Goal: Task Accomplishment & Management: Manage account settings

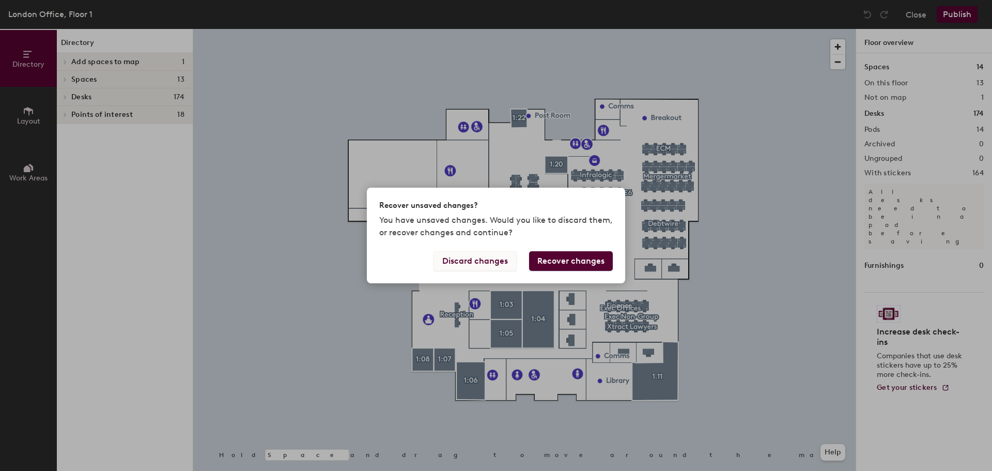
click at [470, 256] on button "Discard changes" at bounding box center [474, 261] width 83 height 20
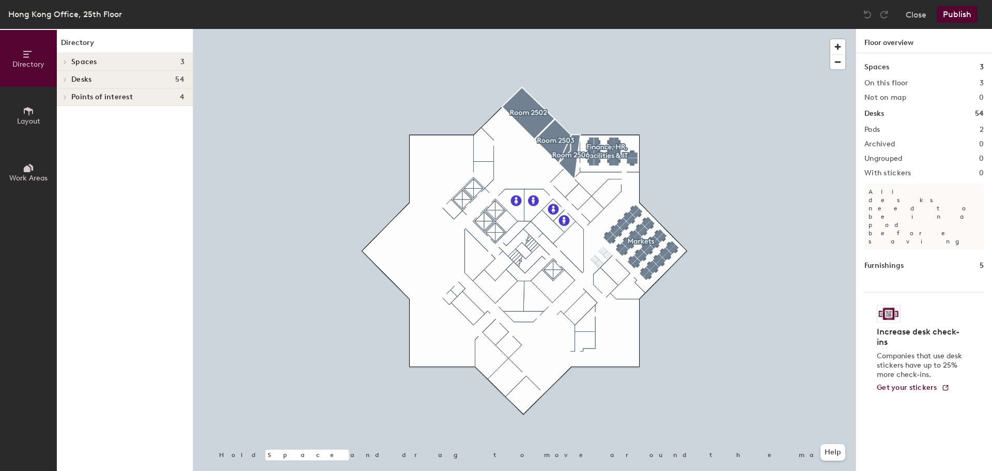
click at [30, 112] on icon at bounding box center [28, 110] width 11 height 11
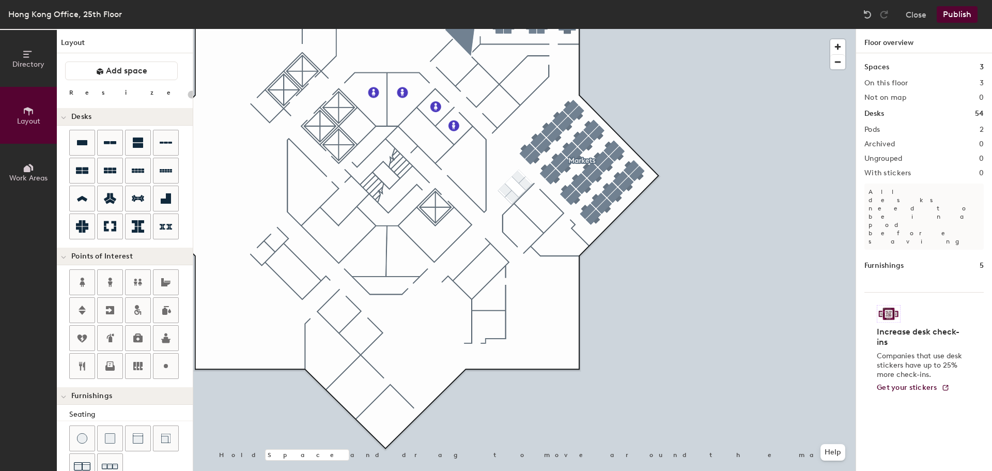
click at [411, 470] on html "Skip navigation Schedule Office People Analytics Visits Services Manage Hong Ko…" at bounding box center [496, 235] width 992 height 471
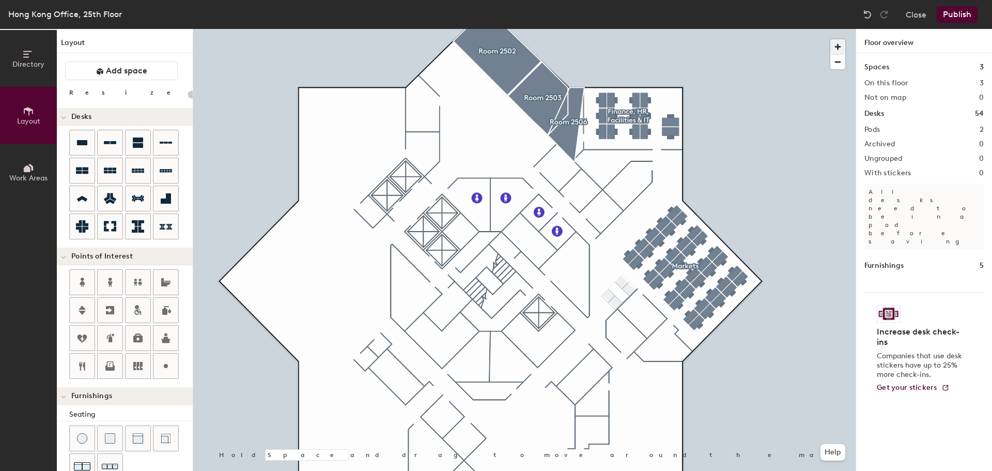
click at [836, 44] on span "button" at bounding box center [837, 46] width 15 height 15
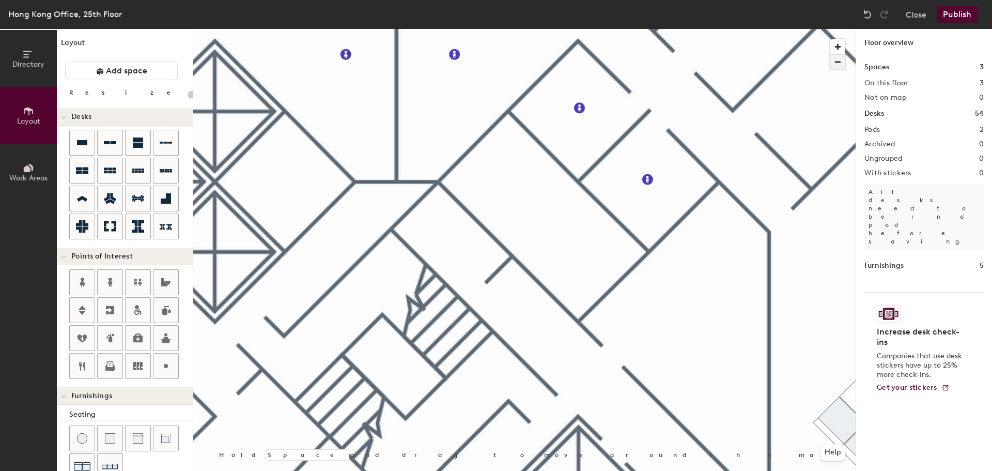
click at [837, 58] on span "button" at bounding box center [837, 62] width 15 height 14
click at [837, 62] on span "button" at bounding box center [837, 62] width 15 height 14
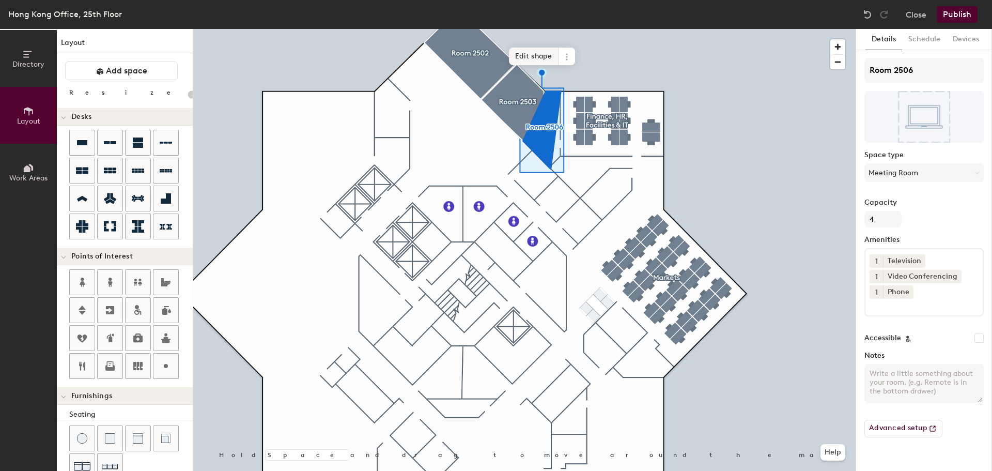
click at [518, 57] on span "Edit shape" at bounding box center [534, 57] width 50 height 18
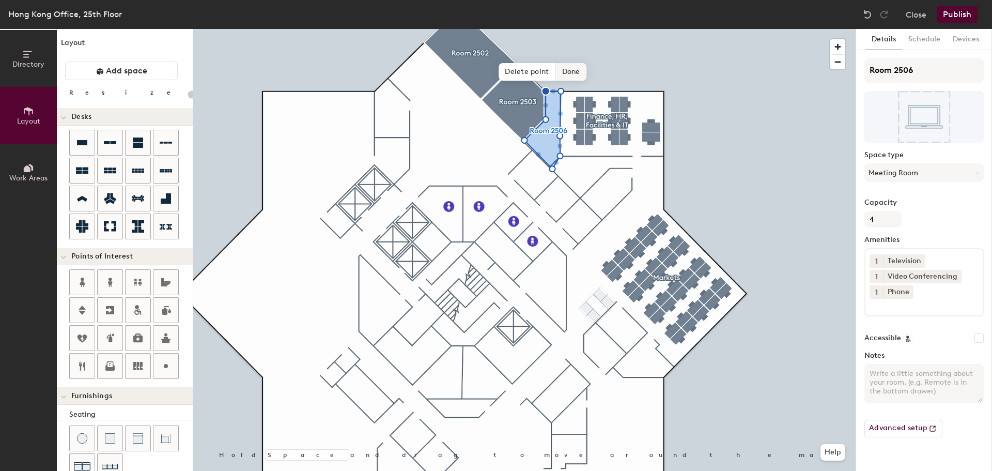
click at [571, 69] on span "Done" at bounding box center [571, 72] width 30 height 18
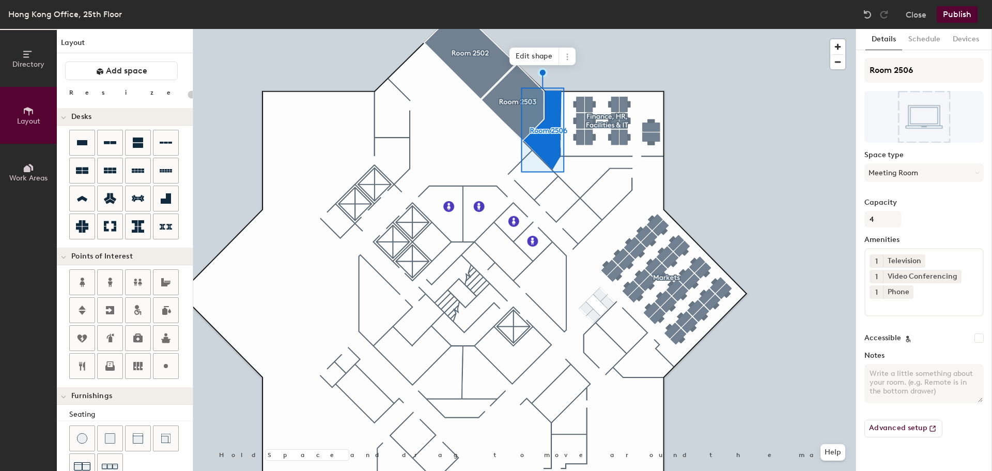
type input "20"
click at [521, 52] on span "Edit shape" at bounding box center [534, 57] width 50 height 18
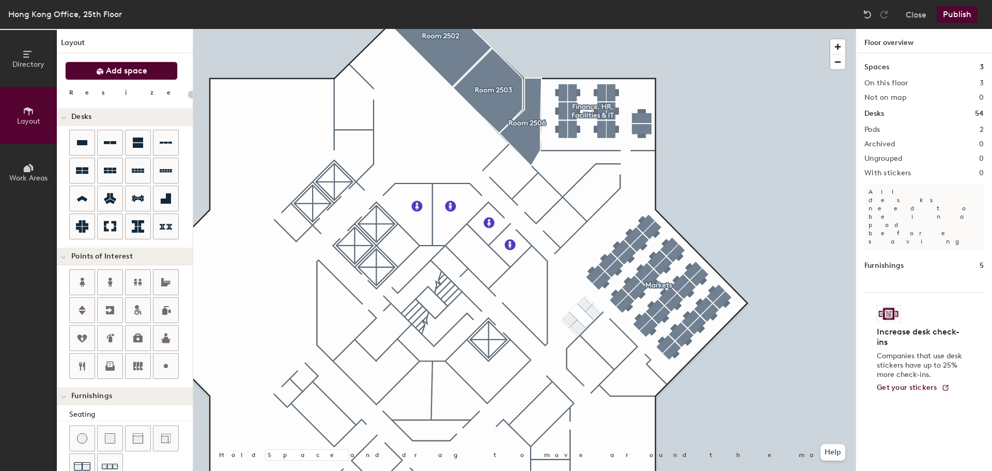
click at [145, 71] on span "Add space" at bounding box center [126, 71] width 41 height 10
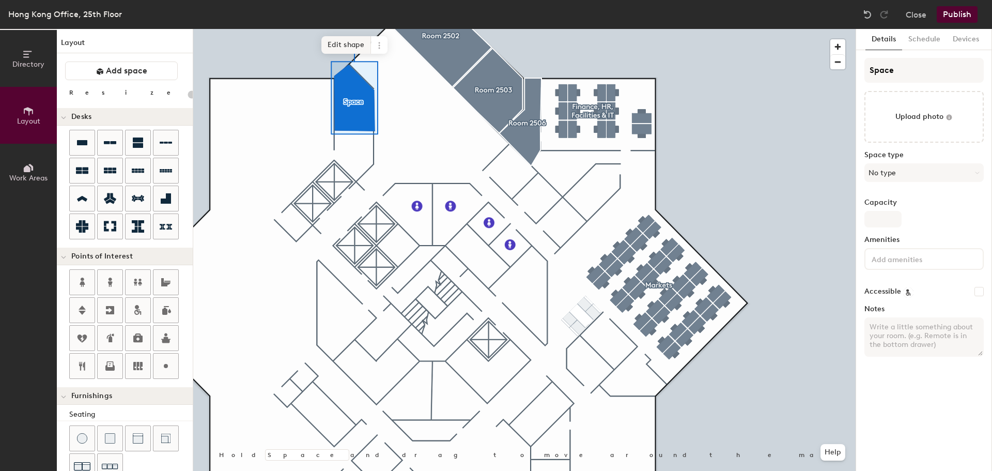
drag, startPoint x: 332, startPoint y: 42, endPoint x: 344, endPoint y: 53, distance: 16.5
click at [332, 43] on span "Edit shape" at bounding box center [346, 45] width 50 height 18
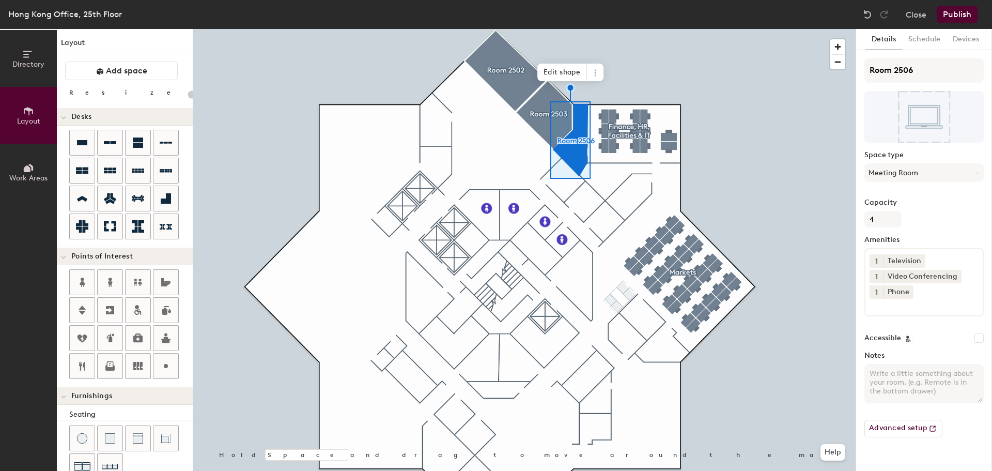
type input "20"
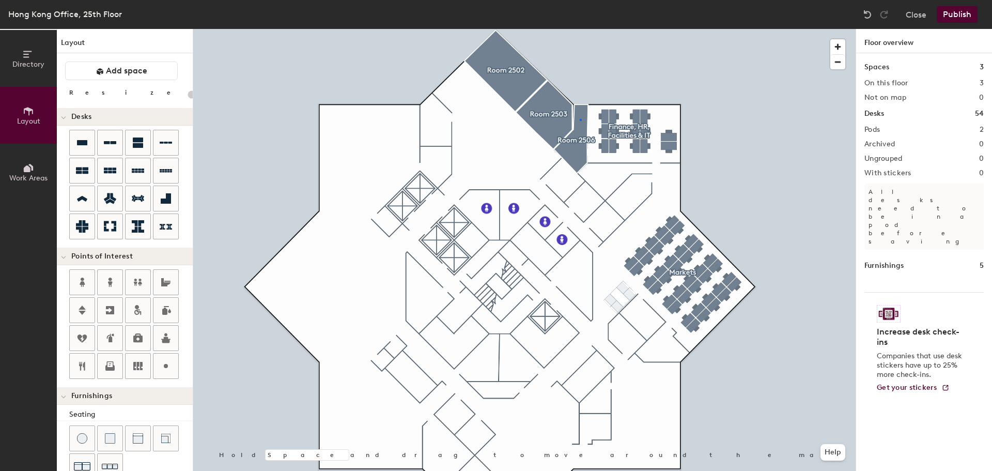
click at [581, 29] on div at bounding box center [524, 29] width 662 height 0
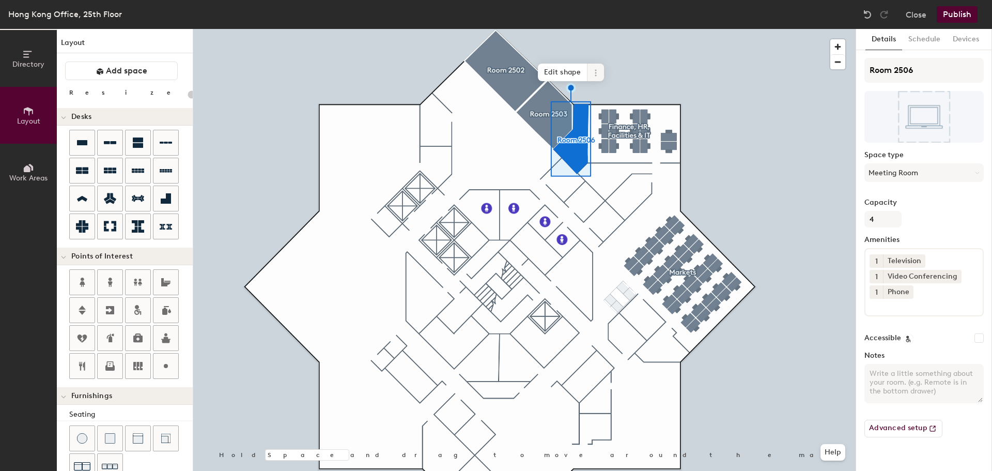
drag, startPoint x: 552, startPoint y: 70, endPoint x: 561, endPoint y: 82, distance: 15.2
click at [552, 70] on span "Edit shape" at bounding box center [563, 73] width 50 height 18
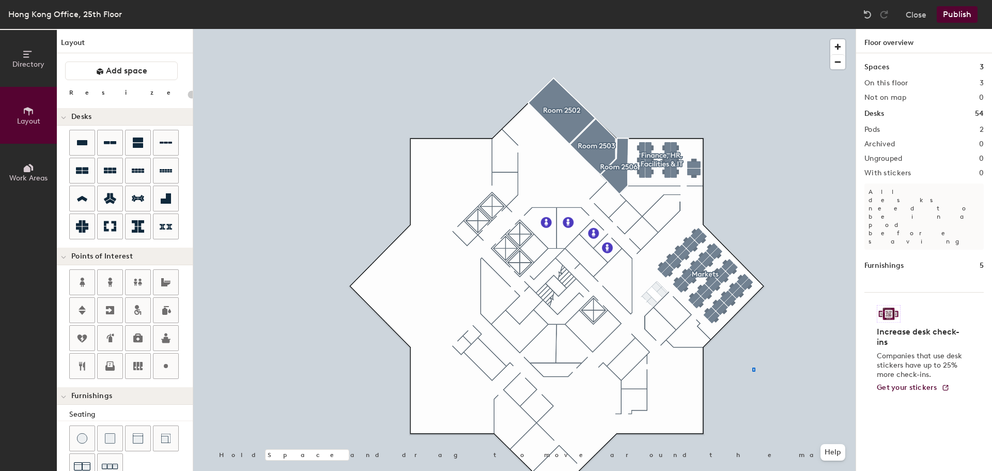
click at [752, 29] on div at bounding box center [524, 29] width 662 height 0
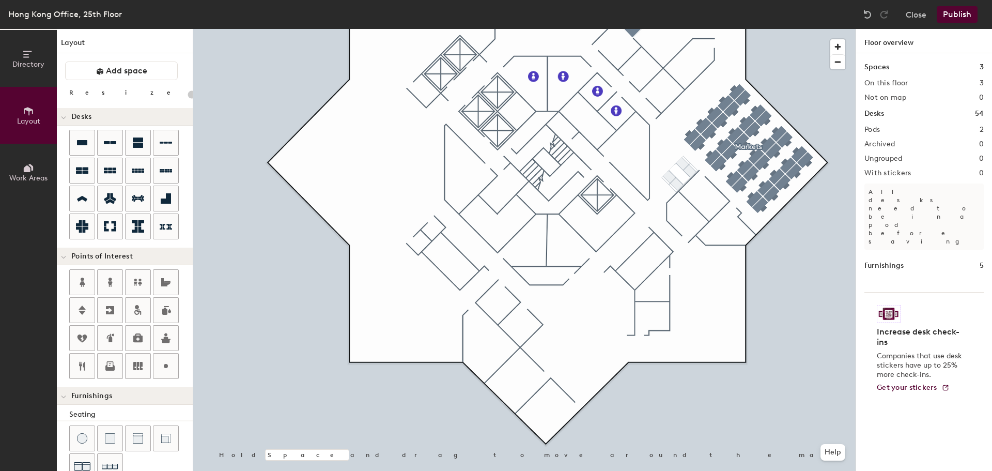
click at [957, 8] on button "Publish" at bounding box center [957, 14] width 41 height 17
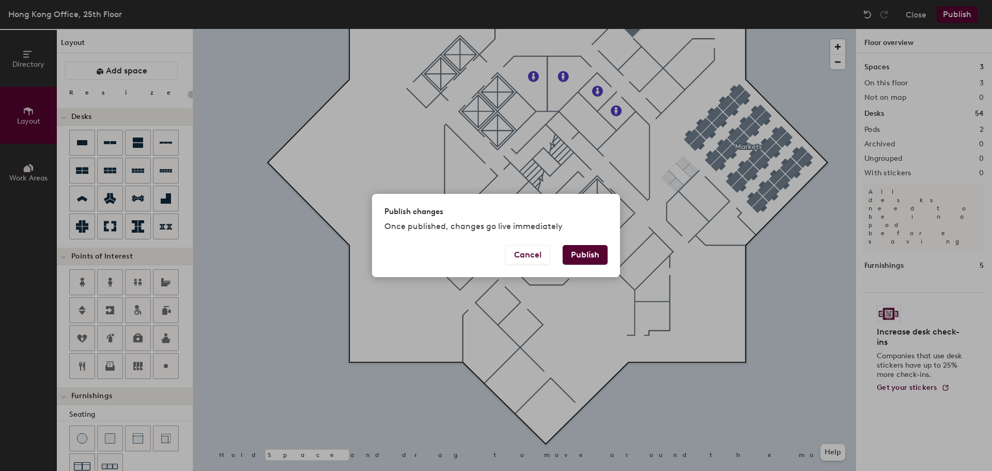
click at [587, 252] on button "Publish" at bounding box center [585, 255] width 45 height 20
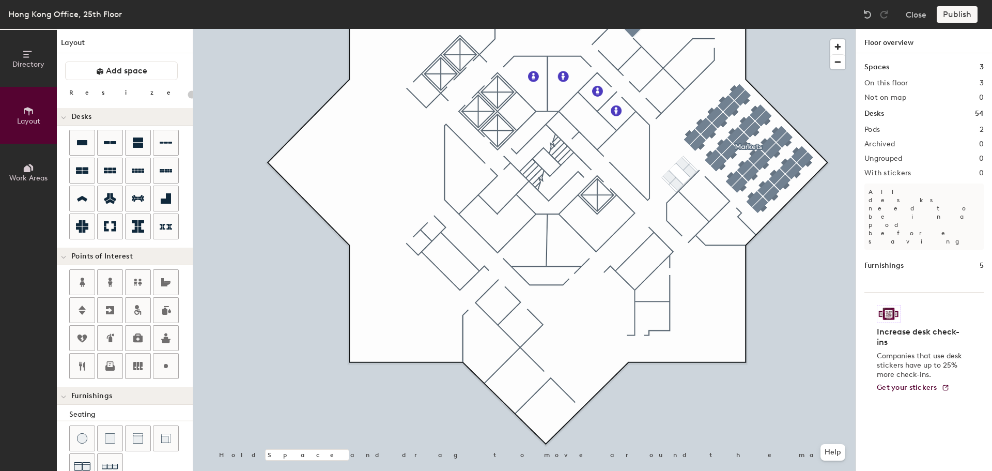
type input "20"
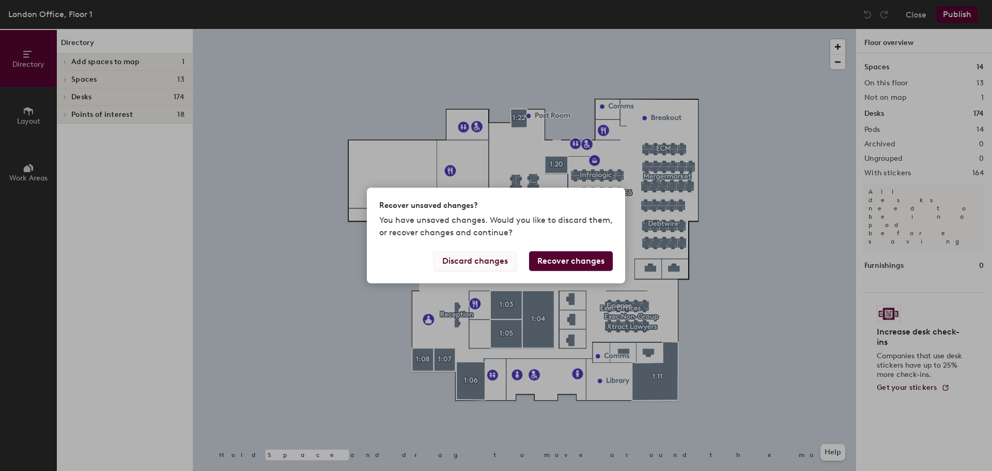
click at [467, 258] on button "Discard changes" at bounding box center [474, 261] width 83 height 20
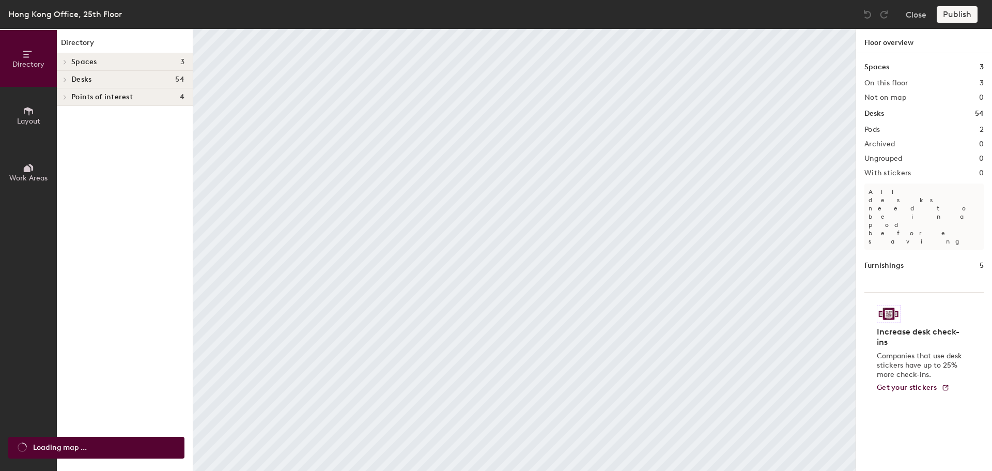
click at [22, 112] on button "Layout" at bounding box center [28, 115] width 57 height 57
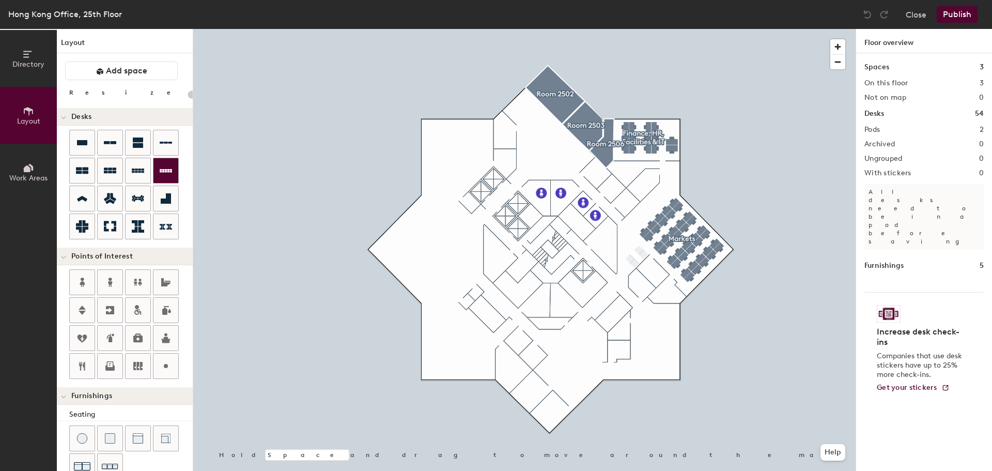
click at [0, 87] on button "Layout" at bounding box center [28, 115] width 57 height 57
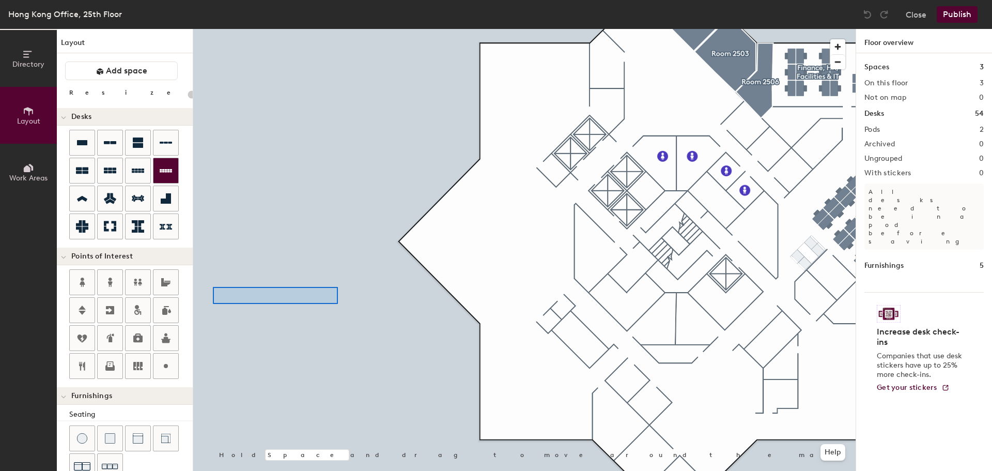
click at [213, 29] on div at bounding box center [524, 29] width 662 height 0
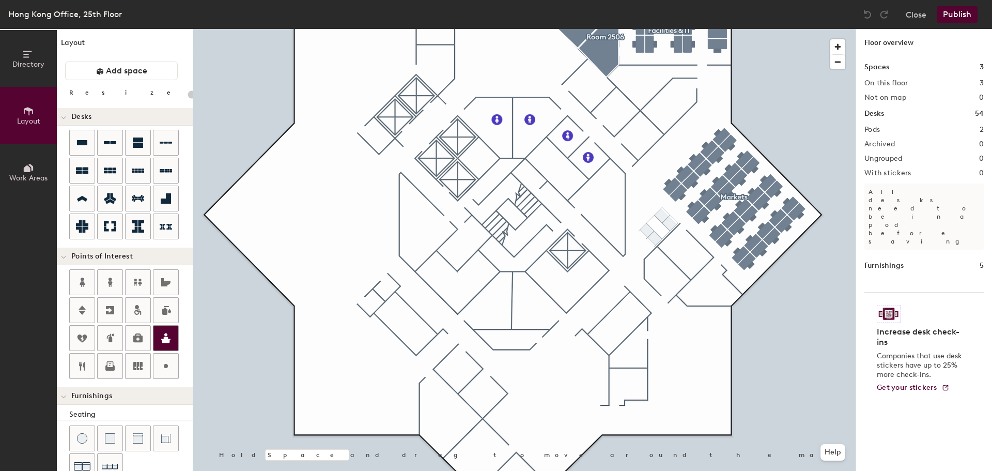
click at [166, 344] on div at bounding box center [165, 337] width 25 height 25
click at [521, 68] on span "Done" at bounding box center [518, 69] width 30 height 18
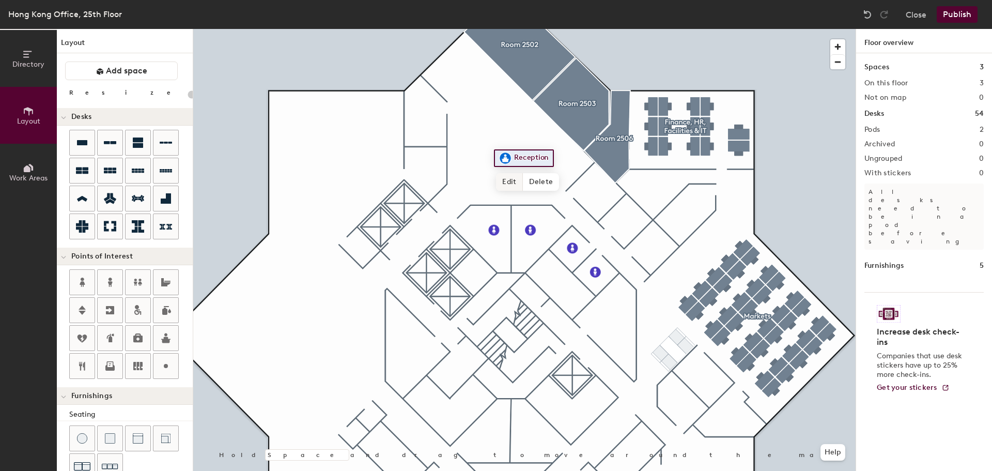
click at [505, 179] on span "Edit" at bounding box center [509, 182] width 27 height 18
click at [499, 29] on div at bounding box center [524, 29] width 662 height 0
click at [537, 156] on img at bounding box center [538, 155] width 12 height 12
click at [563, 176] on span "Done" at bounding box center [560, 178] width 30 height 18
click at [539, 177] on span "Edit" at bounding box center [542, 178] width 27 height 18
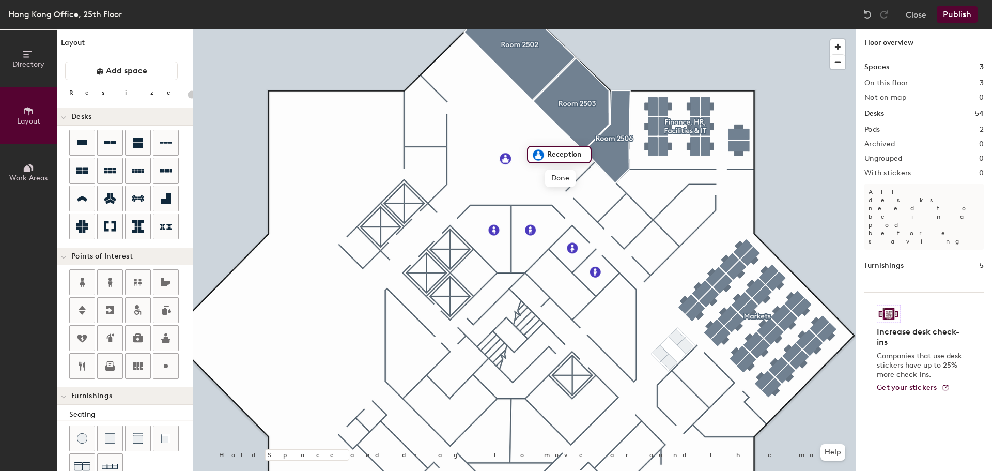
click at [537, 154] on img at bounding box center [538, 155] width 12 height 12
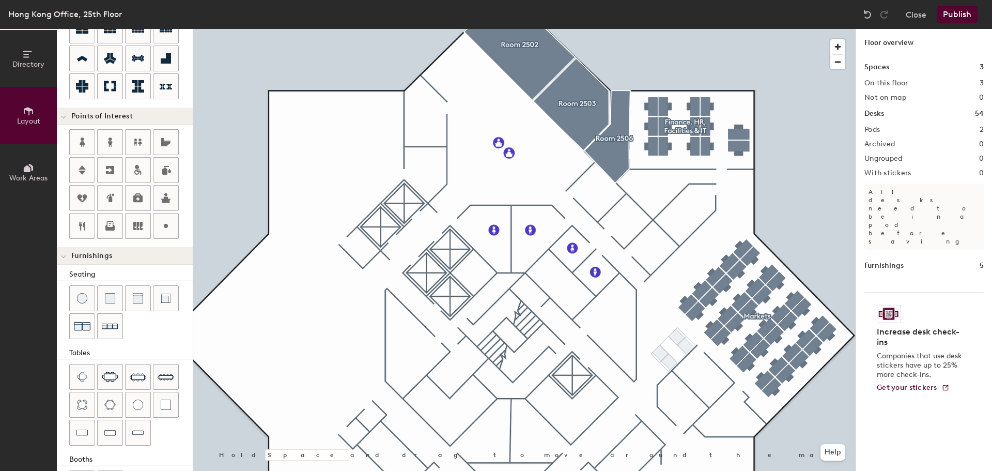
scroll to position [155, 0]
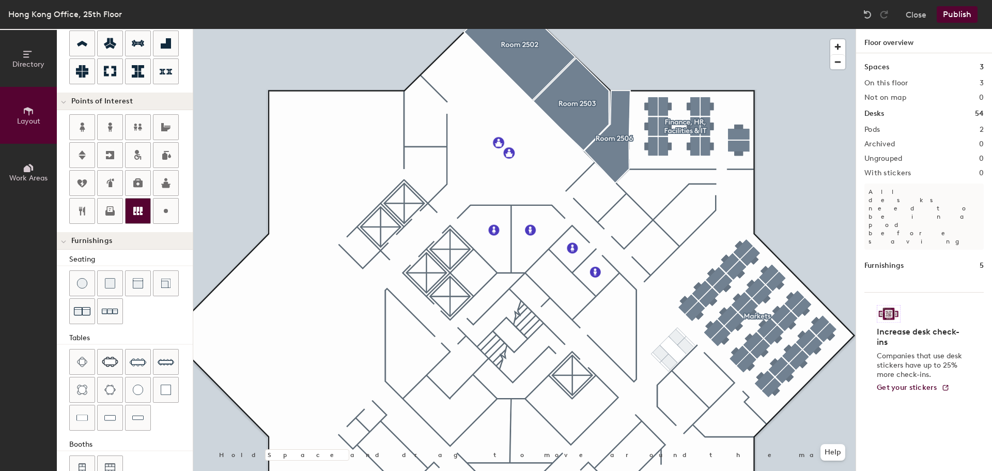
click at [144, 213] on div at bounding box center [138, 210] width 25 height 25
click at [692, 340] on span "Done" at bounding box center [699, 341] width 30 height 18
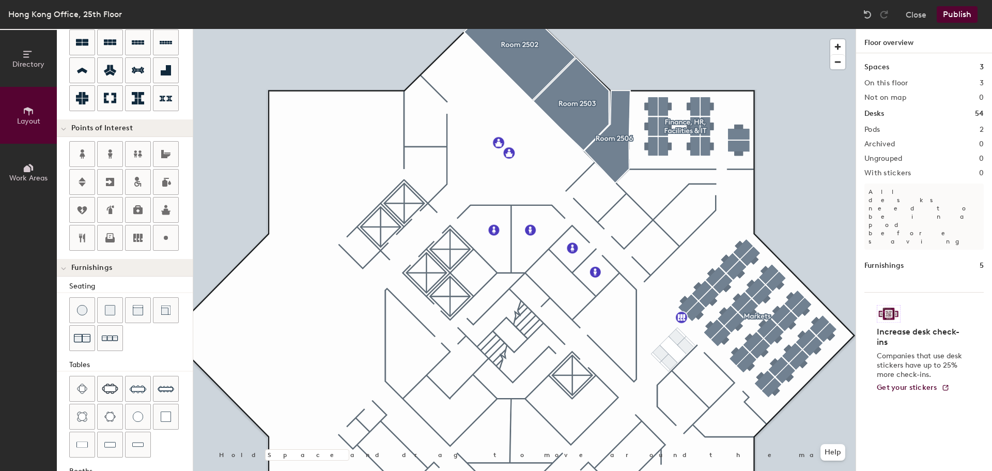
scroll to position [103, 0]
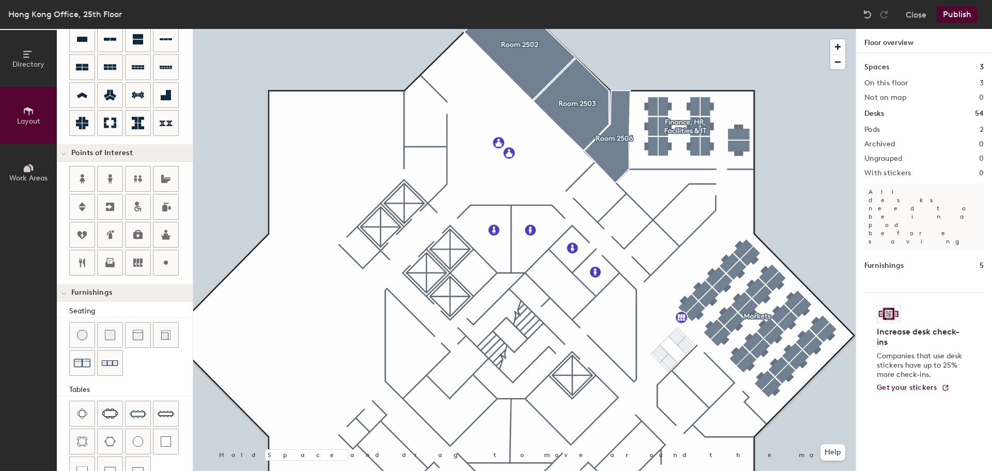
type input "40"
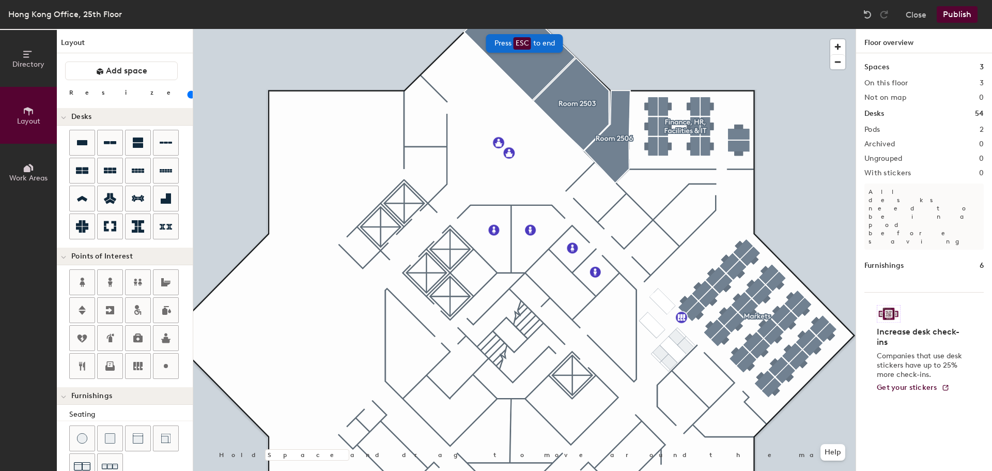
scroll to position [103, 0]
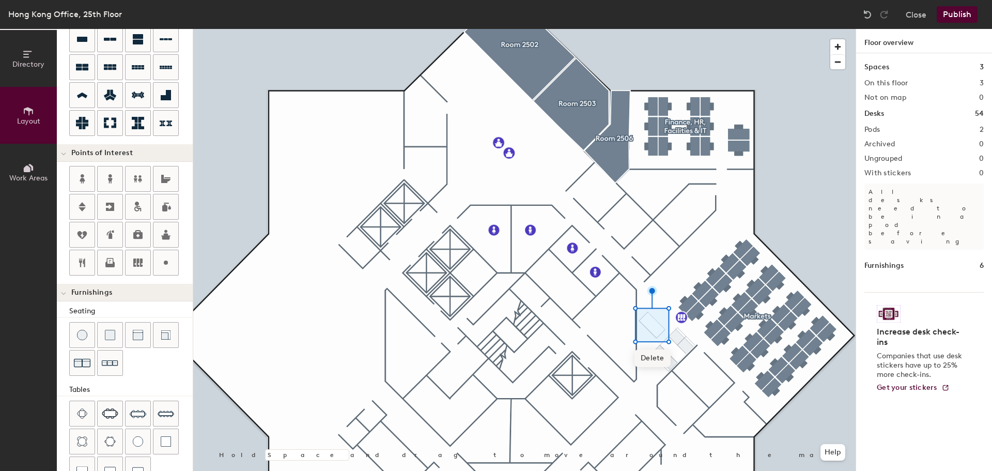
click at [659, 358] on span "Delete" at bounding box center [652, 358] width 36 height 18
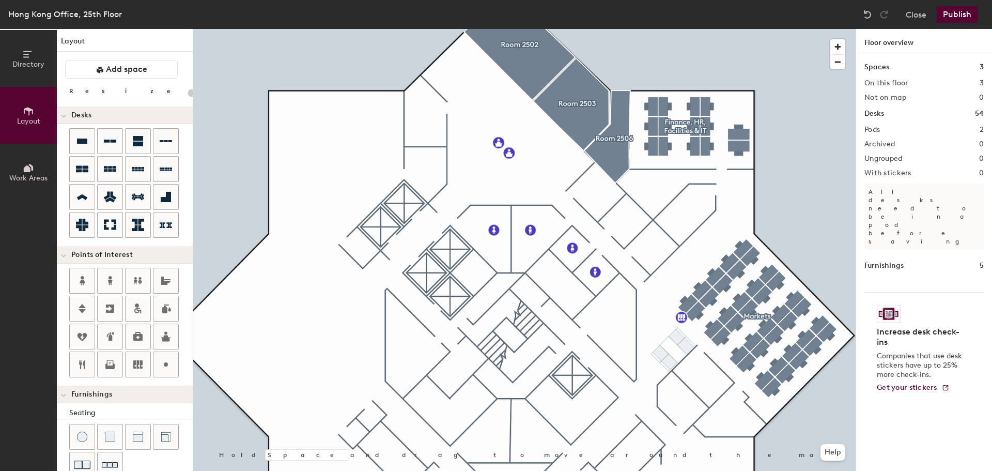
scroll to position [0, 0]
click at [87, 147] on icon at bounding box center [82, 142] width 12 height 12
click at [163, 367] on icon at bounding box center [166, 366] width 12 height 12
click at [502, 125] on div at bounding box center [500, 124] width 12 height 12
click at [516, 148] on span "Done" at bounding box center [518, 148] width 30 height 18
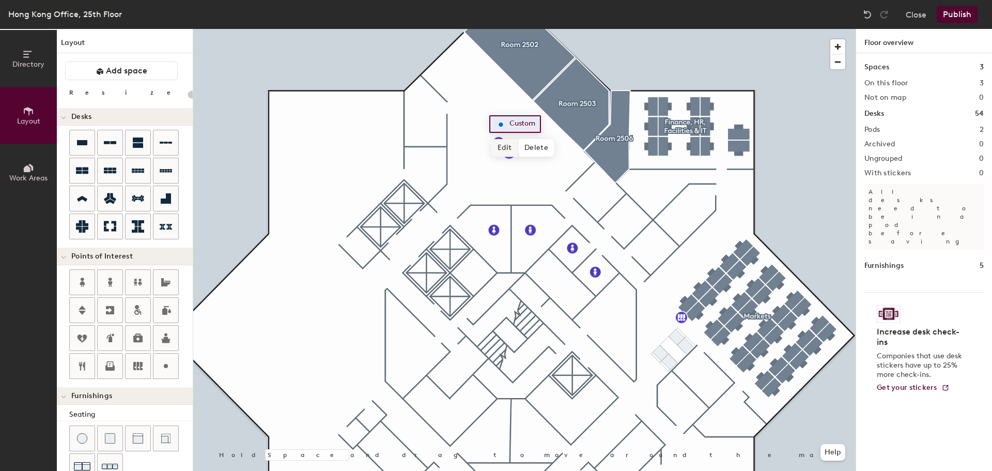
click at [506, 149] on span "Edit" at bounding box center [504, 148] width 27 height 18
click at [501, 122] on img at bounding box center [500, 124] width 12 height 12
click at [519, 143] on span "Done" at bounding box center [518, 148] width 30 height 18
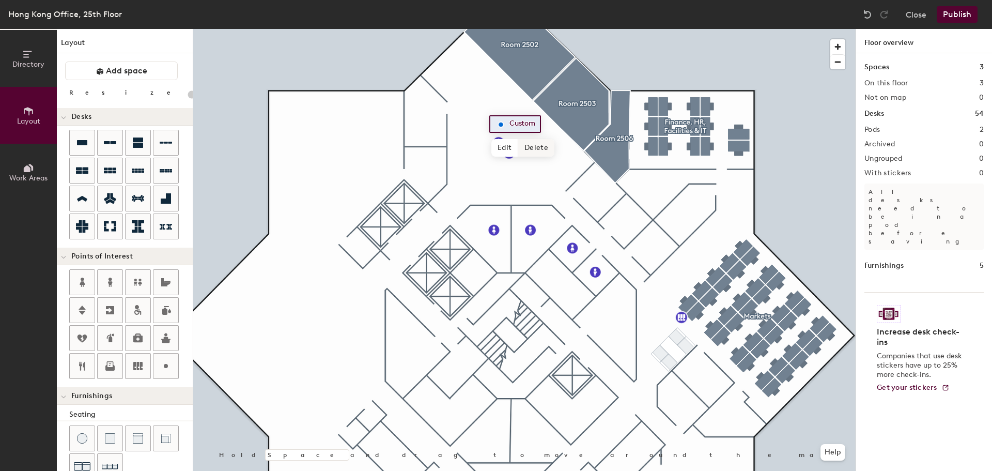
click at [541, 146] on span "Delete" at bounding box center [536, 148] width 36 height 18
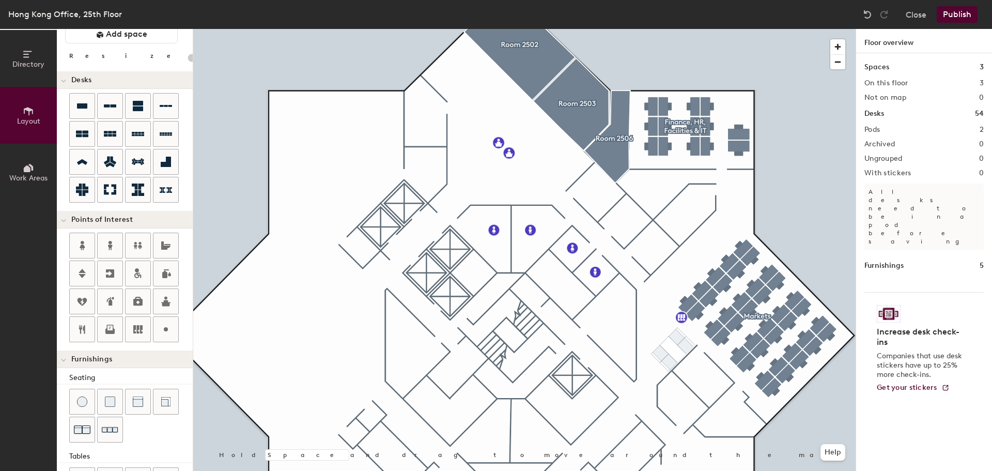
scroll to position [52, 0]
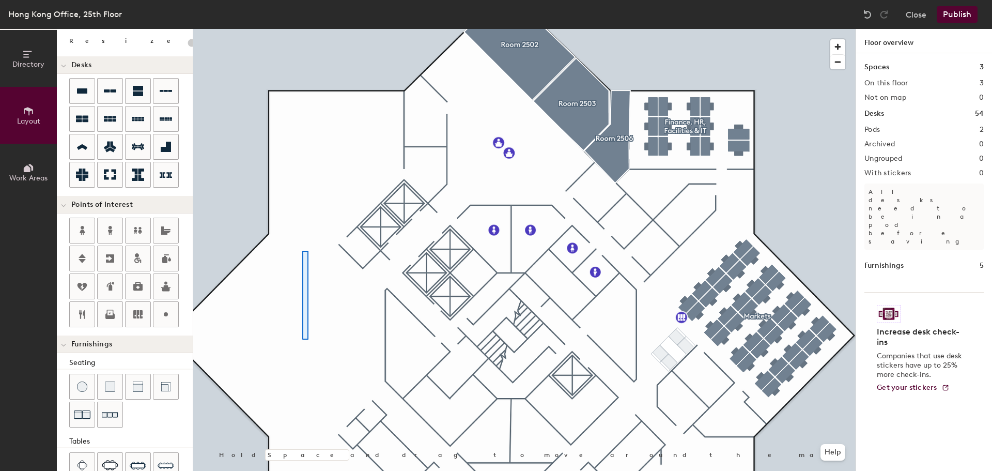
click at [302, 29] on div at bounding box center [524, 29] width 662 height 0
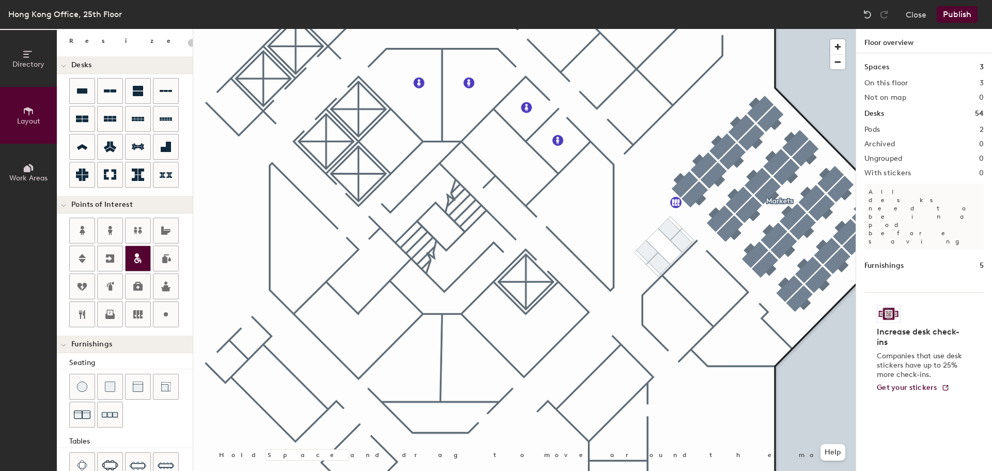
click at [139, 258] on icon at bounding box center [138, 261] width 5 height 6
click at [515, 199] on span "Delete" at bounding box center [515, 200] width 36 height 18
click at [162, 259] on icon at bounding box center [166, 258] width 12 height 12
type input "20"
click at [575, 188] on span "Done" at bounding box center [578, 185] width 30 height 18
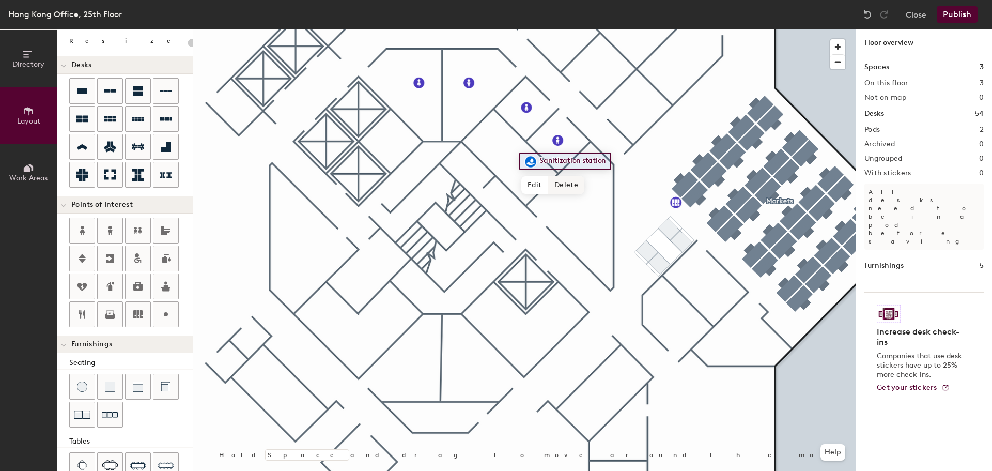
click at [562, 185] on span "Delete" at bounding box center [566, 185] width 36 height 18
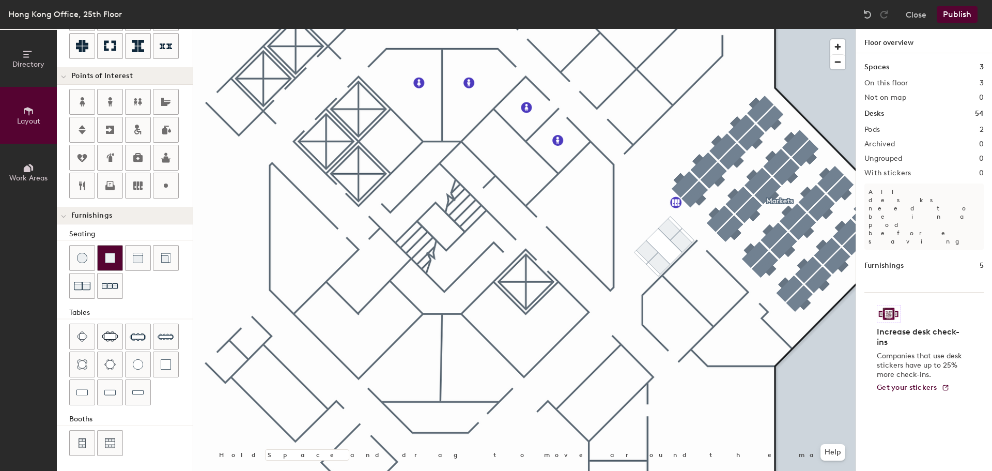
scroll to position [182, 0]
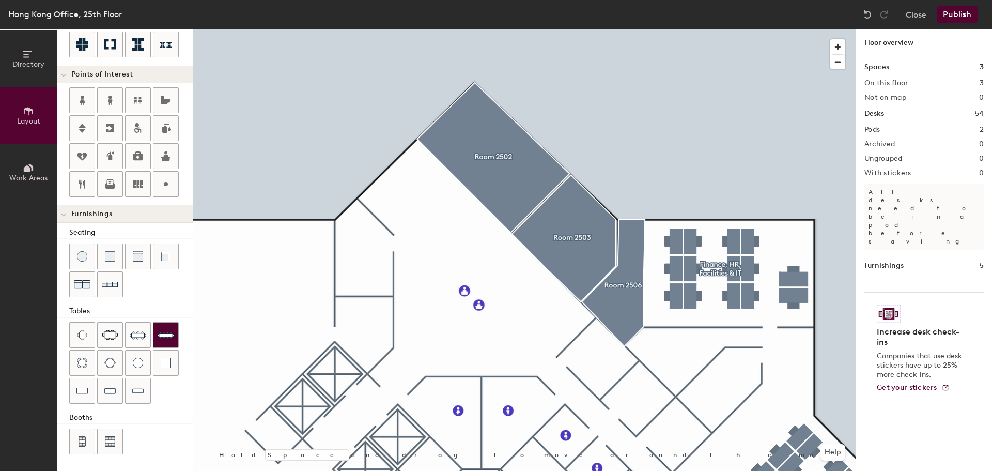
click at [166, 331] on img at bounding box center [166, 335] width 17 height 17
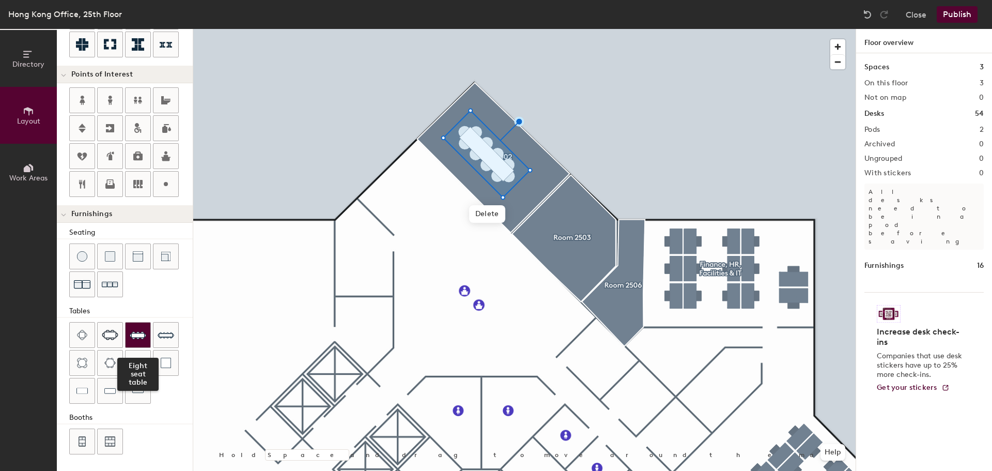
click at [139, 332] on img at bounding box center [138, 335] width 17 height 17
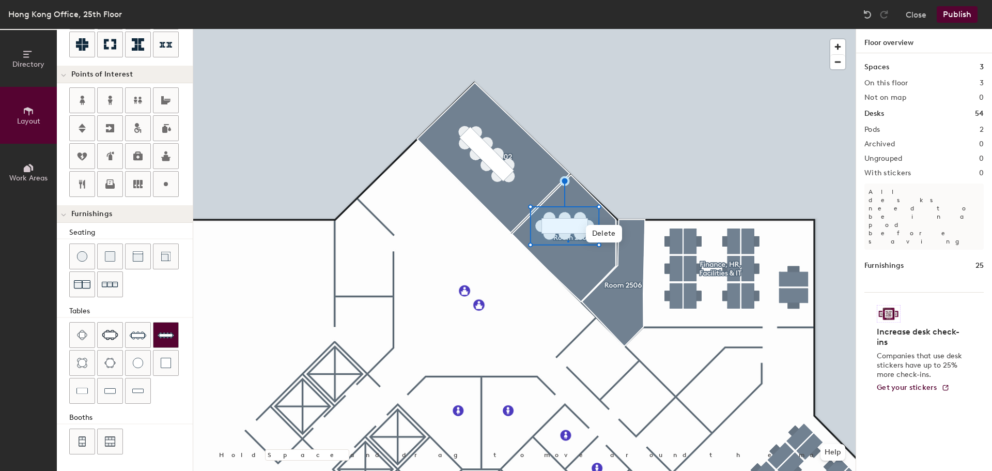
click at [568, 29] on div at bounding box center [524, 29] width 662 height 0
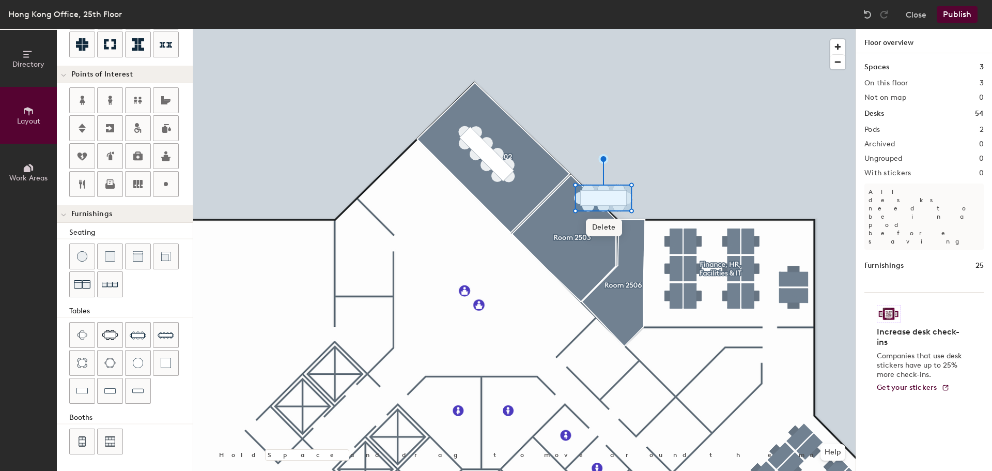
click at [604, 228] on span "Delete" at bounding box center [604, 228] width 36 height 18
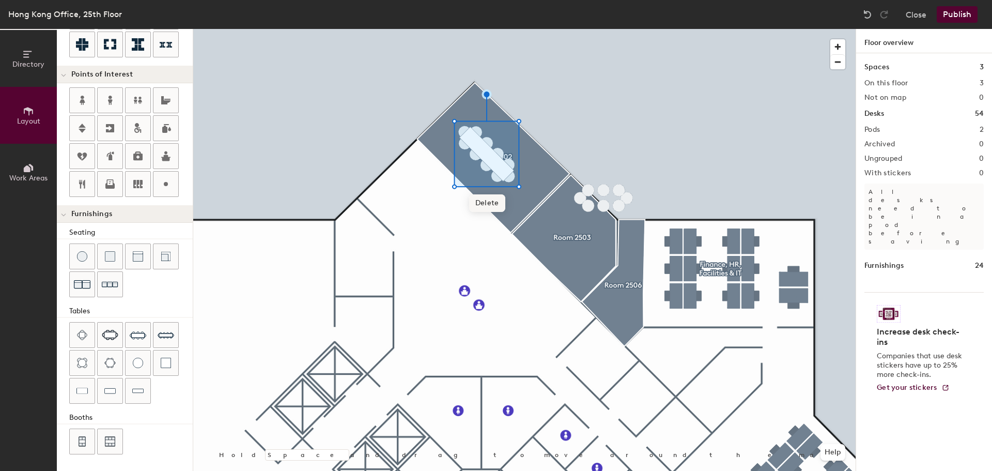
click at [486, 203] on span "Delete" at bounding box center [487, 203] width 36 height 18
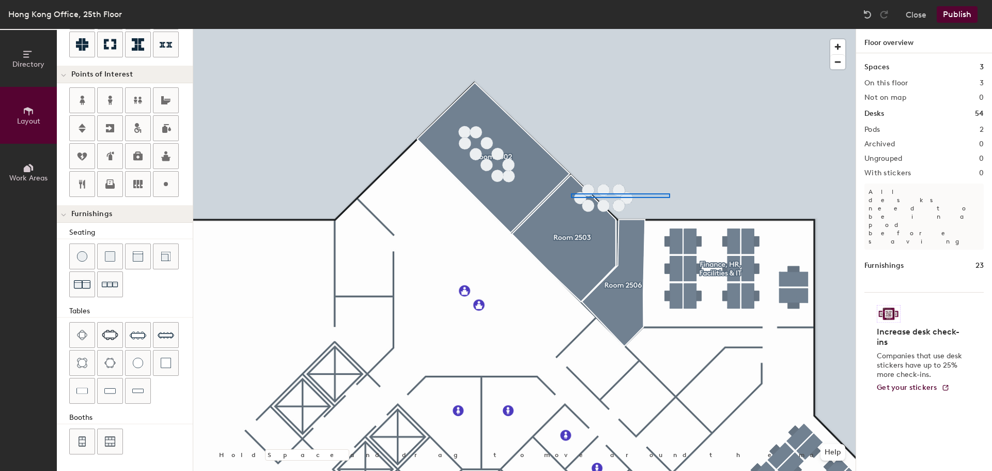
type input "40"
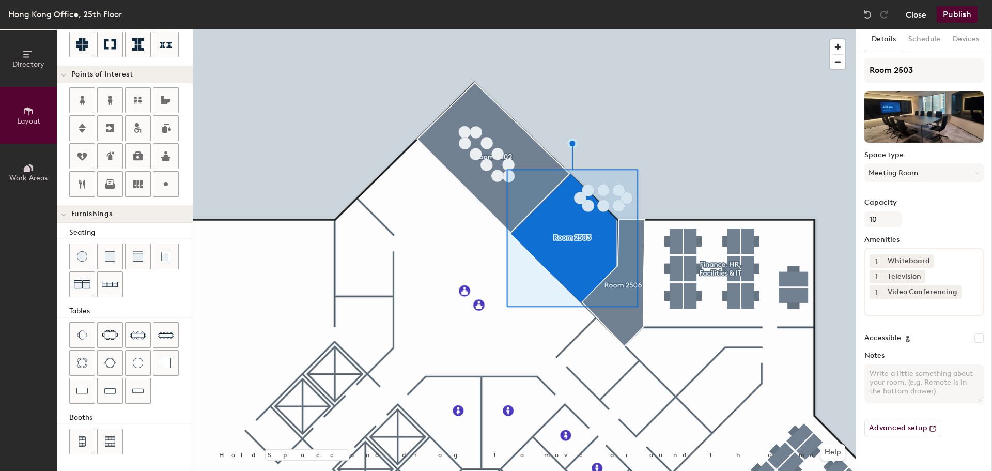
click at [918, 12] on button "Close" at bounding box center [916, 14] width 21 height 17
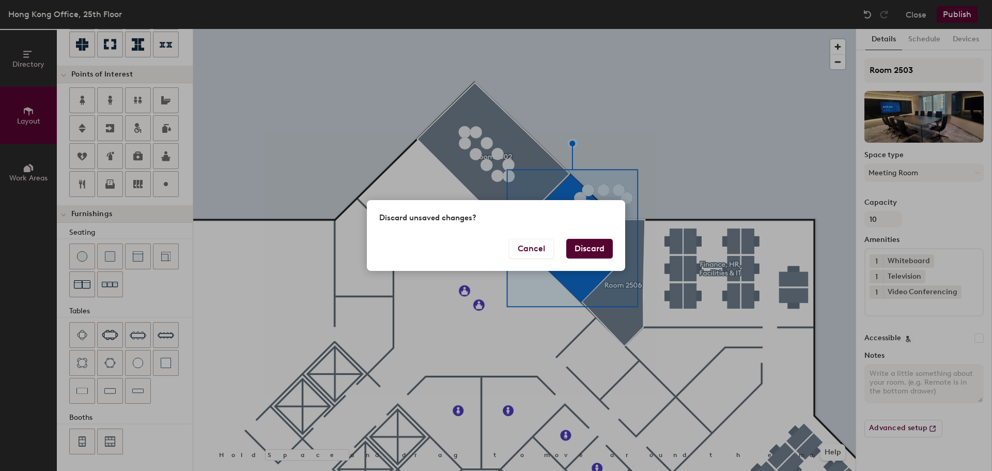
click at [594, 251] on button "Discard" at bounding box center [589, 249] width 46 height 20
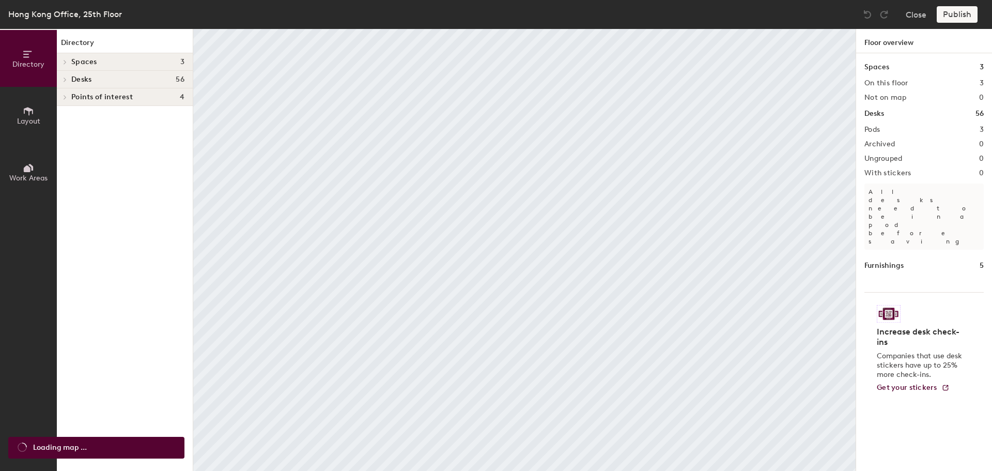
click at [25, 116] on icon at bounding box center [28, 110] width 11 height 11
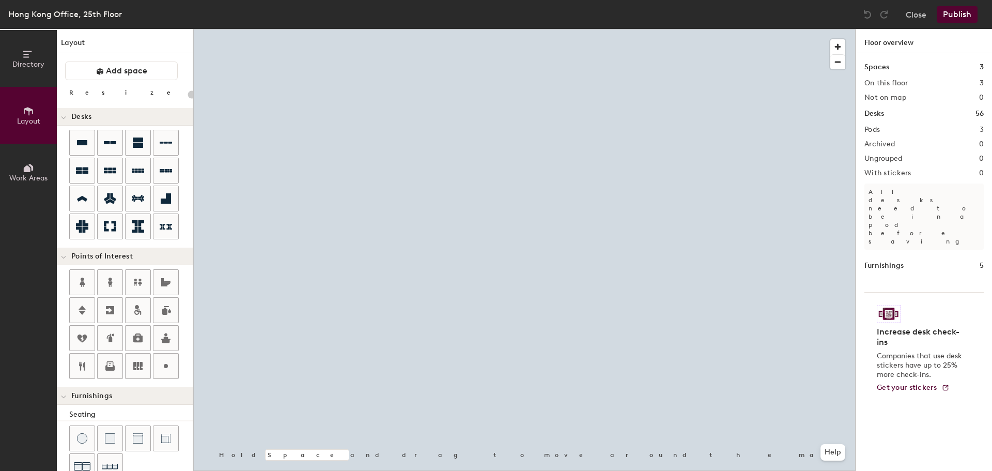
type input "20"
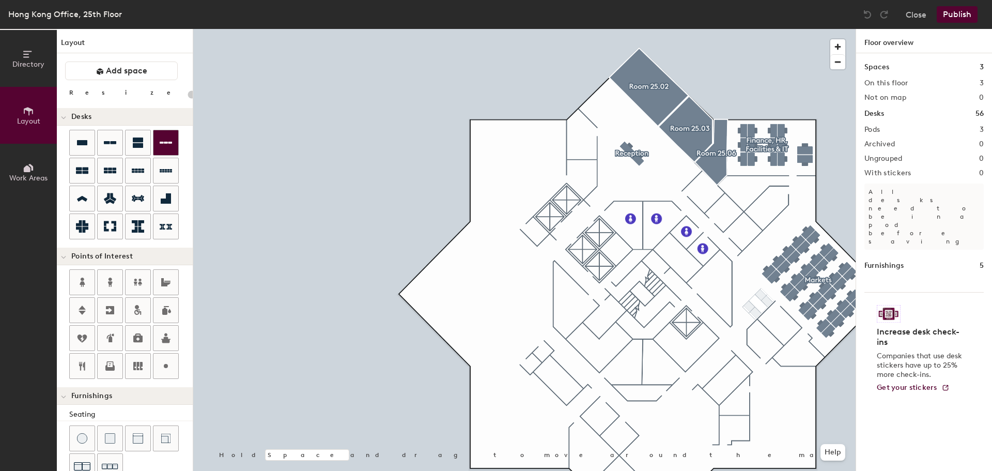
click at [0, 87] on button "Layout" at bounding box center [28, 115] width 57 height 57
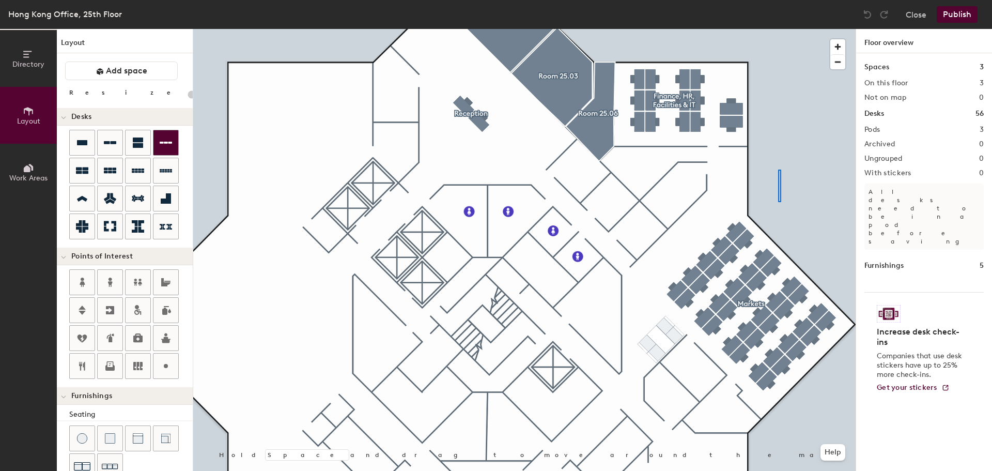
click at [778, 29] on div at bounding box center [524, 29] width 662 height 0
click at [114, 147] on icon at bounding box center [110, 142] width 12 height 12
click at [914, 17] on button "Close" at bounding box center [916, 14] width 21 height 17
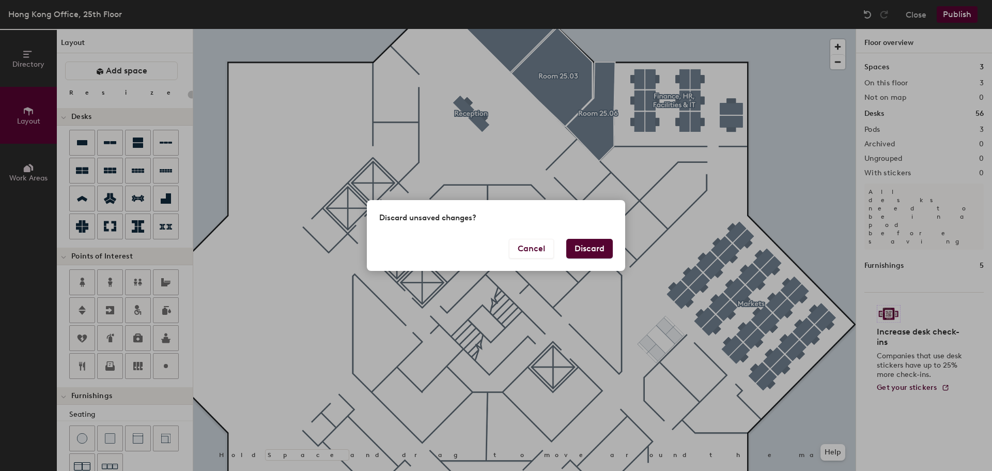
click at [583, 249] on button "Discard" at bounding box center [589, 249] width 46 height 20
type input "20"
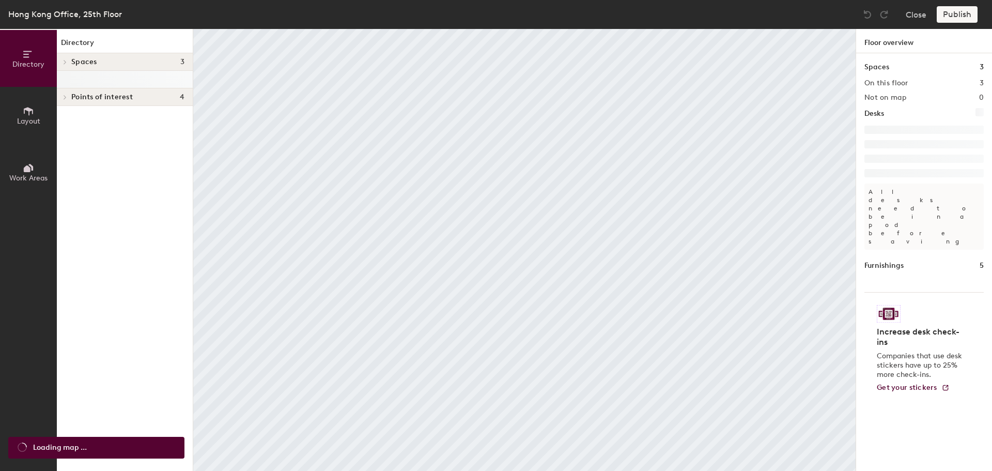
click at [19, 121] on span "Layout" at bounding box center [28, 121] width 23 height 9
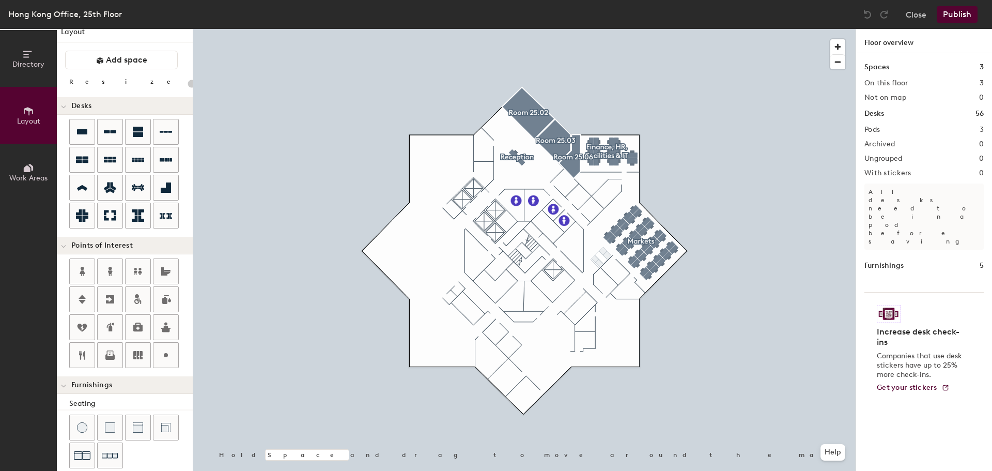
scroll to position [29, 0]
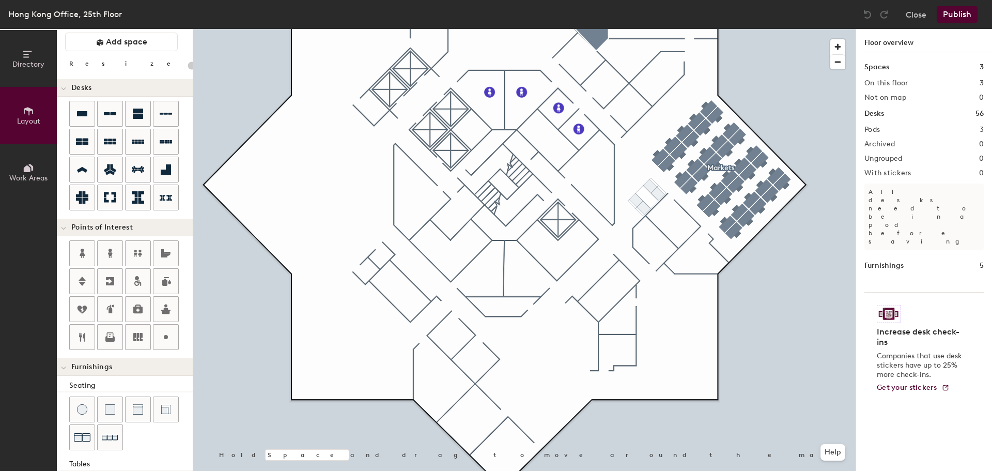
click at [669, 29] on div at bounding box center [524, 29] width 662 height 0
click at [116, 143] on div at bounding box center [110, 141] width 25 height 25
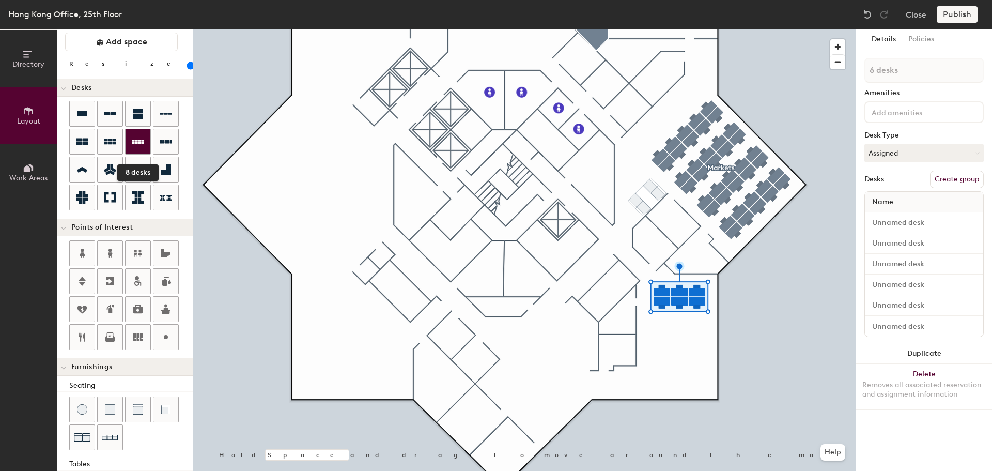
click at [134, 146] on icon at bounding box center [138, 141] width 12 height 12
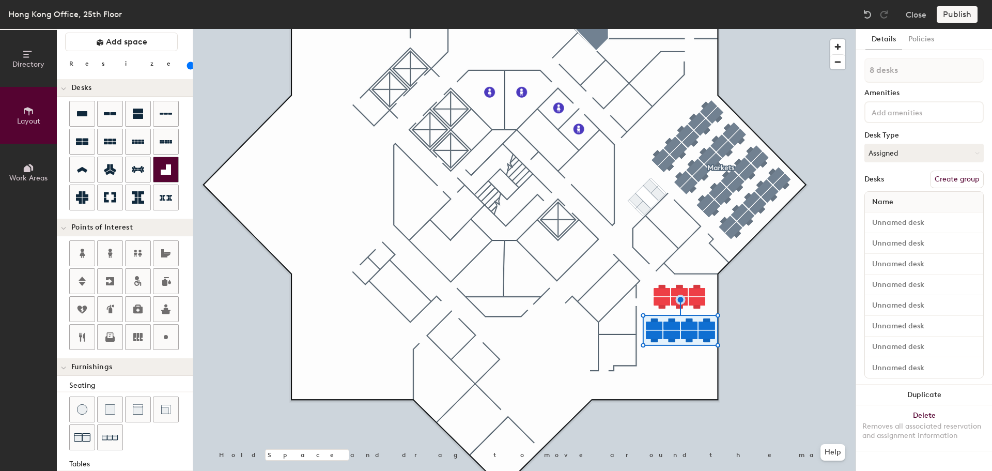
type input "100"
type input "1 desk"
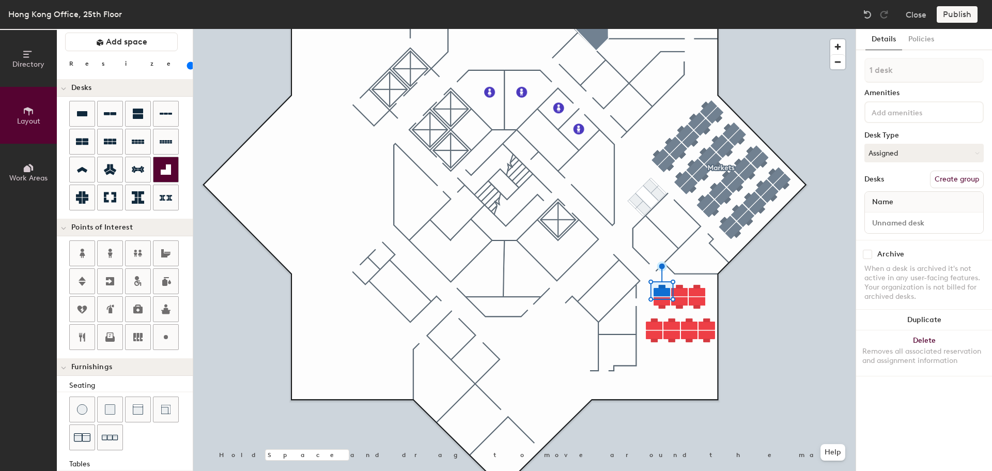
click at [737, 29] on div at bounding box center [524, 29] width 662 height 0
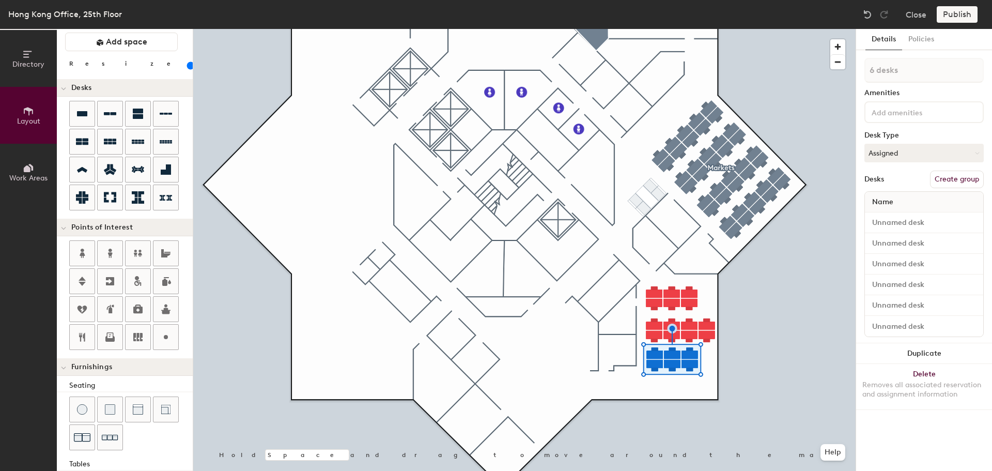
click at [757, 29] on div at bounding box center [524, 29] width 662 height 0
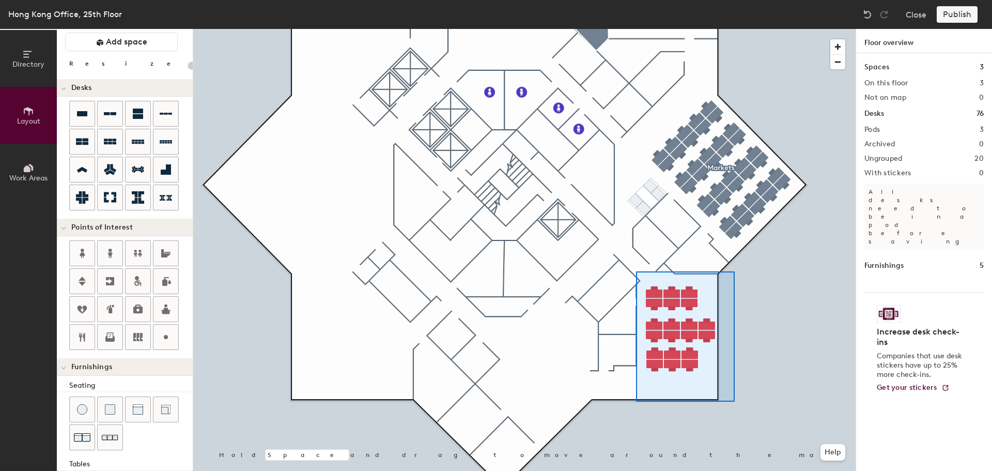
click at [636, 29] on div at bounding box center [524, 29] width 662 height 0
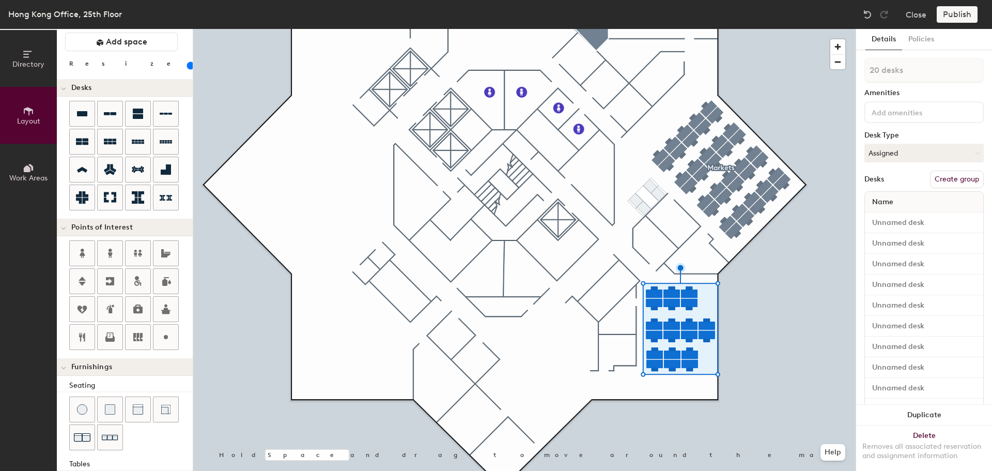
click at [883, 37] on button "Details" at bounding box center [883, 39] width 37 height 21
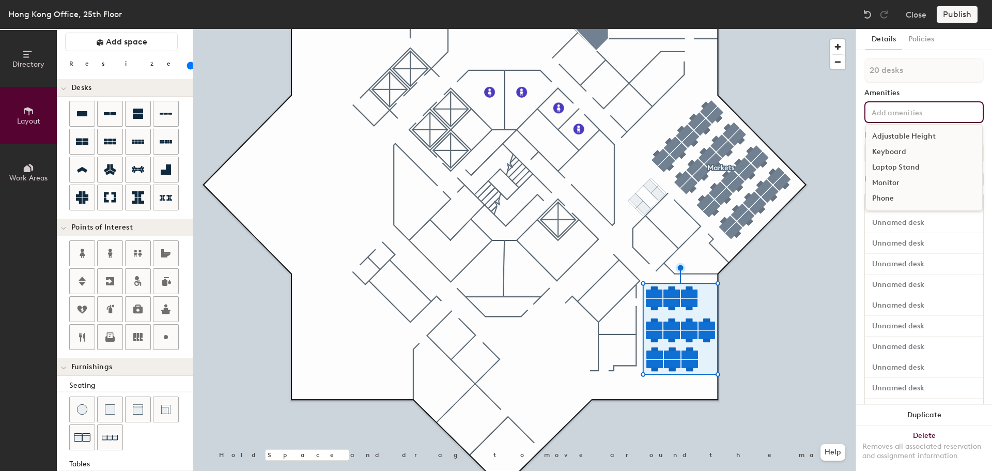
click at [902, 113] on input at bounding box center [915, 111] width 93 height 12
click at [916, 87] on div "20 desks Amenities Adjustable Height Keyboard Laptop Stand Monitor Phone Desk T…" at bounding box center [923, 345] width 119 height 574
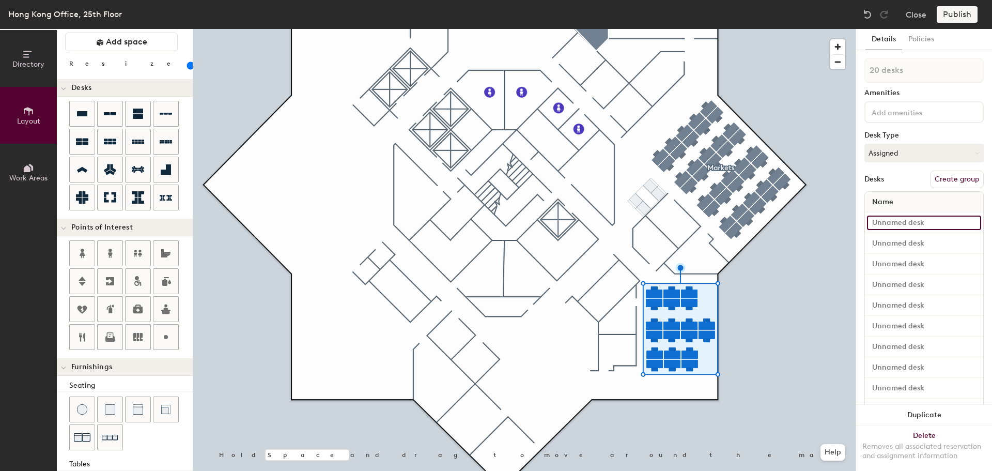
click at [899, 221] on input at bounding box center [924, 222] width 114 height 14
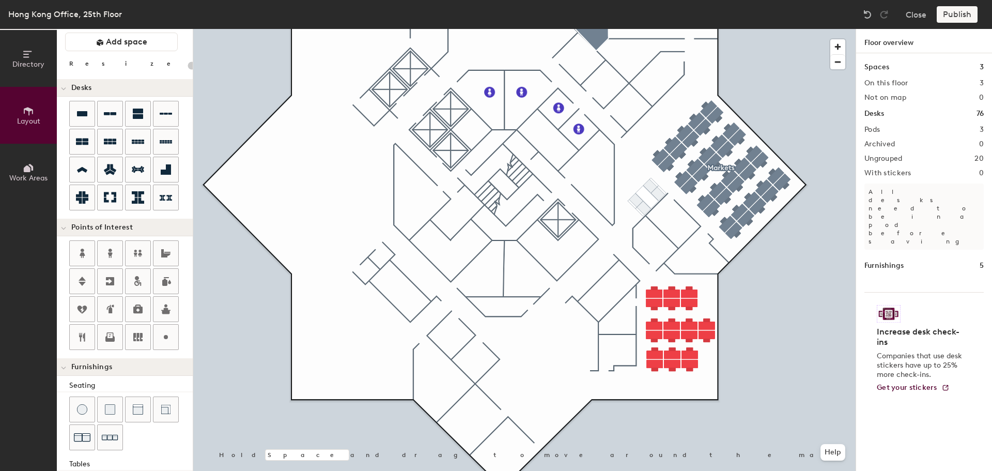
click at [679, 29] on div at bounding box center [524, 29] width 662 height 0
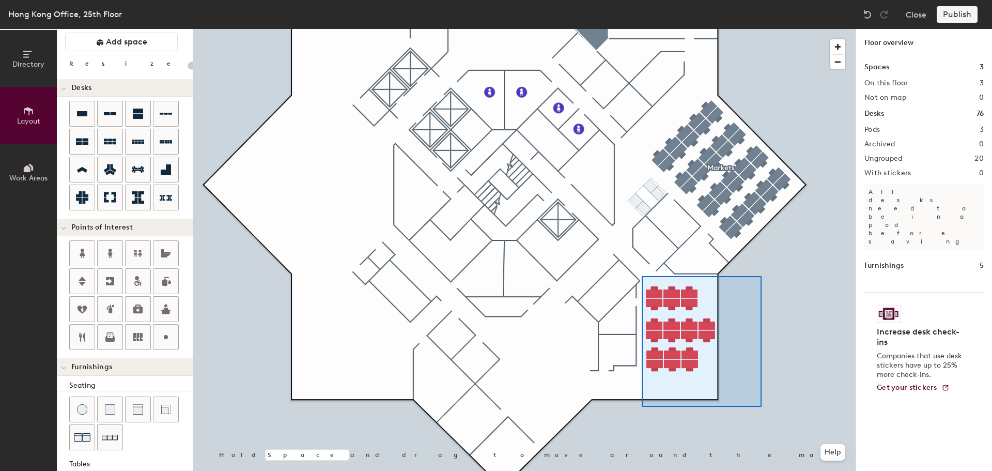
click at [642, 29] on div at bounding box center [524, 29] width 662 height 0
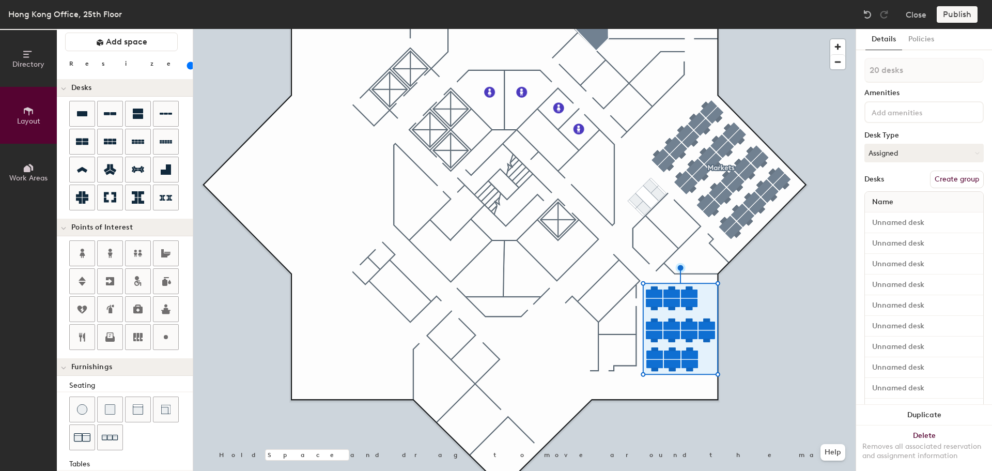
click at [948, 176] on button "Create group" at bounding box center [957, 179] width 54 height 18
type input "100"
click at [853, 81] on div "Directory Layout Work Areas Layout Add space Resize Desks Points of Interest Fu…" at bounding box center [496, 250] width 992 height 442
type input "m"
type input "100"
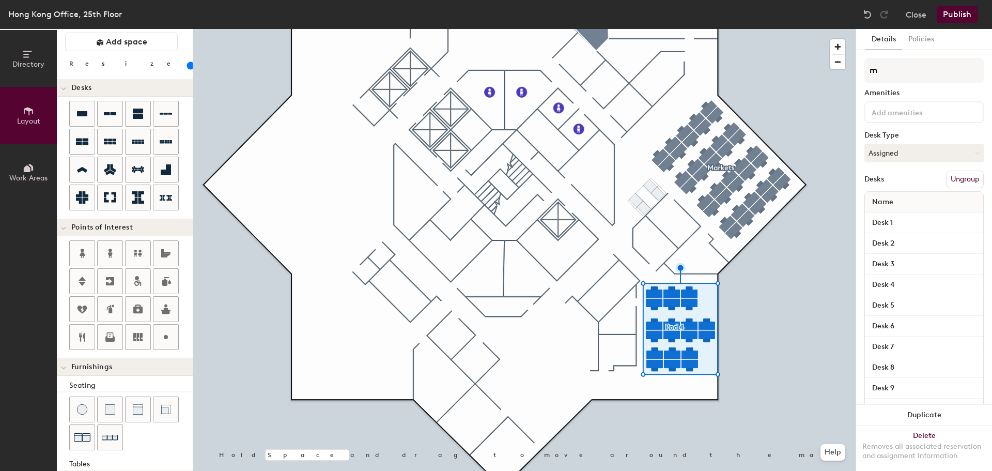
type input "ma"
type input "100"
type input "mar"
type input "100"
type input "m"
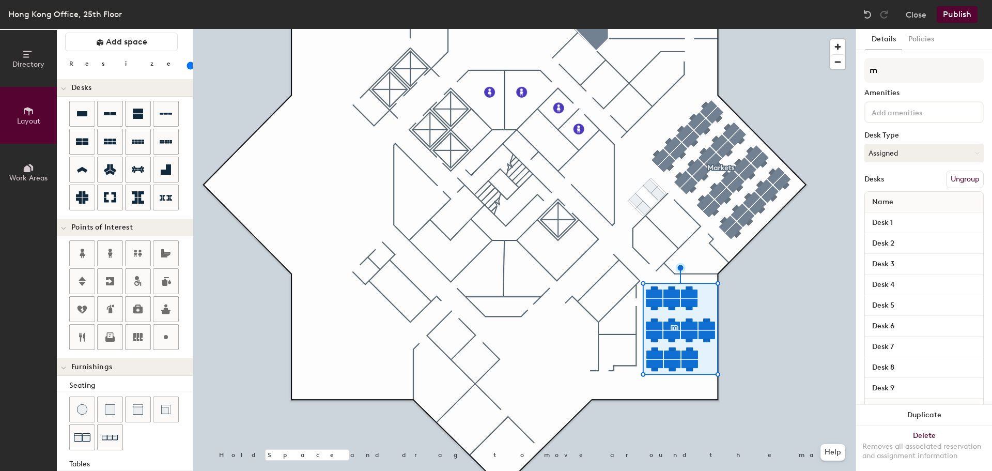
type input "100"
type input "M"
type input "100"
type input "Mar"
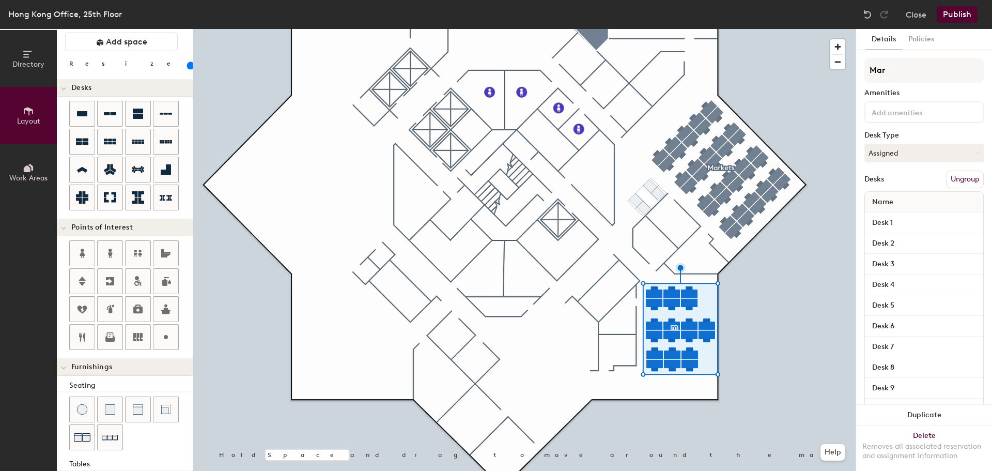
type input "100"
type input "Marke"
type input "100"
type input "Market"
type input "100"
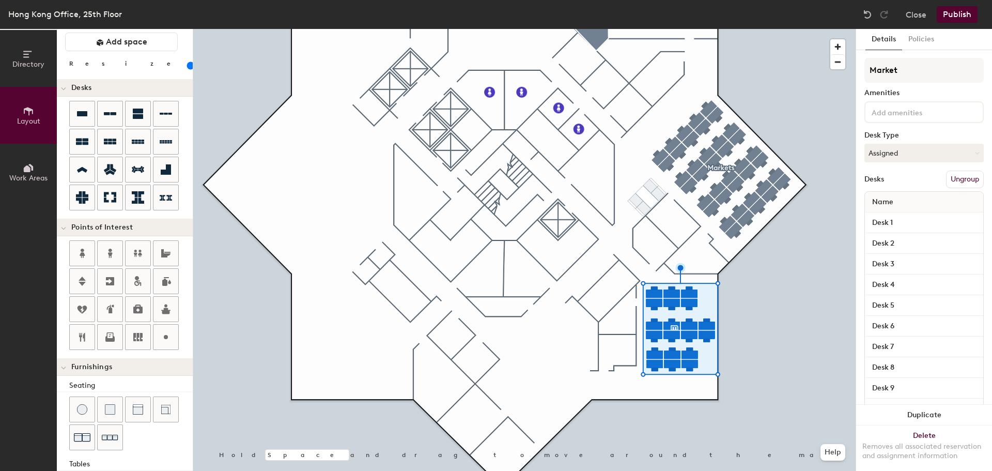
type input "Markets"
type input "100"
type input "Markets"
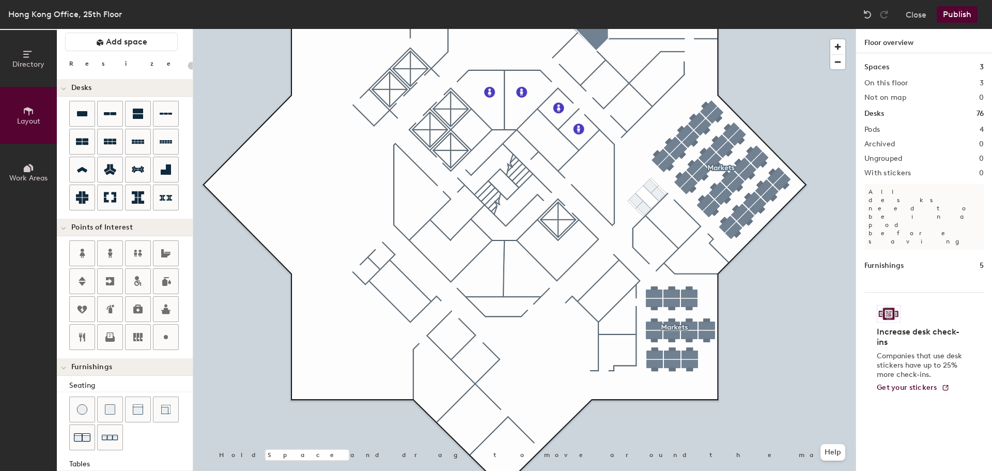
click at [676, 29] on div at bounding box center [524, 29] width 662 height 0
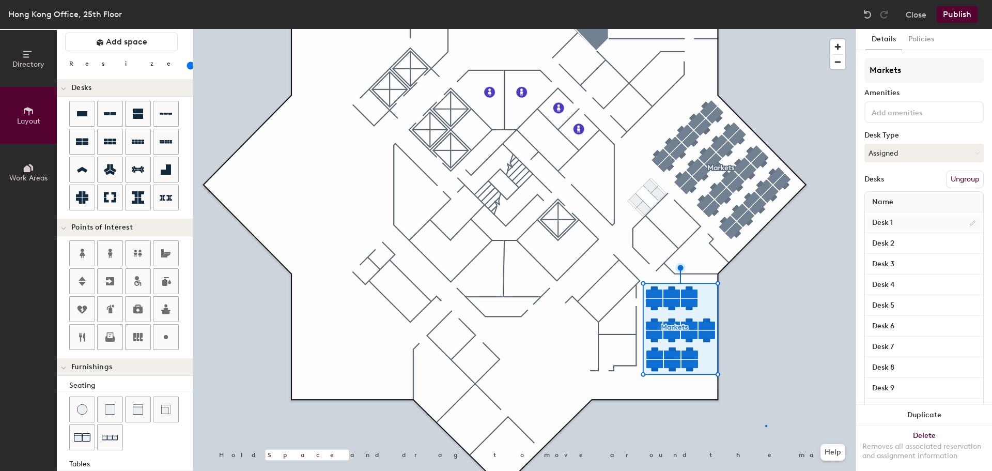
drag, startPoint x: 916, startPoint y: 71, endPoint x: 868, endPoint y: 226, distance: 161.6
click at [766, 29] on div at bounding box center [524, 29] width 662 height 0
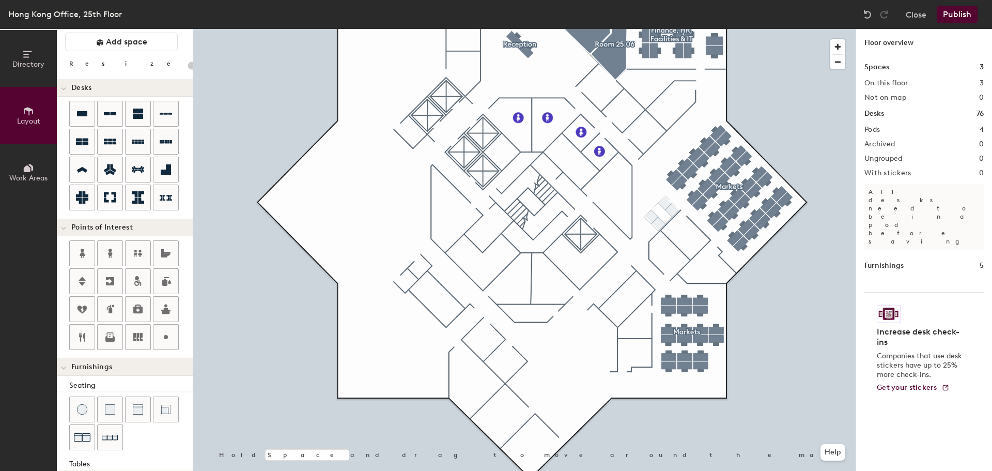
click at [954, 13] on button "Publish" at bounding box center [957, 14] width 41 height 17
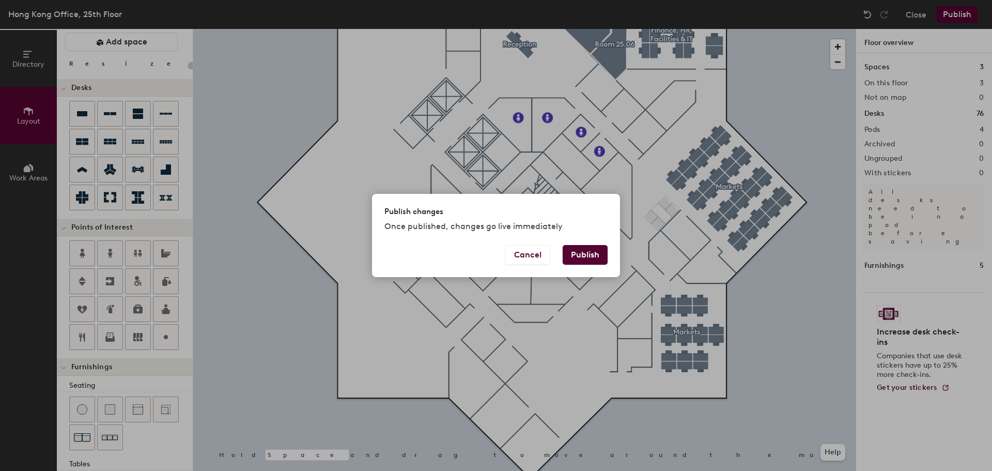
click at [581, 256] on button "Publish" at bounding box center [585, 255] width 45 height 20
type input "20"
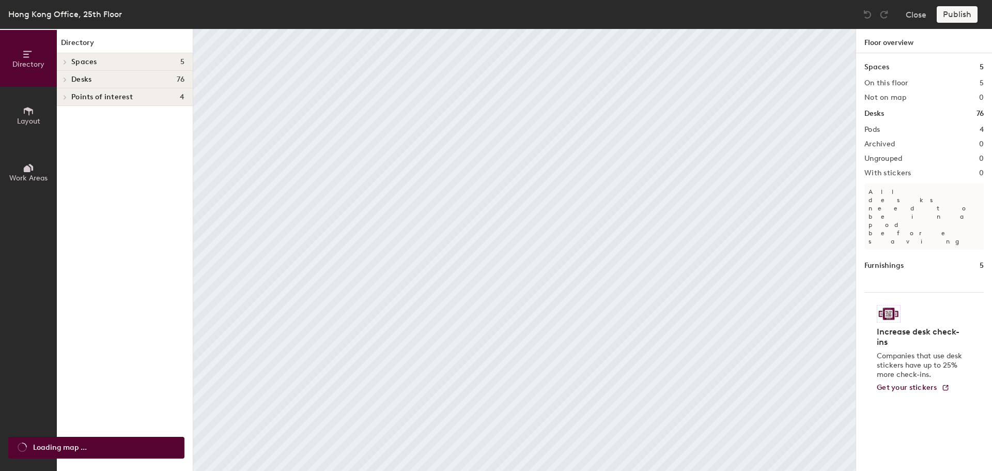
click at [24, 118] on span "Layout" at bounding box center [28, 121] width 23 height 9
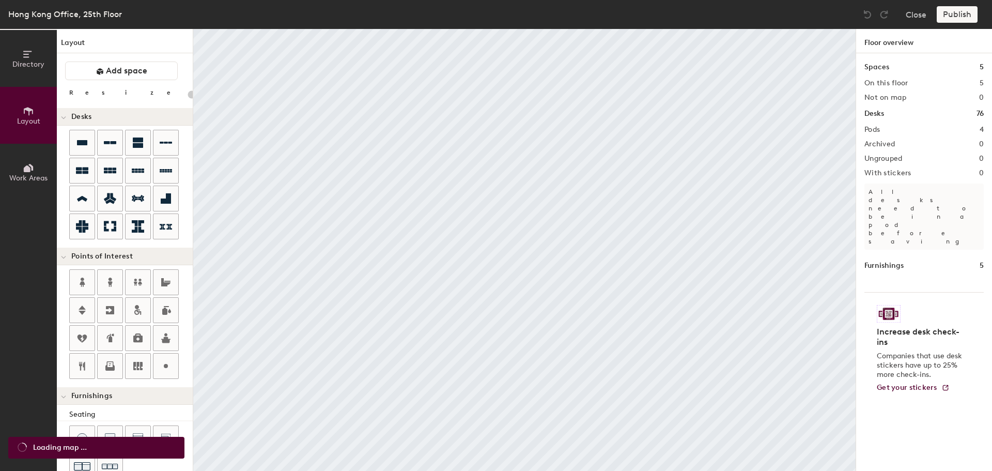
type input "20"
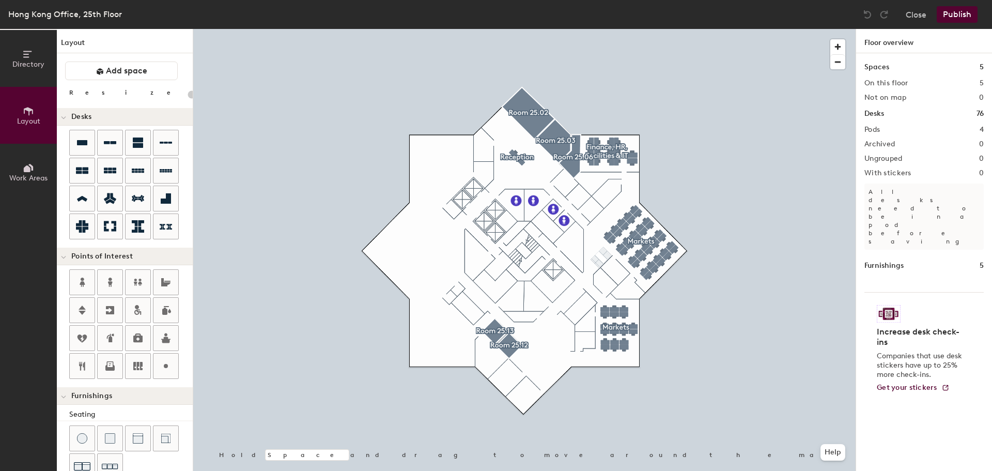
click at [0, 87] on button "Layout" at bounding box center [28, 115] width 57 height 57
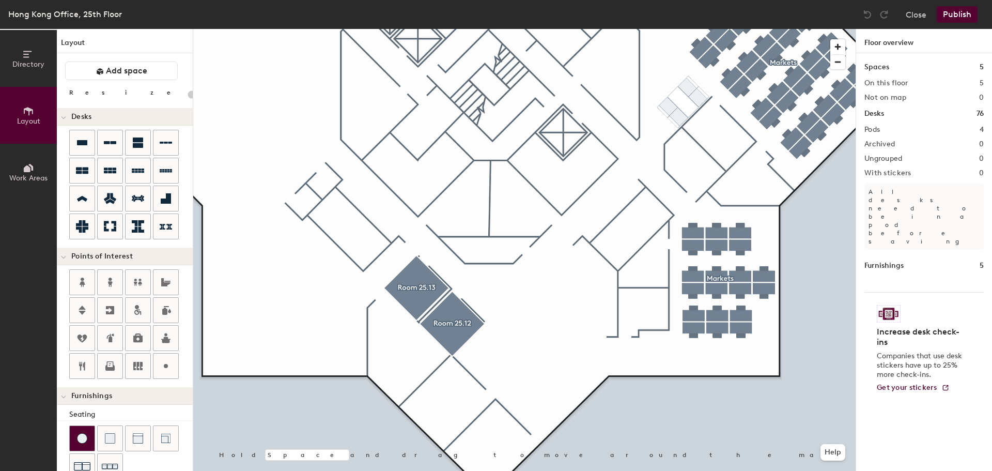
click at [87, 437] on img at bounding box center [82, 438] width 10 height 10
click at [558, 29] on div at bounding box center [524, 29] width 662 height 0
click at [532, 361] on span "Delete" at bounding box center [532, 364] width 36 height 18
click at [110, 435] on img at bounding box center [110, 438] width 10 height 10
click at [495, 394] on span "Delete" at bounding box center [493, 398] width 36 height 18
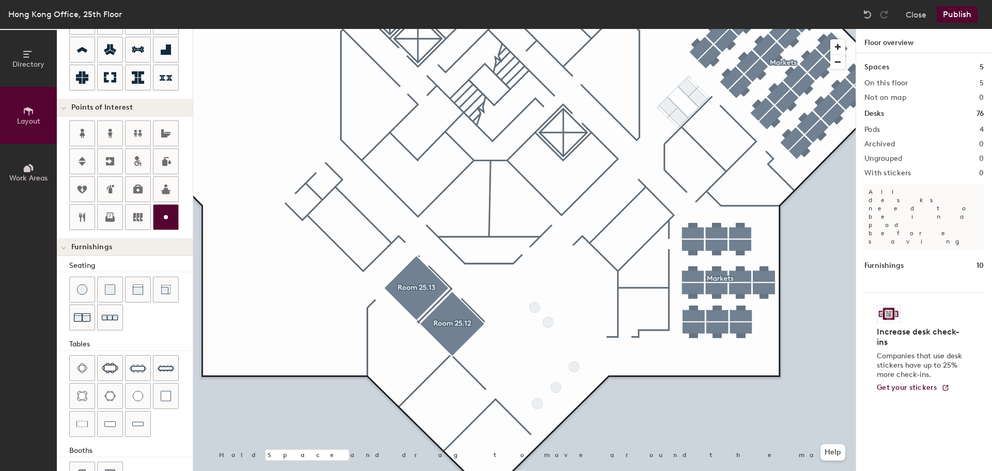
scroll to position [155, 0]
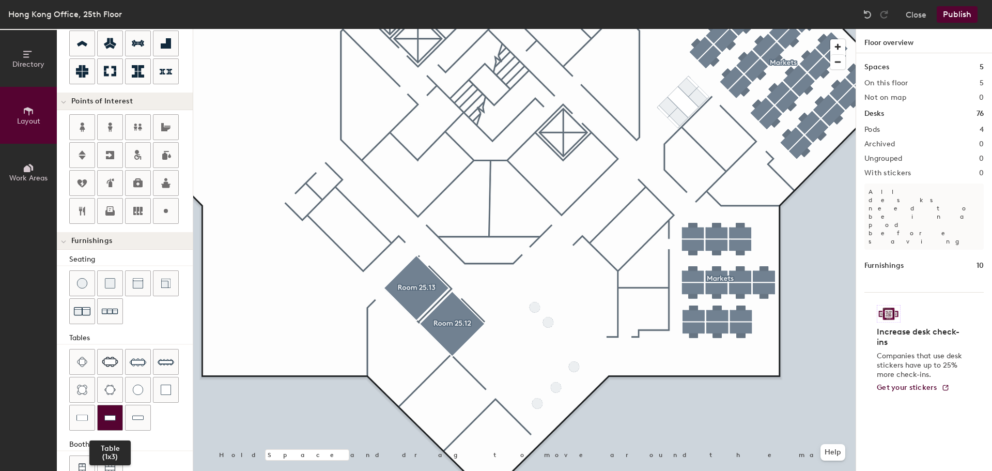
click at [113, 412] on div at bounding box center [110, 417] width 25 height 25
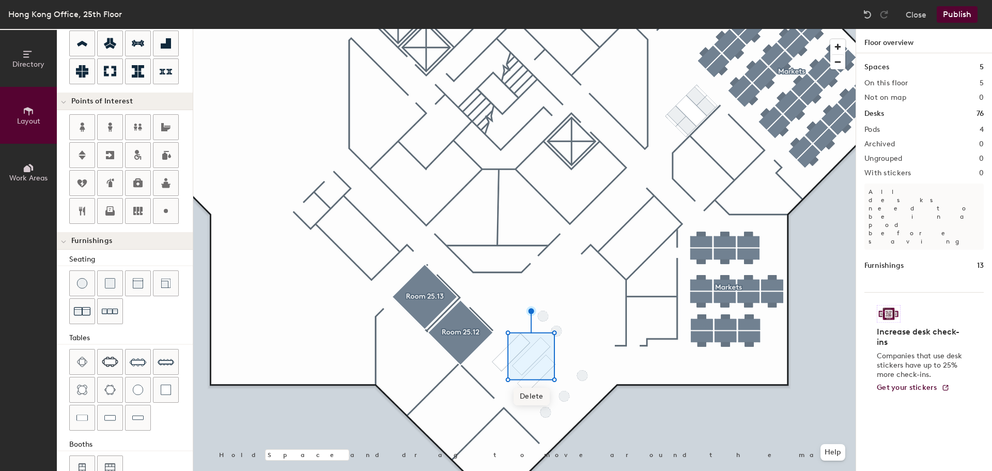
click at [533, 394] on span "Delete" at bounding box center [532, 396] width 36 height 18
click at [520, 29] on div at bounding box center [524, 29] width 662 height 0
type input "40"
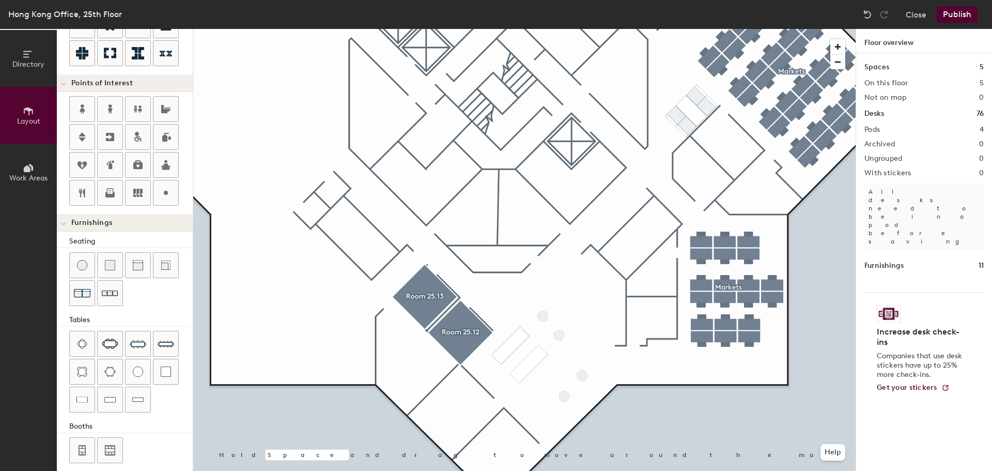
scroll to position [182, 0]
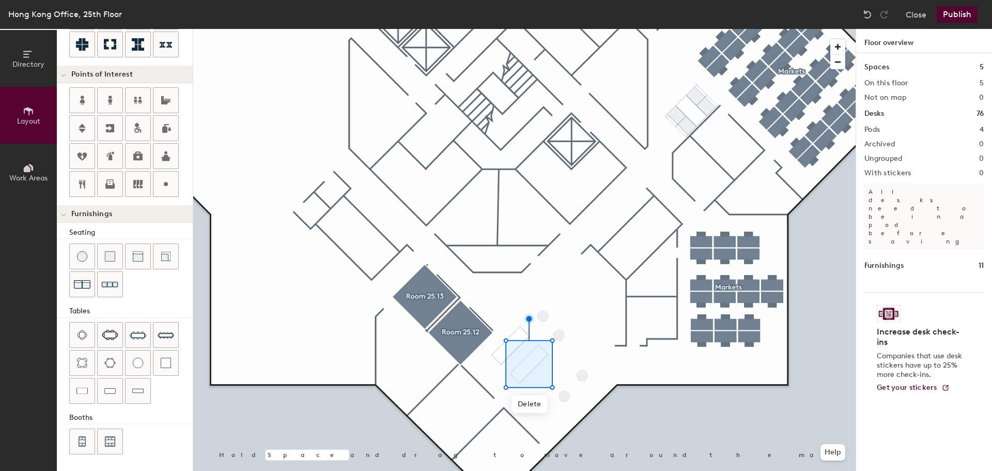
click at [638, 29] on div at bounding box center [524, 29] width 662 height 0
click at [85, 186] on icon at bounding box center [82, 184] width 6 height 9
click at [557, 353] on span "Done" at bounding box center [554, 356] width 30 height 18
click at [634, 29] on div at bounding box center [524, 29] width 662 height 0
type input "20"
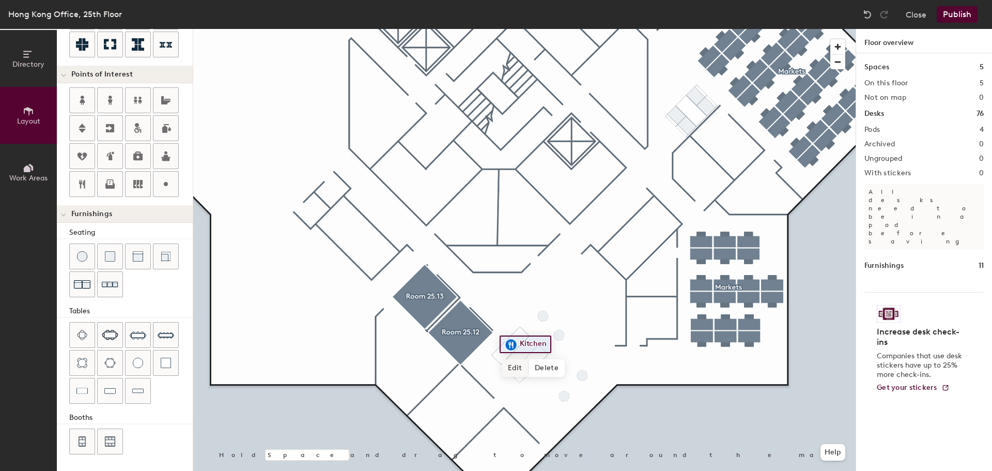
click at [516, 365] on span "Edit" at bounding box center [515, 368] width 27 height 18
type input "Pantry"
click at [535, 365] on span "Done" at bounding box center [528, 368] width 30 height 18
click at [959, 11] on button "Publish" at bounding box center [957, 14] width 41 height 17
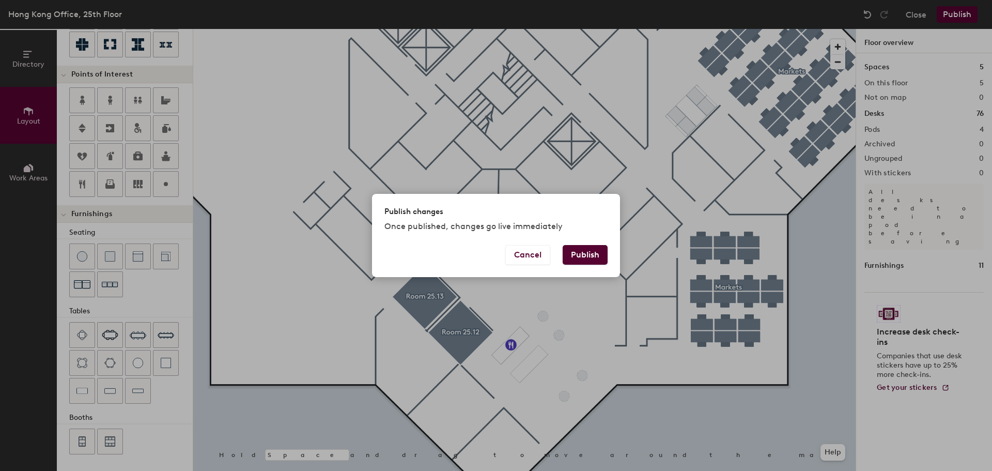
click at [591, 254] on button "Publish" at bounding box center [585, 255] width 45 height 20
type input "20"
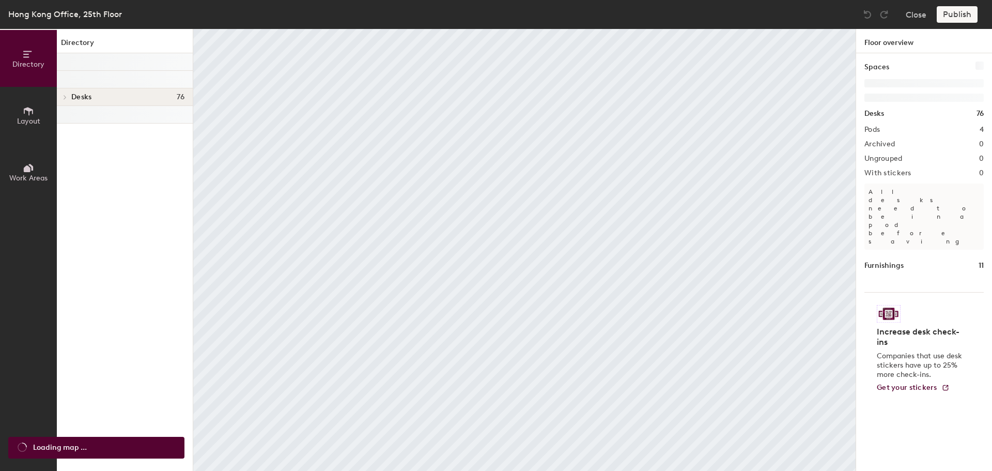
click at [25, 120] on span "Layout" at bounding box center [28, 121] width 23 height 9
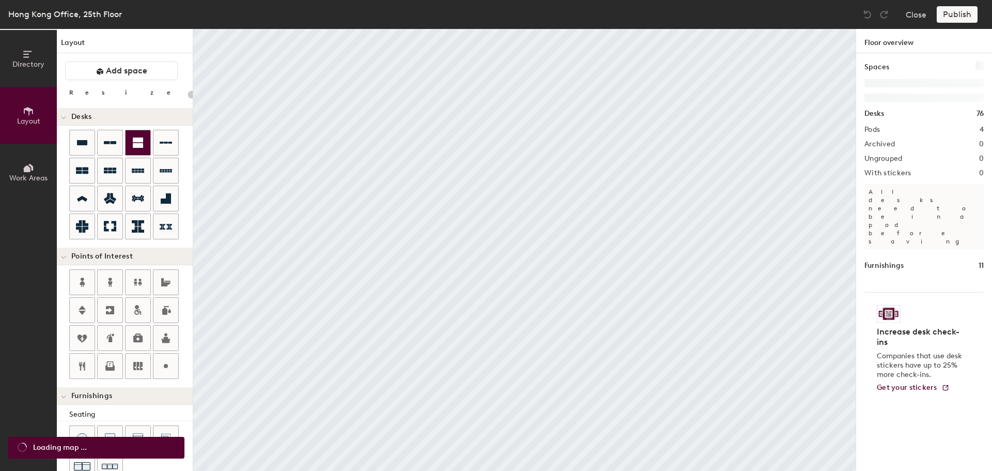
type input "20"
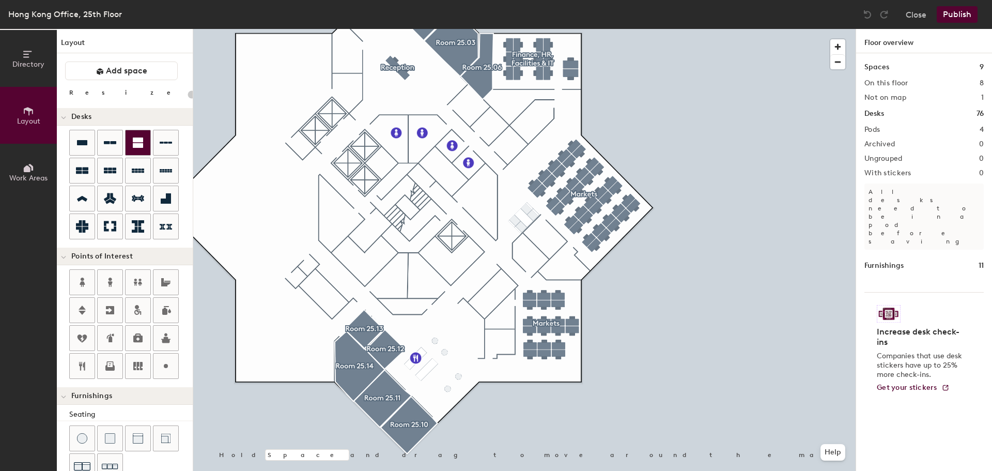
click at [0, 87] on button "Layout" at bounding box center [28, 115] width 57 height 57
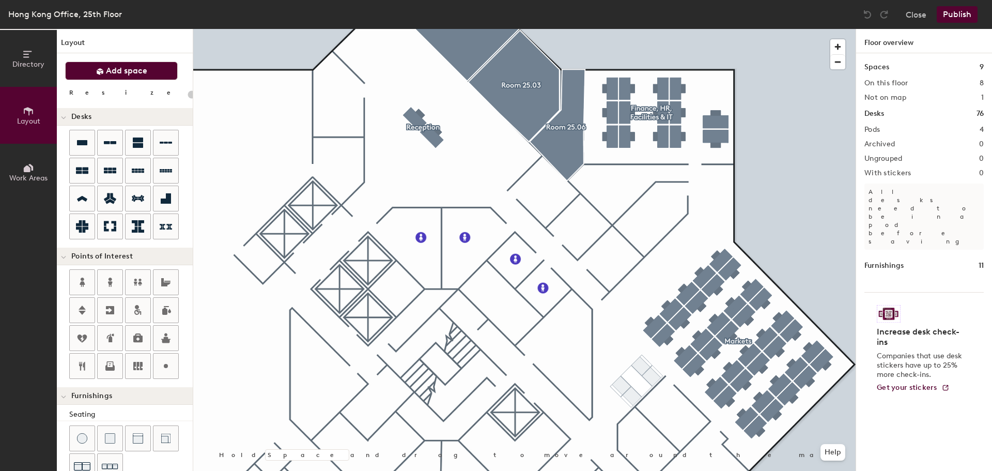
click at [141, 70] on span "Add space" at bounding box center [126, 71] width 41 height 10
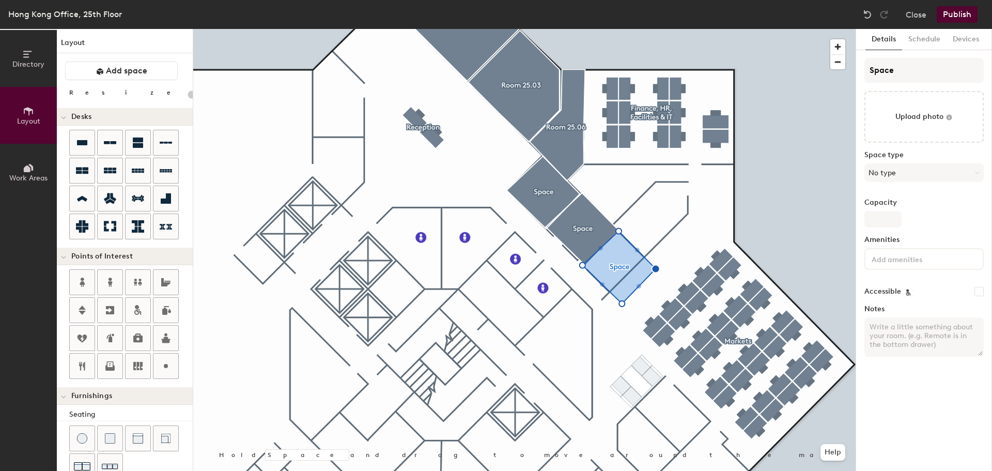
type input "20"
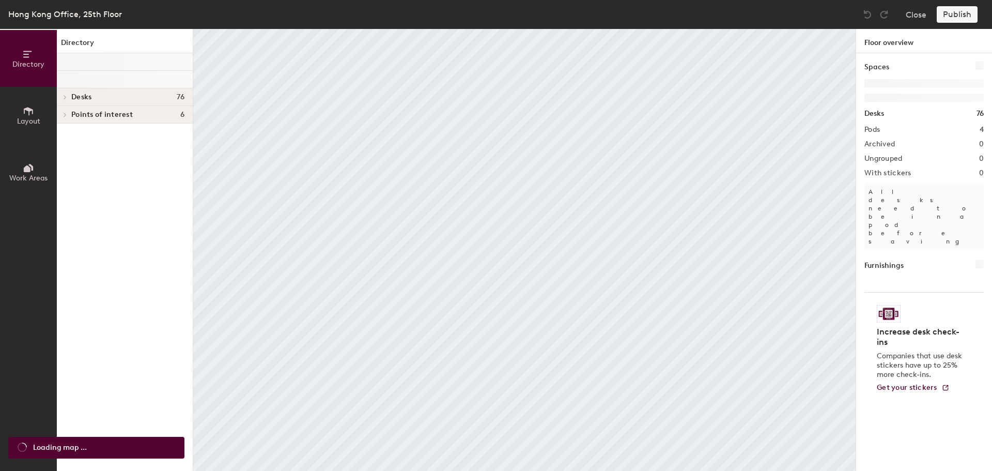
click at [29, 118] on span "Layout" at bounding box center [28, 121] width 23 height 9
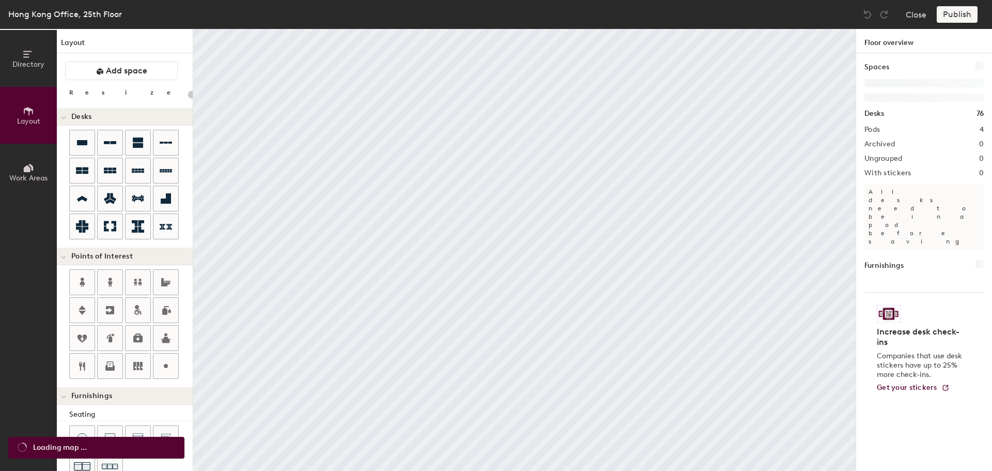
type input "20"
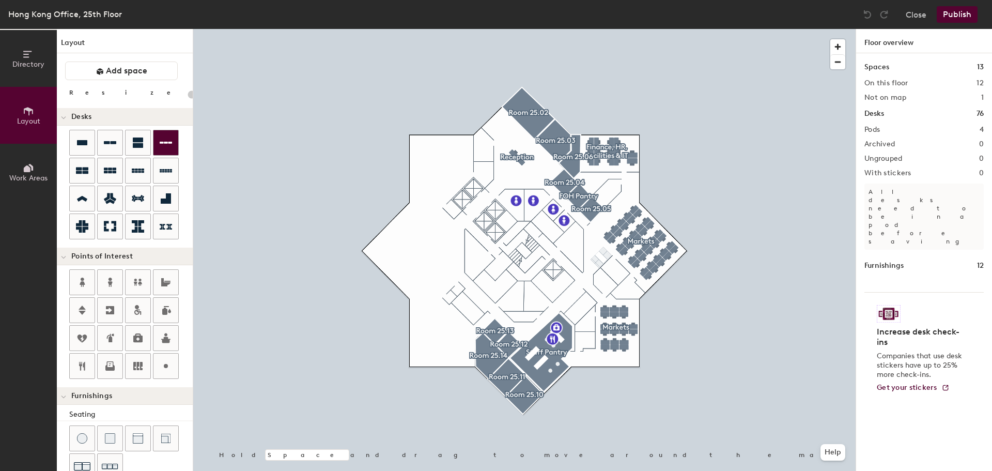
click at [0, 87] on button "Layout" at bounding box center [28, 115] width 57 height 57
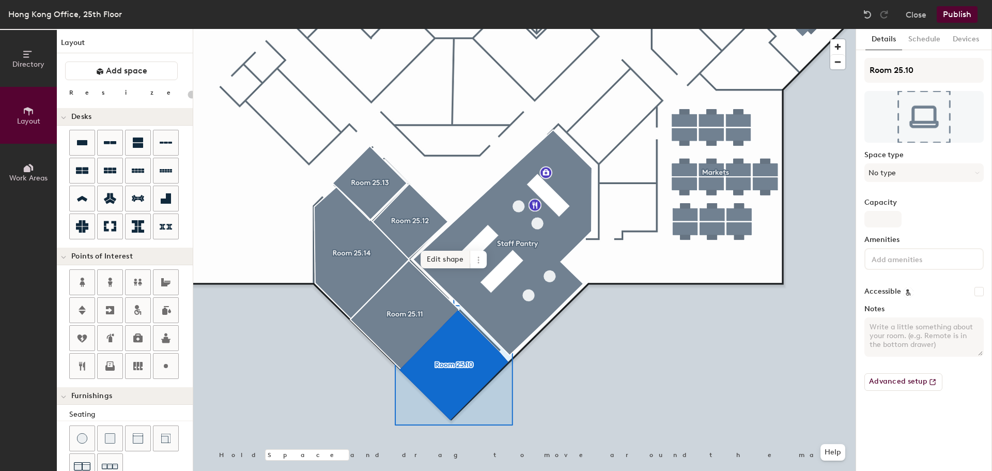
click at [454, 258] on span "Edit shape" at bounding box center [446, 260] width 50 height 18
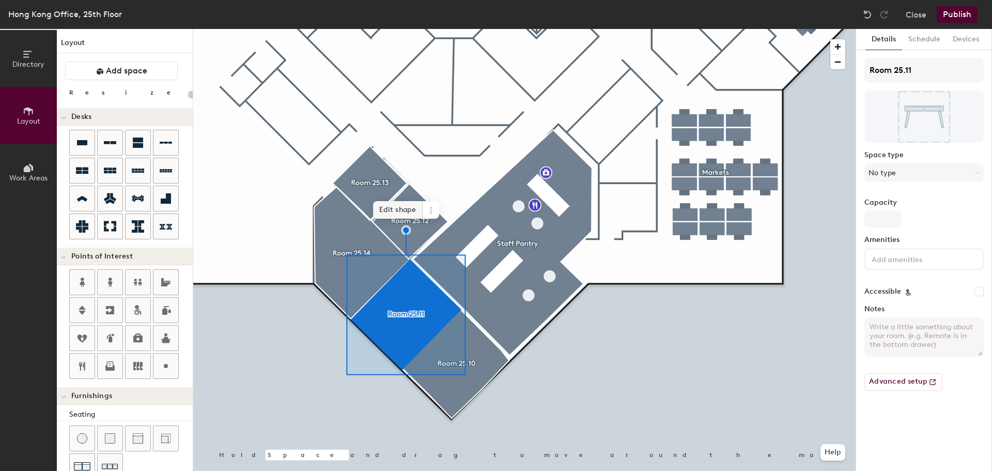
click at [407, 208] on span "Edit shape" at bounding box center [398, 210] width 50 height 18
click at [408, 208] on span "Edit shape" at bounding box center [397, 211] width 50 height 18
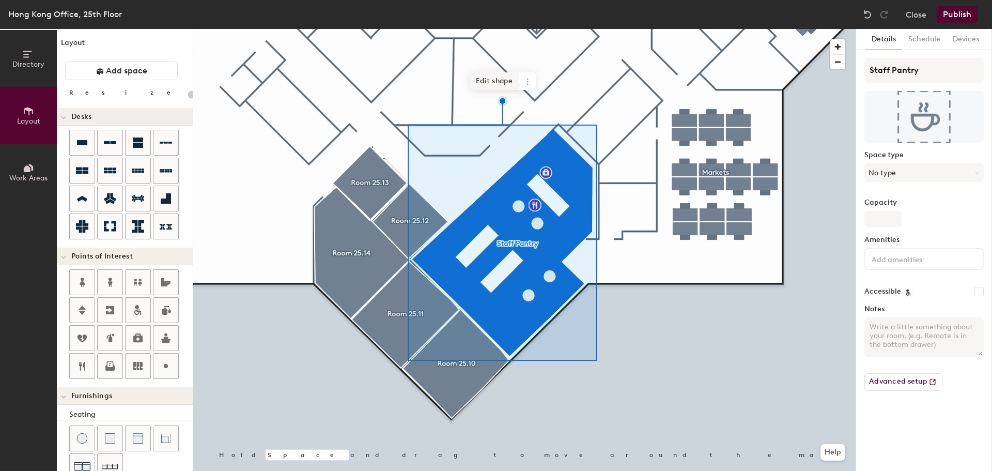
click at [500, 77] on span "Edit shape" at bounding box center [495, 81] width 50 height 18
click at [499, 80] on span "Edit shape" at bounding box center [495, 81] width 50 height 18
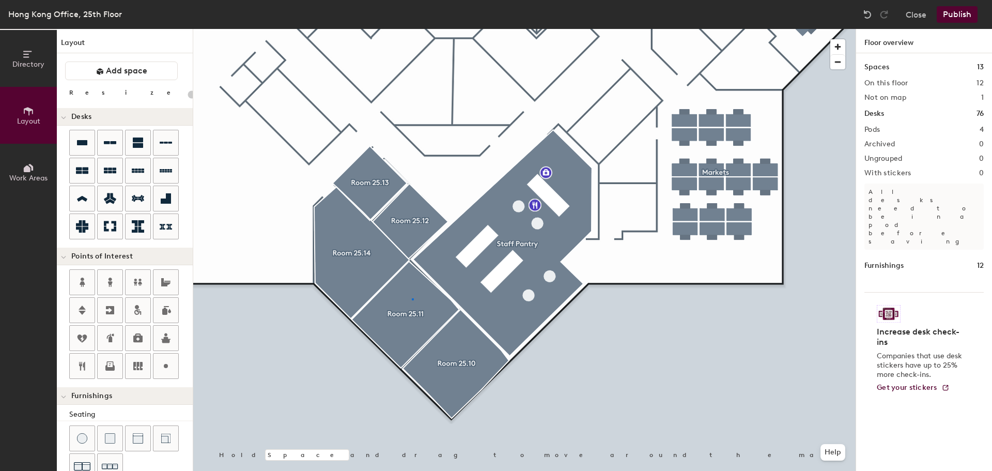
click at [412, 29] on div at bounding box center [524, 29] width 662 height 0
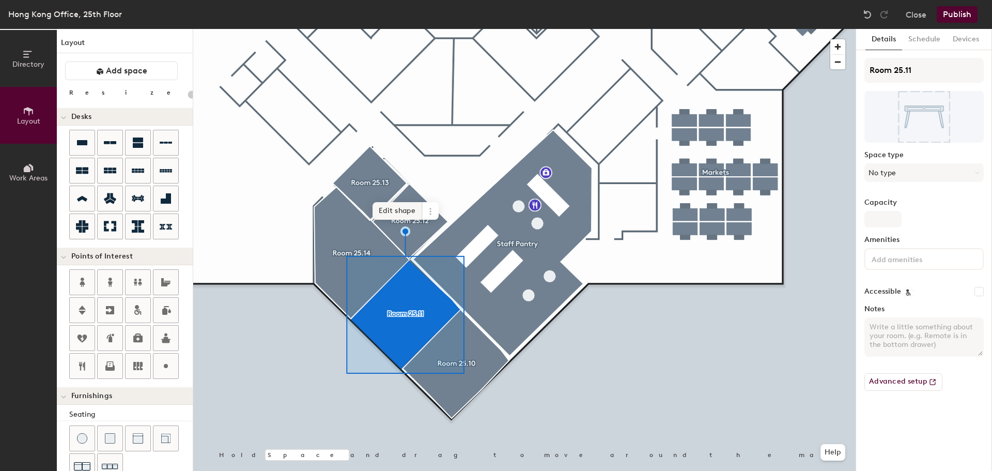
click at [402, 208] on span "Edit shape" at bounding box center [397, 211] width 50 height 18
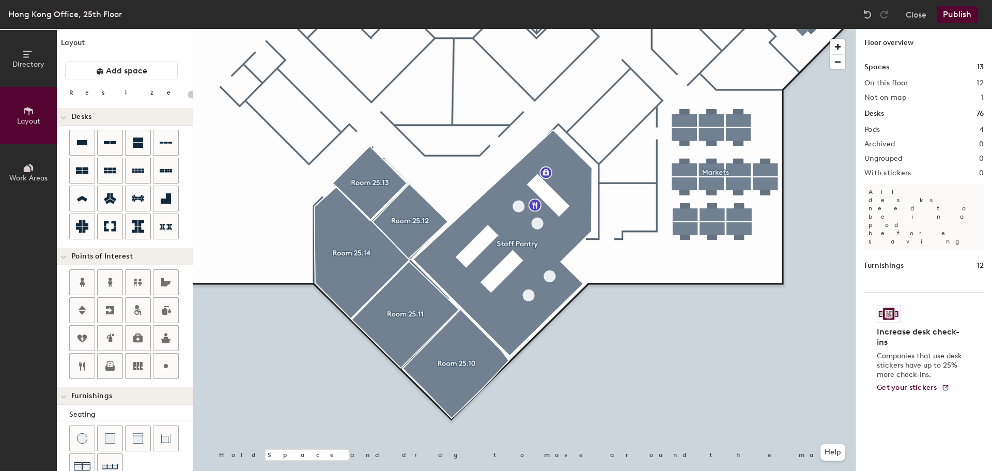
click at [959, 13] on button "Publish" at bounding box center [957, 14] width 41 height 17
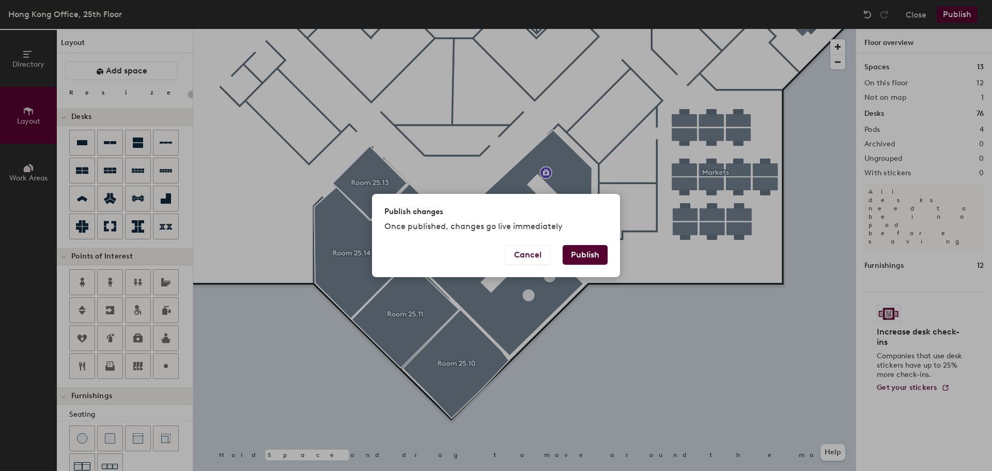
drag, startPoint x: 589, startPoint y: 257, endPoint x: 608, endPoint y: 324, distance: 70.3
click at [588, 257] on button "Publish" at bounding box center [585, 255] width 45 height 20
type input "20"
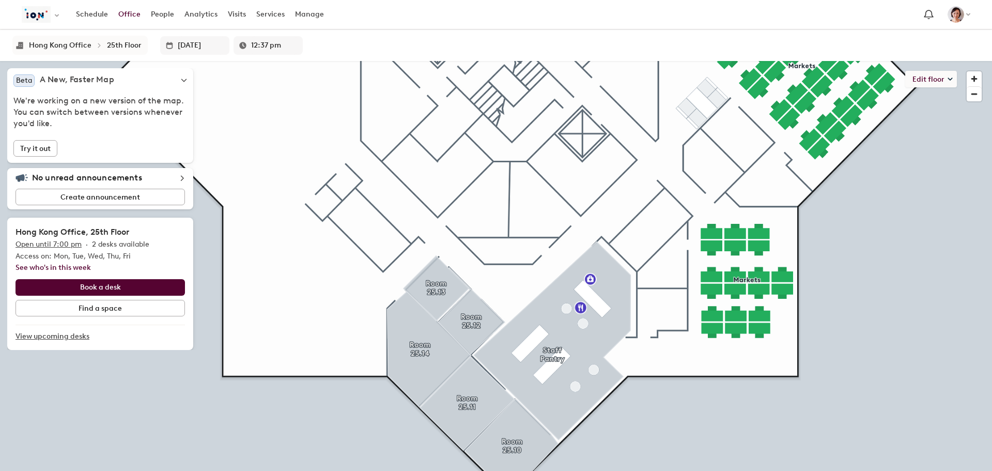
click at [863, 470] on html "Skip navigation Schedule Office People Analytics Visits Services Manage Hong Ko…" at bounding box center [496, 235] width 992 height 471
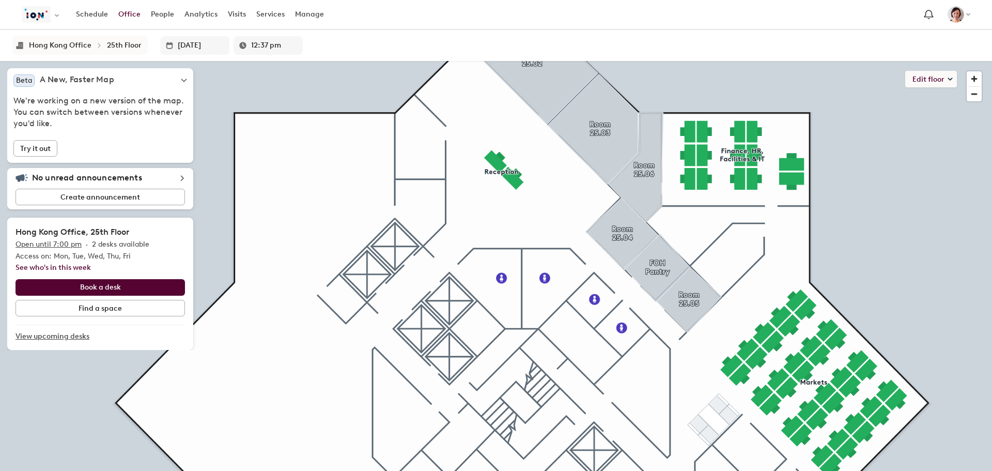
click at [868, 470] on html "Skip navigation Schedule Office People Analytics Visits Services Manage Hong Ko…" at bounding box center [496, 235] width 992 height 471
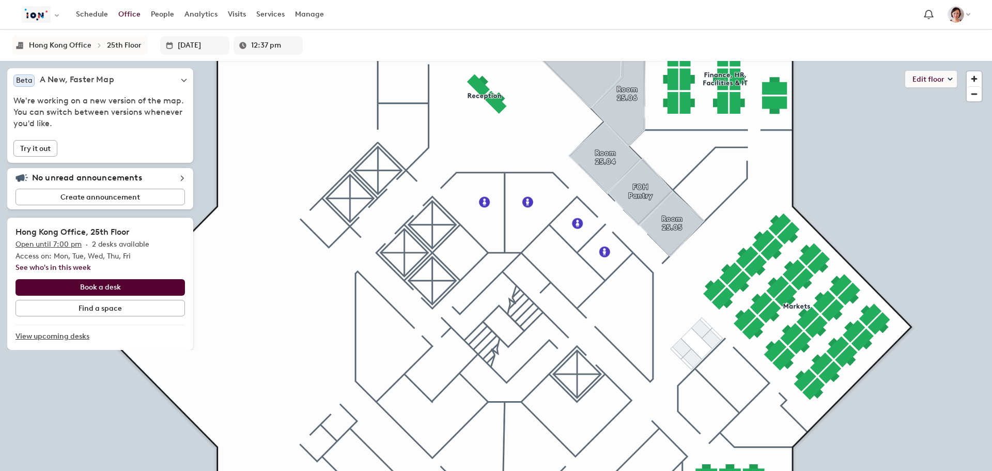
click at [881, 470] on html "Skip navigation Schedule Office People Analytics Visits Services Manage Hong Ko…" at bounding box center [496, 235] width 992 height 471
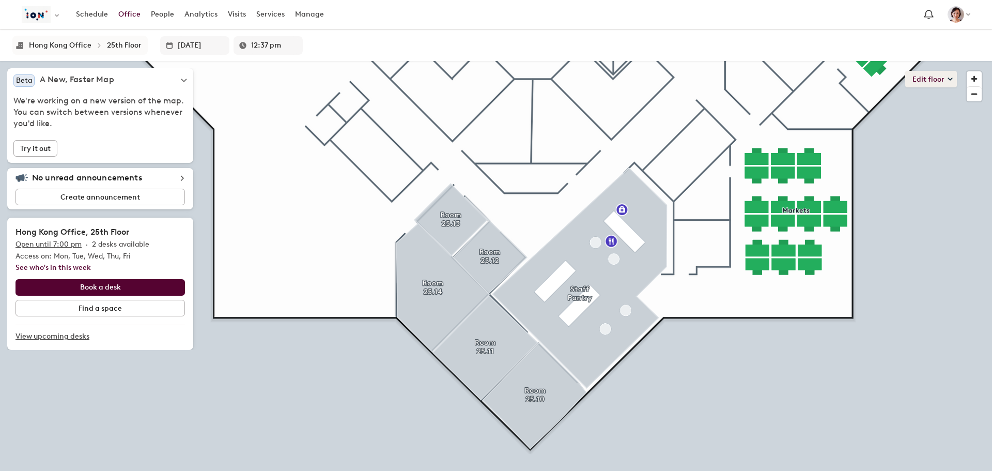
click at [945, 79] on button "Edit floor" at bounding box center [931, 79] width 52 height 17
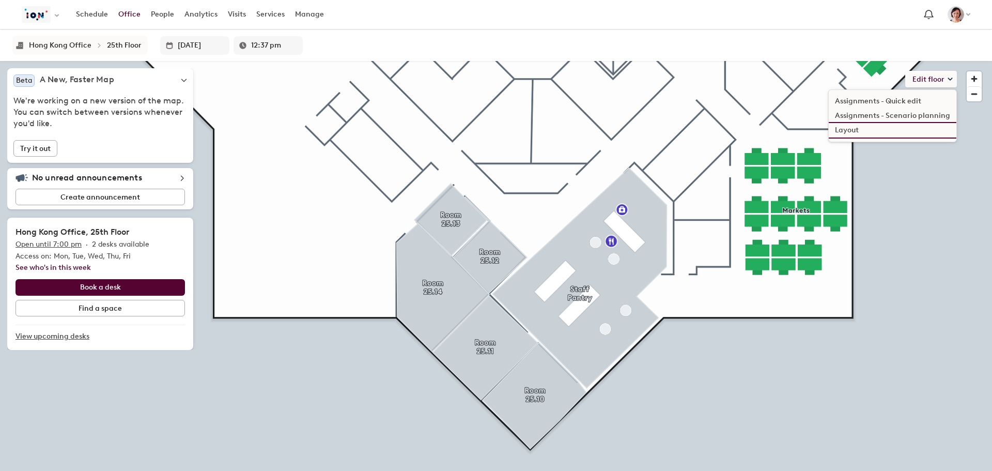
click at [851, 129] on li "Layout" at bounding box center [893, 130] width 128 height 14
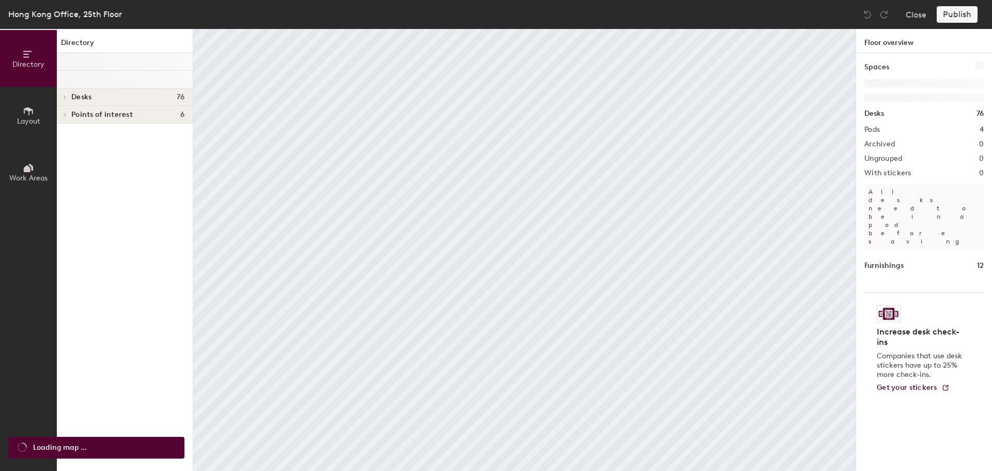
click at [17, 122] on span "Layout" at bounding box center [28, 121] width 23 height 9
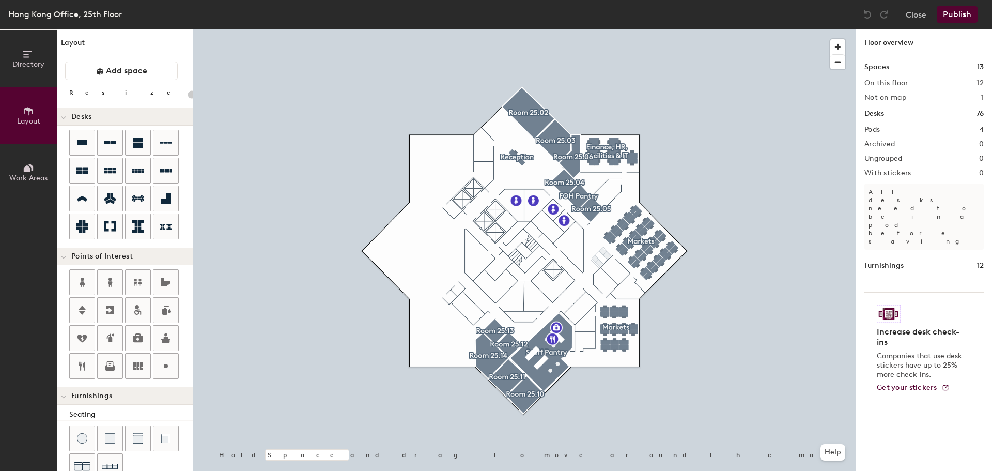
click at [0, 87] on button "Layout" at bounding box center [28, 115] width 57 height 57
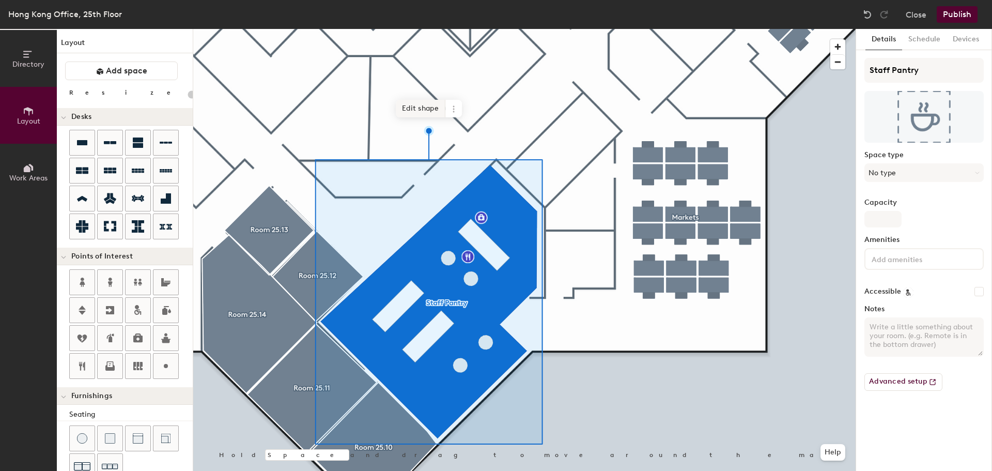
click at [426, 105] on span "Edit shape" at bounding box center [421, 109] width 50 height 18
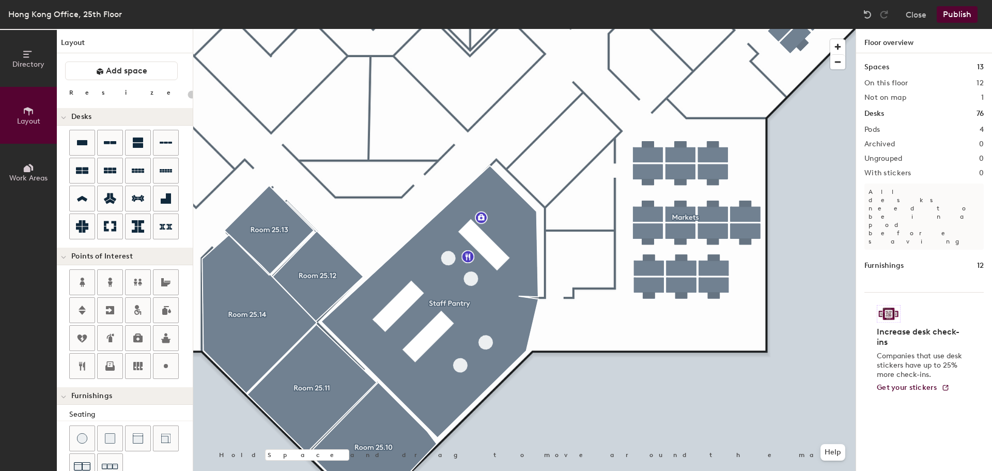
click at [525, 29] on div at bounding box center [524, 29] width 662 height 0
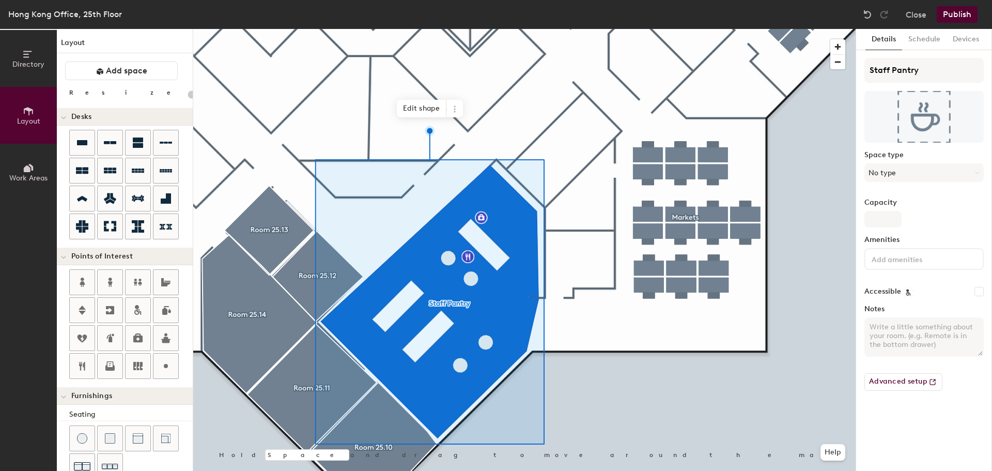
click at [599, 29] on div at bounding box center [524, 29] width 662 height 0
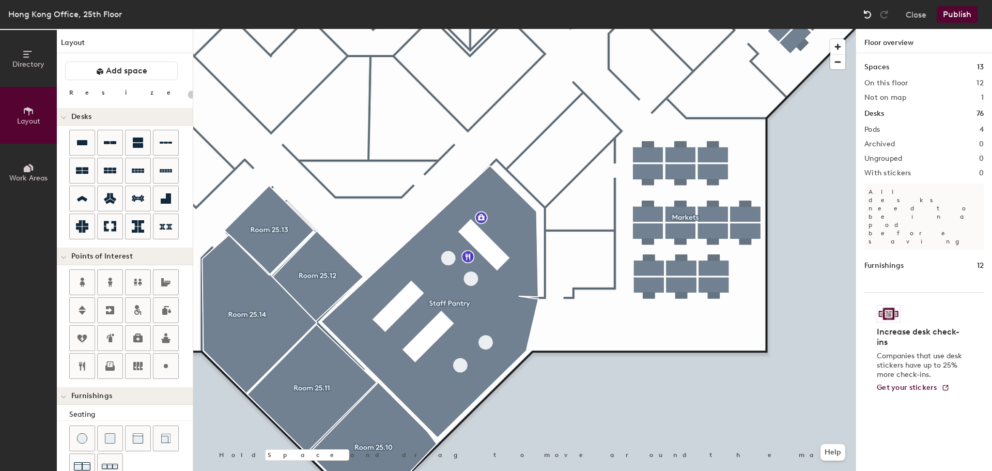
click at [867, 11] on img at bounding box center [867, 14] width 10 height 10
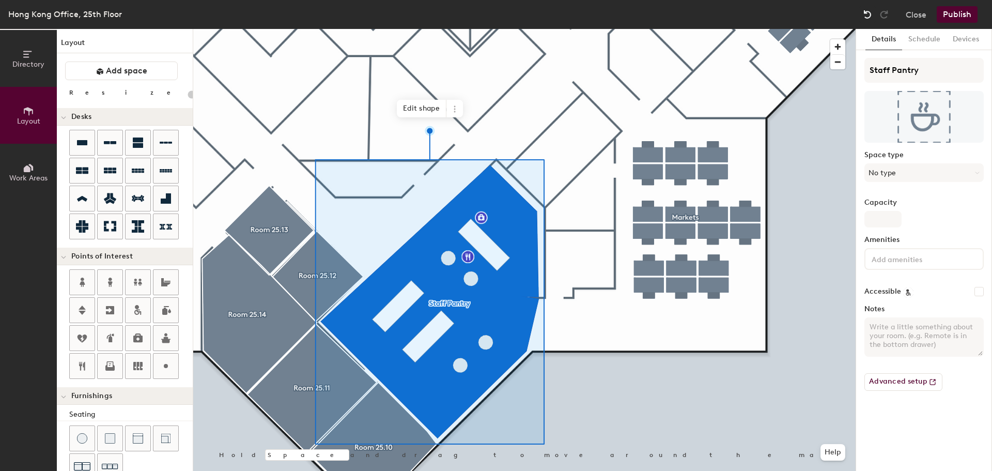
click at [867, 11] on img at bounding box center [867, 14] width 10 height 10
click at [867, 17] on img at bounding box center [867, 14] width 10 height 10
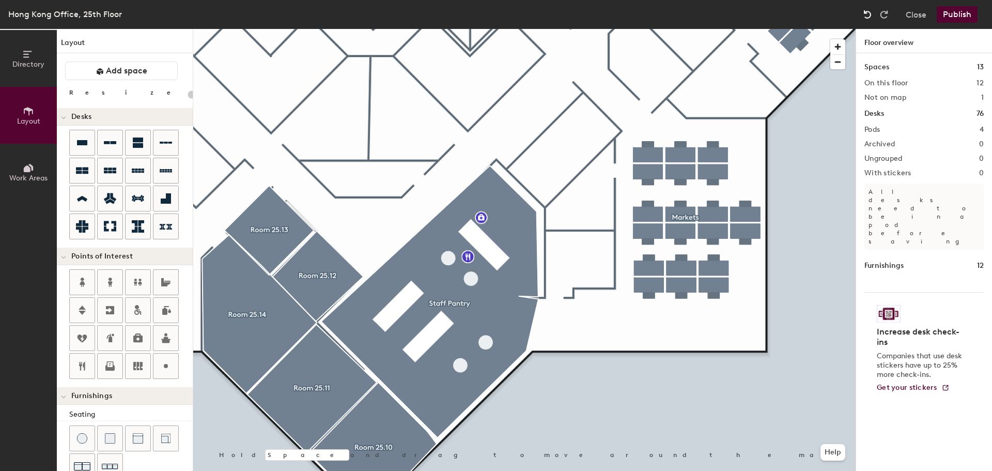
click at [868, 15] on img at bounding box center [867, 14] width 10 height 10
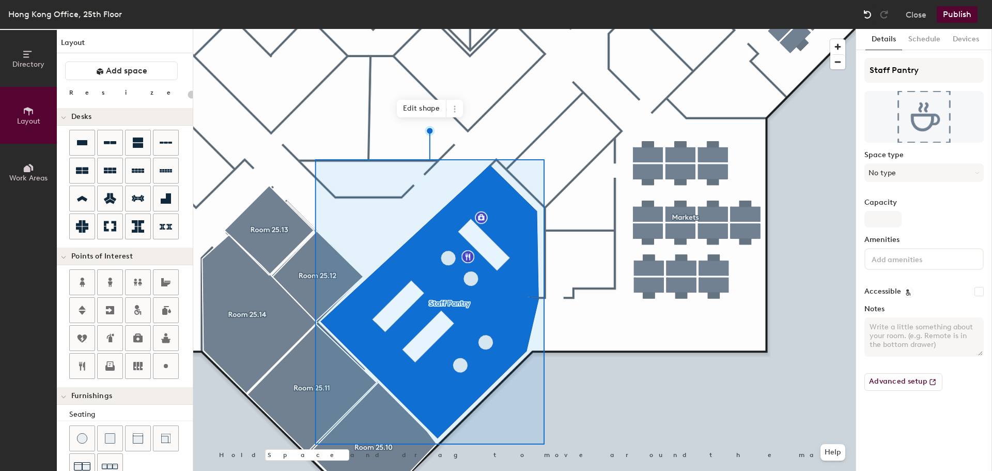
click at [868, 14] on img at bounding box center [867, 14] width 10 height 10
click at [869, 13] on img at bounding box center [867, 14] width 10 height 10
click at [422, 103] on span "Edit shape" at bounding box center [422, 109] width 50 height 18
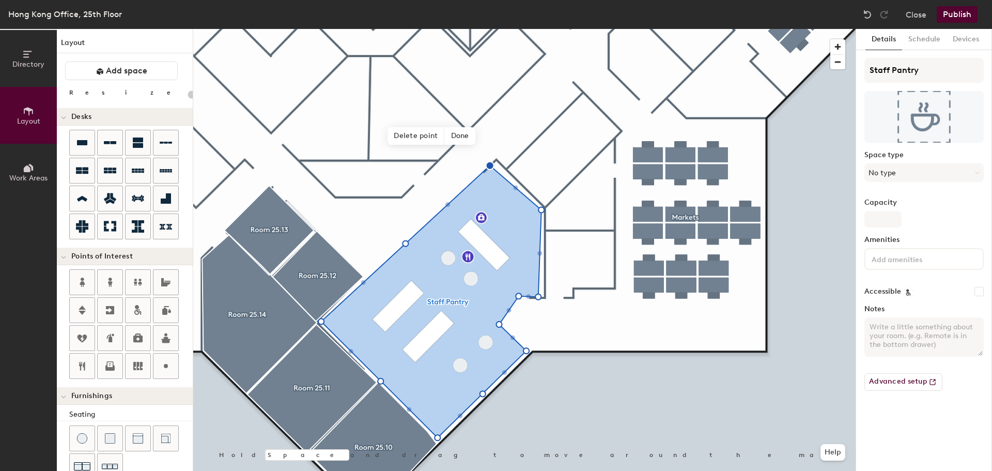
type input "20"
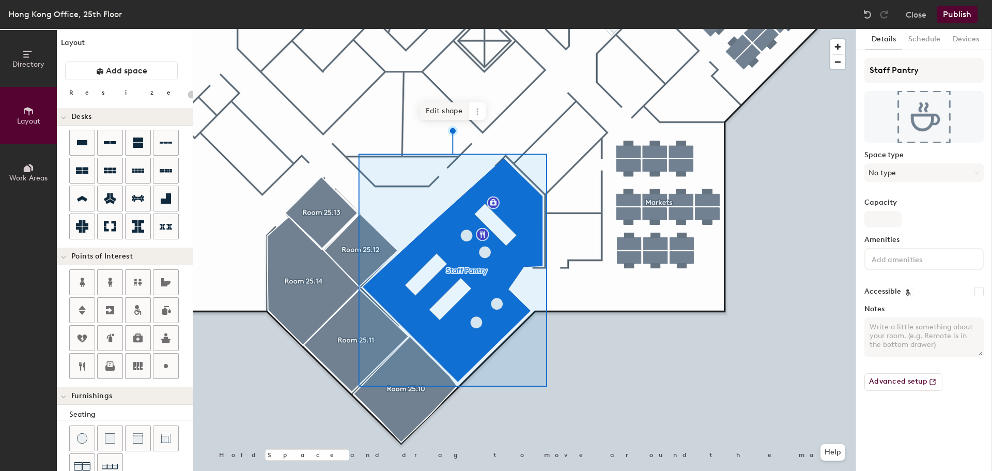
click at [453, 113] on span "Edit shape" at bounding box center [445, 111] width 50 height 18
click at [450, 110] on span "Edit shape" at bounding box center [445, 111] width 50 height 18
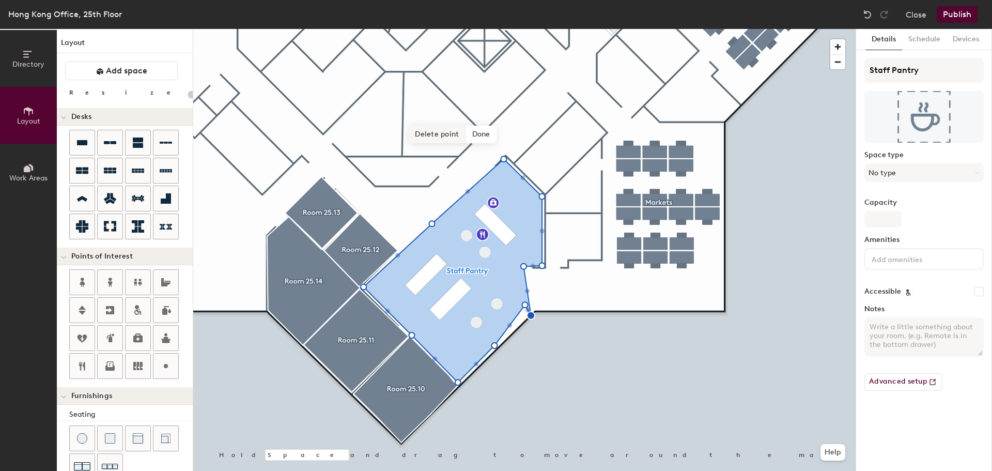
click at [444, 133] on span "Delete point" at bounding box center [437, 135] width 57 height 18
click at [443, 131] on span "Delete point" at bounding box center [437, 135] width 57 height 18
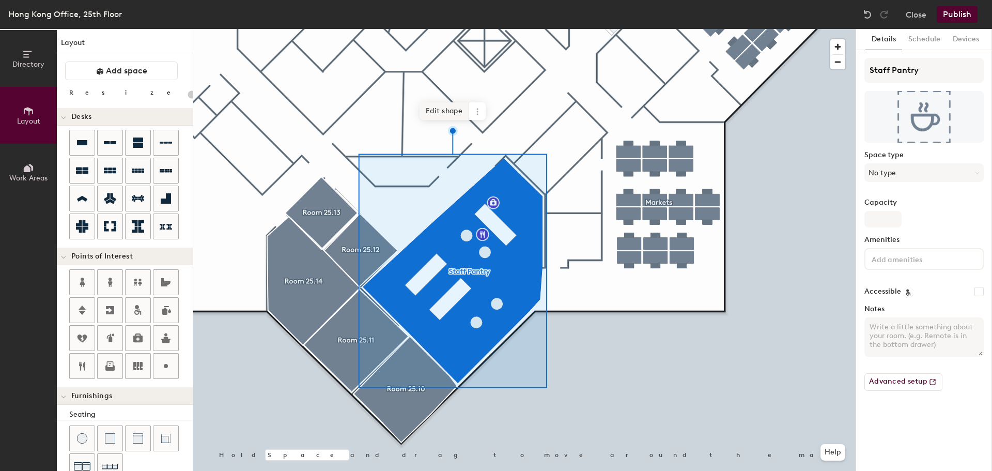
click at [452, 107] on span "Edit shape" at bounding box center [445, 111] width 50 height 18
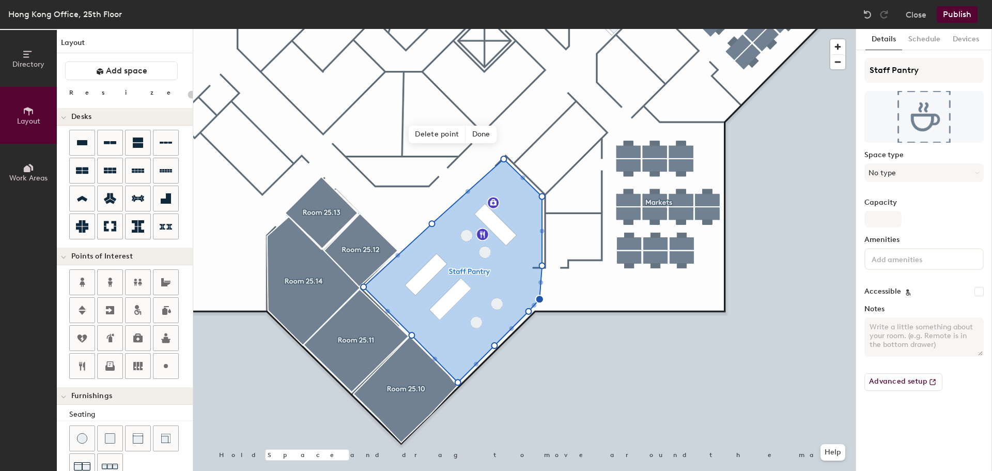
type input "20"
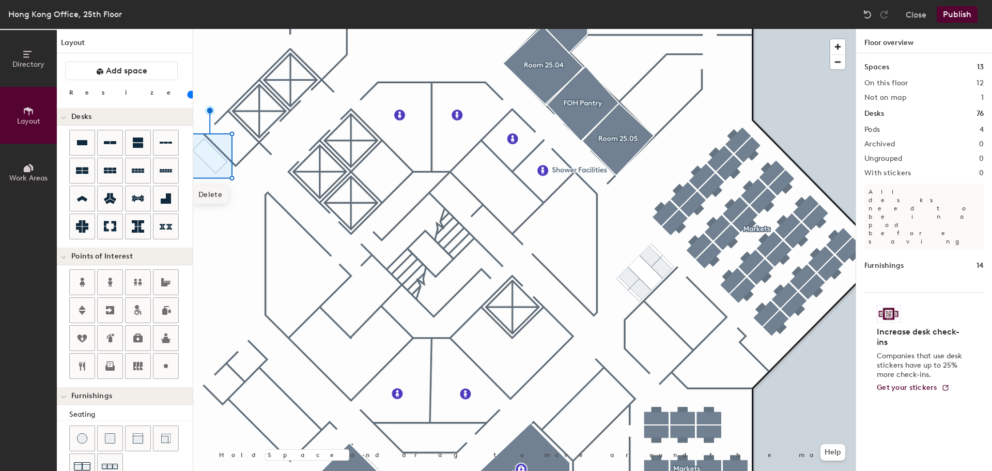
click at [218, 194] on span "Delete" at bounding box center [210, 195] width 36 height 18
click at [209, 189] on span "Delete" at bounding box center [210, 195] width 36 height 18
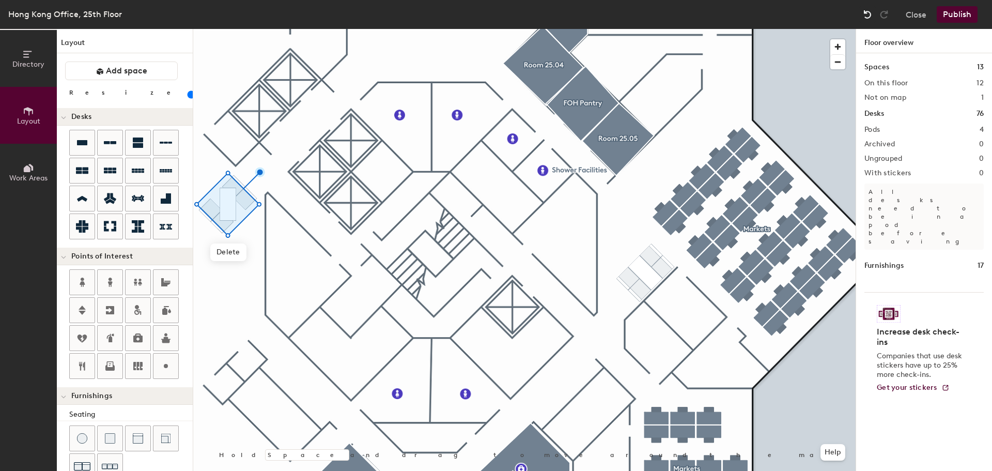
click at [862, 13] on img at bounding box center [867, 14] width 10 height 10
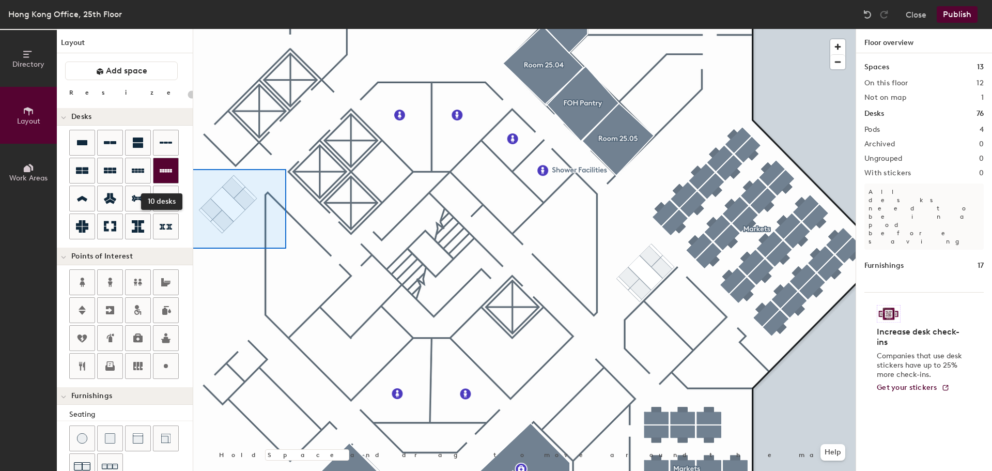
click at [177, 169] on div "Directory Layout Work Areas Layout Add space Resize Desks 10 desks Points of In…" at bounding box center [496, 250] width 992 height 442
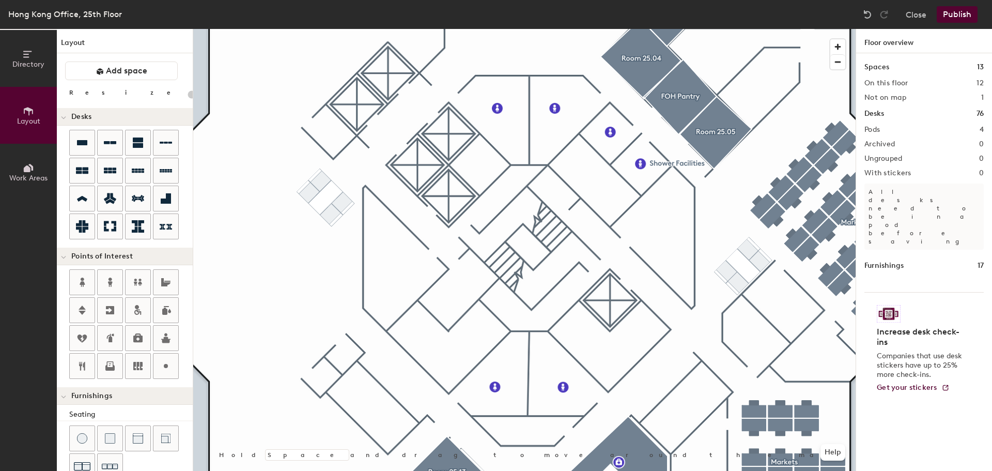
type input "40"
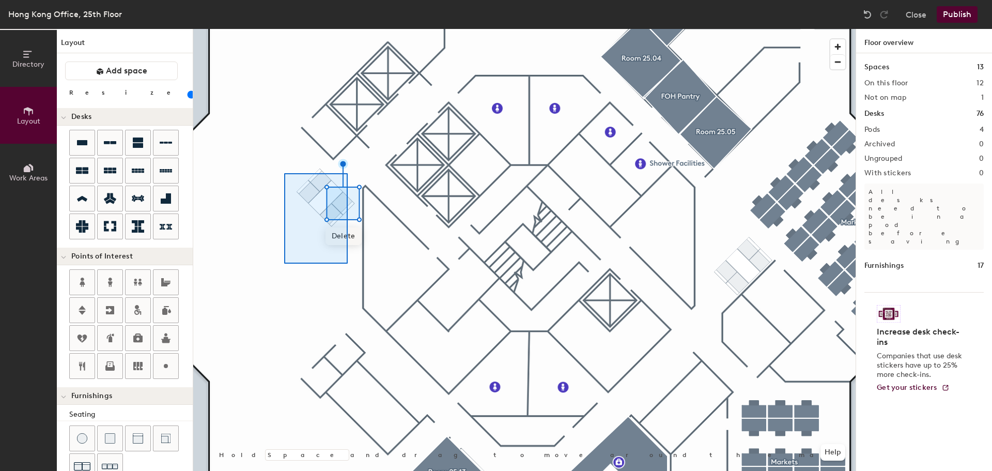
click at [284, 29] on div at bounding box center [524, 29] width 662 height 0
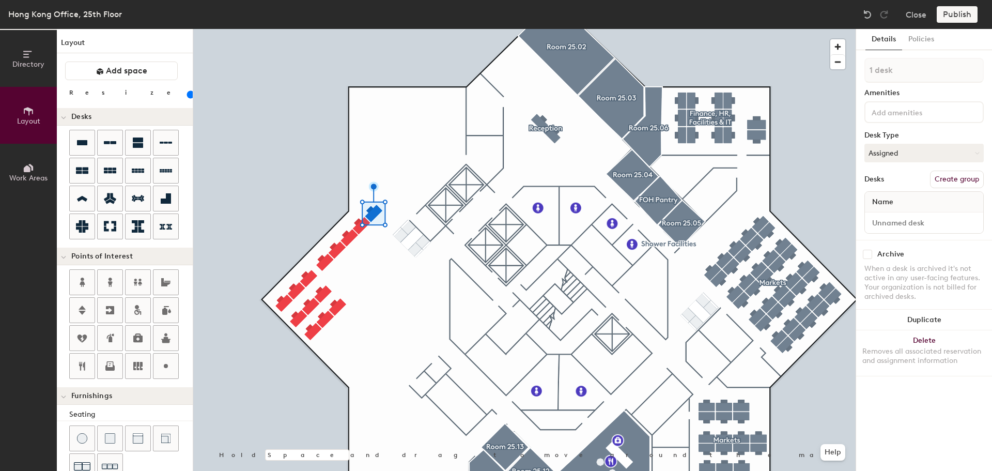
type input "100"
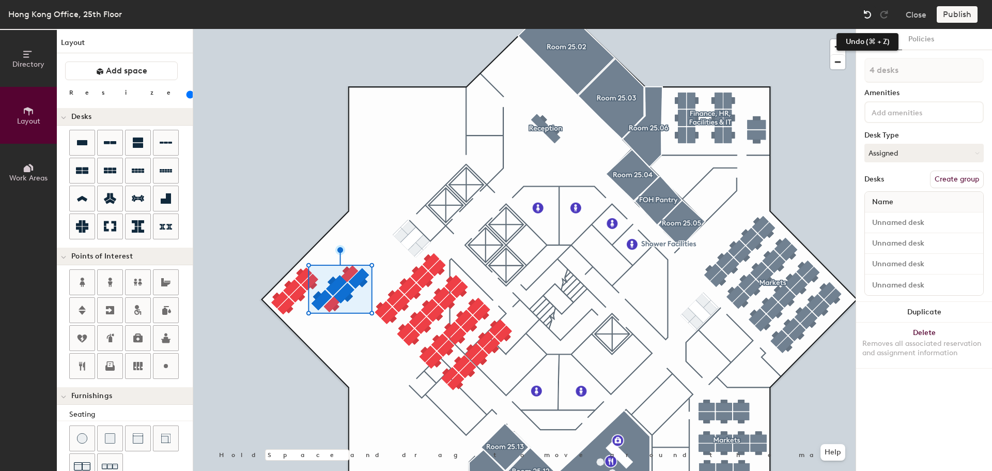
click at [869, 12] on img at bounding box center [867, 14] width 10 height 10
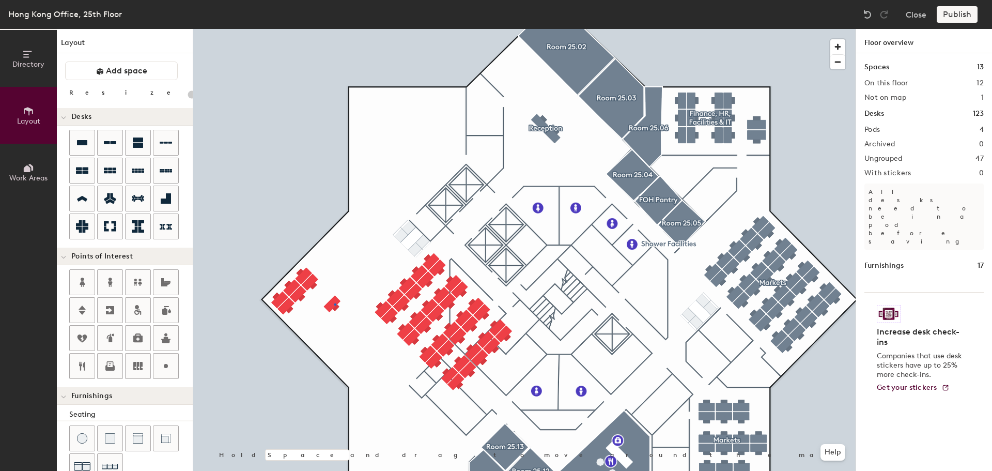
click at [335, 29] on div at bounding box center [524, 29] width 662 height 0
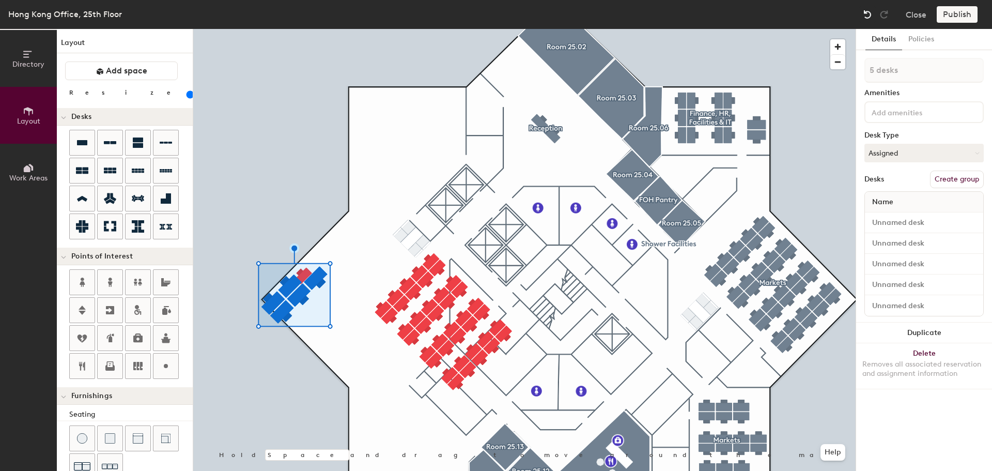
click at [866, 15] on img at bounding box center [867, 14] width 10 height 10
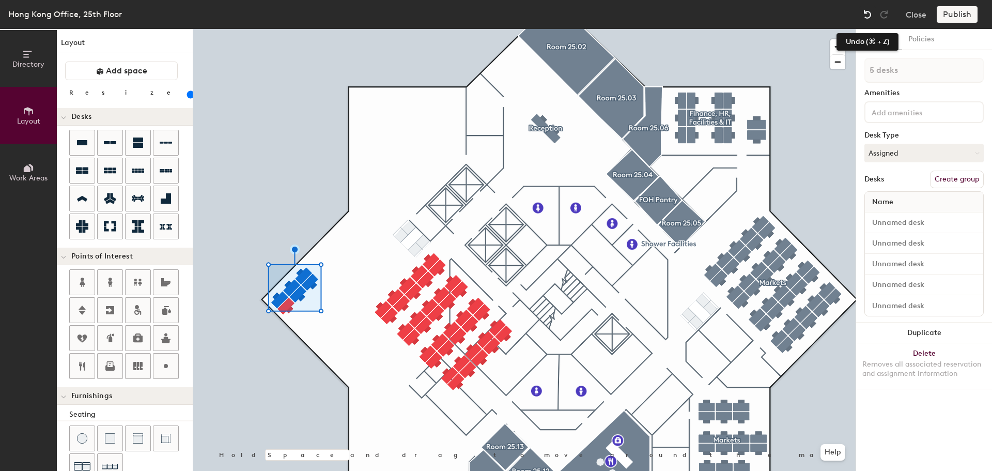
click at [869, 17] on img at bounding box center [867, 14] width 10 height 10
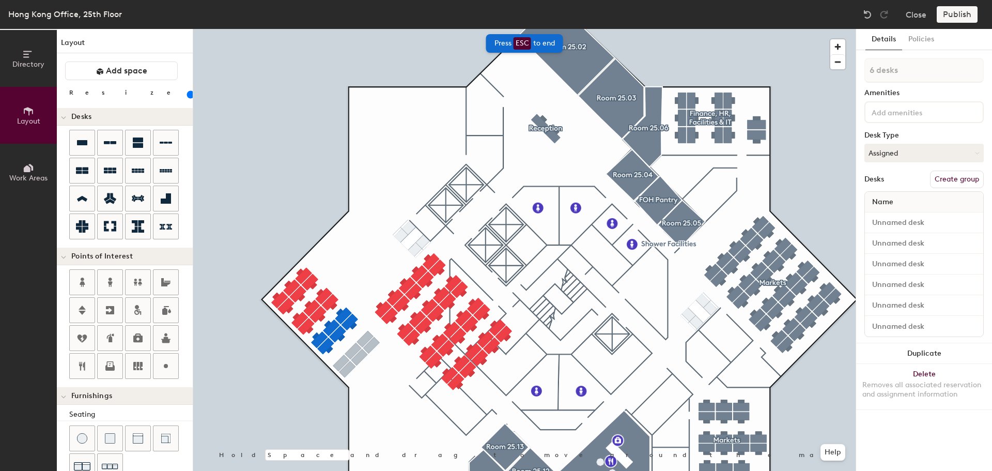
type input "100"
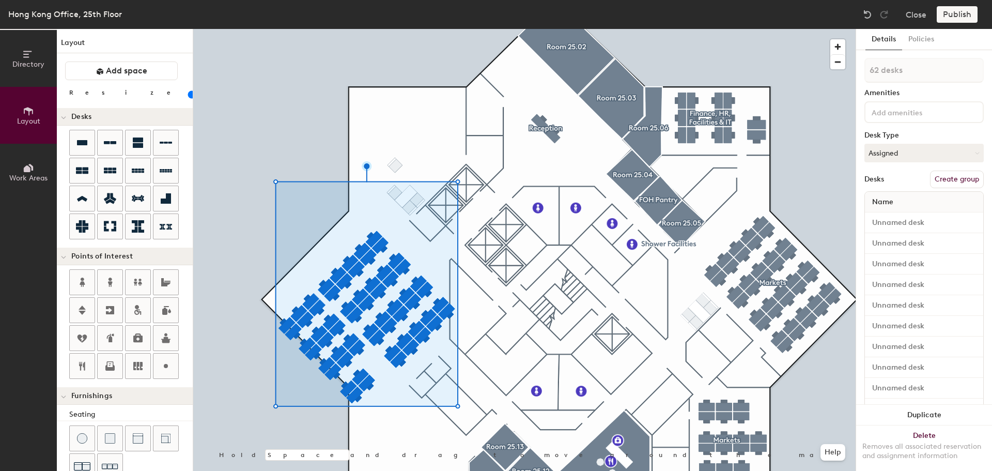
drag, startPoint x: 868, startPoint y: 14, endPoint x: 845, endPoint y: 26, distance: 26.3
click at [868, 14] on img at bounding box center [867, 14] width 10 height 10
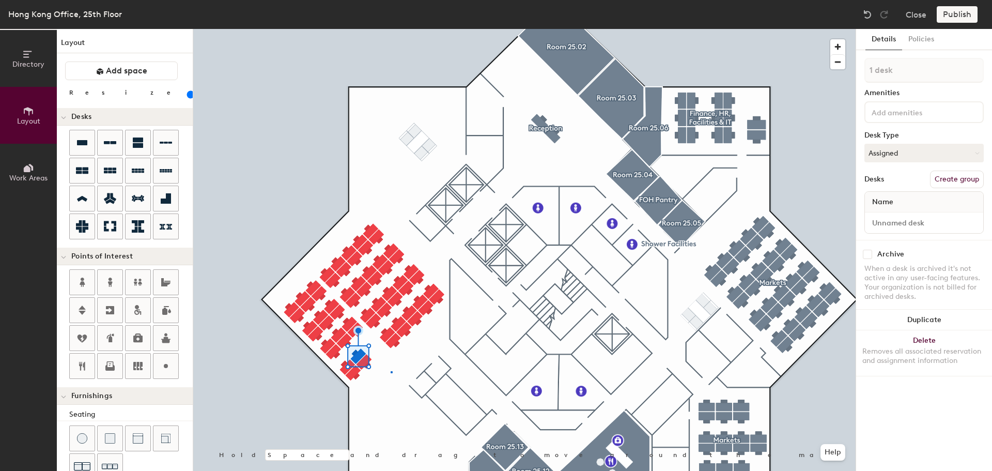
click at [391, 29] on div at bounding box center [524, 29] width 662 height 0
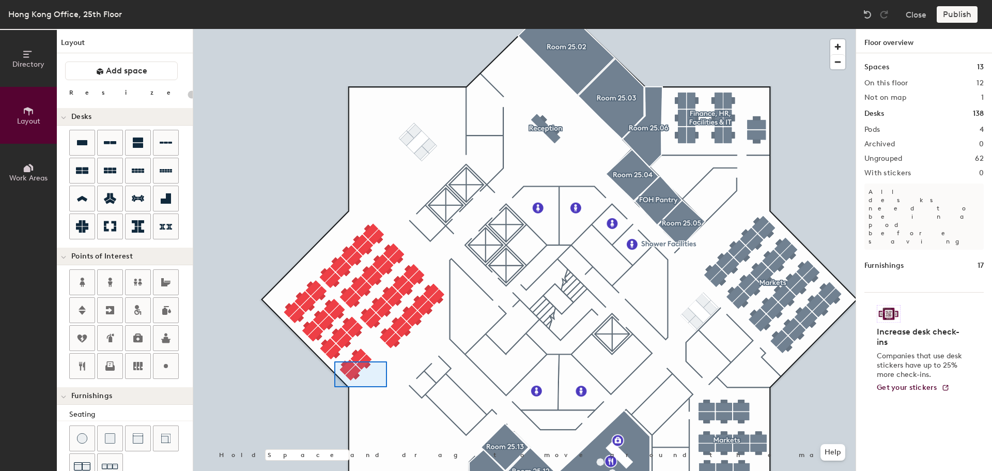
type input "80"
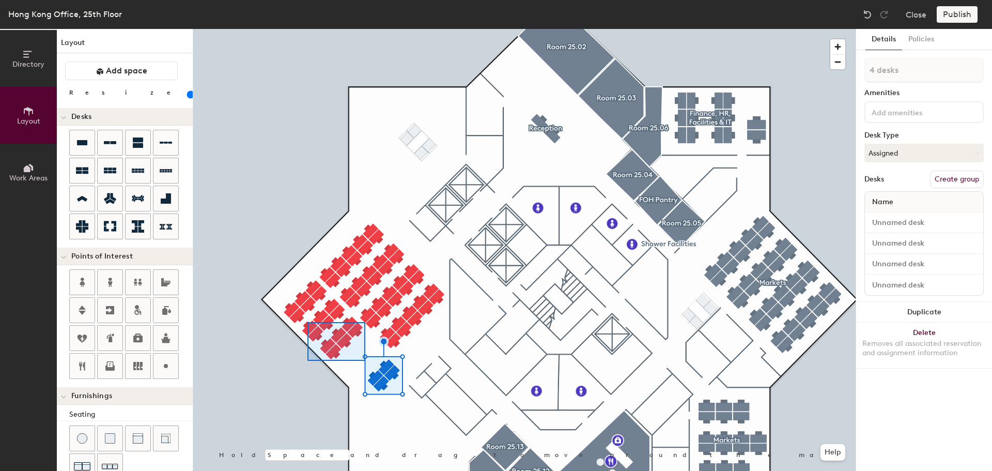
type input "11 desks"
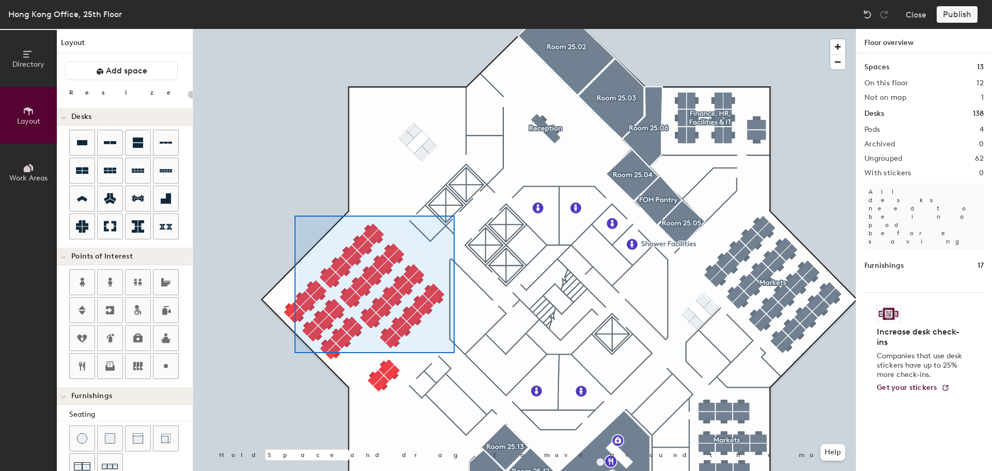
type input "80"
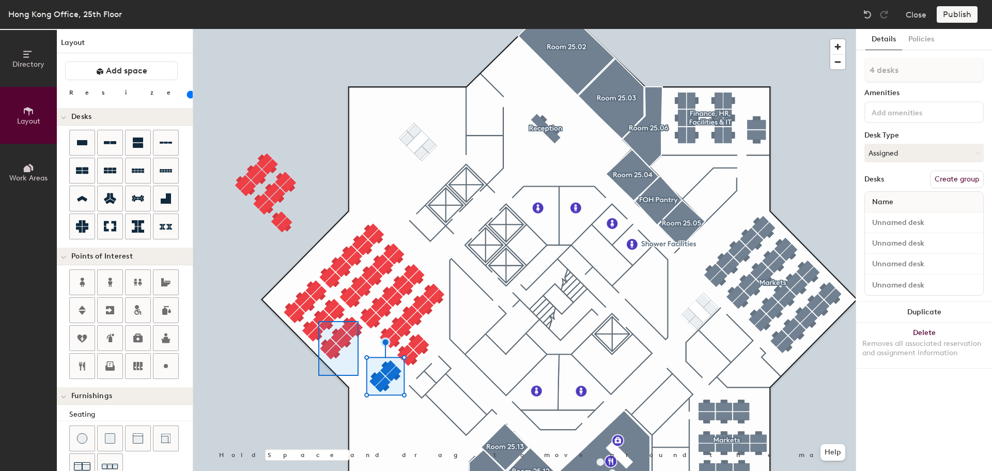
type input "9 desks"
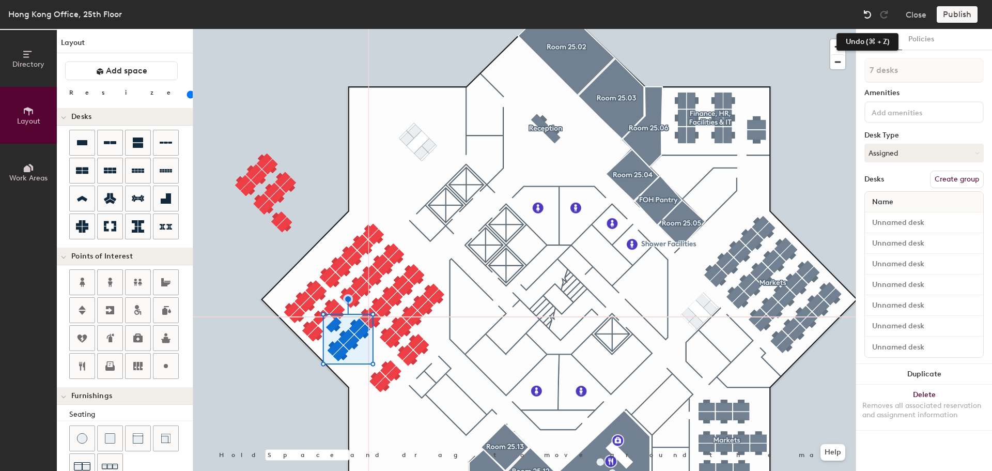
click at [866, 12] on img at bounding box center [867, 14] width 10 height 10
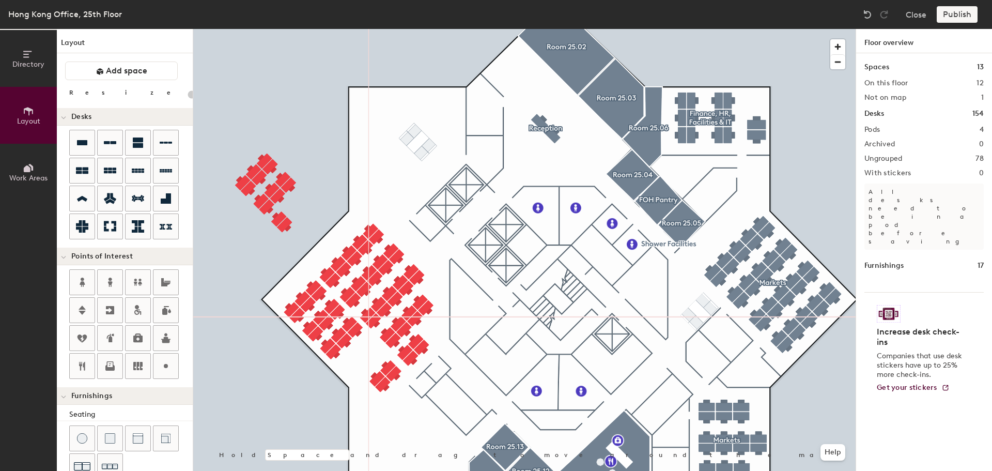
click at [424, 29] on div at bounding box center [524, 29] width 662 height 0
click at [379, 29] on div at bounding box center [524, 29] width 662 height 0
click at [367, 29] on div at bounding box center [524, 29] width 662 height 0
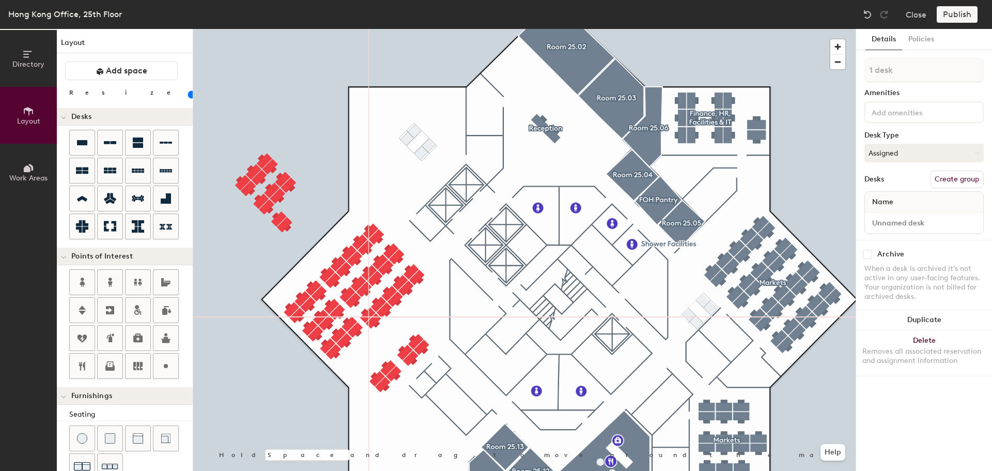
type input "80"
click at [376, 29] on div at bounding box center [524, 29] width 662 height 0
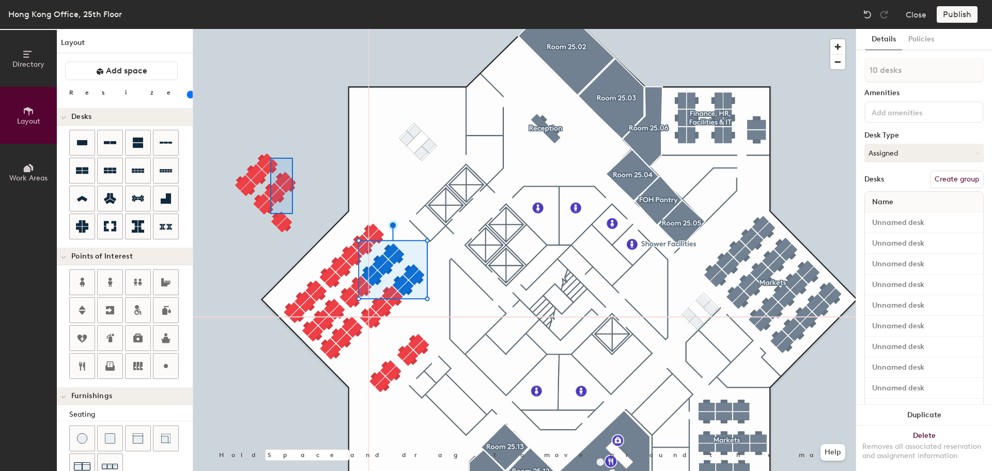
type input "8 desks"
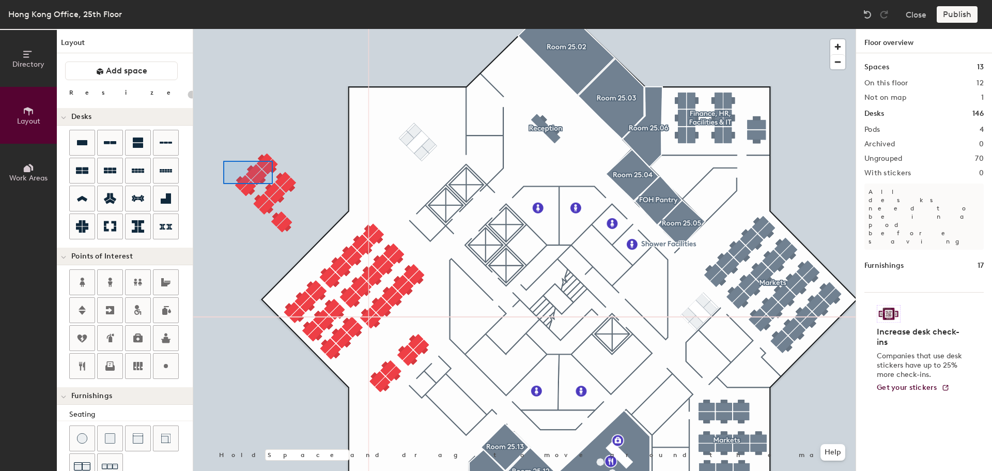
type input "80"
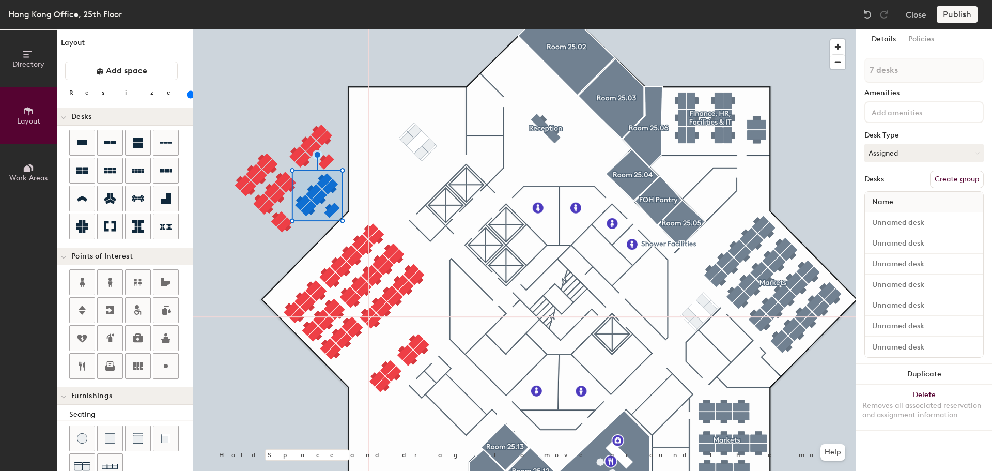
type input "1 desk"
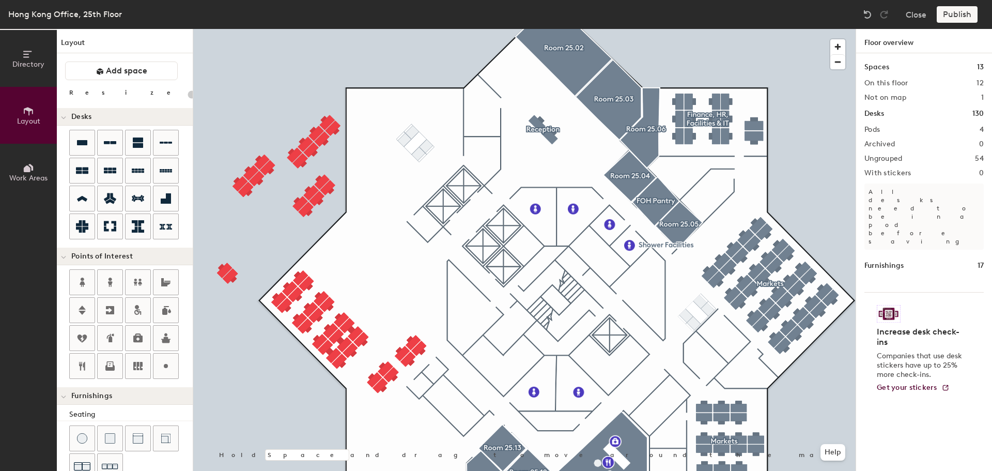
click at [339, 29] on div at bounding box center [524, 29] width 662 height 0
click at [356, 29] on div at bounding box center [524, 29] width 662 height 0
click at [349, 29] on div at bounding box center [524, 29] width 662 height 0
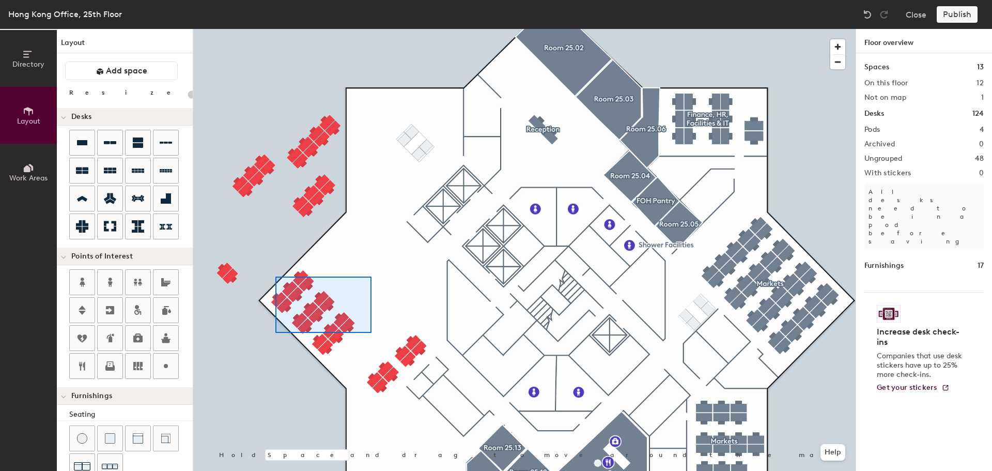
click at [275, 29] on div at bounding box center [524, 29] width 662 height 0
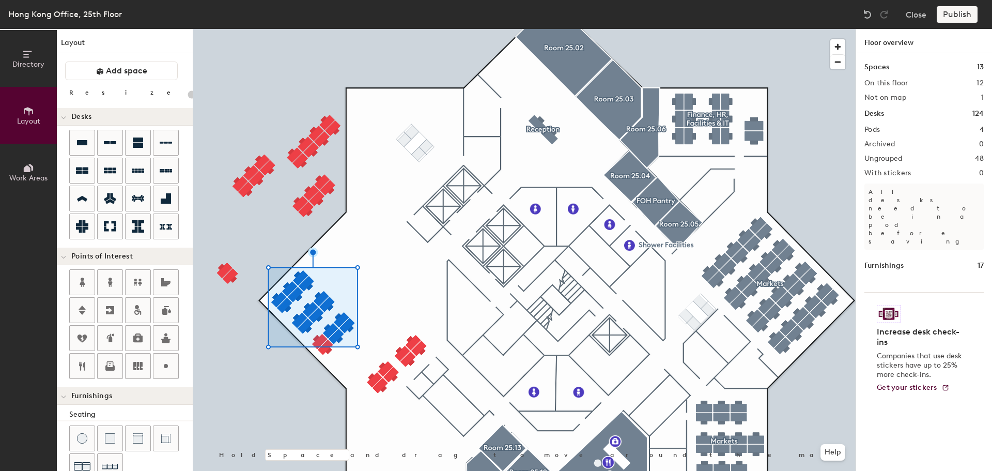
type input "20"
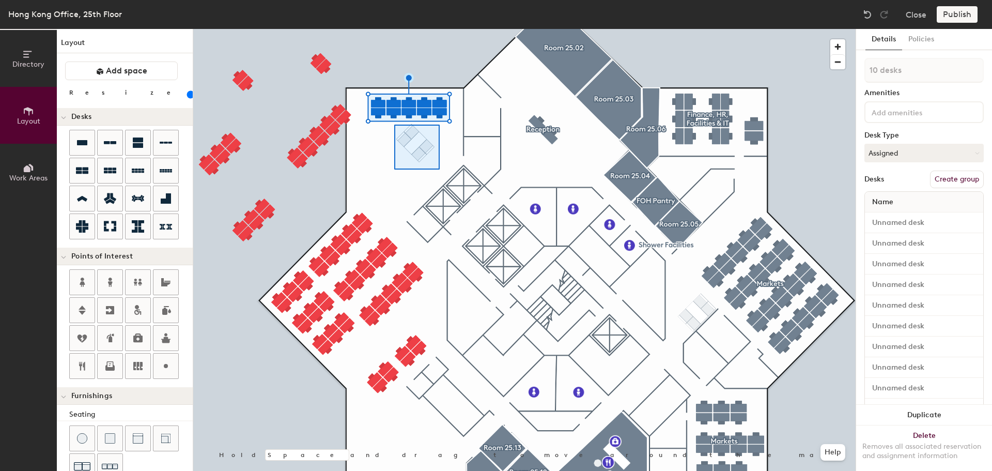
click at [394, 29] on div at bounding box center [524, 29] width 662 height 0
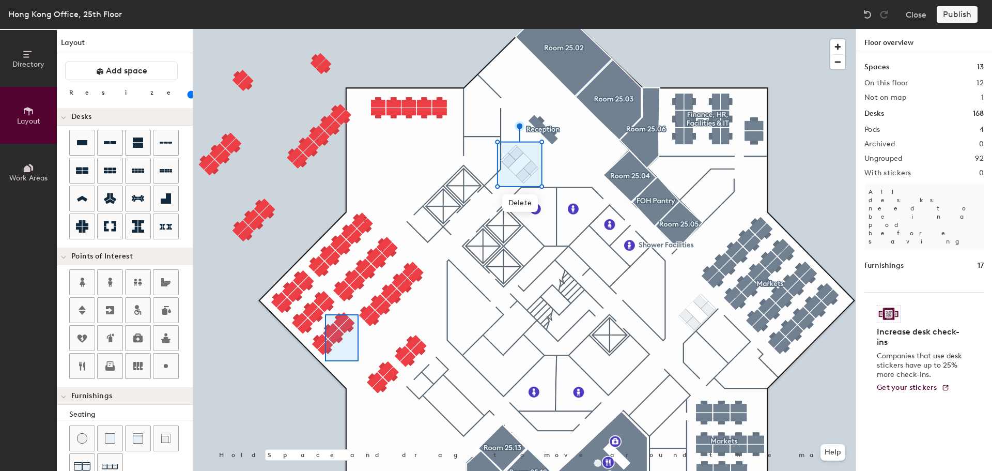
click at [325, 29] on div at bounding box center [524, 29] width 662 height 0
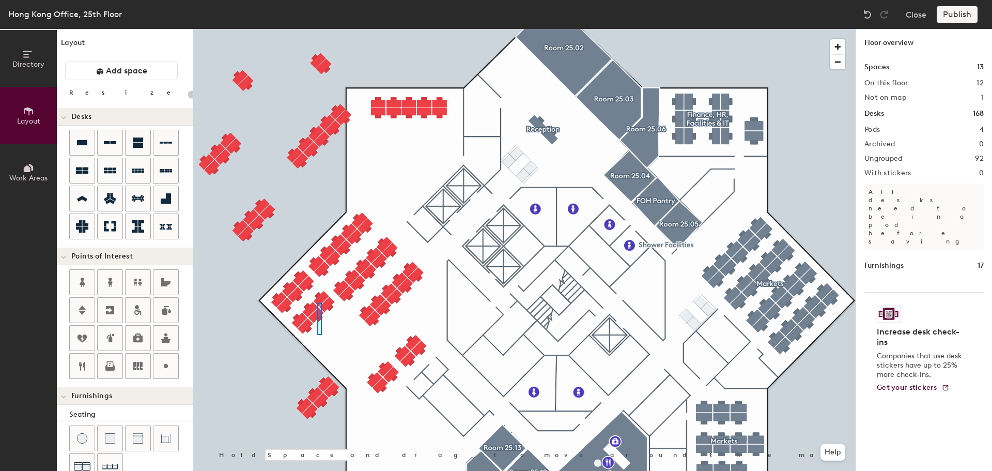
click at [317, 29] on div at bounding box center [524, 29] width 662 height 0
click at [305, 29] on div at bounding box center [524, 29] width 662 height 0
type input "80"
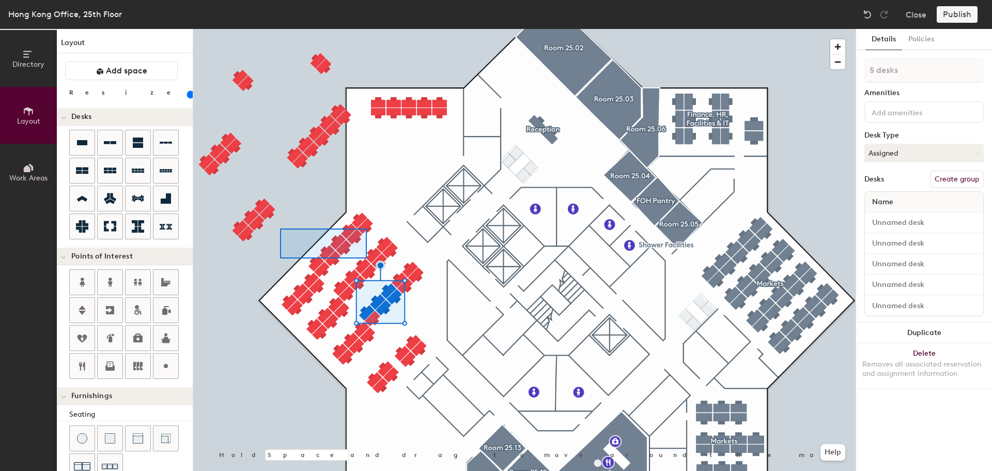
type input "9 desks"
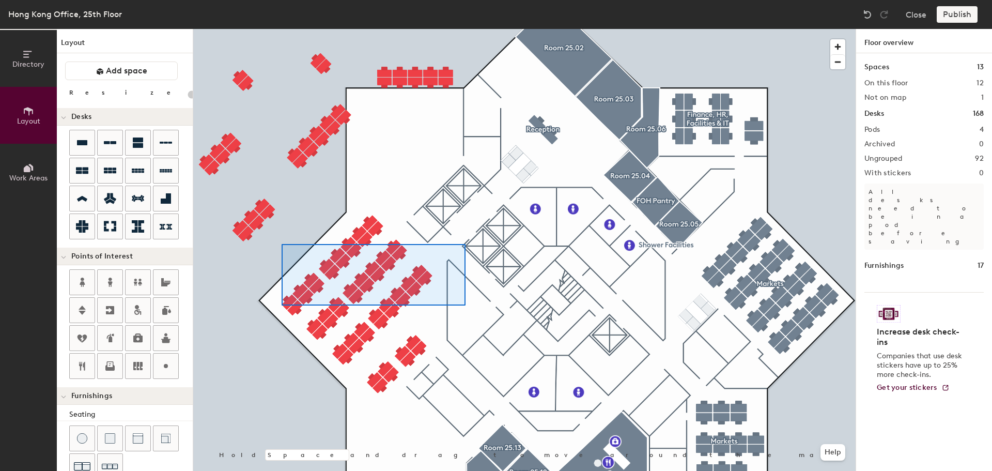
click at [282, 29] on div at bounding box center [524, 29] width 662 height 0
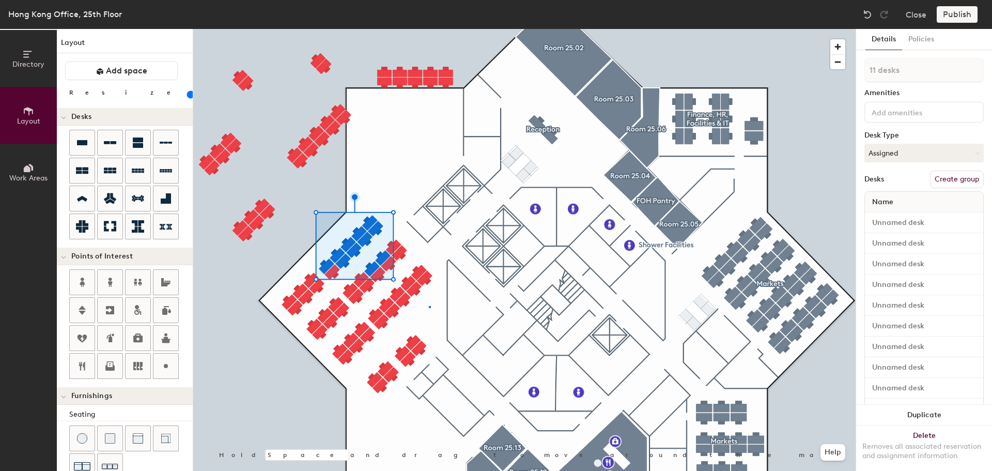
click at [429, 29] on div at bounding box center [524, 29] width 662 height 0
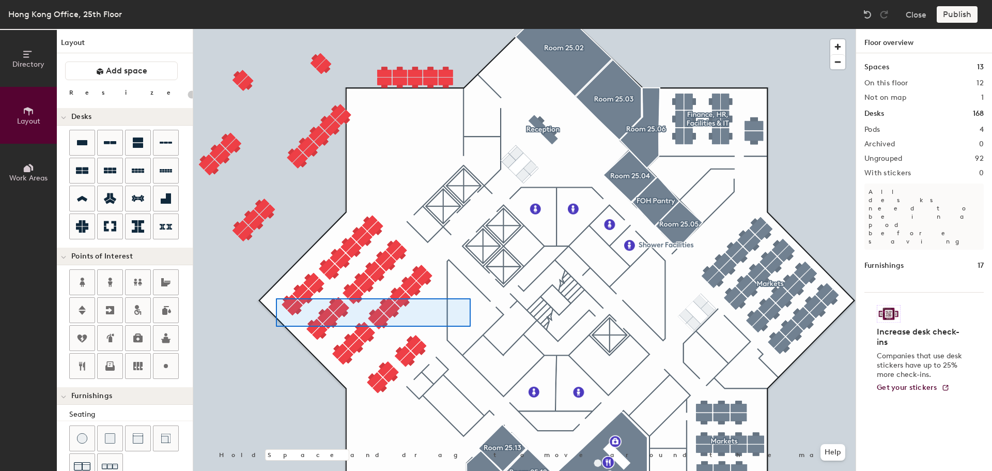
type input "80"
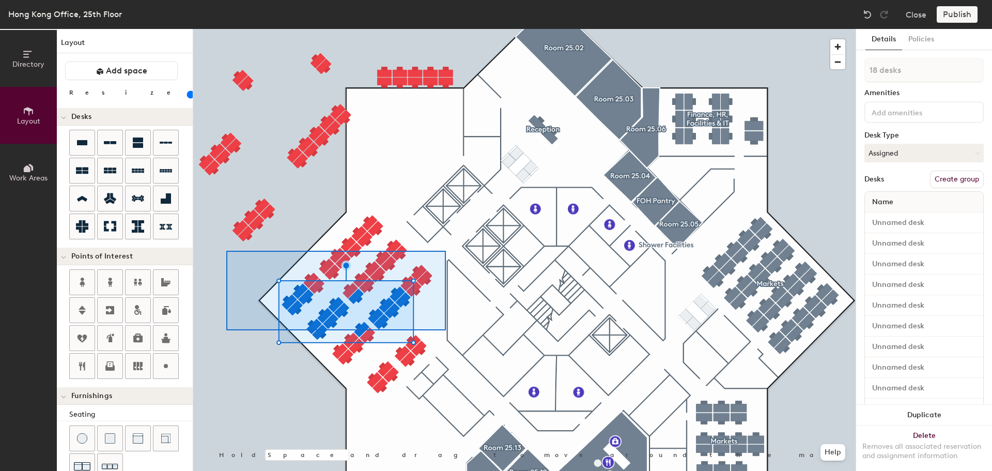
type input "40 desks"
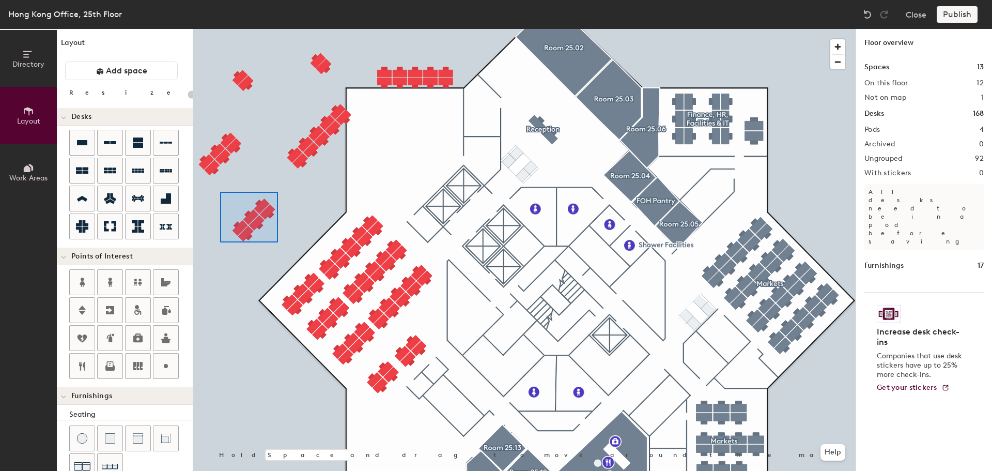
type input "80"
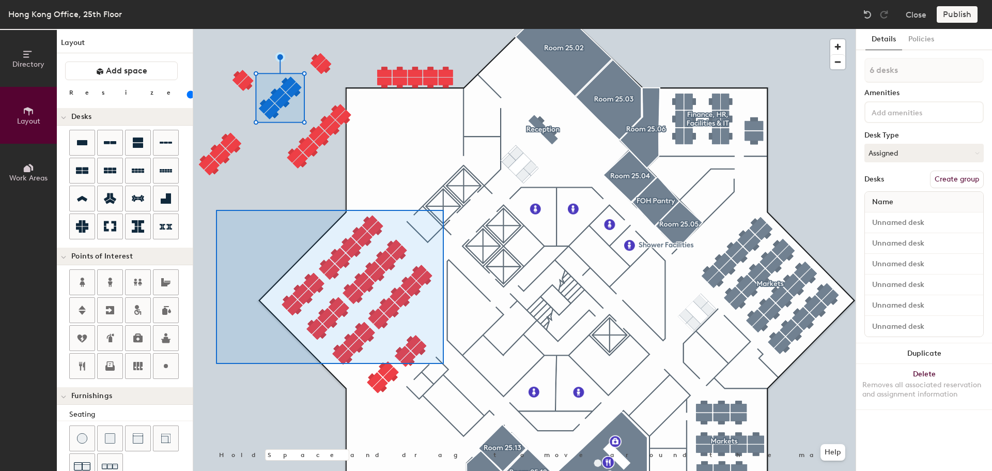
type input "53 desks"
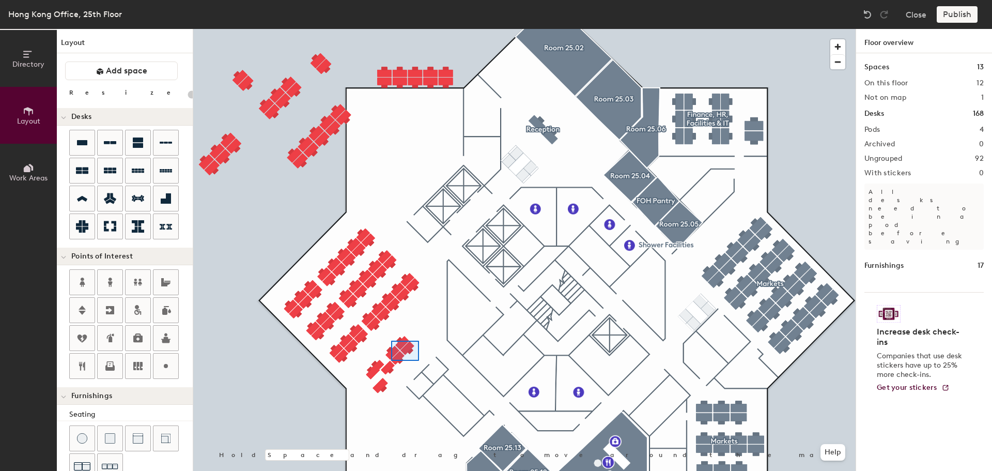
click at [391, 29] on div at bounding box center [524, 29] width 662 height 0
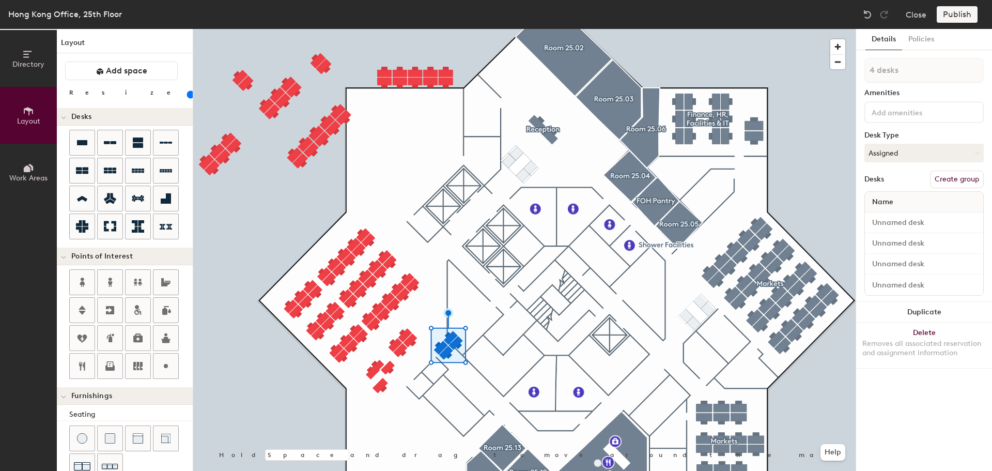
type input "80"
type input "1 desk"
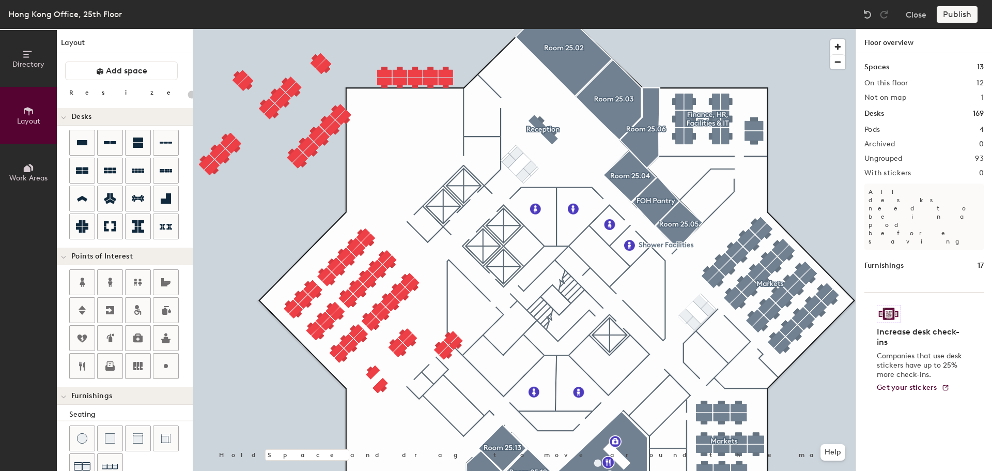
click at [383, 29] on div at bounding box center [524, 29] width 662 height 0
click at [438, 29] on div at bounding box center [524, 29] width 662 height 0
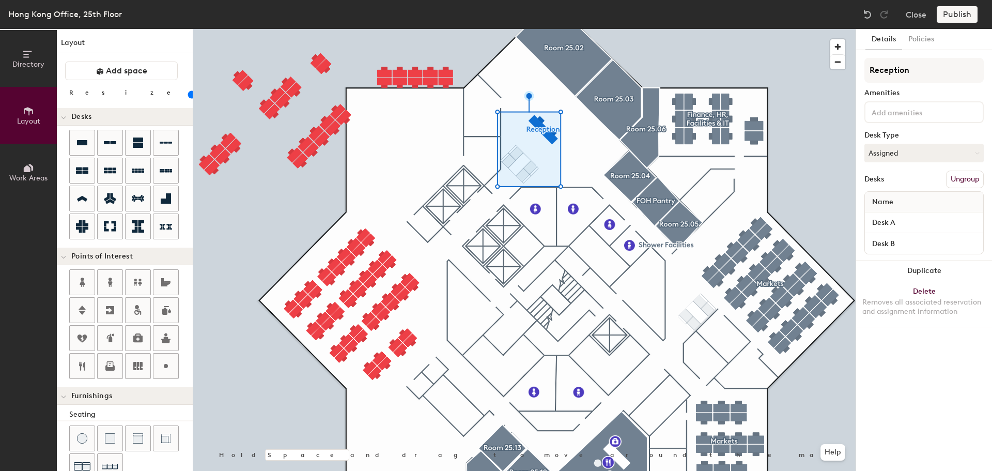
click at [465, 29] on div at bounding box center [524, 29] width 662 height 0
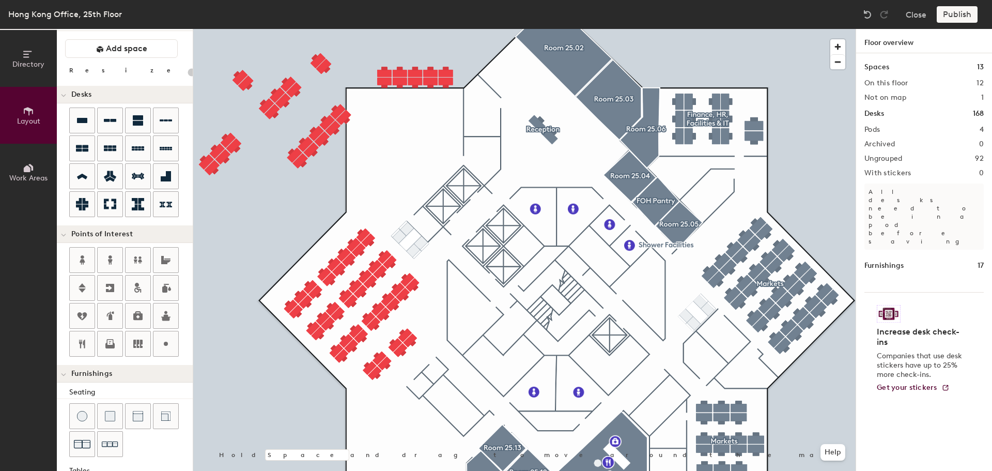
scroll to position [20, 0]
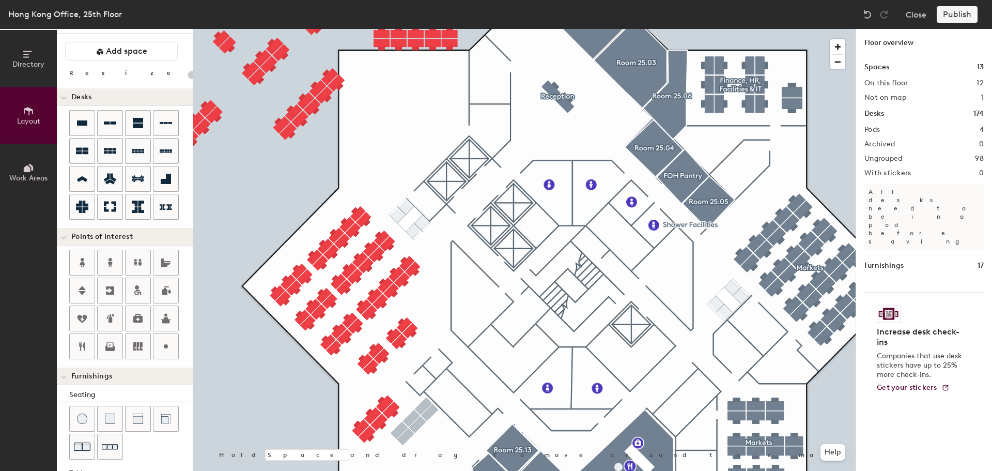
type input "20"
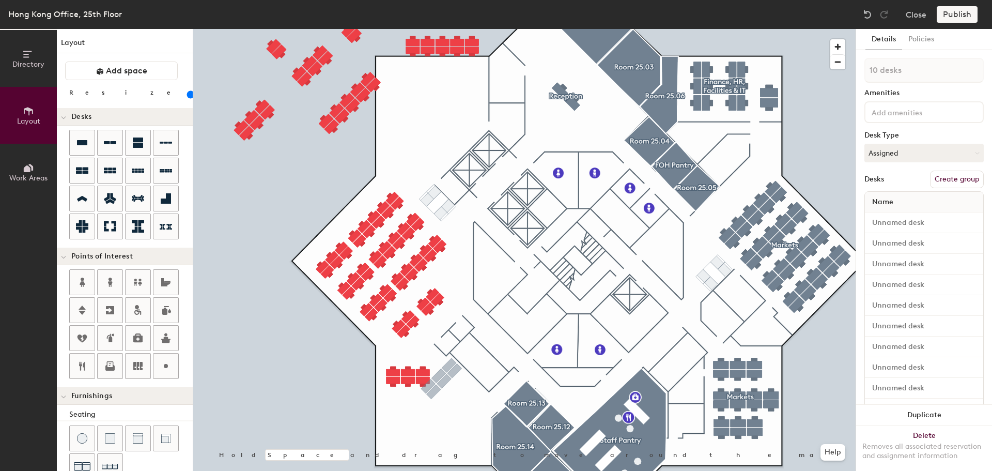
scroll to position [20, 0]
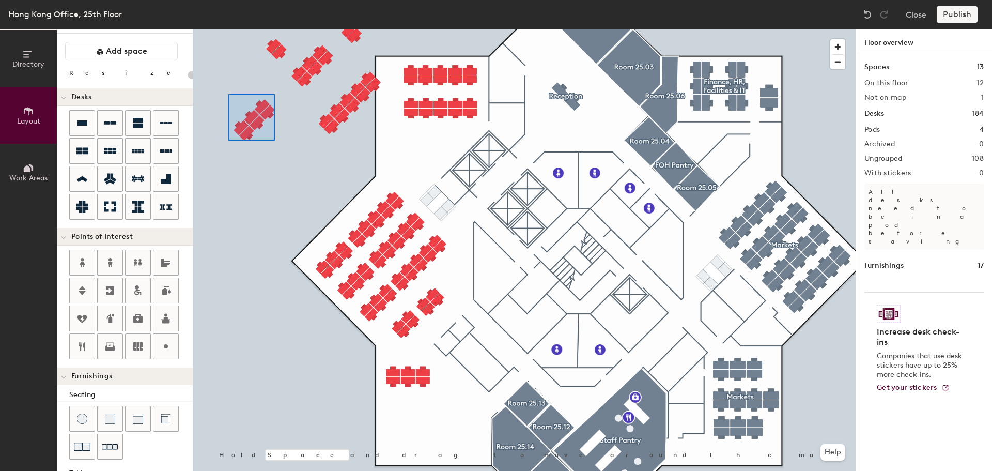
click at [228, 29] on div at bounding box center [524, 29] width 662 height 0
type input "80"
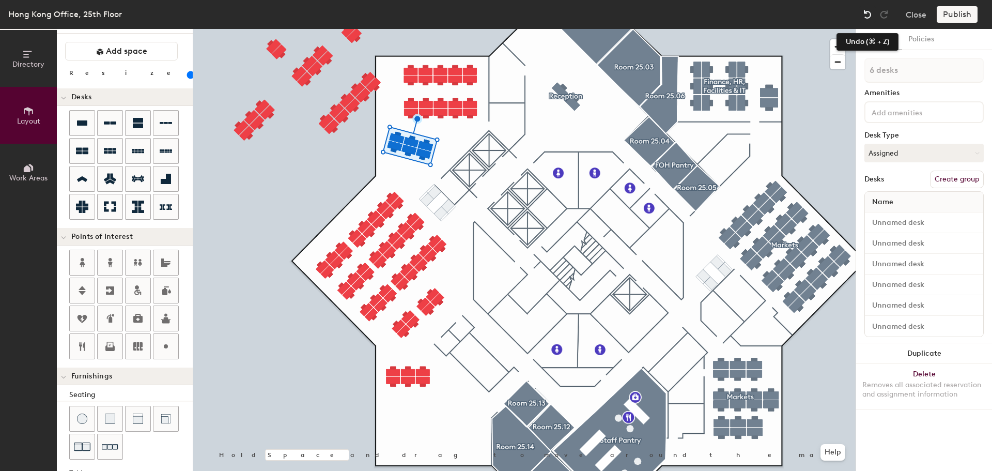
click at [865, 13] on img at bounding box center [867, 14] width 10 height 10
type input "2 desks"
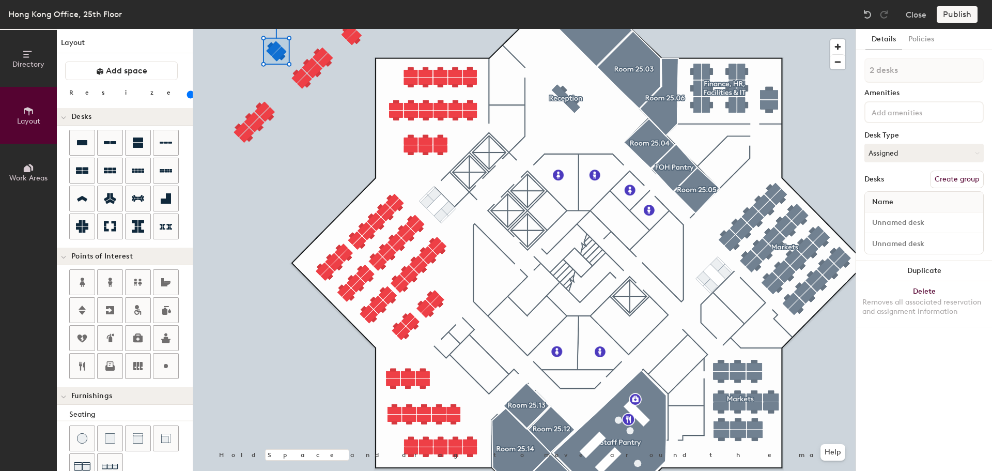
scroll to position [20, 0]
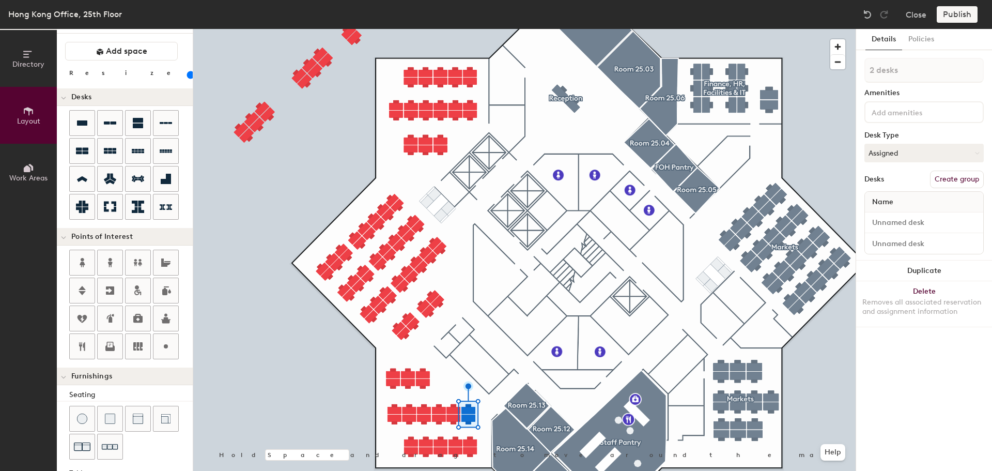
click at [449, 29] on div at bounding box center [524, 29] width 662 height 0
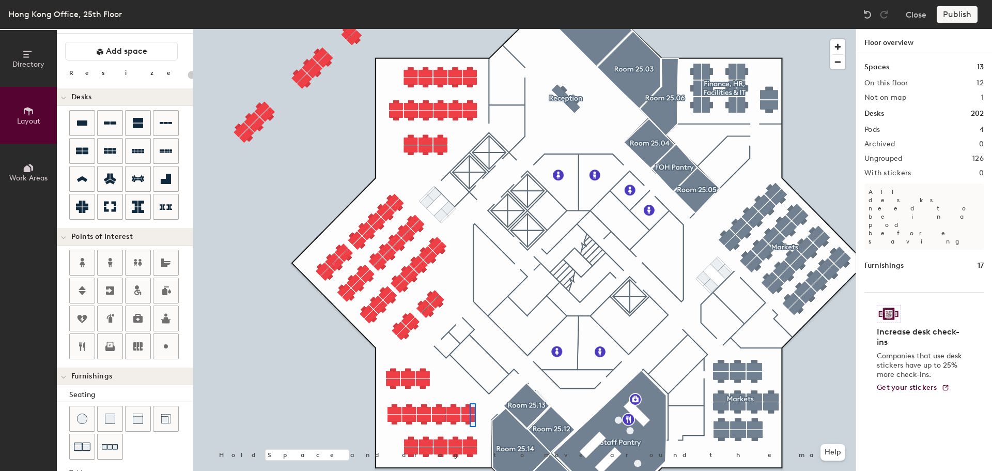
click at [470, 29] on div at bounding box center [524, 29] width 662 height 0
click at [400, 29] on div at bounding box center [524, 29] width 662 height 0
type input "80"
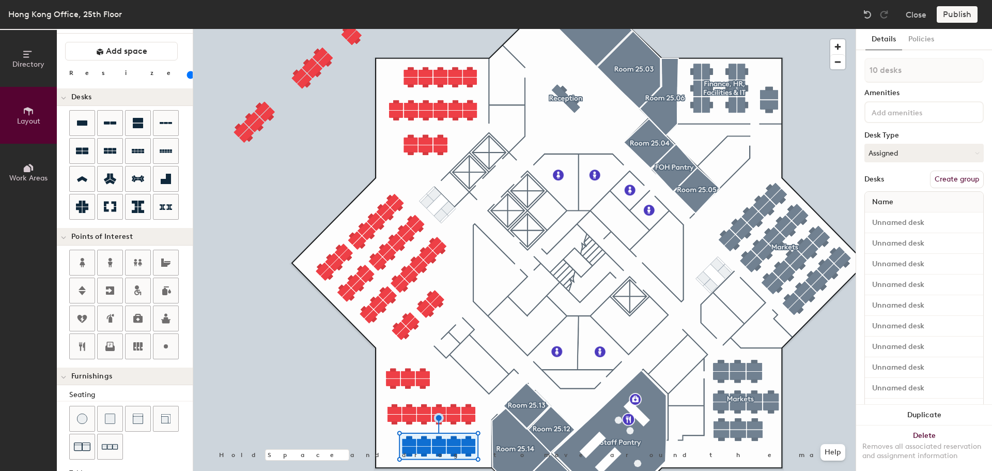
type input "1 desk"
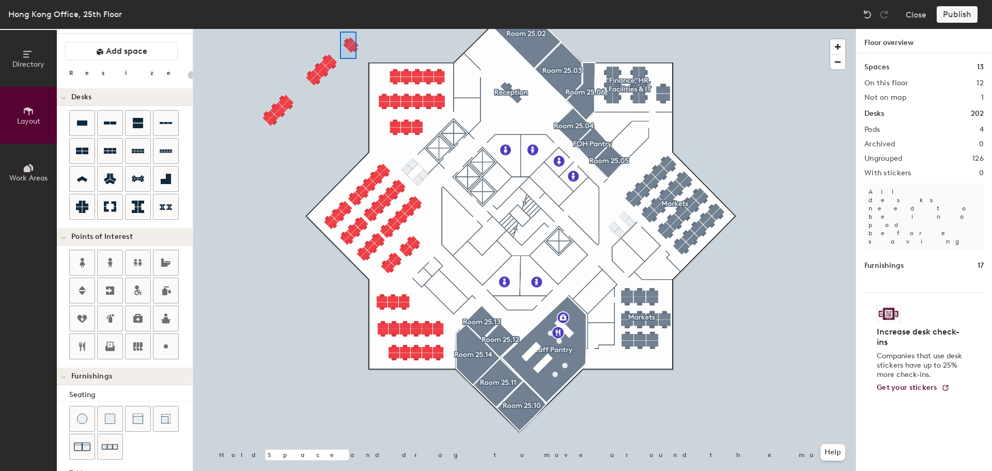
click at [340, 29] on div at bounding box center [524, 29] width 662 height 0
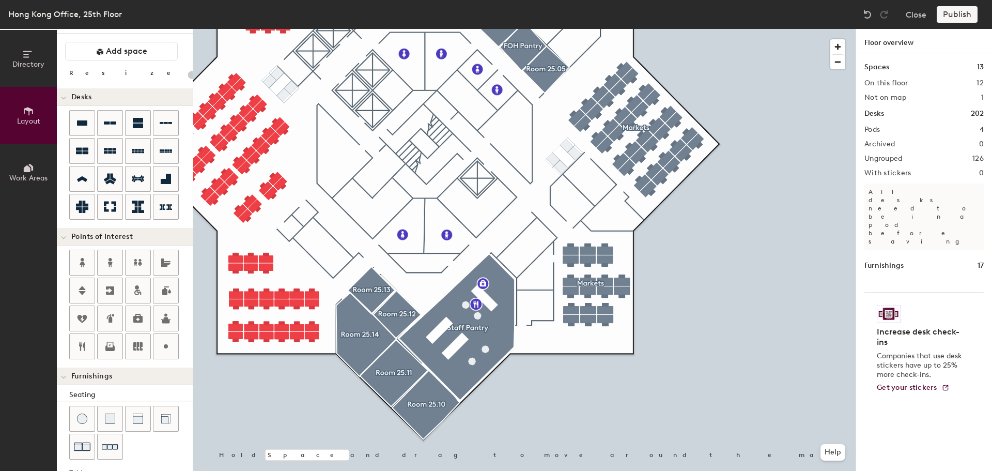
click at [703, 470] on html "Skip navigation Schedule Office People Analytics Visits Services Manage Hong Ko…" at bounding box center [496, 235] width 992 height 471
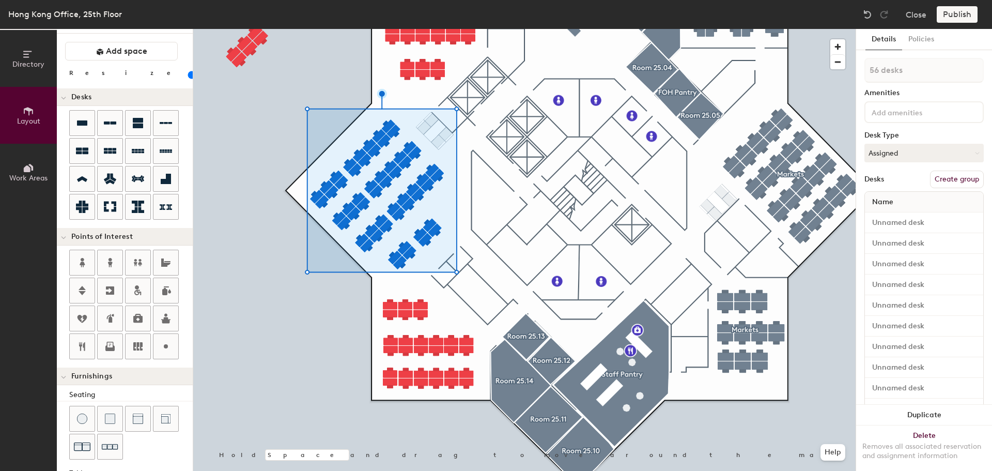
type input "20"
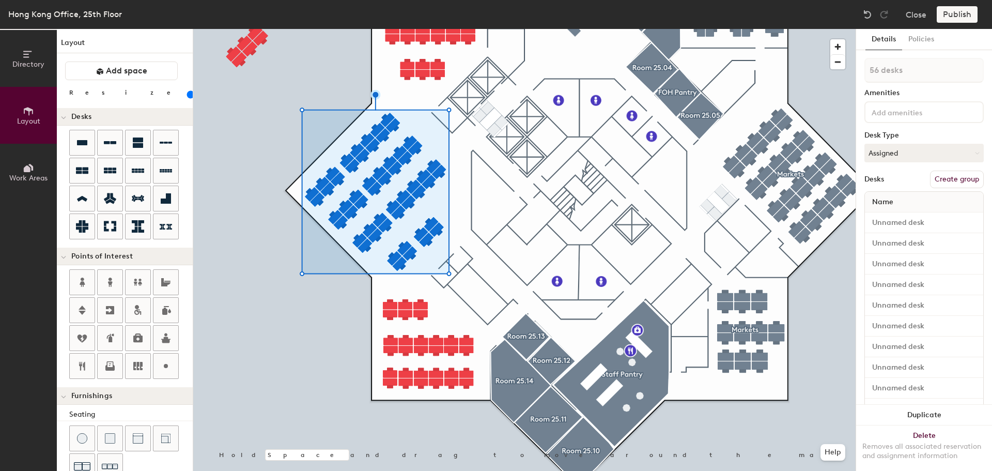
scroll to position [20, 0]
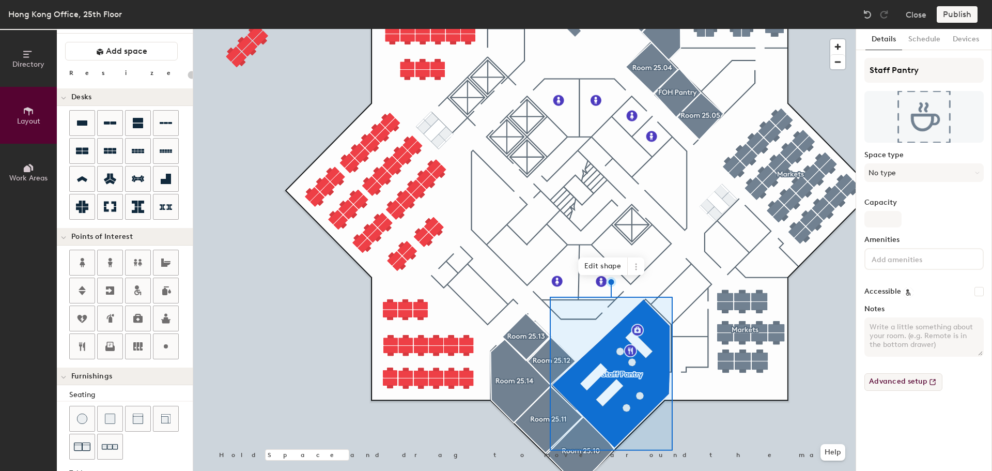
click at [908, 382] on button "Advanced setup" at bounding box center [903, 382] width 78 height 18
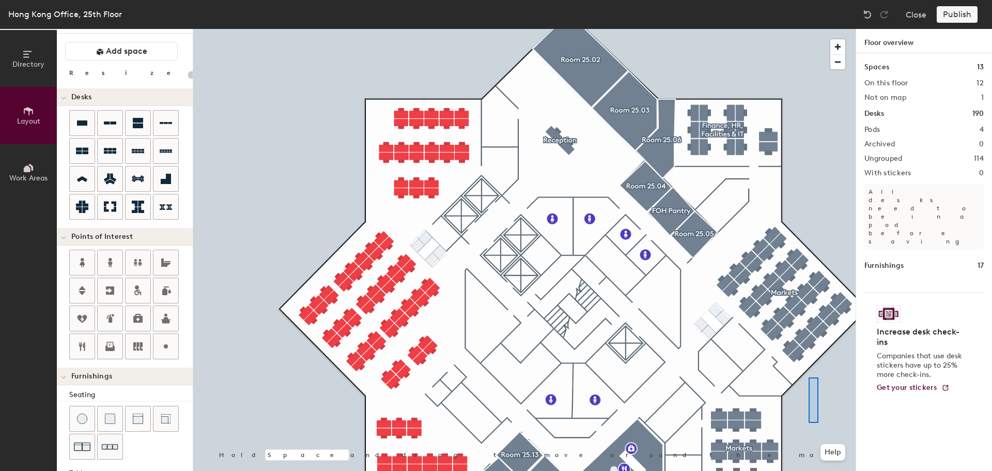
click at [809, 29] on div at bounding box center [524, 29] width 662 height 0
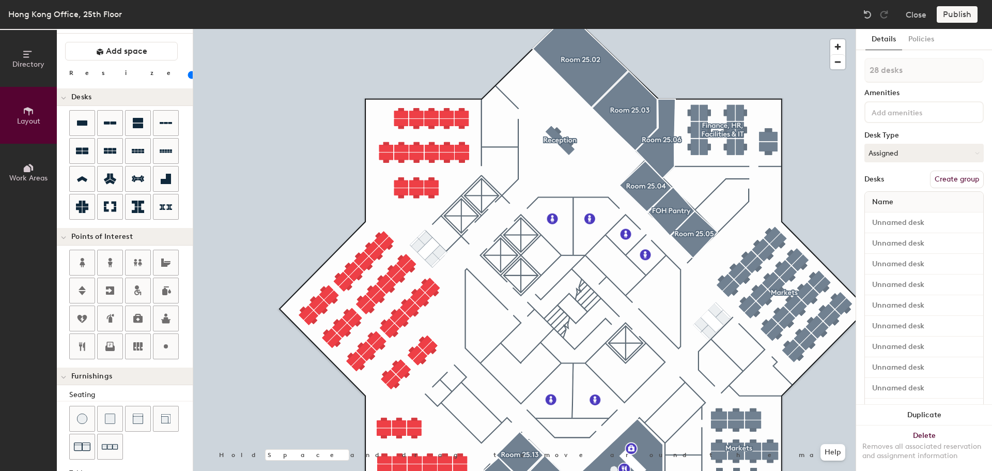
type input "80"
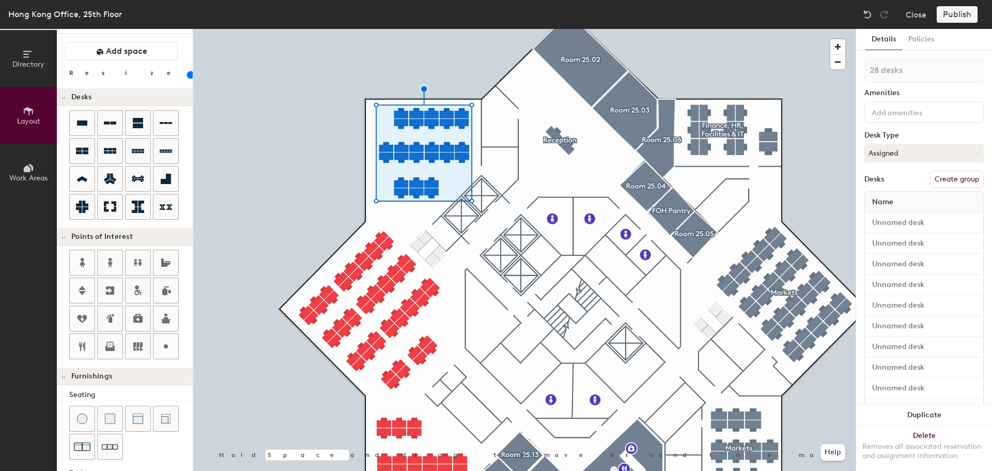
click at [951, 176] on button "Create group" at bounding box center [957, 179] width 54 height 18
type input "P"
type input "Analytics - Blackpeak"
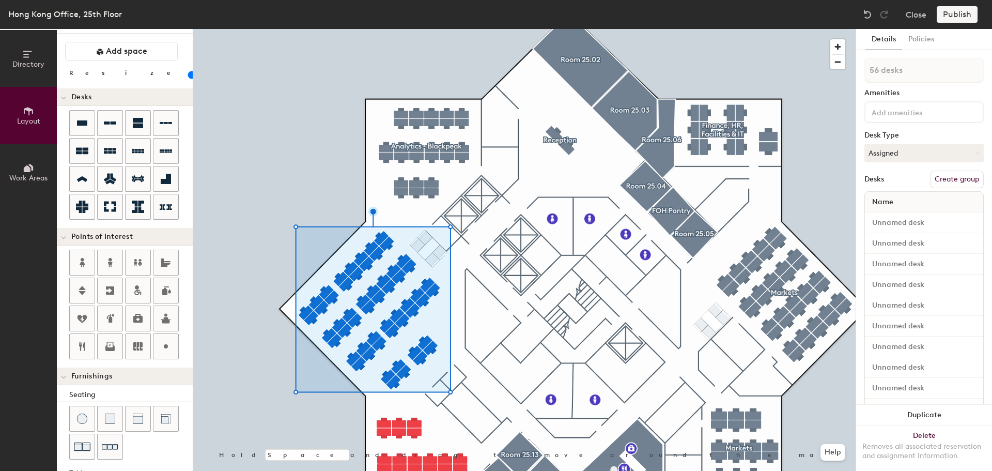
click at [961, 181] on button "Create group" at bounding box center [957, 179] width 54 height 18
type input "20"
type input "Pod"
type input "20"
type input "P"
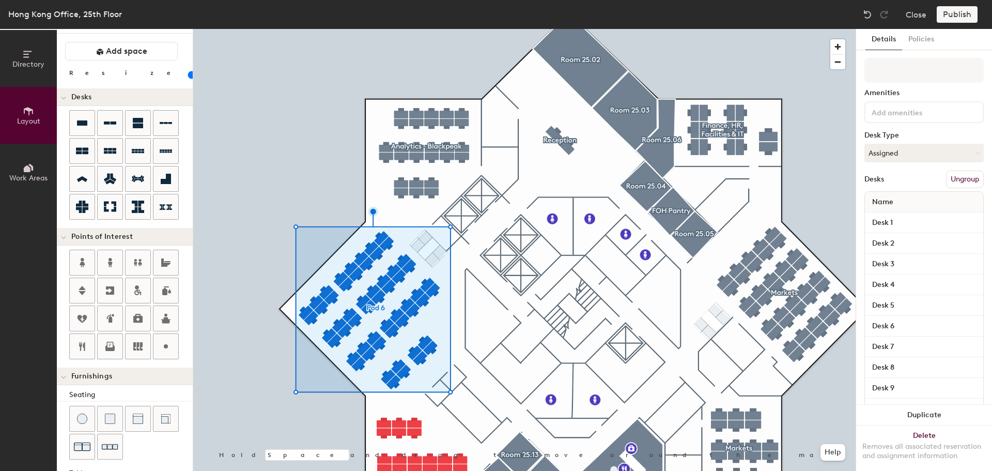
type input "20"
type input "A"
type input "20"
type input "Ana"
type input "20"
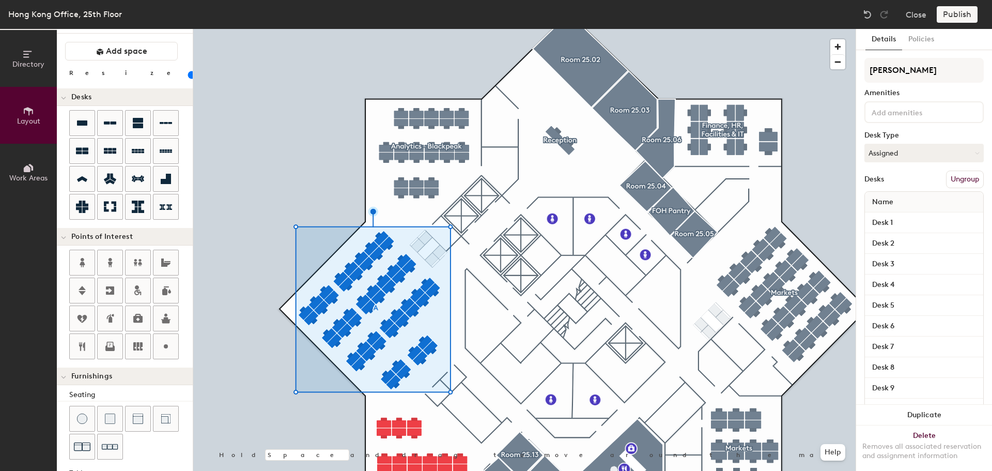
type input "Anal"
type input "20"
type input "Analt"
type input "20"
type input "Anal"
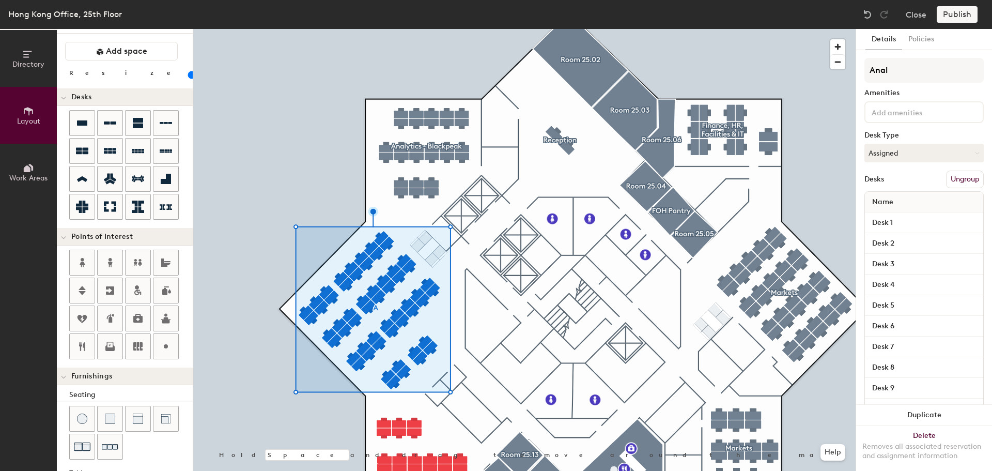
type input "20"
type input "Analy"
type input "20"
type input "Analyti"
type input "20"
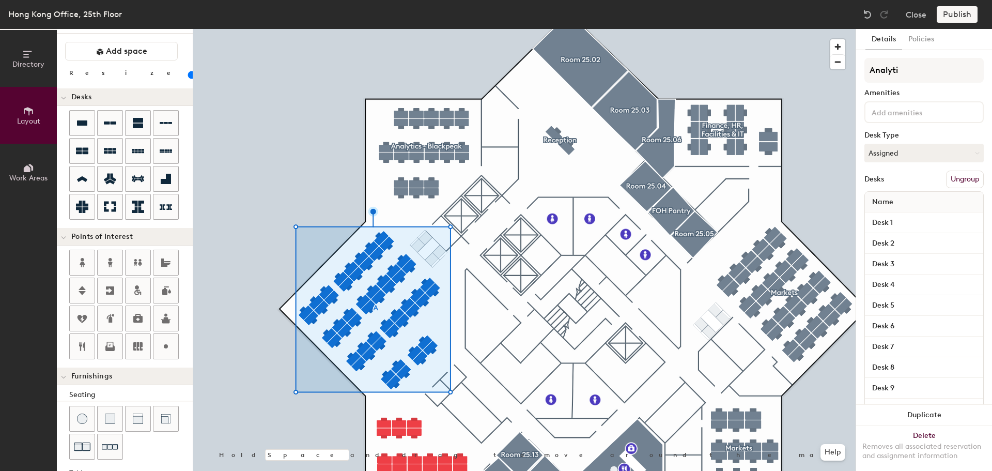
type input "Analytic"
type input "20"
type input "Analytics"
type input "20"
type input "Analytics"
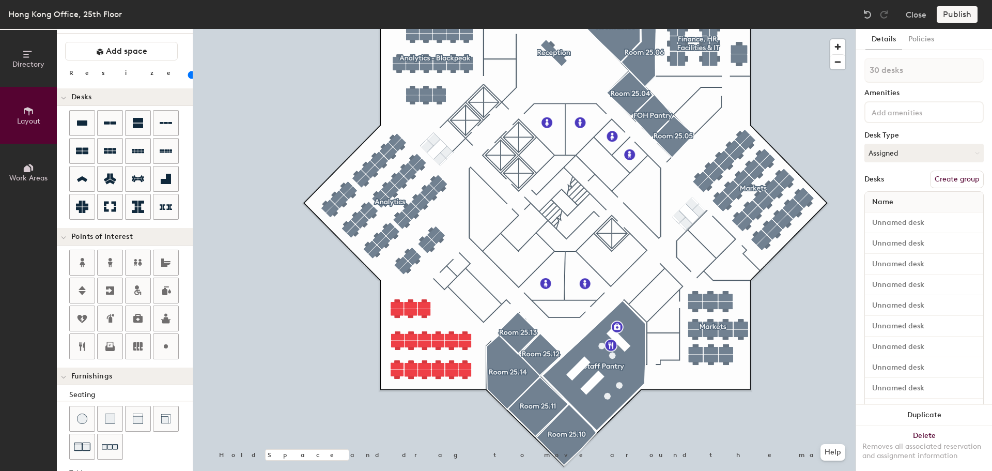
type input "80"
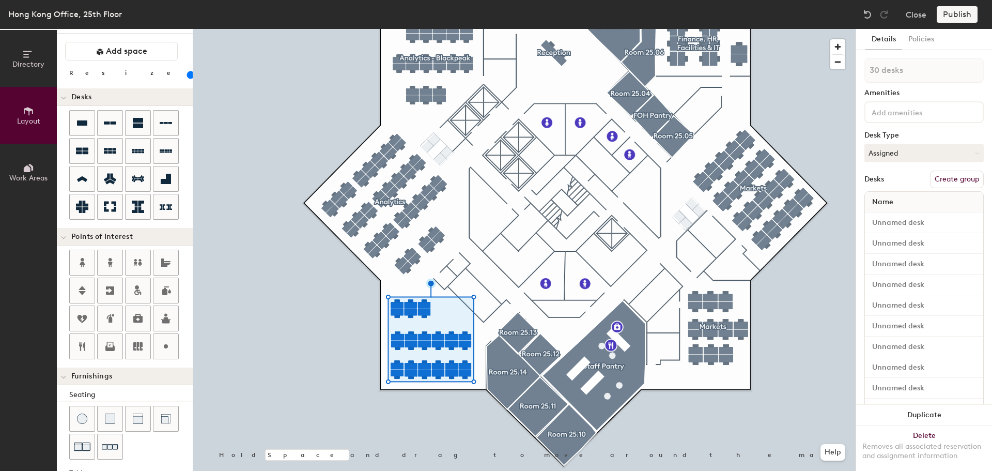
click at [961, 177] on button "Create group" at bounding box center [957, 179] width 54 height 18
click at [807, 70] on div "Directory Layout Work Areas Layout Add space Resize Desks Points of Interest Fu…" at bounding box center [496, 250] width 992 height 442
type input "Analytics"
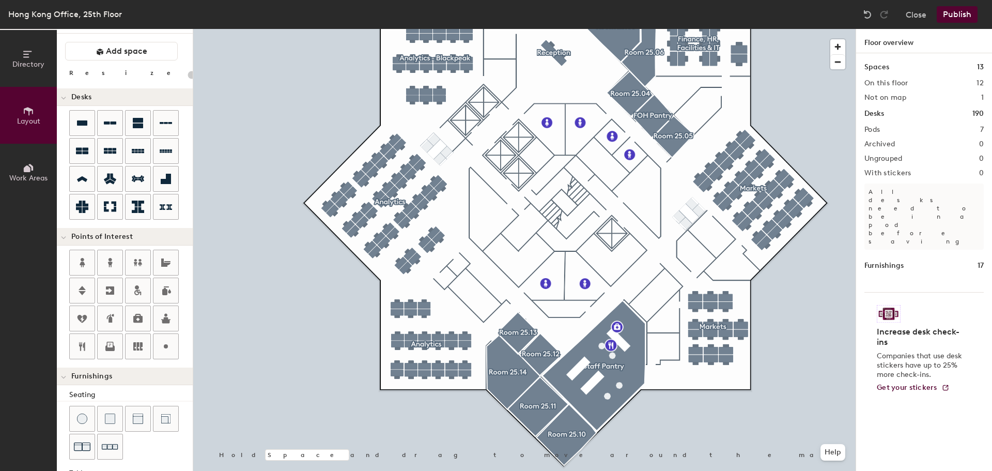
click at [958, 13] on button "Publish" at bounding box center [957, 14] width 41 height 17
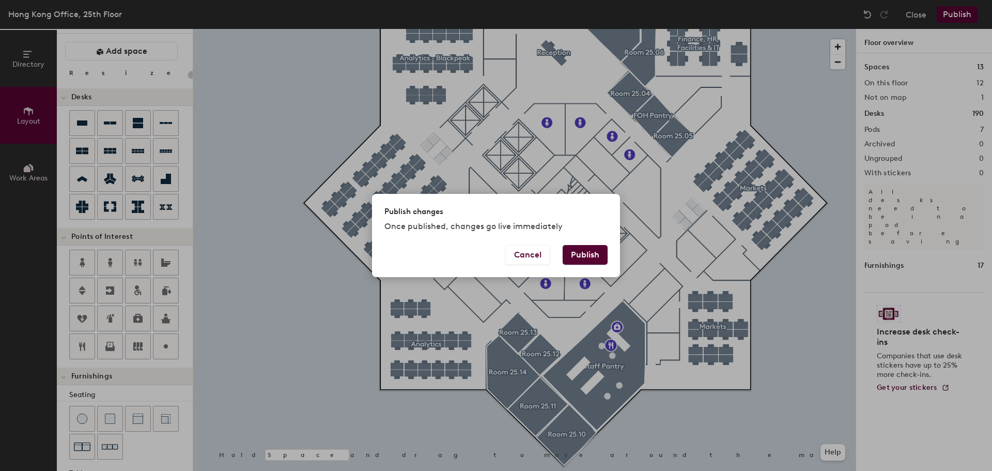
drag, startPoint x: 581, startPoint y: 254, endPoint x: 589, endPoint y: 260, distance: 10.0
click at [581, 255] on button "Publish" at bounding box center [585, 255] width 45 height 20
type input "20"
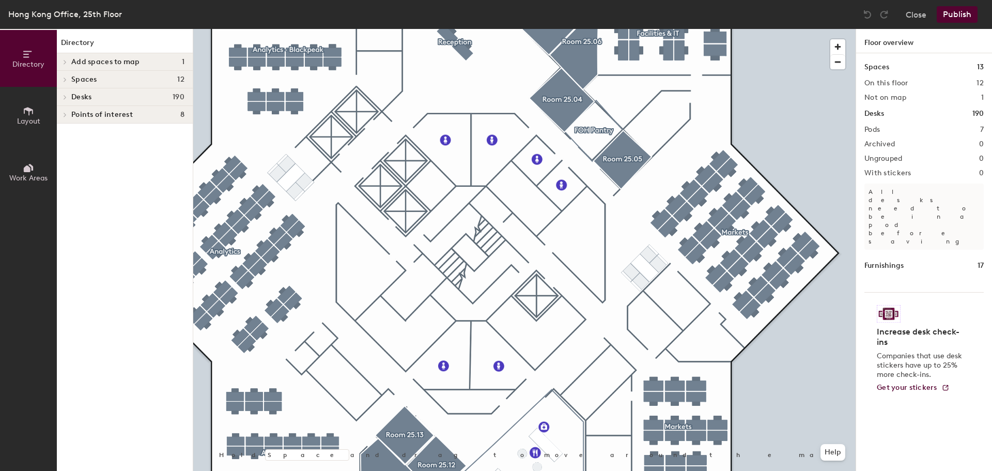
click at [32, 108] on icon at bounding box center [28, 110] width 11 height 11
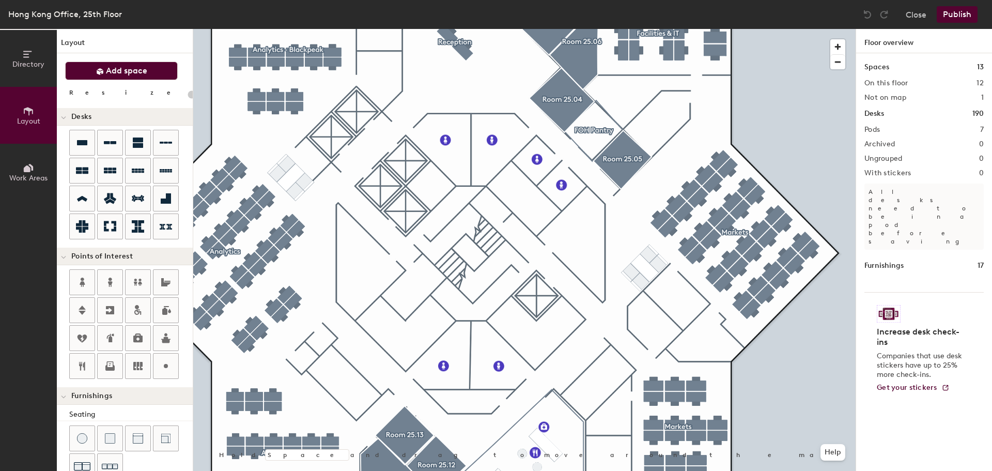
click at [106, 72] on span "Add space" at bounding box center [126, 71] width 41 height 10
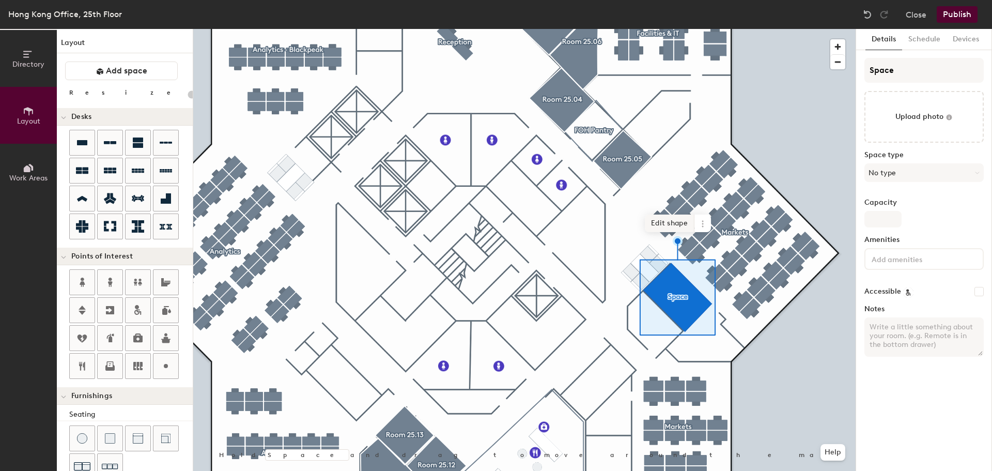
type input "20"
click at [657, 219] on span "Edit shape" at bounding box center [670, 223] width 50 height 18
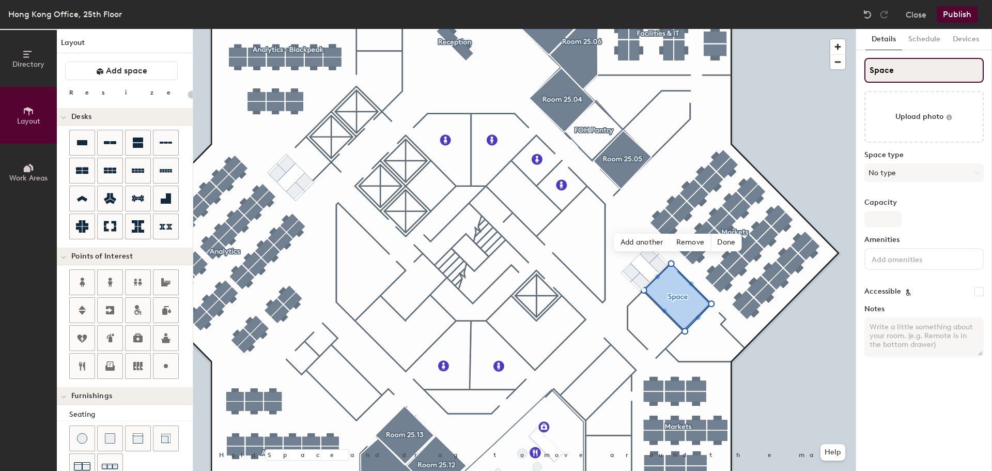
click at [830, 78] on div "Directory Layout Work Areas Layout Add space Resize Desks Points of Interest Fu…" at bounding box center [496, 250] width 992 height 442
type input "R"
type input "20"
type input "Roo"
type input "20"
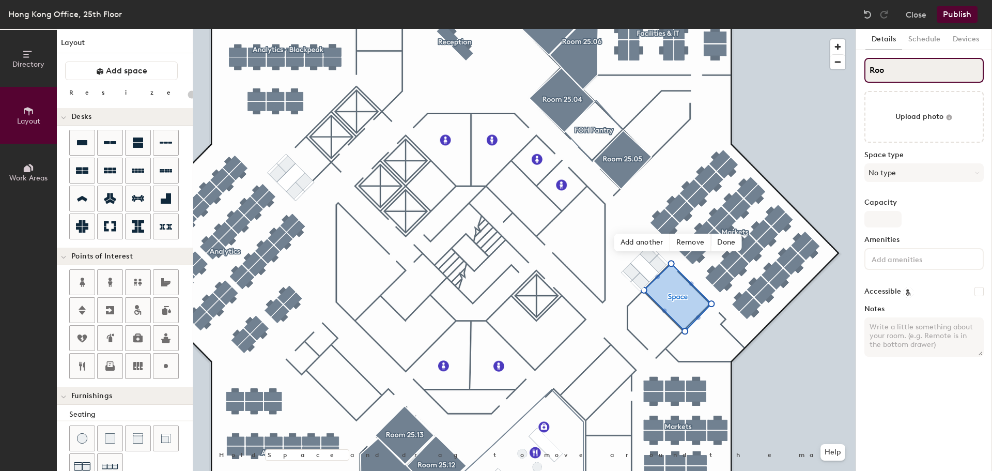
type input "Rooo"
type input "20"
type input "Roo"
type input "20"
type input "Room"
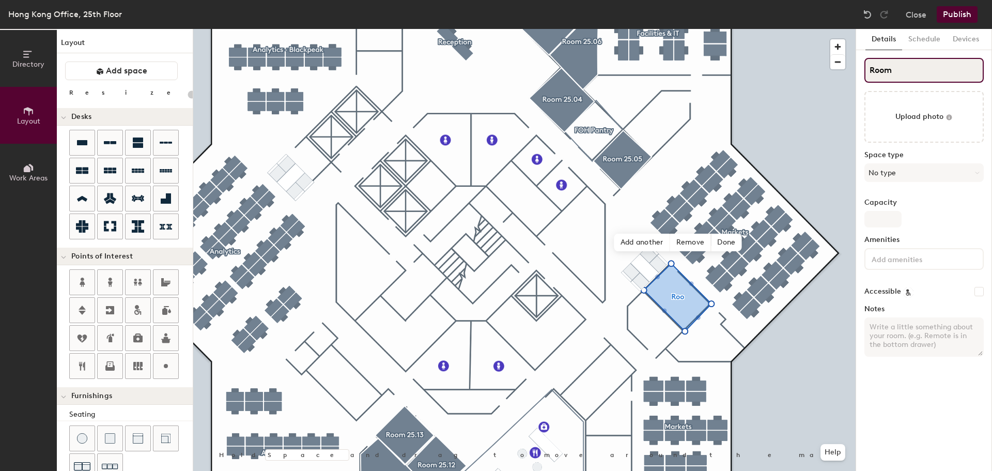
type input "20"
type input "Room"
type input "20"
type input "Room 2"
type input "20"
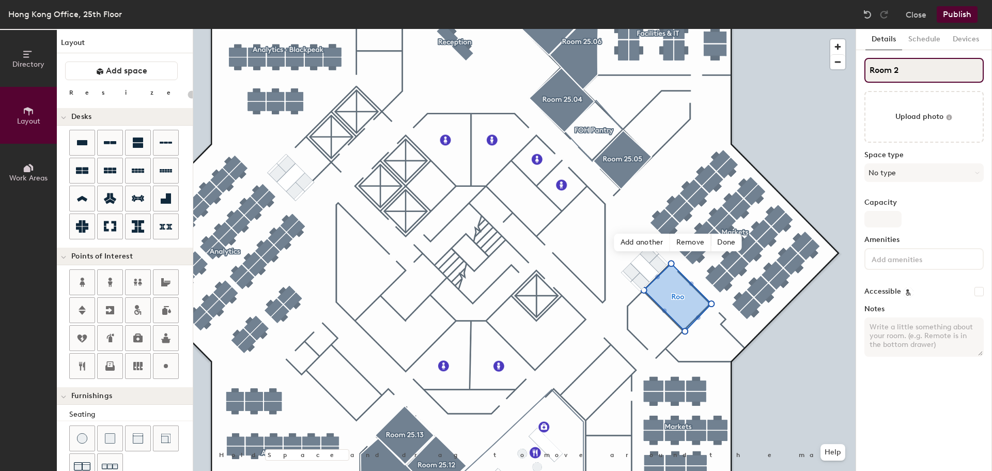
type input "Room 25"
type input "20"
type input "Room 25."
type input "20"
type input "Room 25.0"
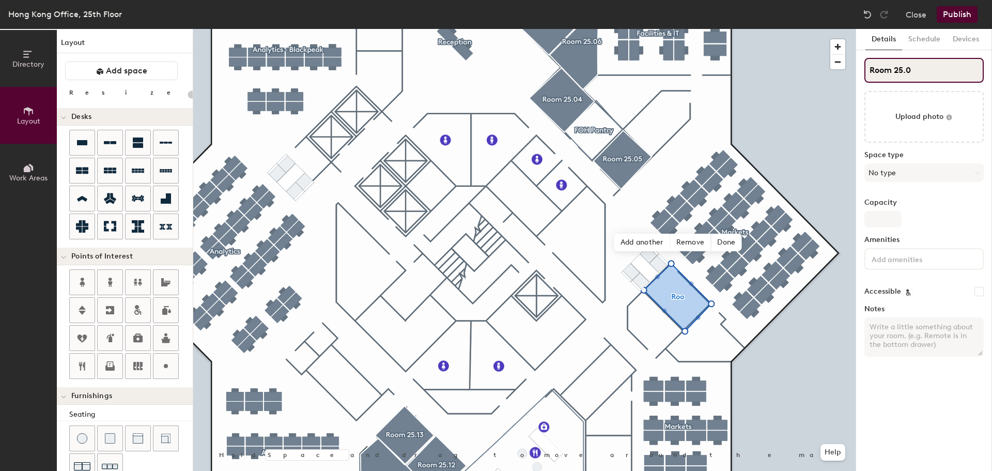
type input "20"
type input "Room 25.07"
type input "20"
type input "Room 25.07"
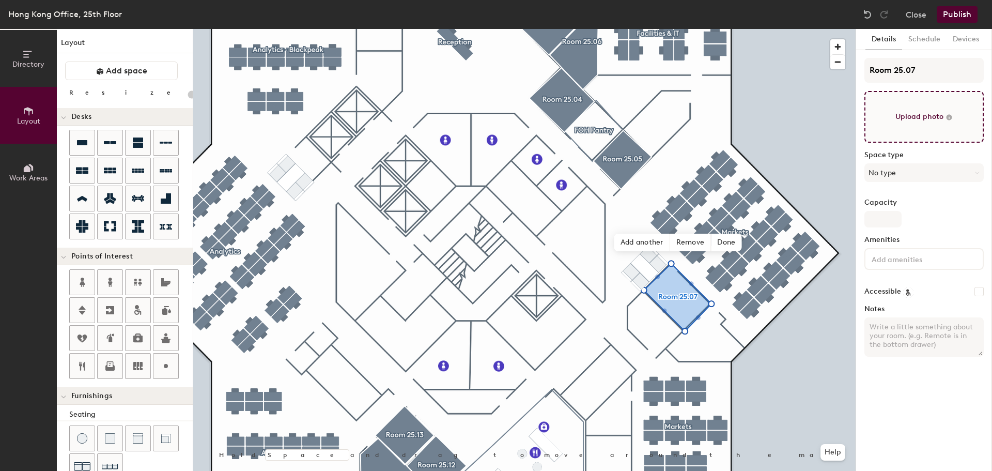
click at [918, 126] on input "file" at bounding box center [923, 117] width 119 height 52
type input "C:\fakepath\2507.jpg"
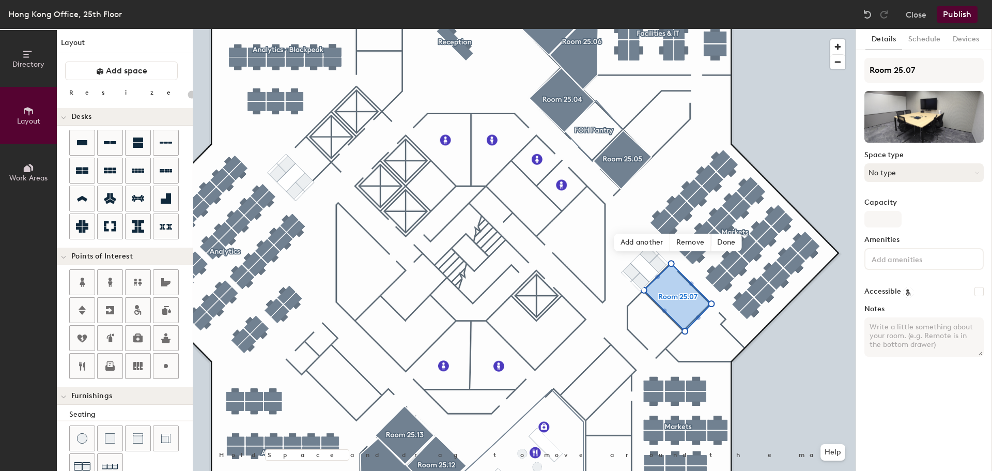
click at [940, 170] on button "No type" at bounding box center [923, 172] width 119 height 19
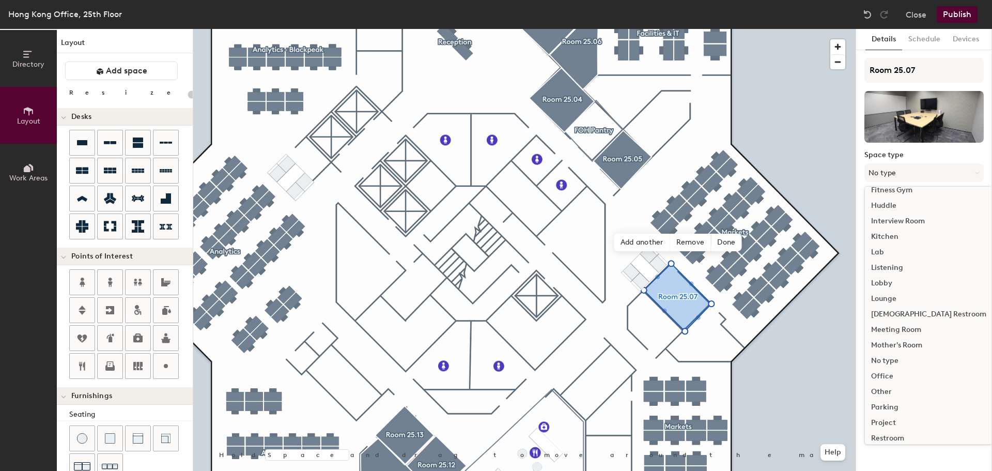
scroll to position [155, 0]
click at [893, 320] on div "Meeting Room" at bounding box center [929, 322] width 128 height 15
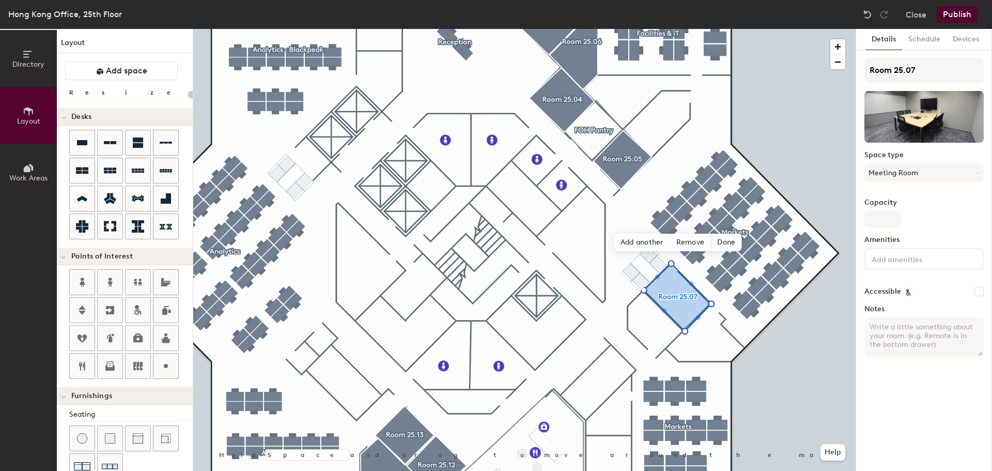
type input "20"
click at [875, 226] on input "Capacity" at bounding box center [882, 219] width 37 height 17
type input "5"
type input "20"
type input "5"
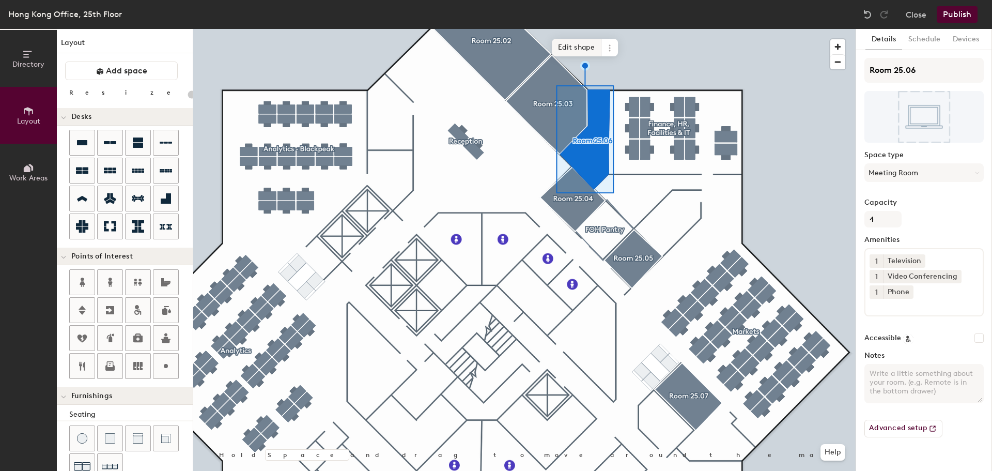
type input "20"
click at [565, 45] on span "Edit shape" at bounding box center [577, 48] width 50 height 18
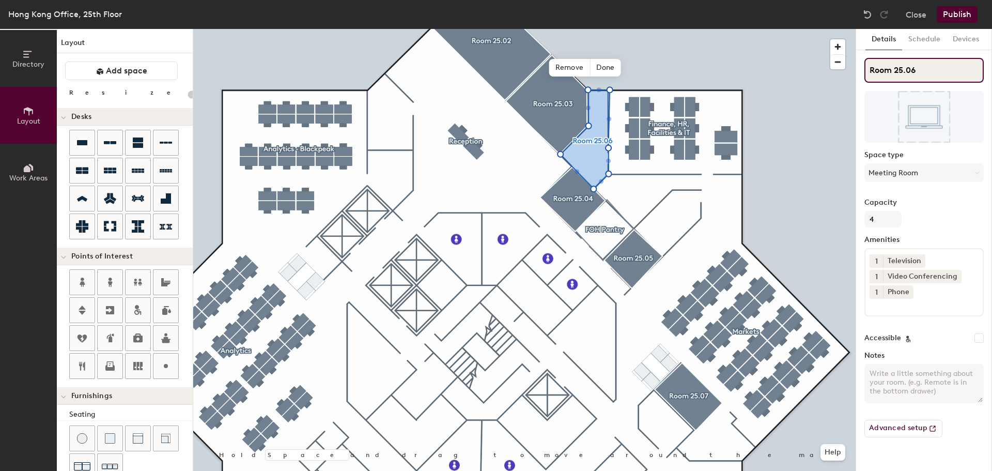
click at [944, 67] on input "Room 25.06" at bounding box center [923, 70] width 119 height 25
type input "Room 25.06"
type input "20"
type input "Room 25.06 ("
type input "20"
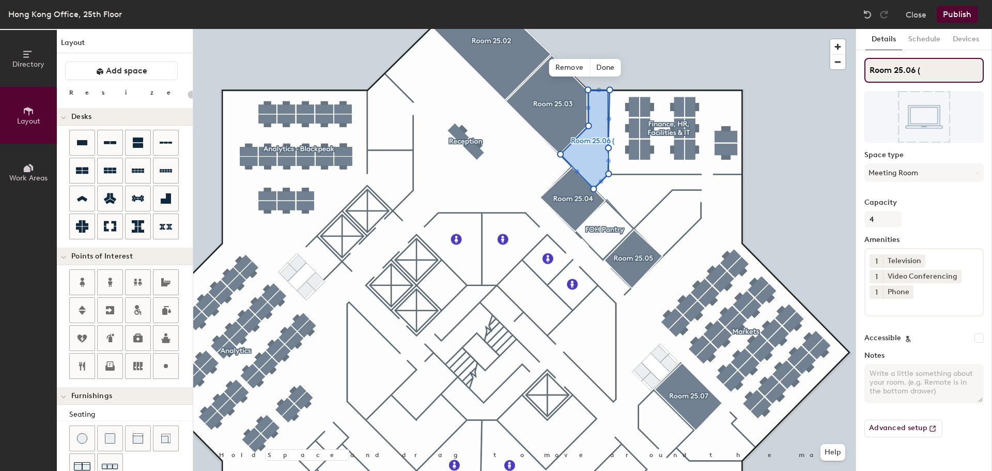
type input "Room 25.06 (H"
type input "20"
type input "Room 25.06 (HR"
type input "20"
type input "Room 25.06 (HR)"
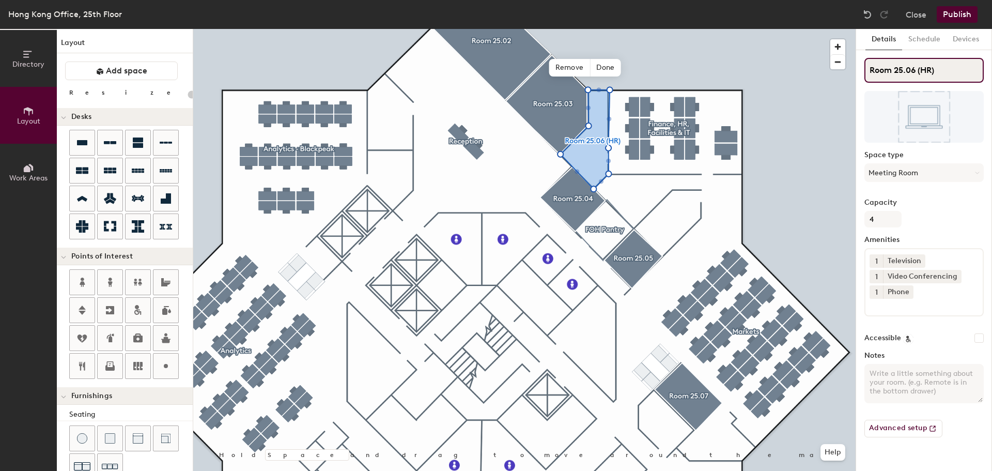
type input "20"
type input "Room 25.06 (HR)"
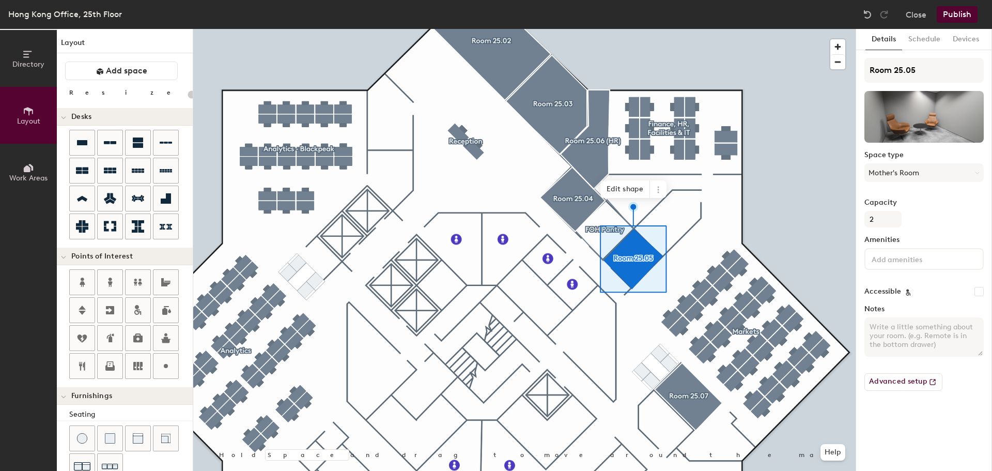
type input "20"
click at [940, 66] on input "Room 25.05" at bounding box center [923, 70] width 119 height 25
type input "Room 25.05"
type input "20"
type input "Room 25.05 ("
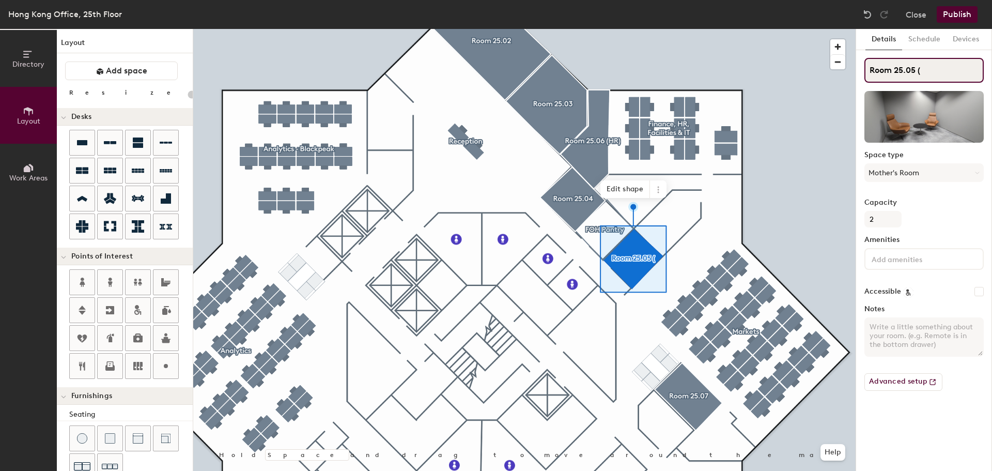
type input "20"
type input "Room 25.05 (W"
type input "20"
type input "Room 25.05 (We"
type input "20"
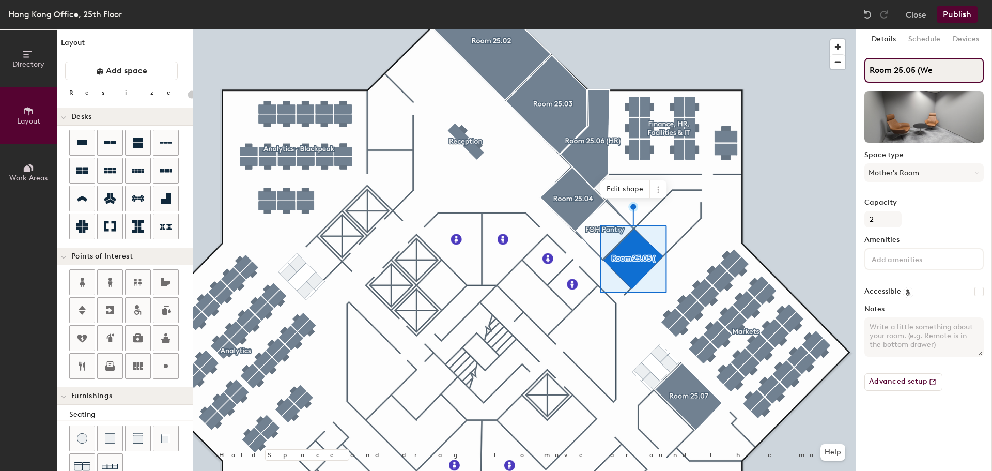
type input "Room 25.05 (Wel"
type input "20"
type input "Room 25.05 (Well"
type input "20"
type input "Room 25.05 (Wellne"
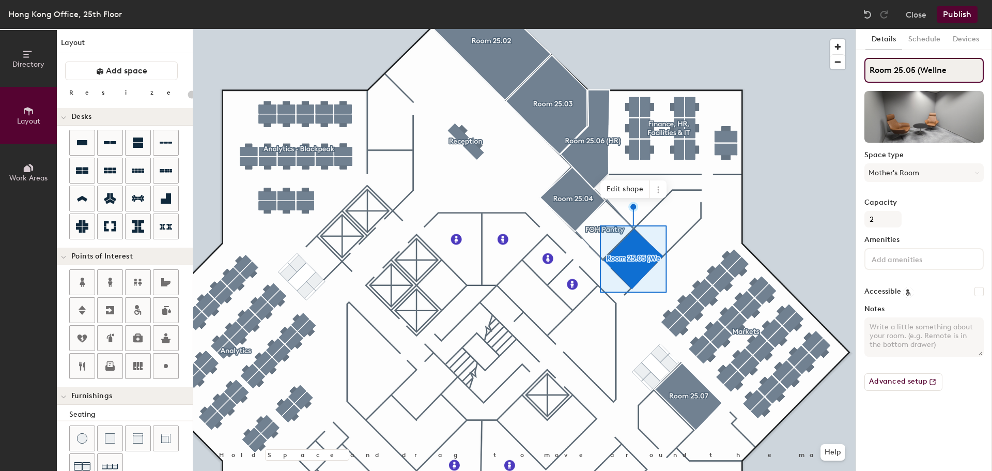
type input "20"
type input "Room 25.05 (Wellnes"
type input "20"
type input "Room 25.05 (Wellness"
type input "20"
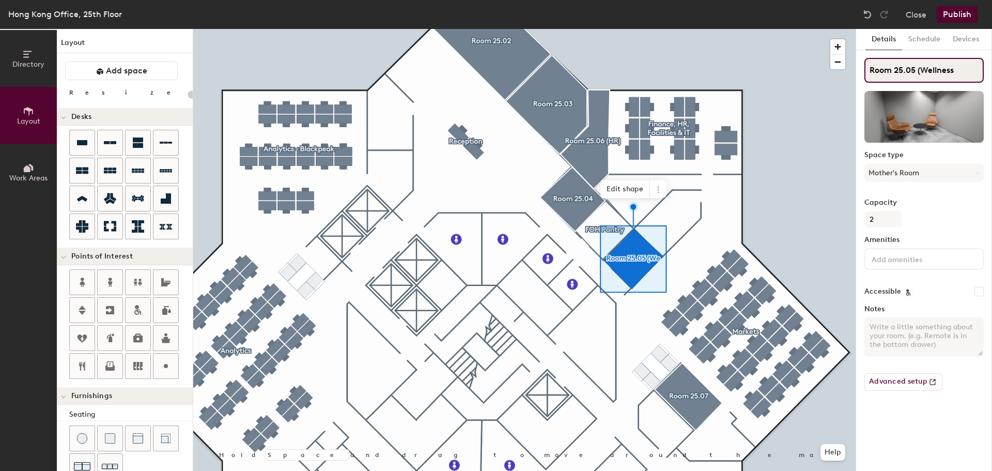
type input "Room 25.05 (Wellness)"
type input "20"
type input "Room 25.05 (Wellness)"
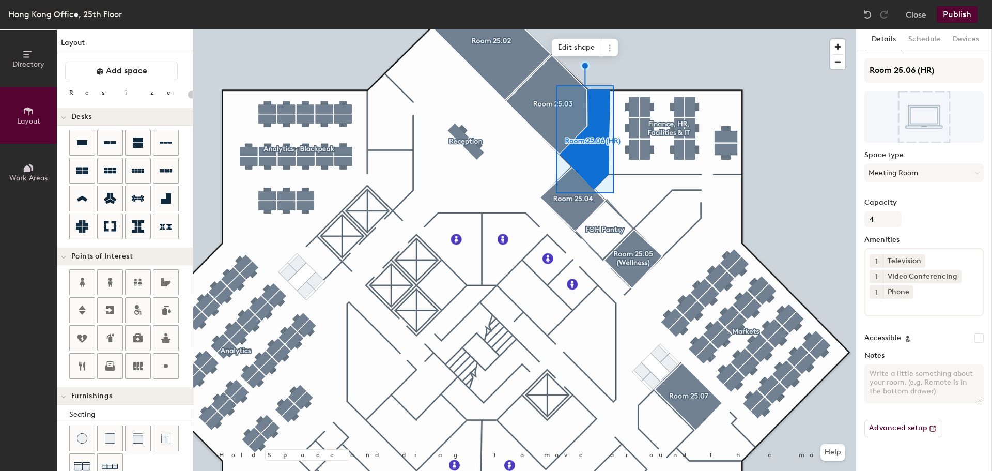
type input "20"
click at [918, 68] on input "Room 25.06 (HR)" at bounding box center [923, 70] width 119 height 25
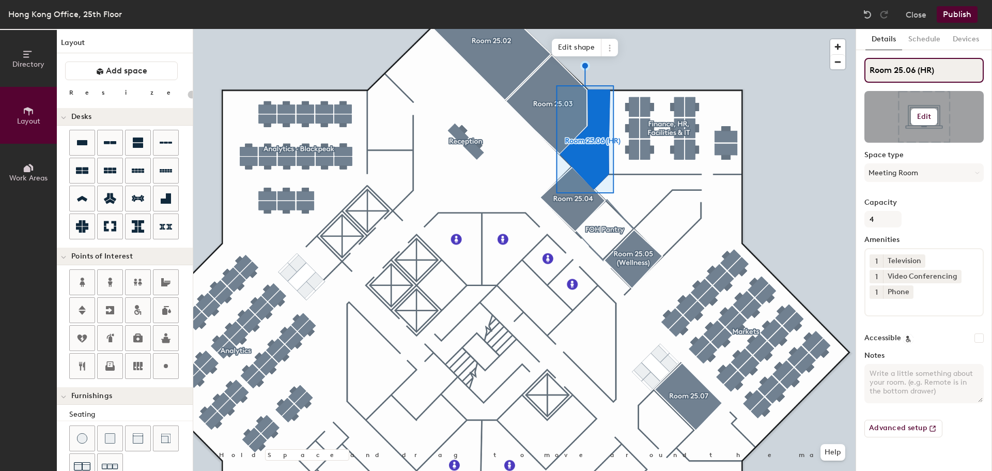
type input "Room 25.06 (HR)"
type input "20"
type input "Room 25.06 (HR)"
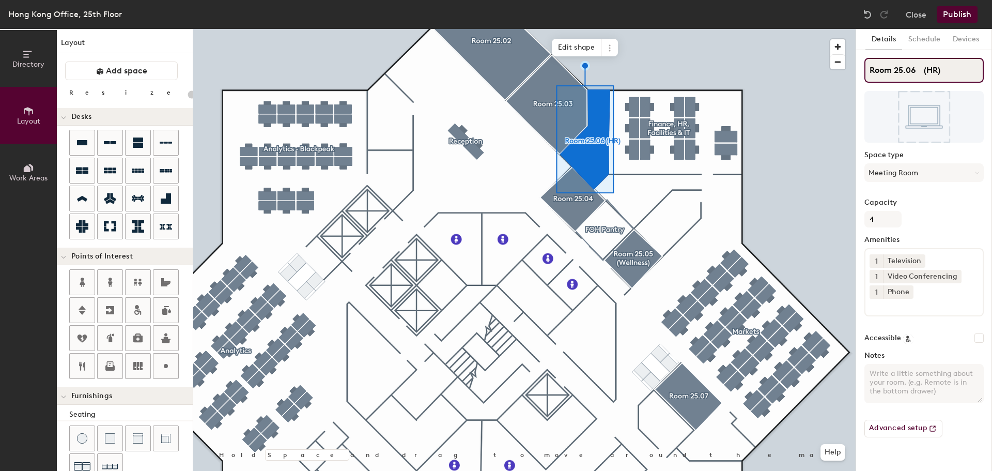
type input "20"
type input "Room 25.06 (HR)"
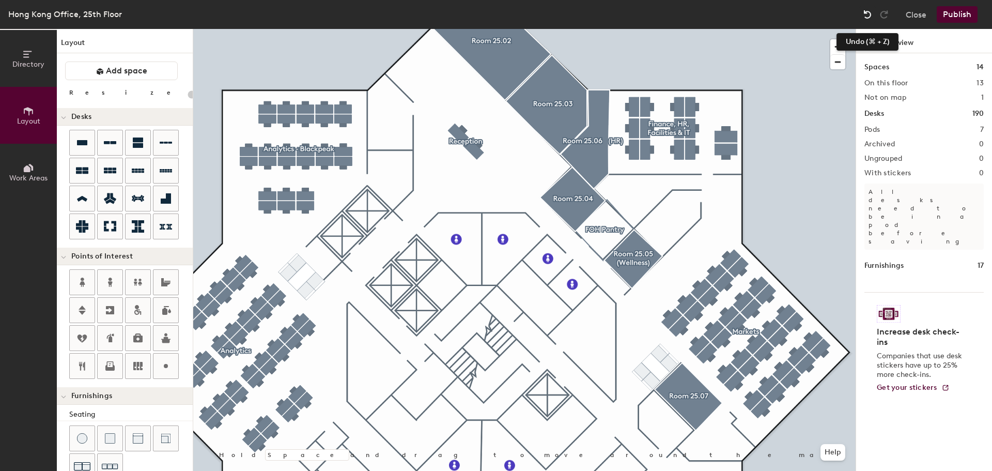
click at [868, 12] on img at bounding box center [867, 14] width 10 height 10
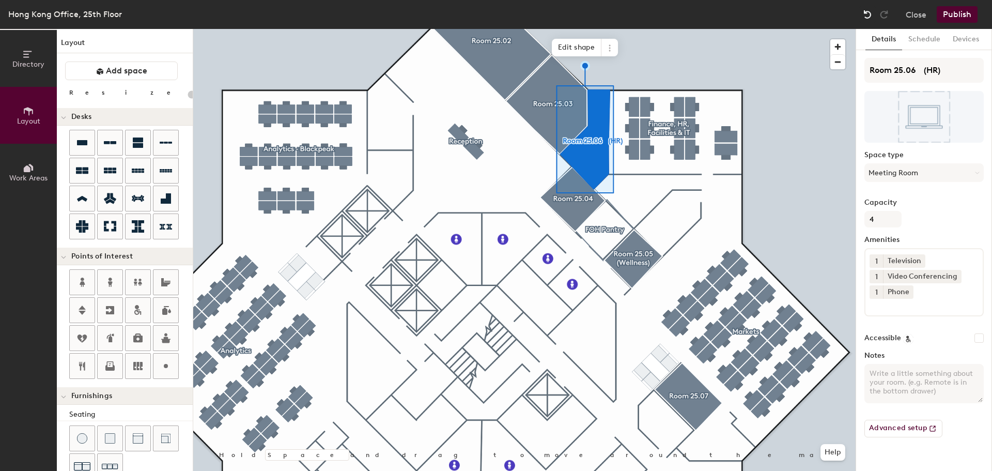
click at [867, 13] on img at bounding box center [867, 14] width 10 height 10
type input "20"
type input "Room 25.06 (HR)"
click at [919, 69] on input "Room 25.06 (HR)" at bounding box center [923, 70] width 119 height 25
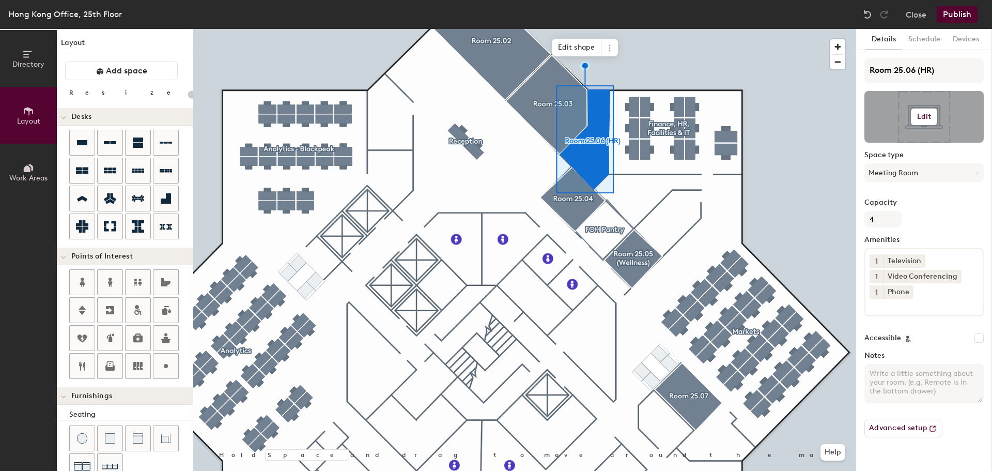
click at [916, 120] on button "Edit" at bounding box center [924, 116] width 27 height 17
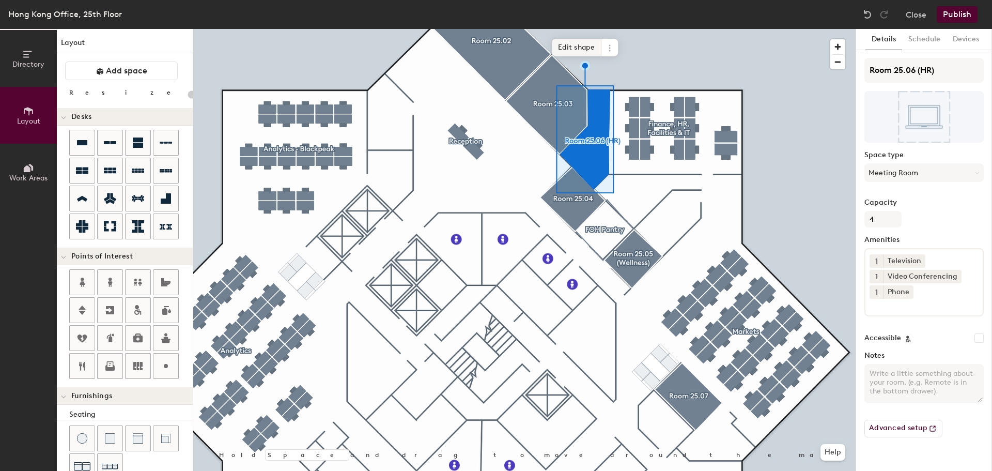
click at [565, 45] on span "Edit shape" at bounding box center [577, 48] width 50 height 18
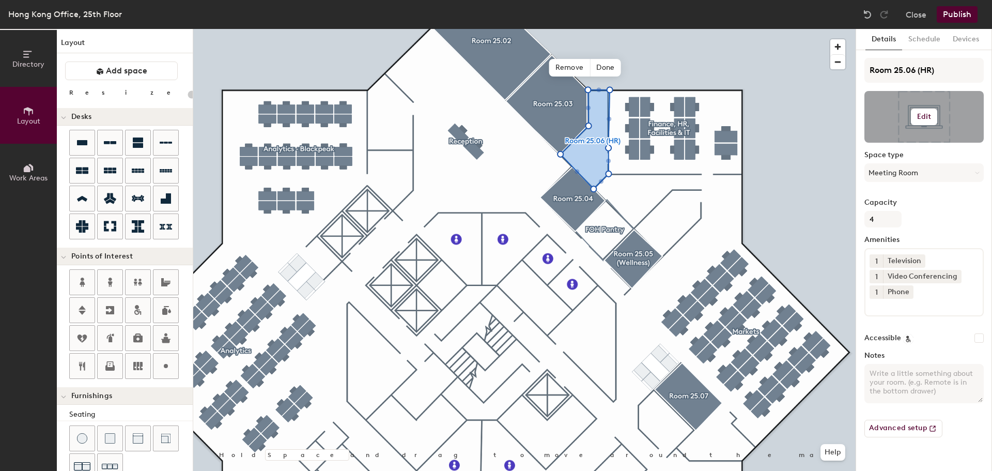
click at [922, 115] on h6 "Edit" at bounding box center [924, 117] width 14 height 8
click at [897, 142] on input "file" at bounding box center [932, 146] width 118 height 15
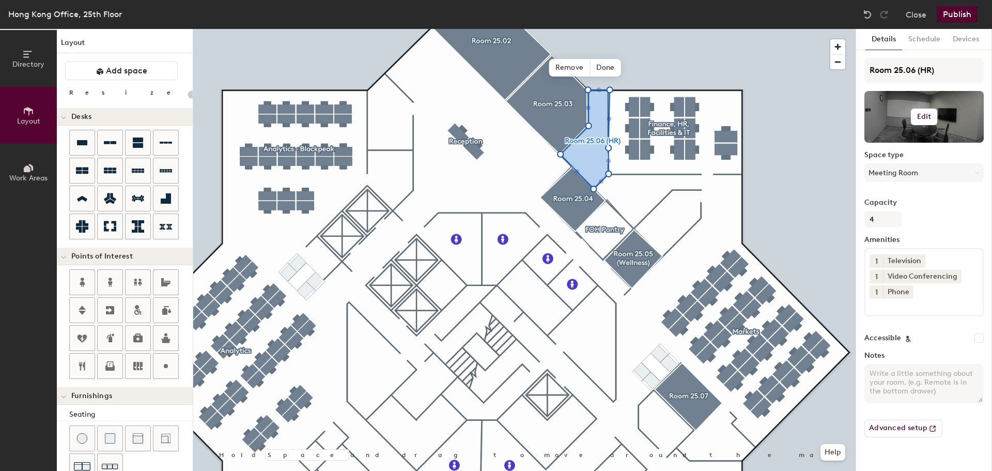
click at [918, 117] on h6 "Edit" at bounding box center [924, 117] width 14 height 8
click at [896, 157] on span "Remove" at bounding box center [924, 156] width 102 height 9
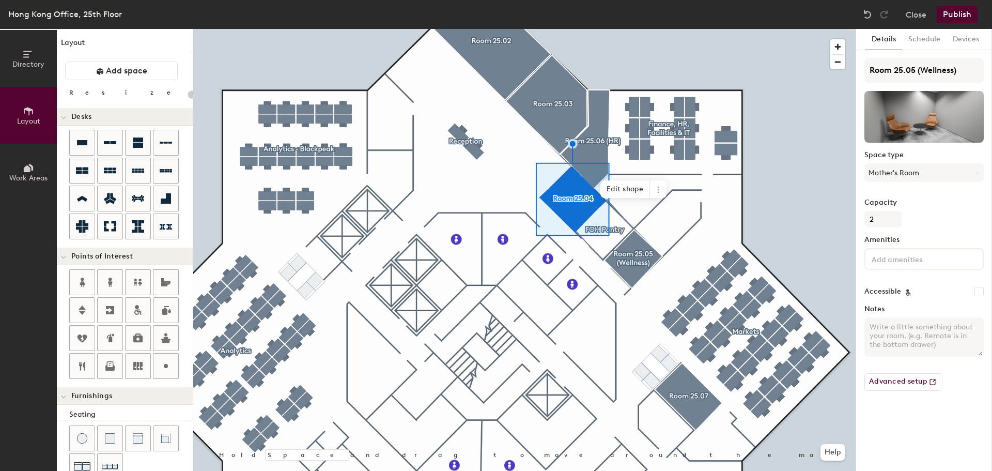
type input "20"
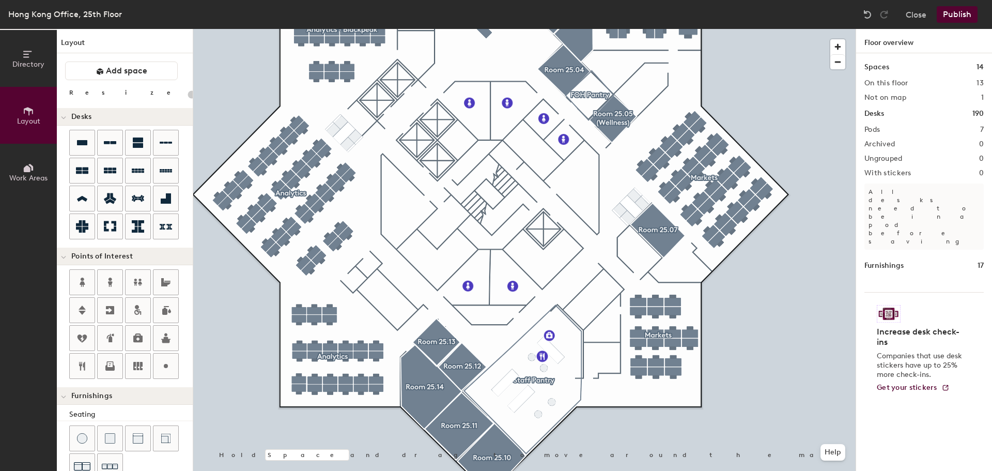
drag, startPoint x: 129, startPoint y: 71, endPoint x: 167, endPoint y: 88, distance: 41.7
click at [129, 71] on span "Add space" at bounding box center [126, 71] width 41 height 10
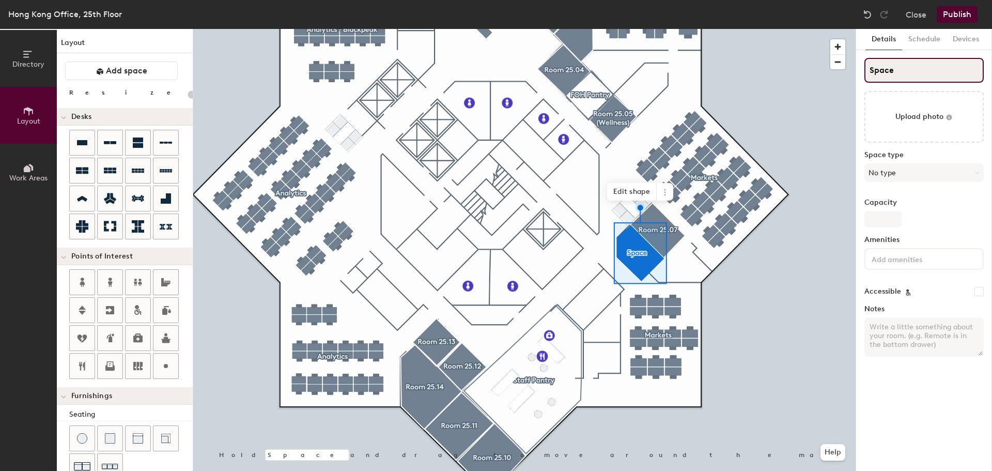
type input "20"
click at [818, 68] on div "Directory Layout Work Areas Layout Add space Resize Desks Points of Interest Fu…" at bounding box center [496, 250] width 992 height 442
type input "R"
type input "20"
type input "Roo"
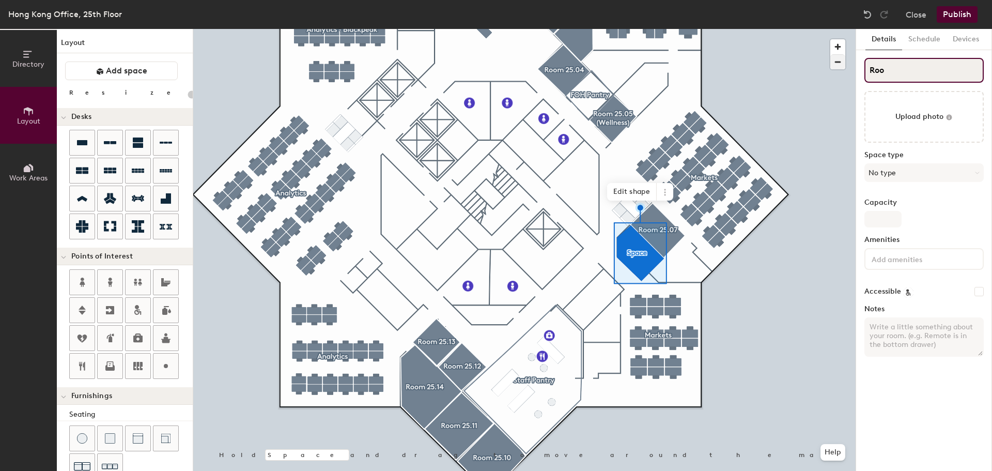
type input "20"
type input "Room"
type input "20"
type input "Room"
type input "20"
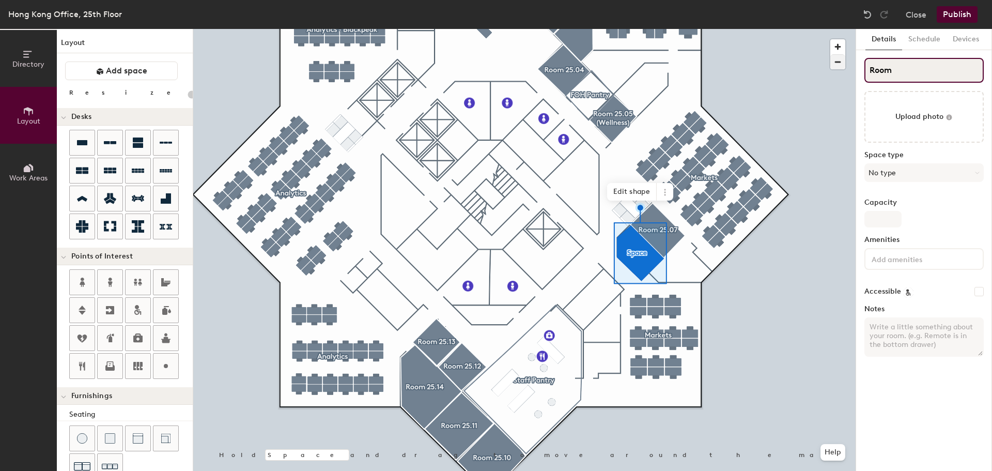
type input "Room 2"
type input "20"
type input "Room 25"
type input "20"
type input "Room 25."
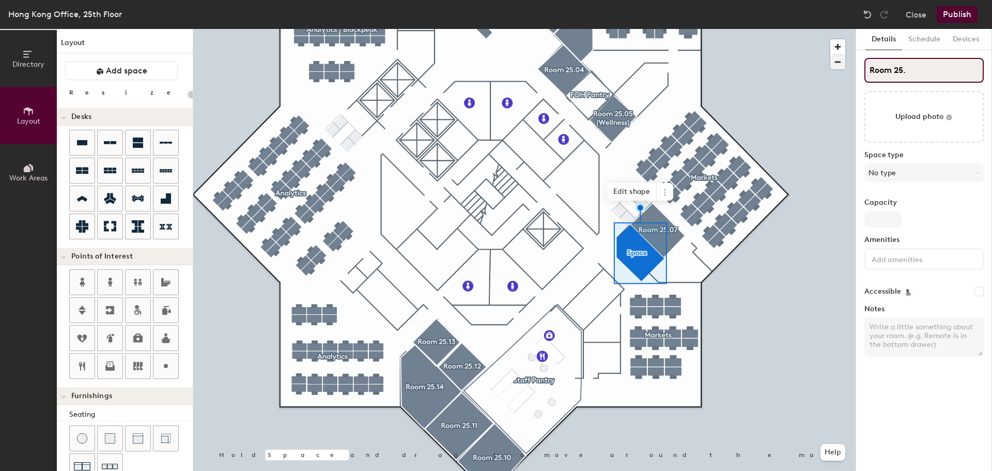
type input "20"
type input "Room 25.0"
type input "20"
type input "Room 25.08"
type input "20"
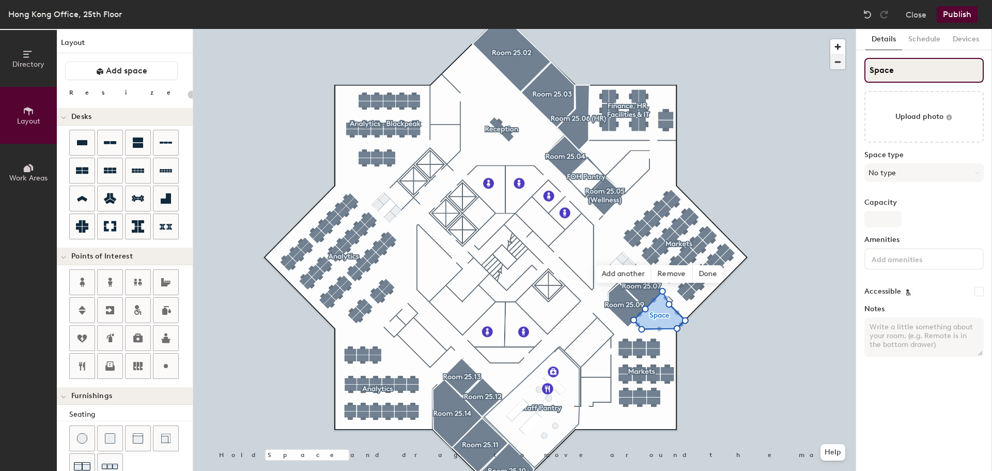
click at [818, 69] on div "Directory Layout Work Areas Layout Add space Resize Desks Points of Interest Fu…" at bounding box center [496, 250] width 992 height 442
type input "R"
type input "20"
type input "Roo"
type input "20"
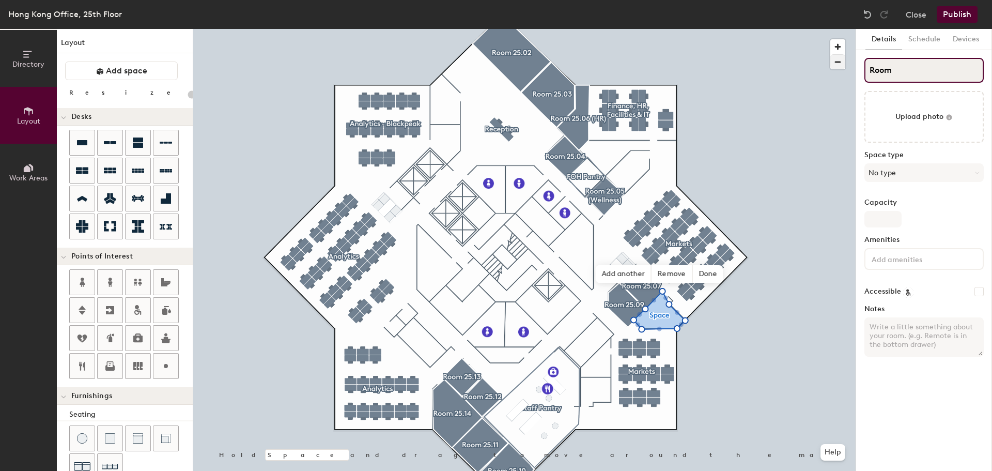
type input "Room"
type input "20"
type input "Room 2"
type input "20"
type input "Room 25"
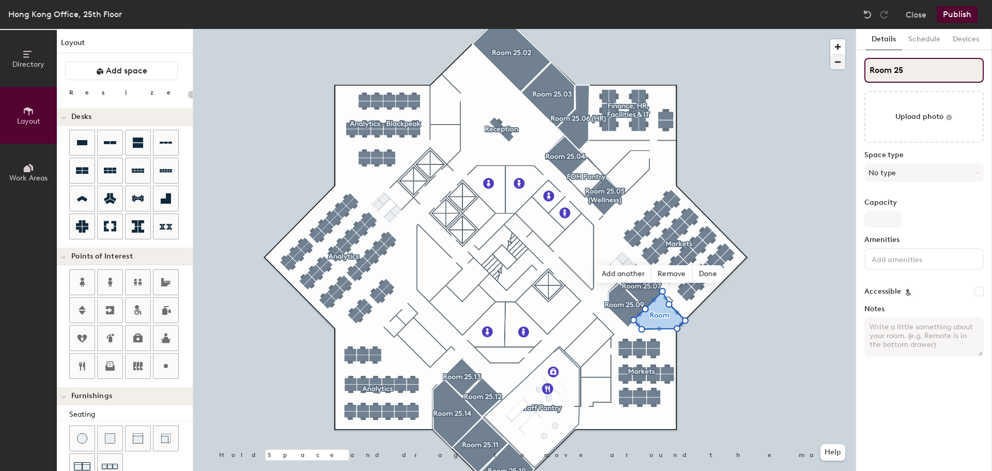
type input "20"
type input "Room 25."
type input "20"
type input "Room 25.0"
type input "20"
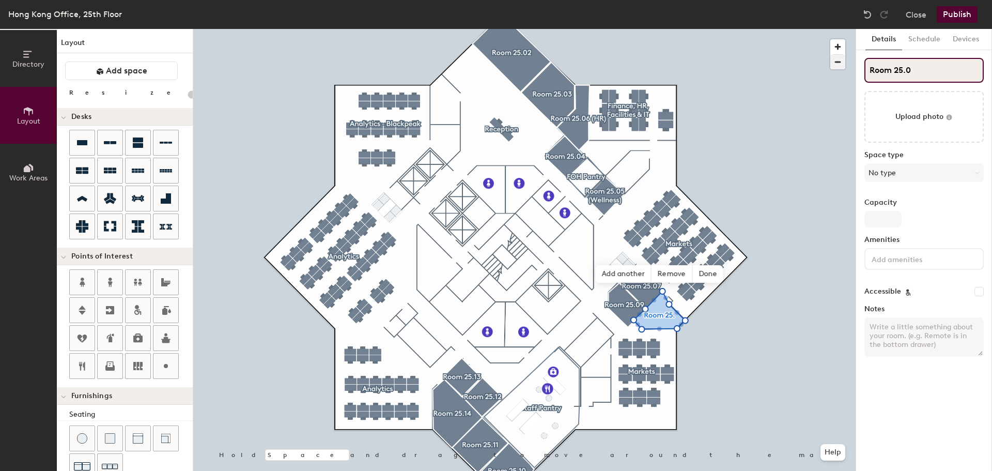
type input "Room 25.08"
type input "20"
type input "Room 25.08"
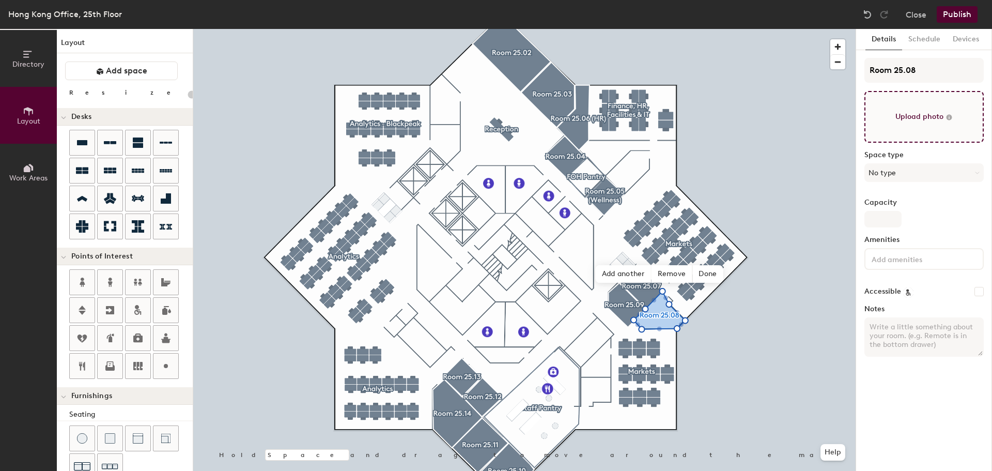
click at [906, 124] on input "file" at bounding box center [923, 117] width 119 height 52
type input "C:\fakepath\2508.jpg"
click at [899, 171] on button "No type" at bounding box center [923, 172] width 119 height 19
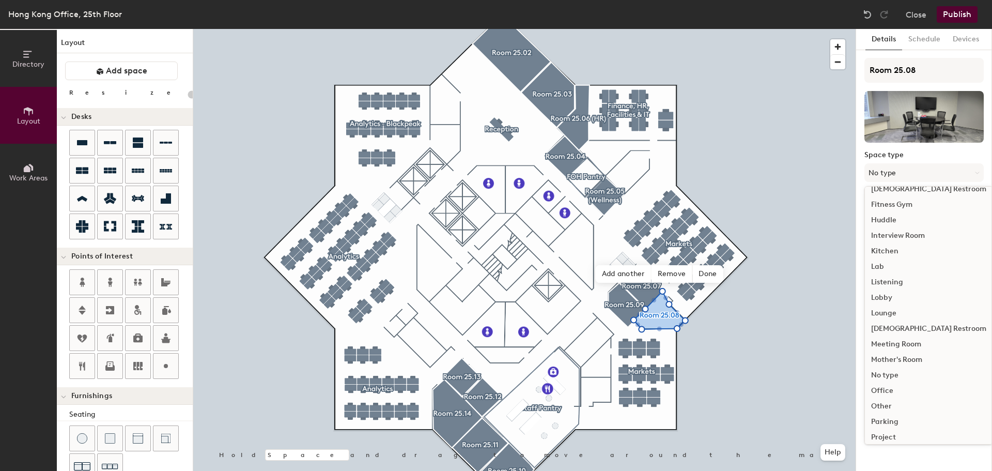
scroll to position [155, 0]
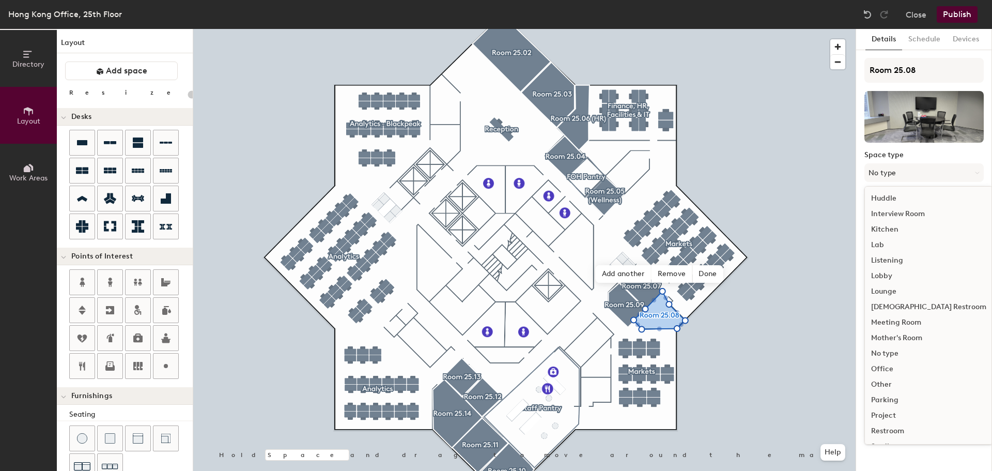
click at [912, 320] on div "Meeting Room" at bounding box center [929, 322] width 128 height 15
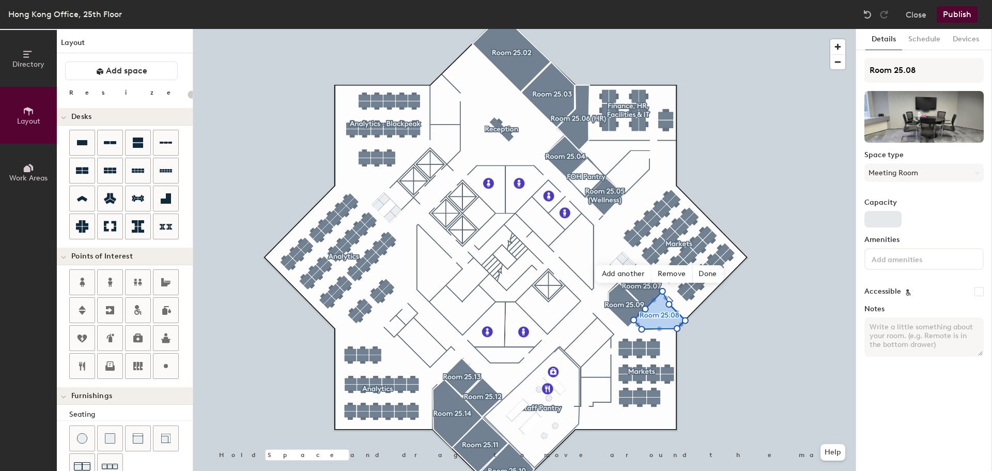
type input "20"
click at [875, 218] on input "Capacity" at bounding box center [882, 219] width 37 height 17
type input "5"
type input "20"
type input "5"
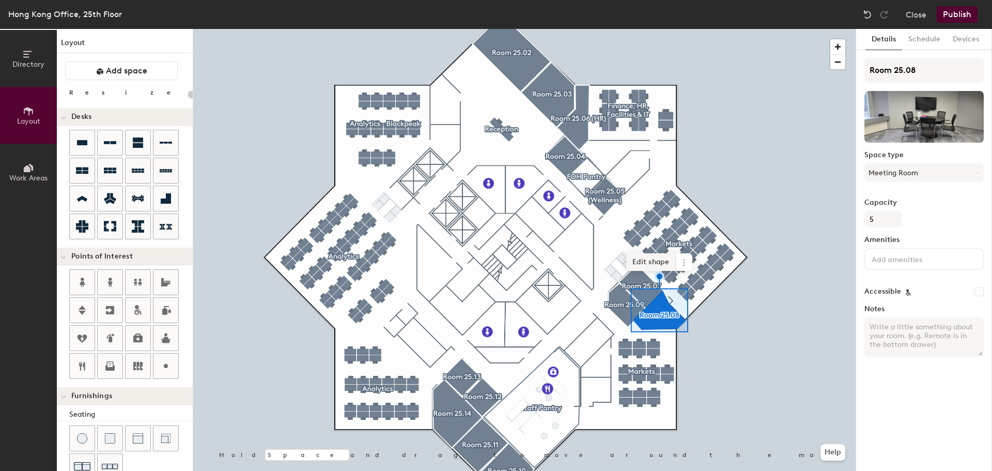
click at [639, 260] on span "Edit shape" at bounding box center [651, 262] width 50 height 18
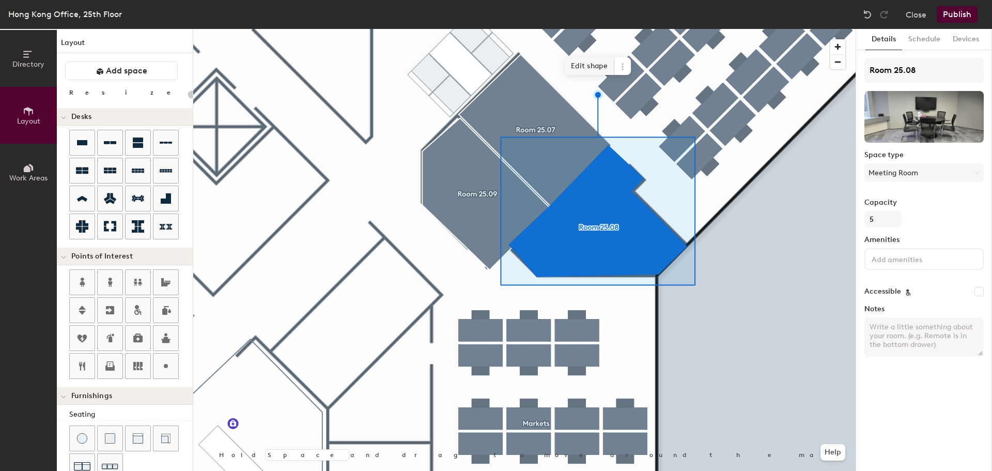
click at [601, 65] on span "Edit shape" at bounding box center [590, 66] width 50 height 18
click at [600, 65] on span "Edit shape" at bounding box center [589, 67] width 50 height 18
click at [593, 59] on span "Edit shape" at bounding box center [589, 66] width 50 height 18
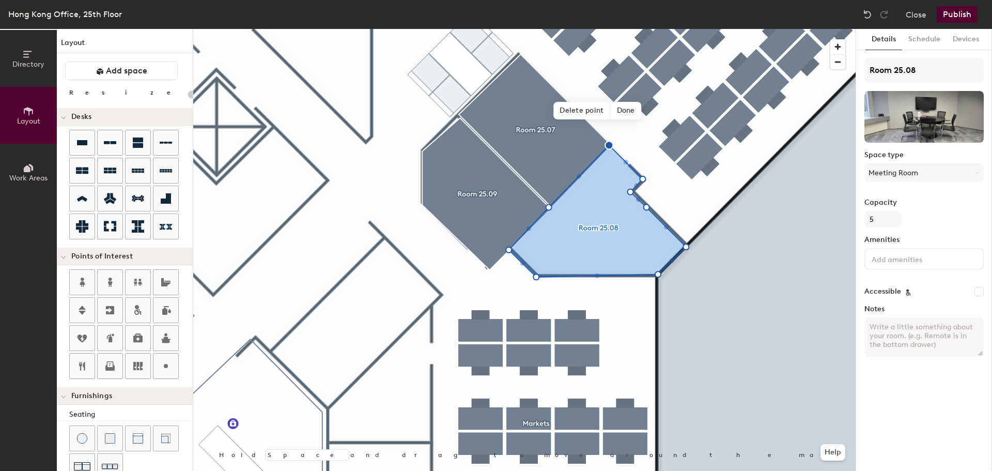
type input "20"
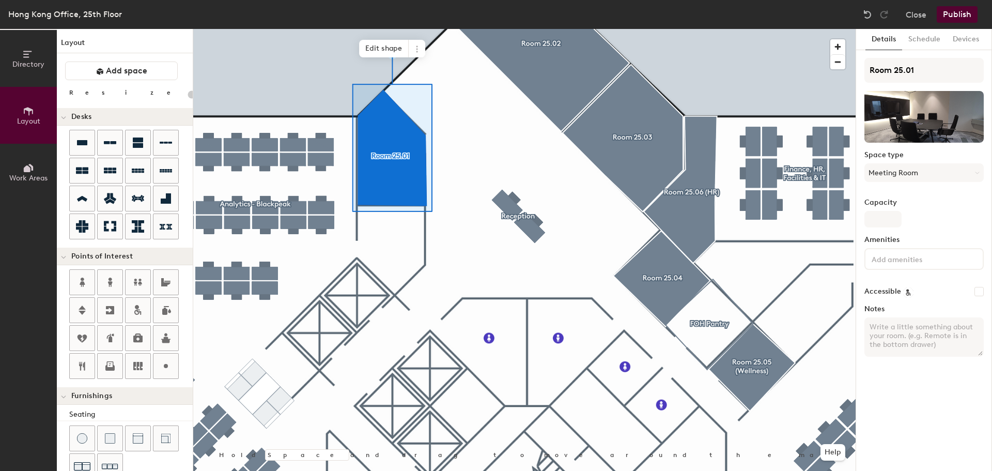
type input "6"
type input "20"
type input "6"
click at [386, 44] on span "Edit shape" at bounding box center [384, 49] width 50 height 18
click at [389, 44] on span "Edit shape" at bounding box center [384, 49] width 50 height 18
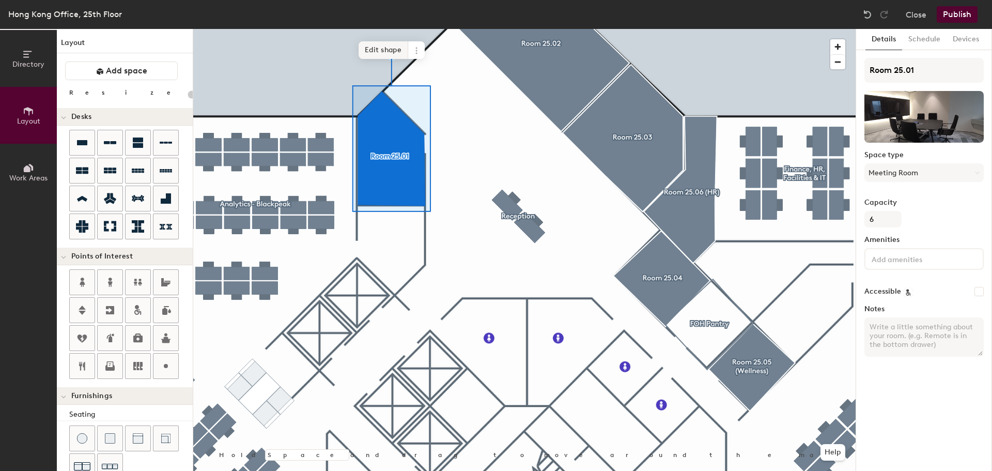
click at [393, 49] on span "Edit shape" at bounding box center [384, 50] width 50 height 18
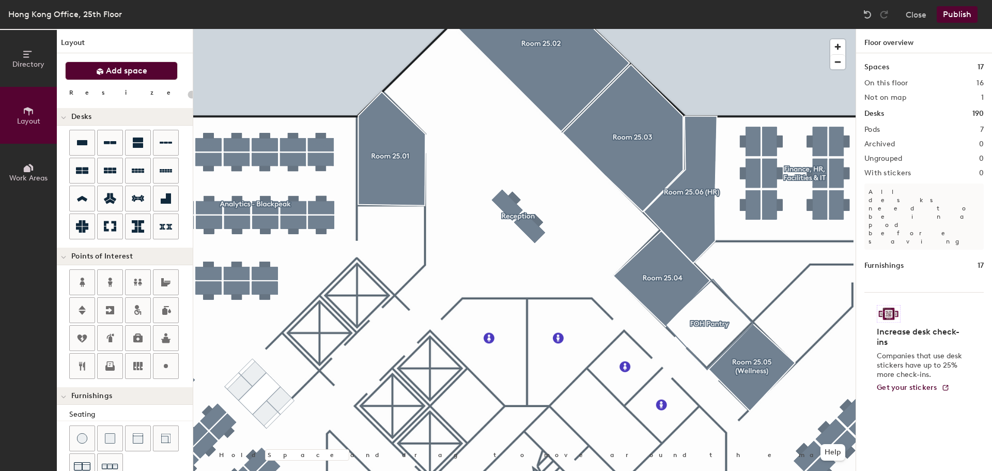
click at [126, 69] on span "Add space" at bounding box center [126, 71] width 41 height 10
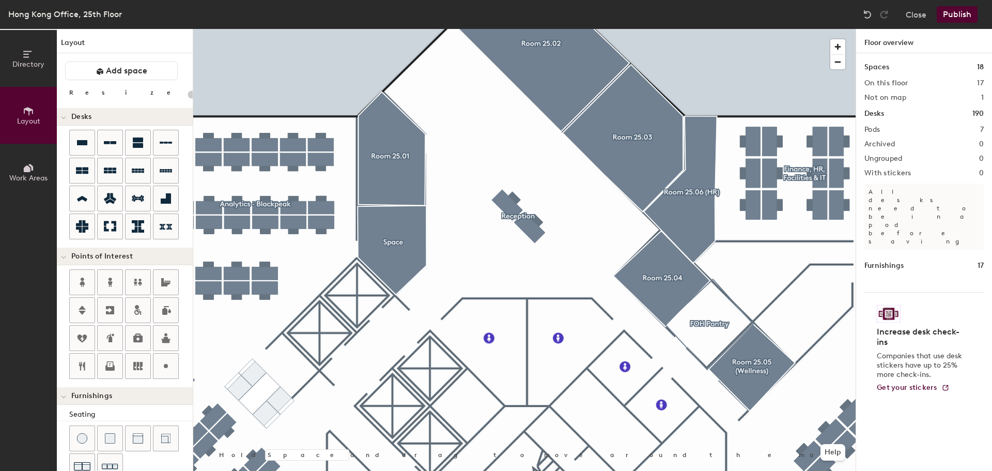
click at [384, 29] on div at bounding box center [524, 29] width 662 height 0
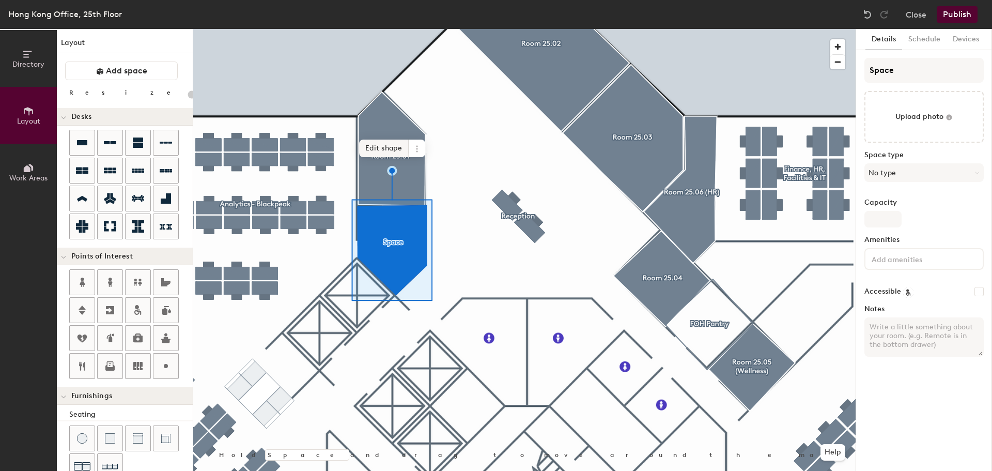
click at [387, 144] on span "Edit shape" at bounding box center [384, 148] width 50 height 18
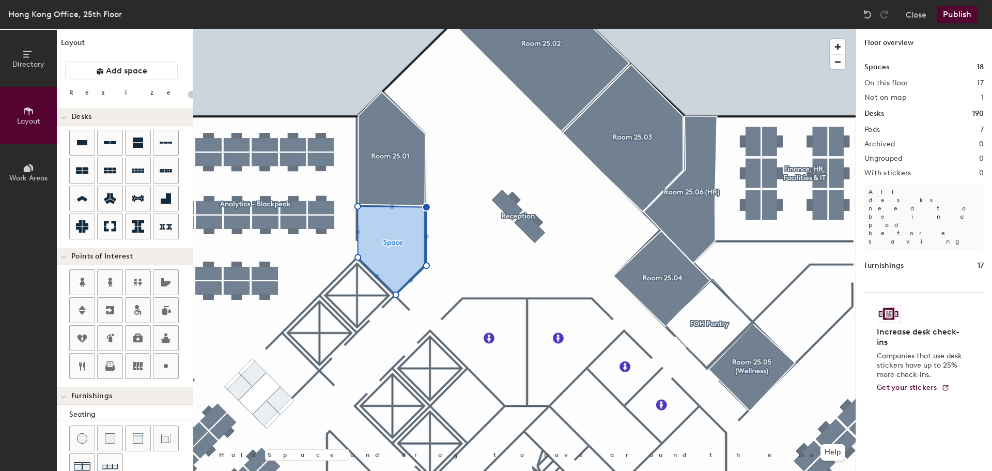
click at [408, 29] on div at bounding box center [524, 29] width 662 height 0
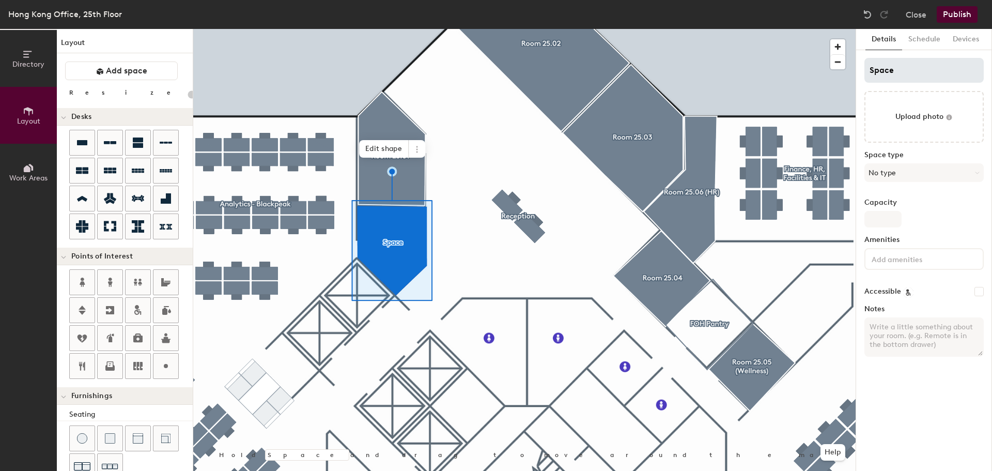
type input "20"
click at [820, 74] on div "Directory Layout Work Areas Layout Add space Resize Desks Points of Interest Fu…" at bounding box center [496, 250] width 992 height 442
type input "R"
type input "20"
type input "Ro"
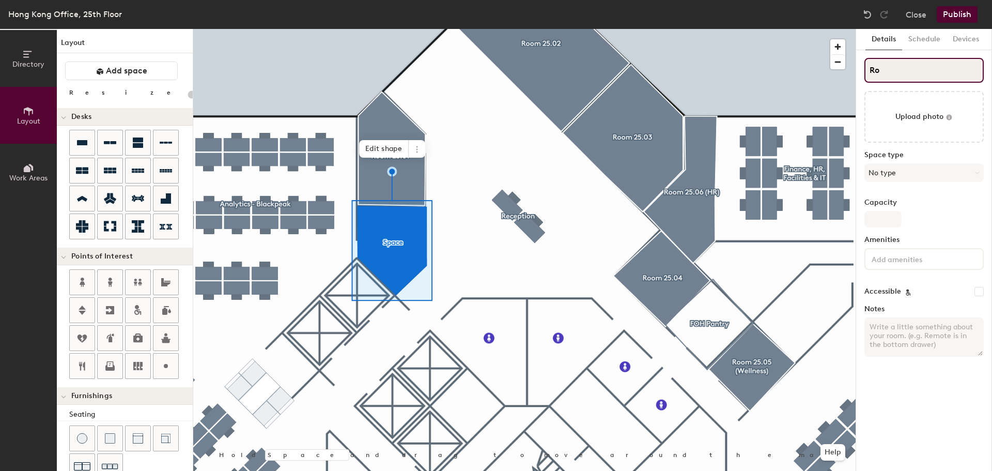
type input "20"
type input "Roo"
type input "20"
type input "Room"
type input "20"
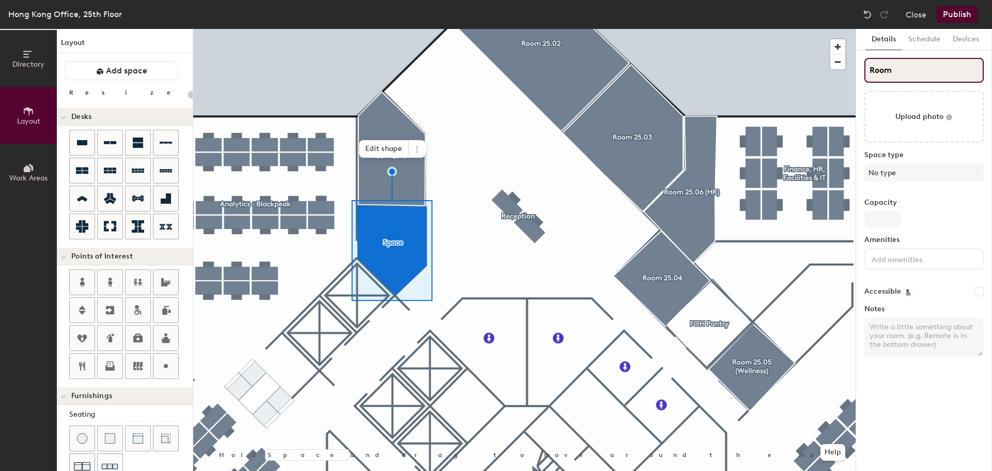
type input "Room"
type input "20"
type input "Room 2"
type input "20"
type input "Room 25"
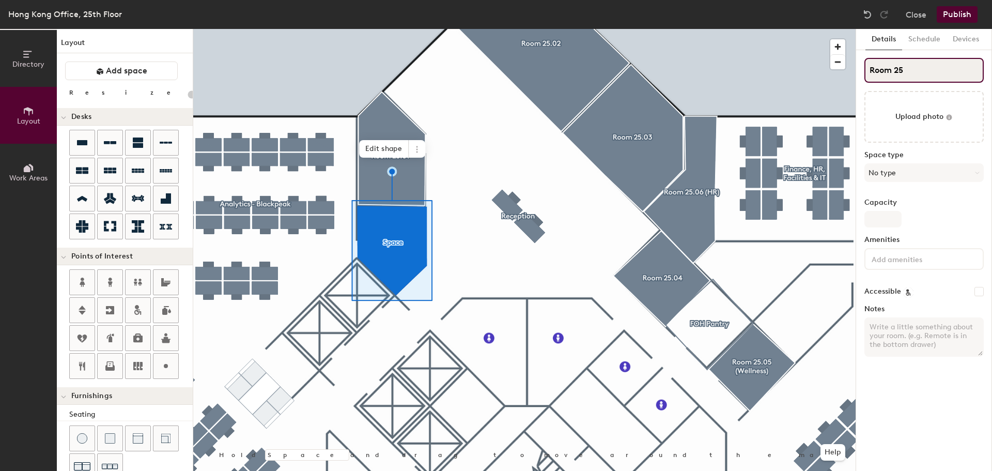
type input "20"
type input "Room 25."
type input "20"
type input "Room 25.1"
type input "20"
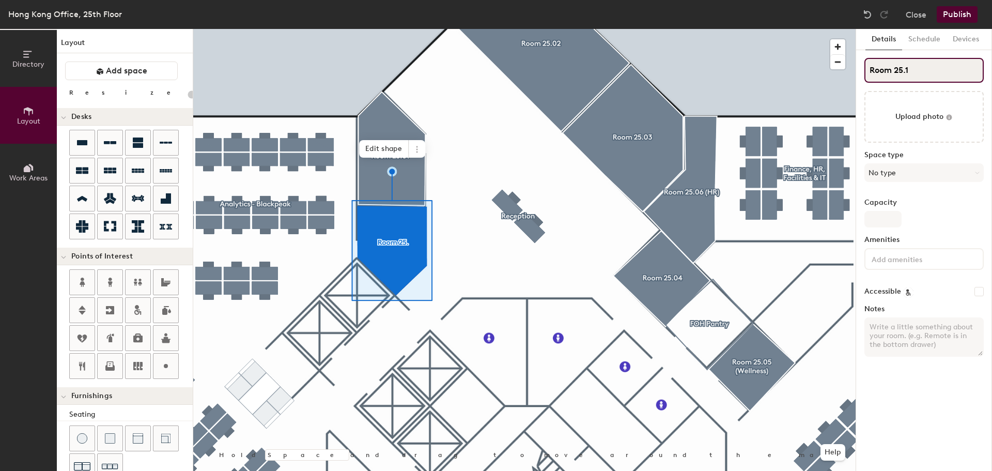
type input "Room 25.15"
type input "20"
type input "Room 25.15"
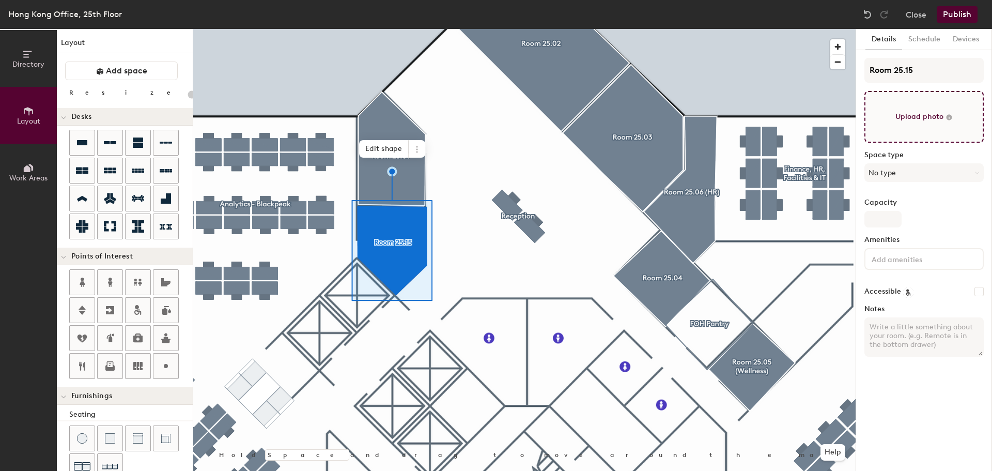
click at [911, 121] on input "file" at bounding box center [923, 117] width 119 height 52
type input "C:\fakepath\2515.jpg"
click at [904, 170] on button "No type" at bounding box center [923, 172] width 119 height 19
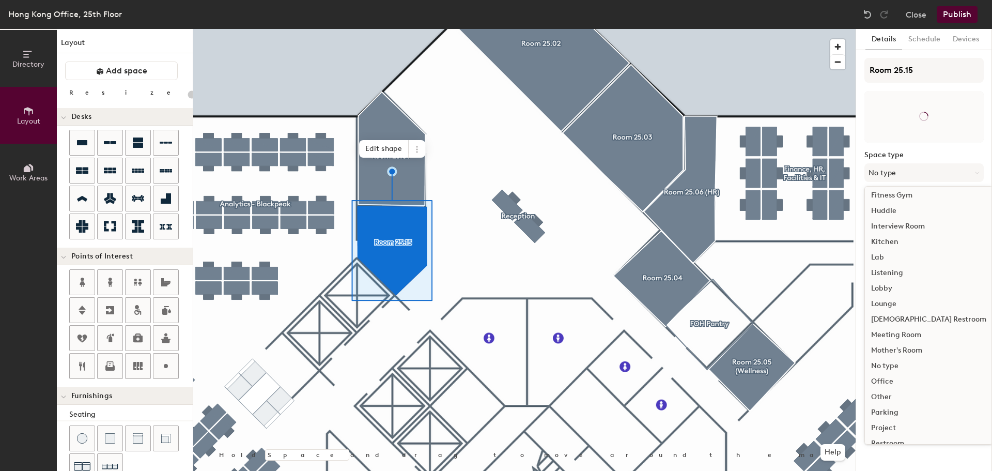
scroll to position [231, 0]
click at [909, 247] on div "Meeting Room" at bounding box center [929, 245] width 128 height 15
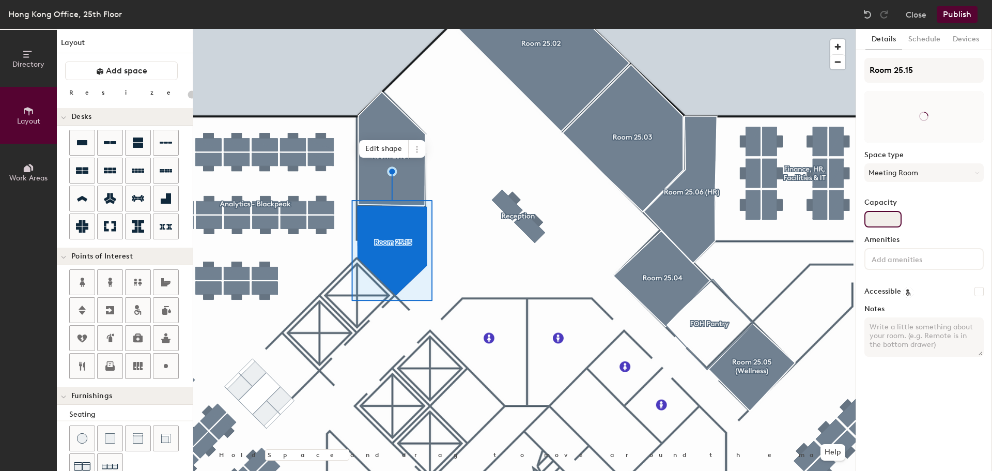
click at [879, 220] on input "Capacity" at bounding box center [882, 219] width 37 height 17
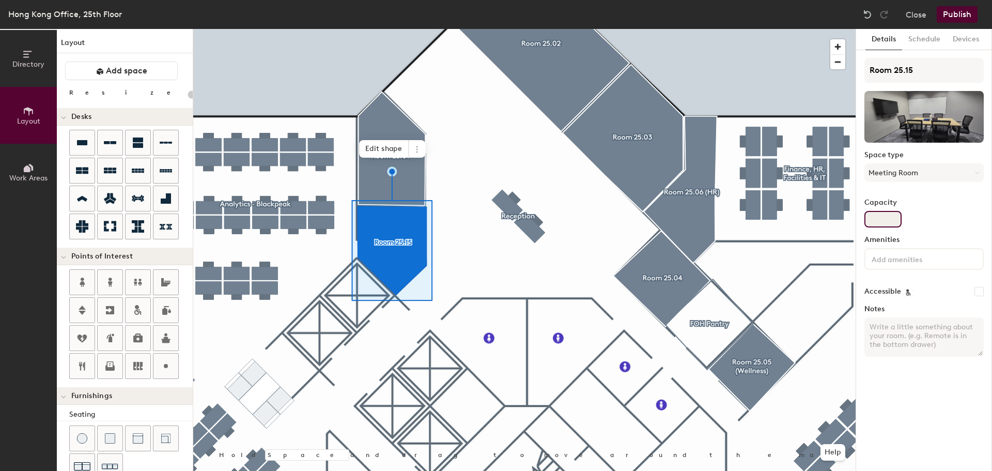
type input "20"
type input "6"
type input "20"
type input "6"
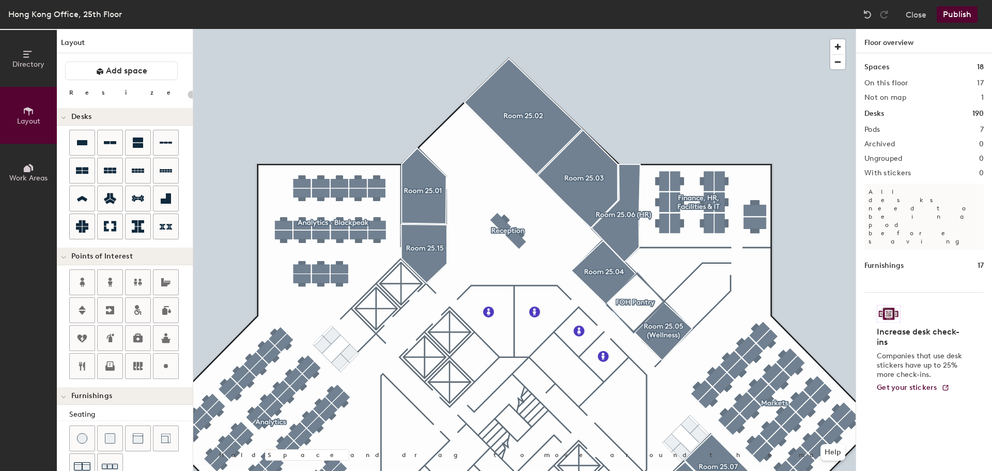
click at [958, 11] on button "Publish" at bounding box center [957, 14] width 41 height 17
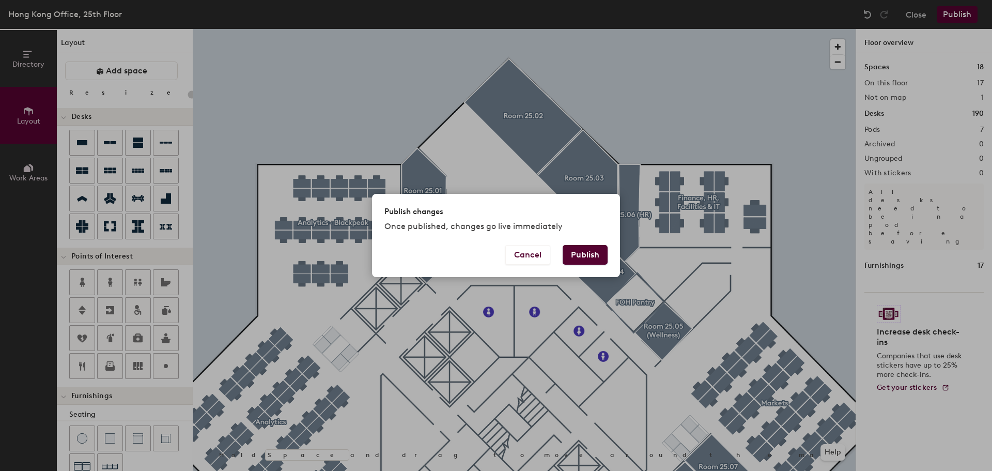
click at [586, 251] on button "Publish" at bounding box center [585, 255] width 45 height 20
type input "20"
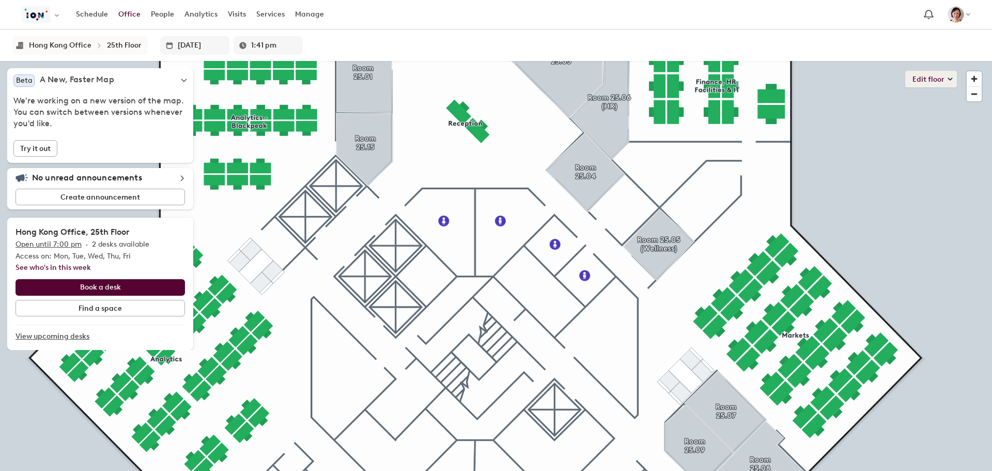
click at [934, 76] on button "Edit floor" at bounding box center [931, 79] width 52 height 17
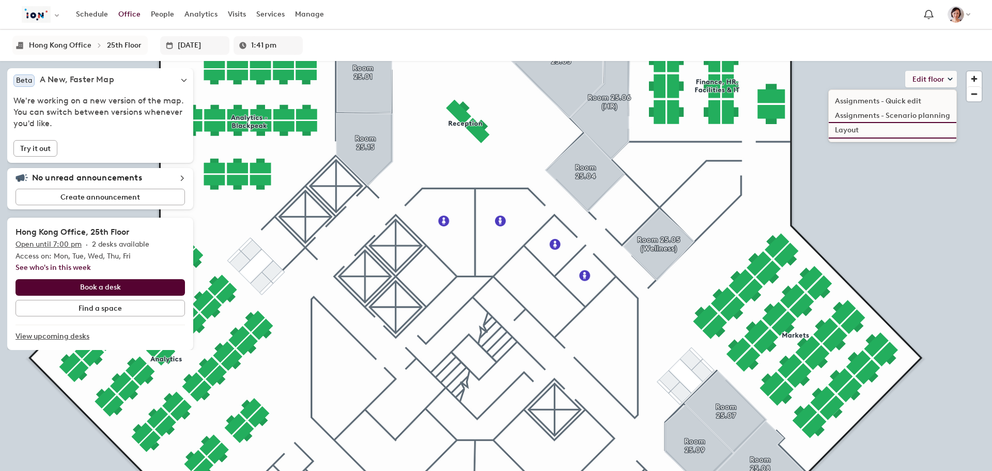
click at [849, 128] on li "Layout" at bounding box center [893, 130] width 128 height 14
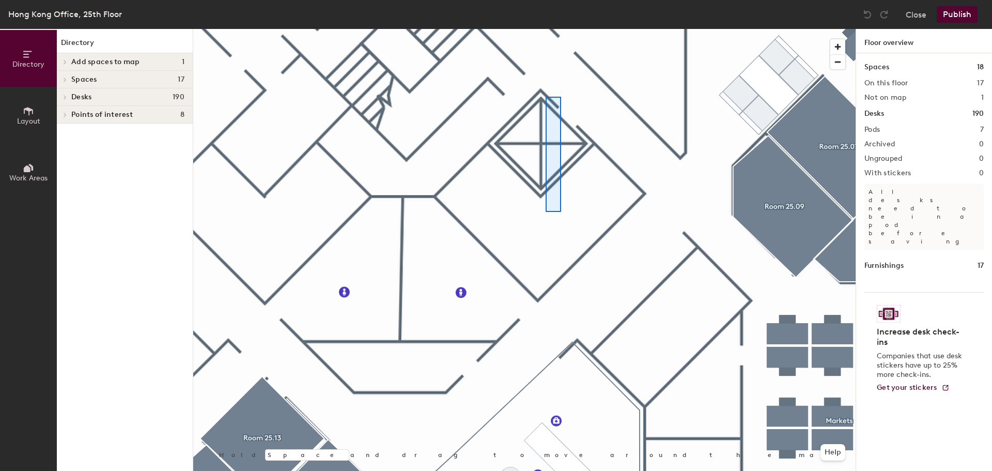
click at [561, 29] on div at bounding box center [524, 29] width 662 height 0
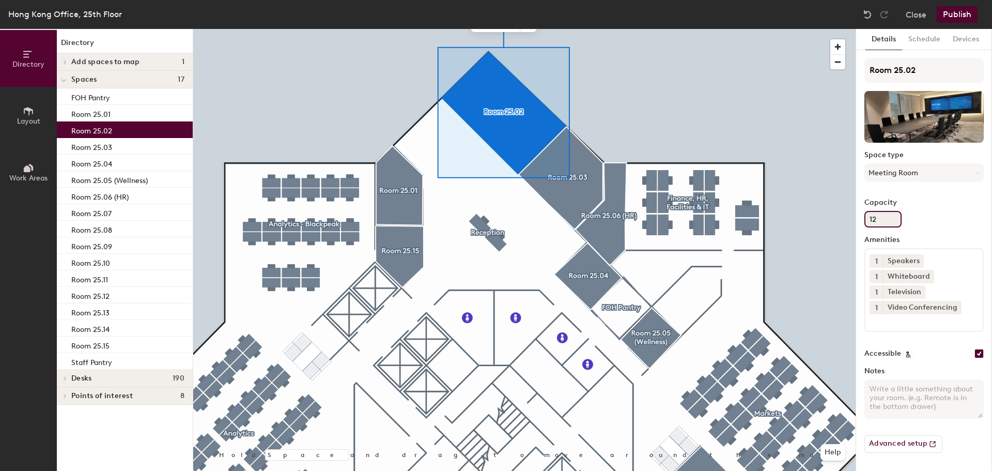
click at [890, 218] on input "12" at bounding box center [882, 219] width 37 height 17
type input "14"
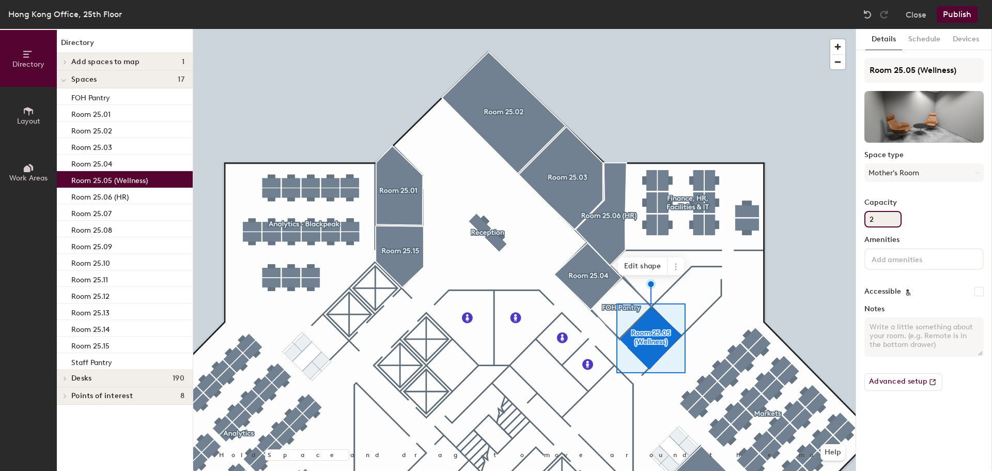
click at [881, 218] on input "2" at bounding box center [882, 219] width 37 height 17
type input "3"
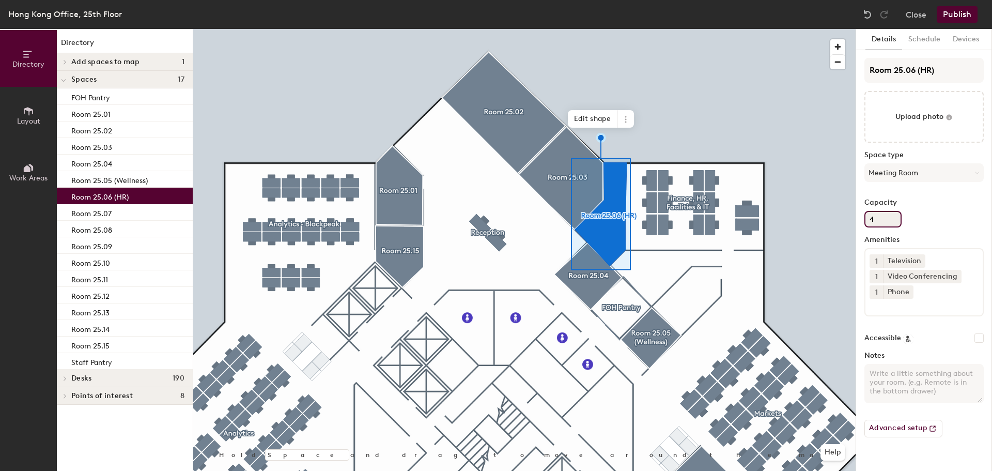
click at [875, 219] on input "4" at bounding box center [882, 219] width 37 height 17
type input "3"
click at [603, 116] on span "Edit shape" at bounding box center [593, 119] width 50 height 18
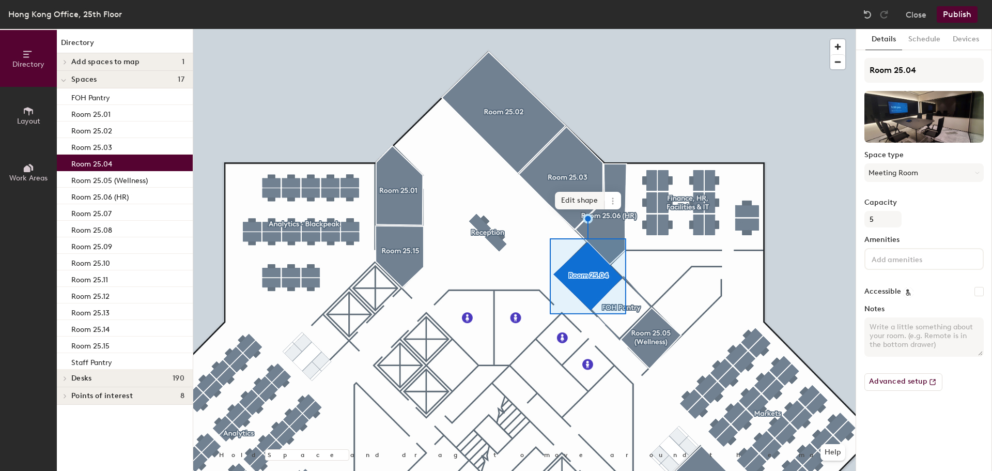
click at [586, 199] on span "Edit shape" at bounding box center [580, 201] width 50 height 18
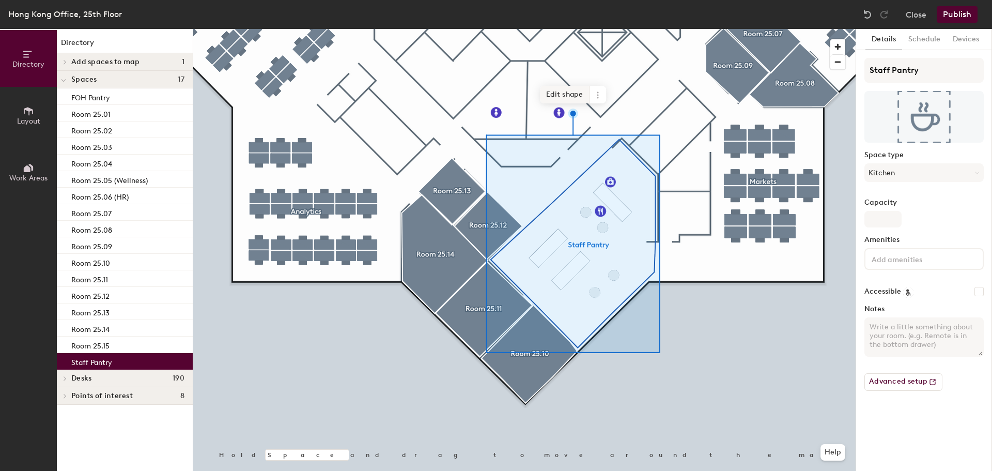
click at [574, 93] on span "Edit shape" at bounding box center [565, 95] width 50 height 18
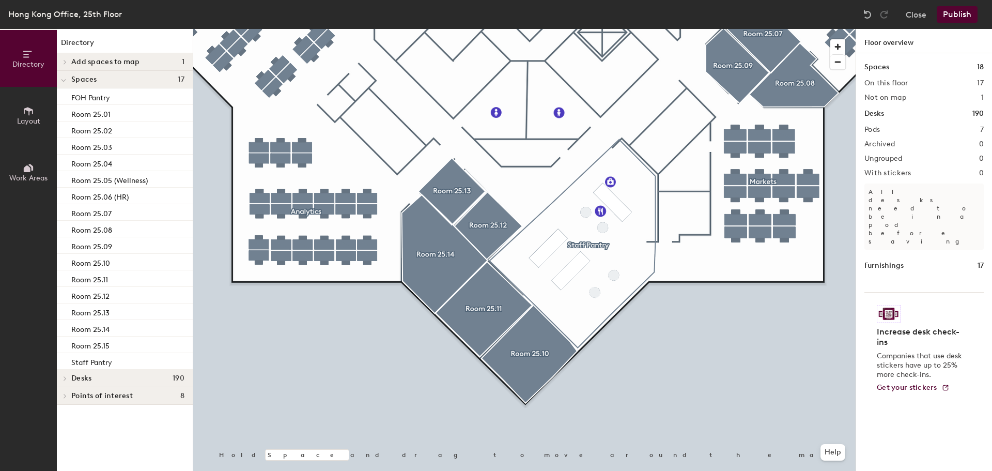
click at [454, 29] on div at bounding box center [524, 29] width 662 height 0
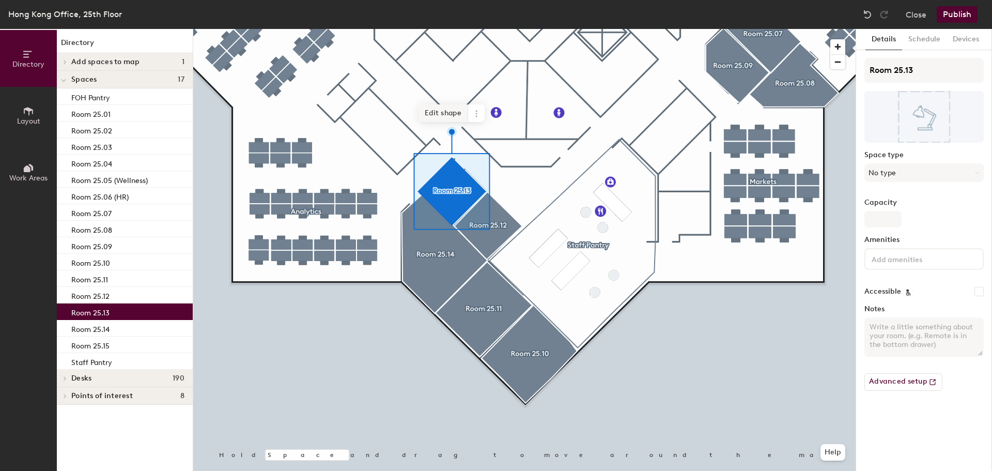
click at [451, 110] on span "Edit shape" at bounding box center [443, 113] width 50 height 18
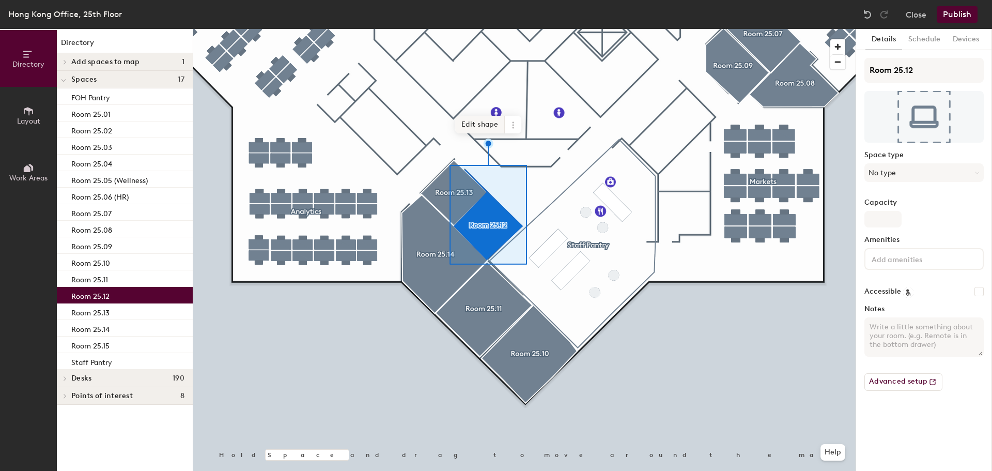
click at [488, 122] on span "Edit shape" at bounding box center [480, 125] width 50 height 18
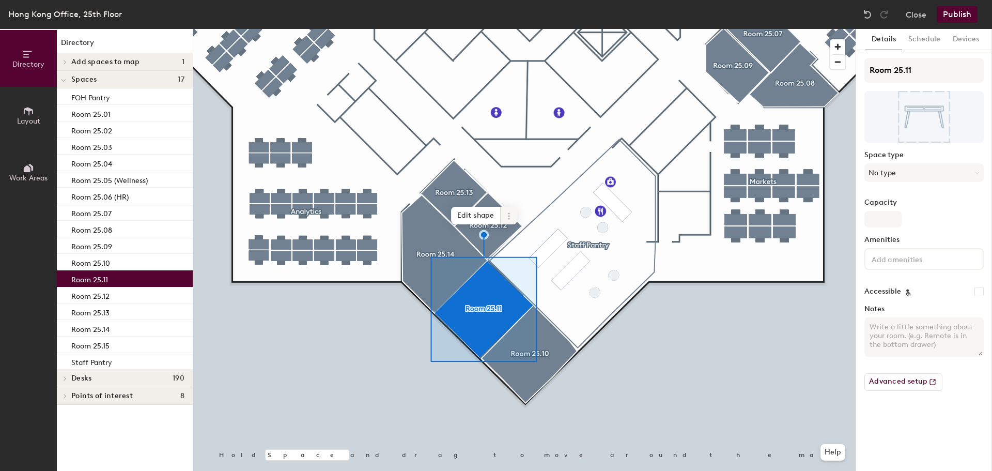
drag, startPoint x: 486, startPoint y: 214, endPoint x: 488, endPoint y: 238, distance: 24.4
click at [486, 214] on span "Edit shape" at bounding box center [476, 216] width 50 height 18
click at [905, 175] on button "No type" at bounding box center [923, 172] width 119 height 19
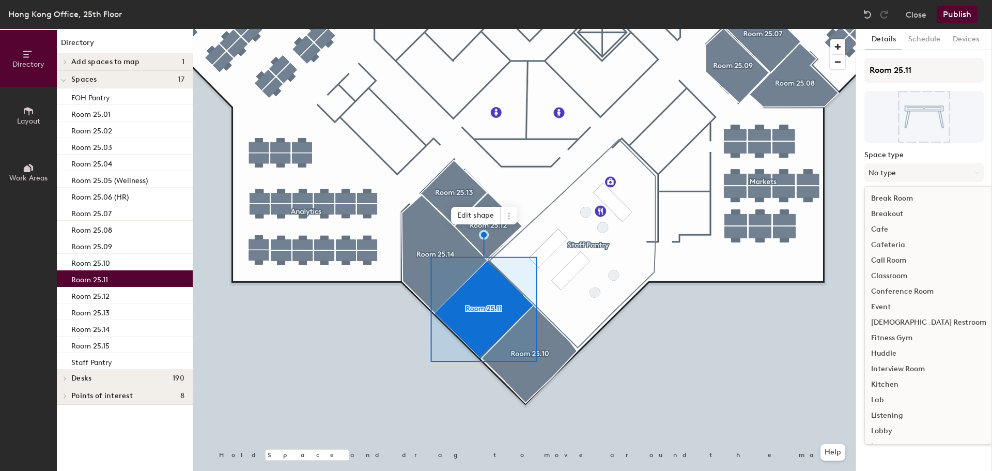
scroll to position [231, 0]
click at [896, 243] on div "Meeting Room" at bounding box center [929, 245] width 128 height 15
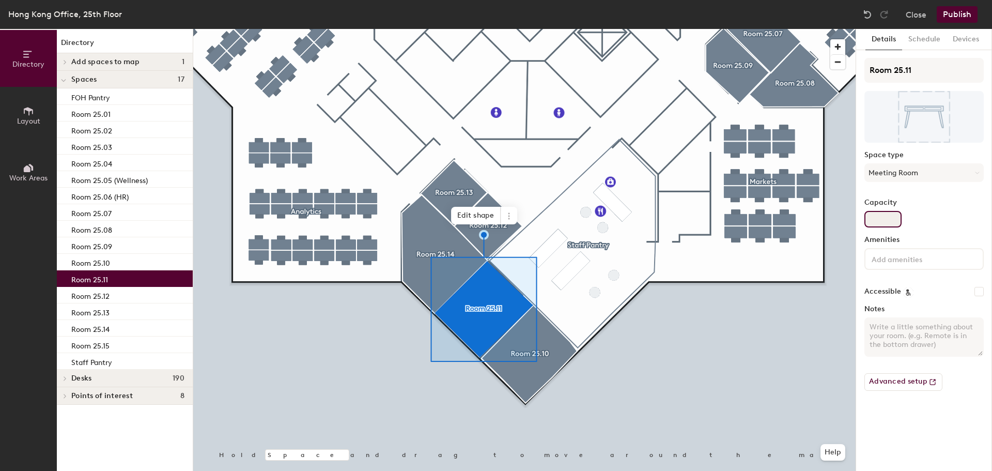
click at [884, 218] on input "Capacity" at bounding box center [882, 219] width 37 height 17
click at [873, 220] on input "Capacity" at bounding box center [882, 219] width 37 height 17
type input "8"
click at [900, 330] on textarea "Notes" at bounding box center [923, 336] width 119 height 39
click at [926, 335] on textarea "25.10 & 25.11 are seperated by an operable wallwhich allows" at bounding box center [923, 336] width 119 height 39
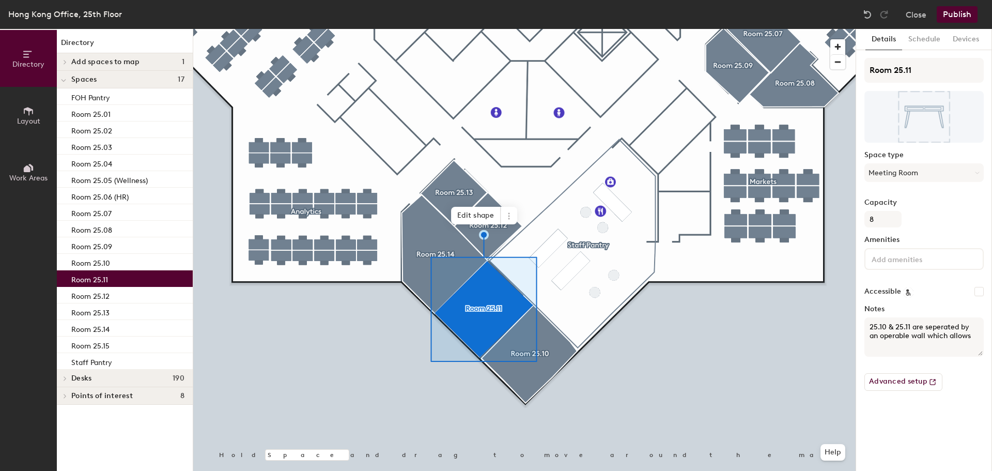
click at [972, 334] on textarea "25.10 & 25.11 are seperated by an operable wall which allows" at bounding box center [923, 336] width 119 height 39
type textarea "25.10 & 25.11 are seperated by an operable wall which allows these two meeting …"
click at [907, 257] on input at bounding box center [915, 258] width 93 height 12
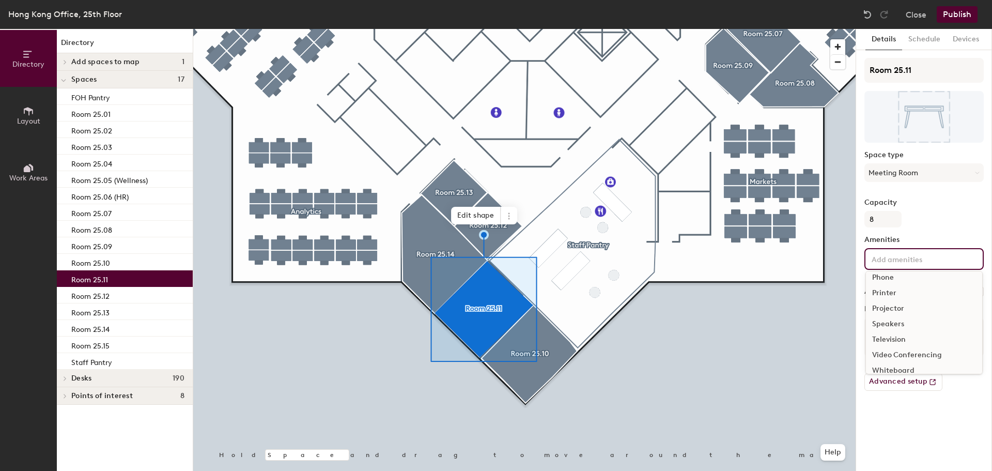
scroll to position [61, 0]
click at [904, 328] on div "Television" at bounding box center [924, 330] width 116 height 15
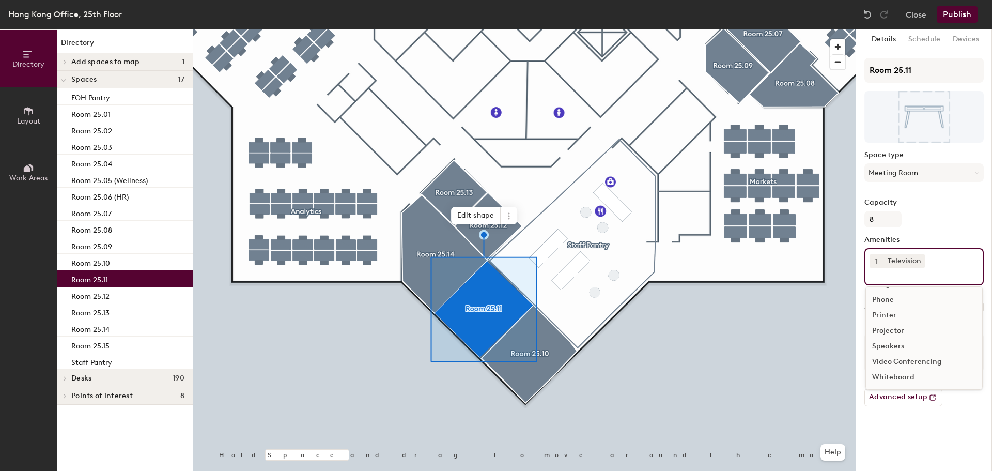
scroll to position [45, 0]
click at [906, 377] on div "Whiteboard" at bounding box center [924, 376] width 116 height 15
click at [912, 395] on div "Video Conferencing" at bounding box center [924, 392] width 116 height 15
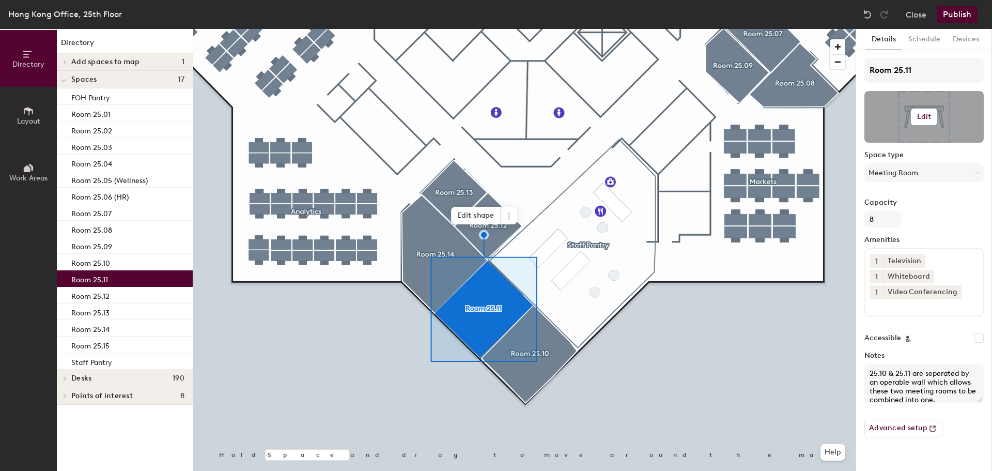
click at [921, 115] on h6 "Edit" at bounding box center [924, 117] width 14 height 8
click at [895, 142] on input "file" at bounding box center [932, 146] width 118 height 15
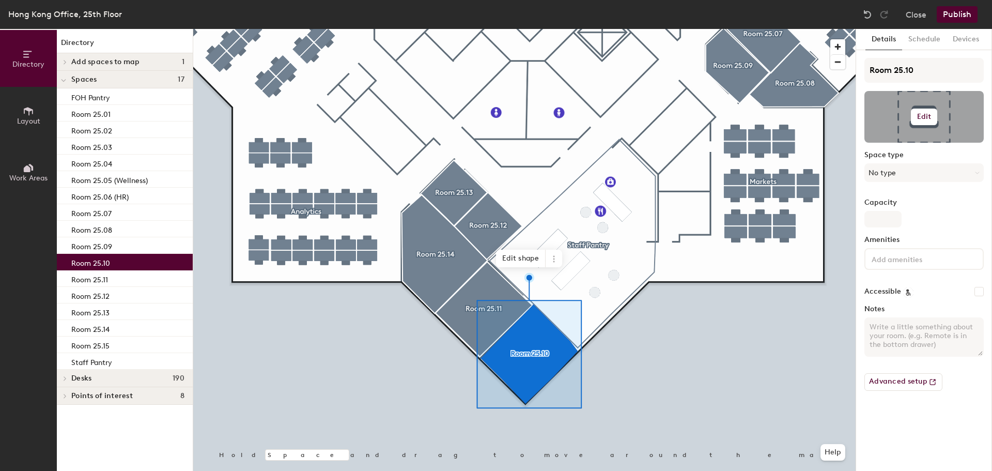
click at [925, 117] on h6 "Edit" at bounding box center [924, 117] width 14 height 8
click at [900, 141] on input "file" at bounding box center [932, 146] width 118 height 15
click at [928, 112] on button "Edit" at bounding box center [924, 116] width 27 height 17
click at [930, 117] on h6 "Edit" at bounding box center [924, 117] width 14 height 8
click at [900, 142] on input "file" at bounding box center [932, 146] width 118 height 15
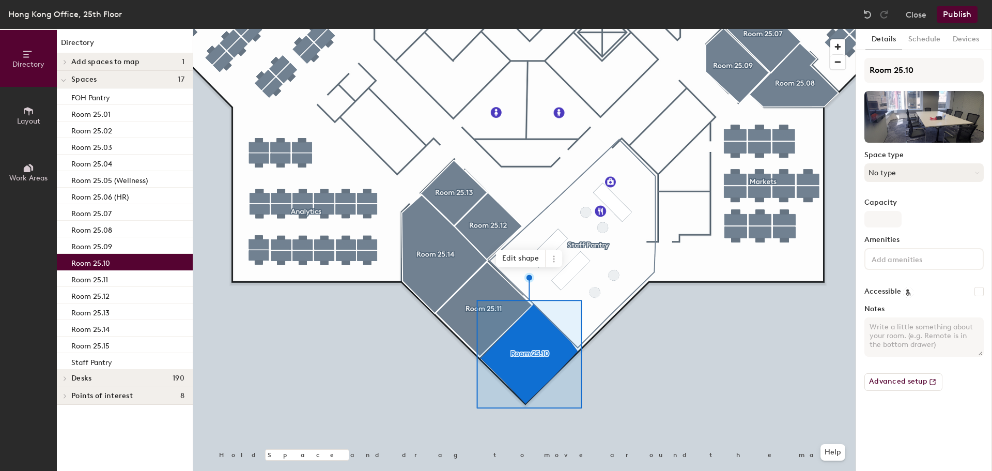
click at [897, 175] on button "No type" at bounding box center [923, 172] width 119 height 19
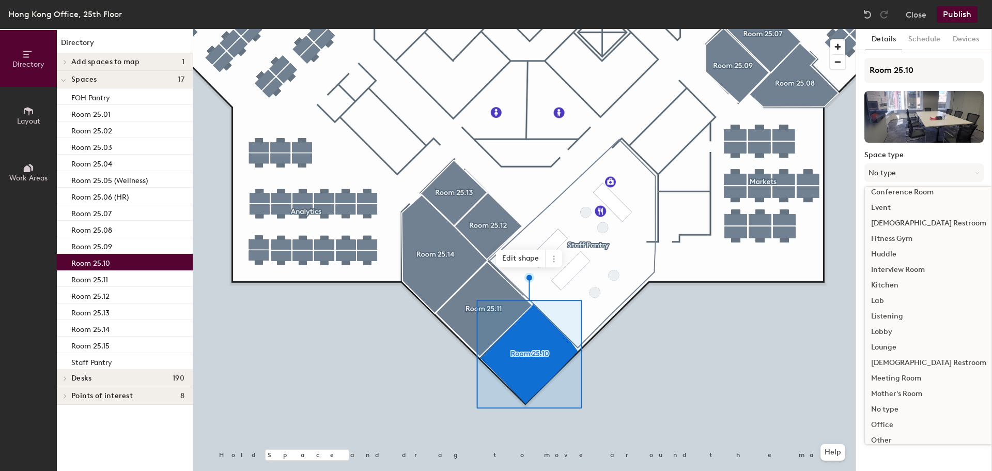
scroll to position [155, 0]
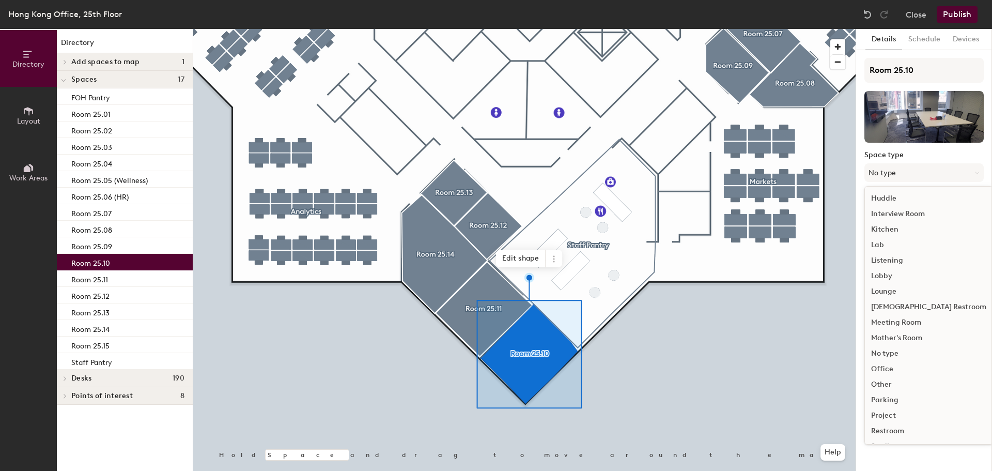
click at [907, 324] on div "Meeting Room" at bounding box center [929, 322] width 128 height 15
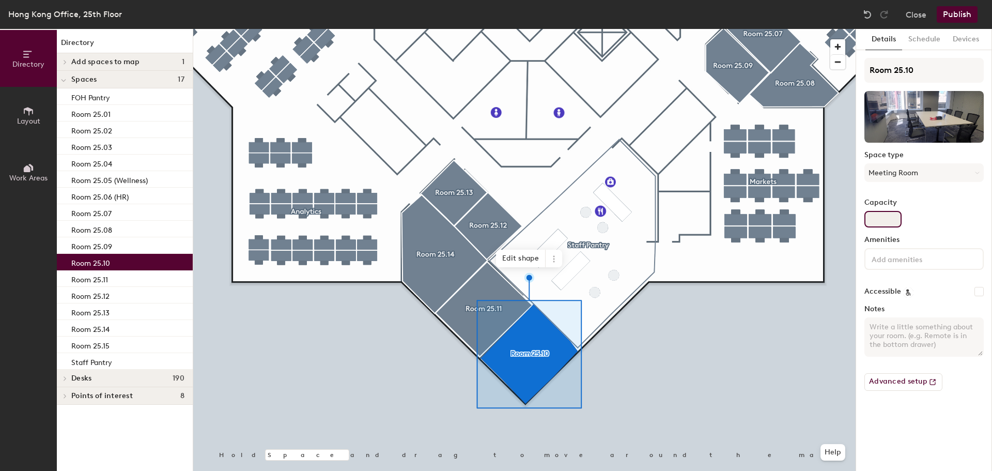
click at [871, 216] on input "Capacity" at bounding box center [882, 219] width 37 height 17
type input "8"
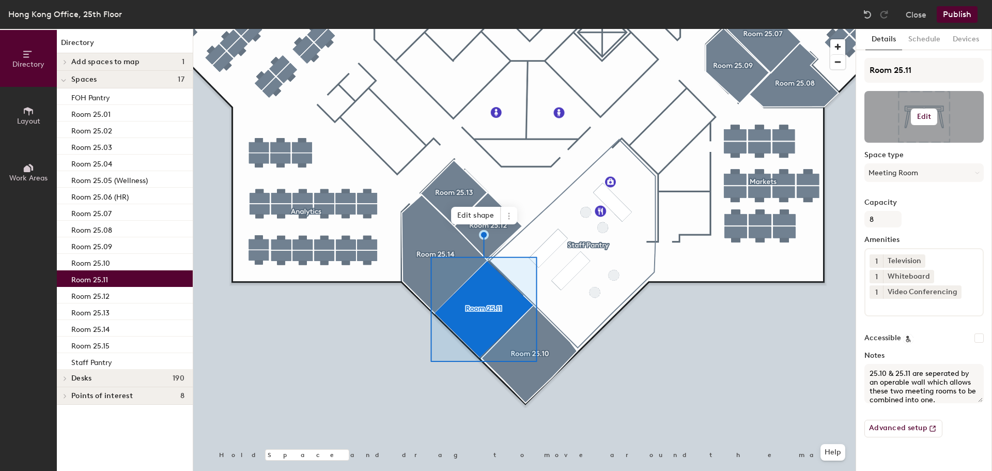
click at [922, 114] on h6 "Edit" at bounding box center [924, 117] width 14 height 8
click at [894, 137] on div "Change photo" at bounding box center [924, 143] width 118 height 13
click at [904, 143] on input "file" at bounding box center [932, 146] width 118 height 15
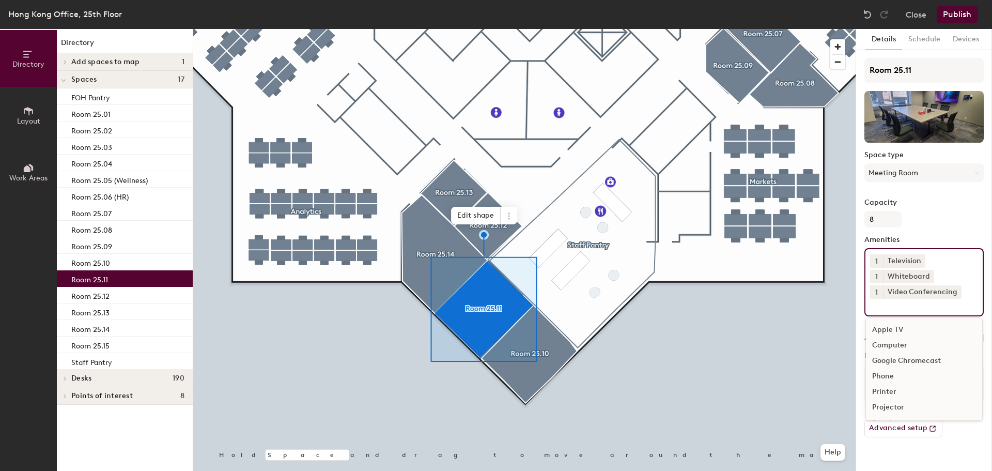
drag, startPoint x: 966, startPoint y: 301, endPoint x: 881, endPoint y: 261, distance: 94.1
click at [881, 261] on div "1 Television 1 Whiteboard 1 Video Conferencing Apple TV Computer Google Chromec…" at bounding box center [923, 282] width 119 height 68
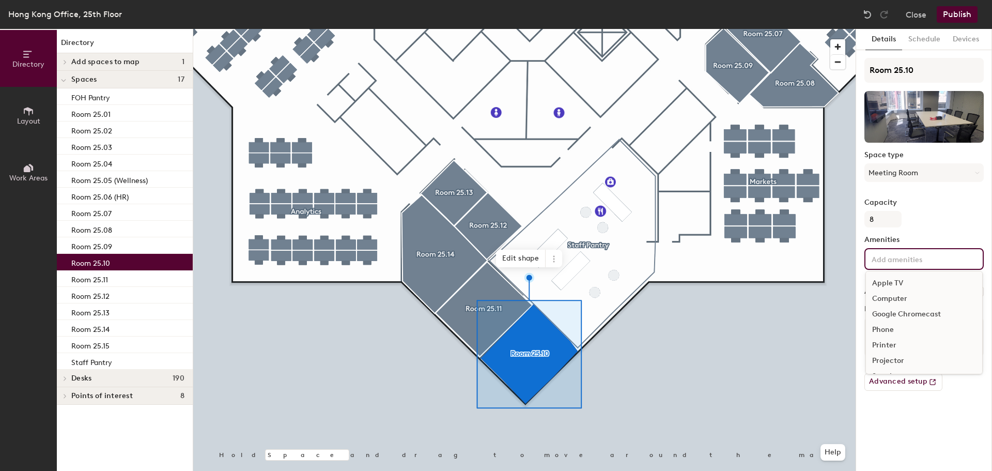
click at [891, 258] on input at bounding box center [915, 258] width 93 height 12
click at [899, 325] on div "Television" at bounding box center [924, 330] width 116 height 15
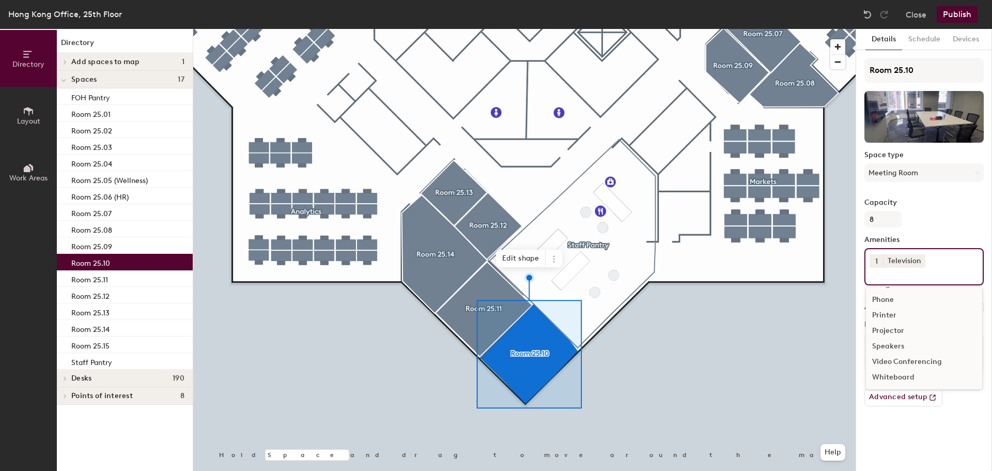
click at [907, 375] on div "Whiteboard" at bounding box center [924, 376] width 116 height 15
click at [903, 393] on div "Video Conferencing" at bounding box center [924, 392] width 116 height 15
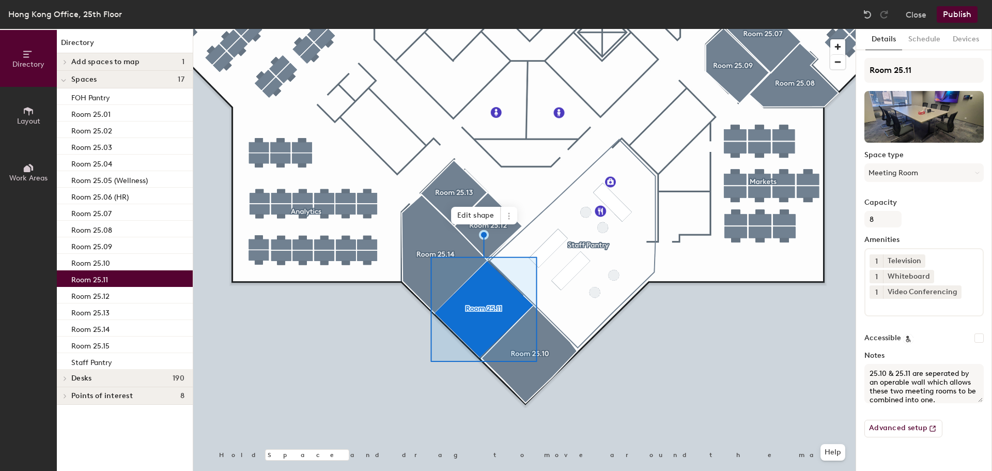
scroll to position [6, 0]
drag, startPoint x: 870, startPoint y: 372, endPoint x: 962, endPoint y: 440, distance: 114.2
click at [962, 439] on div "Room 25.11 Space type Meeting Room Capacity 8 Amenities 1 Television 1 Whiteboa…" at bounding box center [923, 251] width 119 height 387
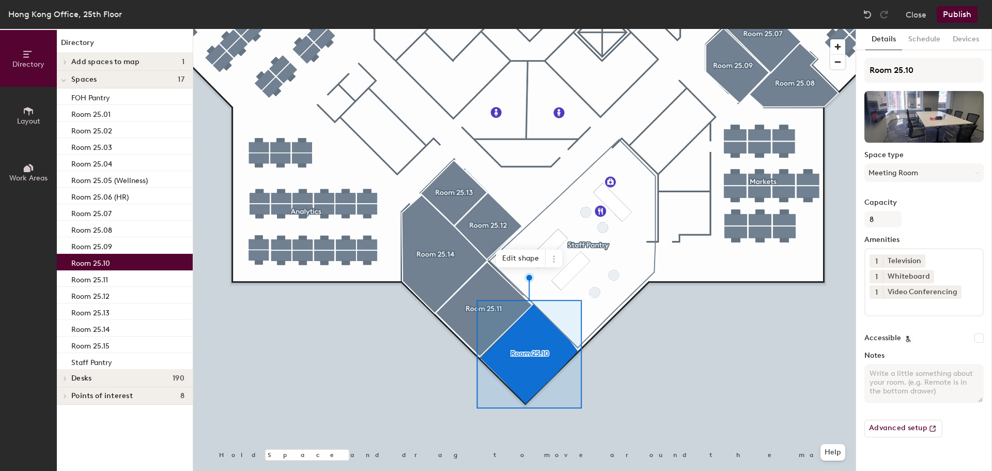
click at [893, 374] on textarea "Notes" at bounding box center [923, 383] width 119 height 39
paste textarea "25.10 & 25.11 are seperated by an operable wall which allows these two meeting …"
type textarea "25.10 & 25.11 are seperated by an operable wall which allows these two meeting …"
click at [784, 29] on div at bounding box center [524, 29] width 662 height 0
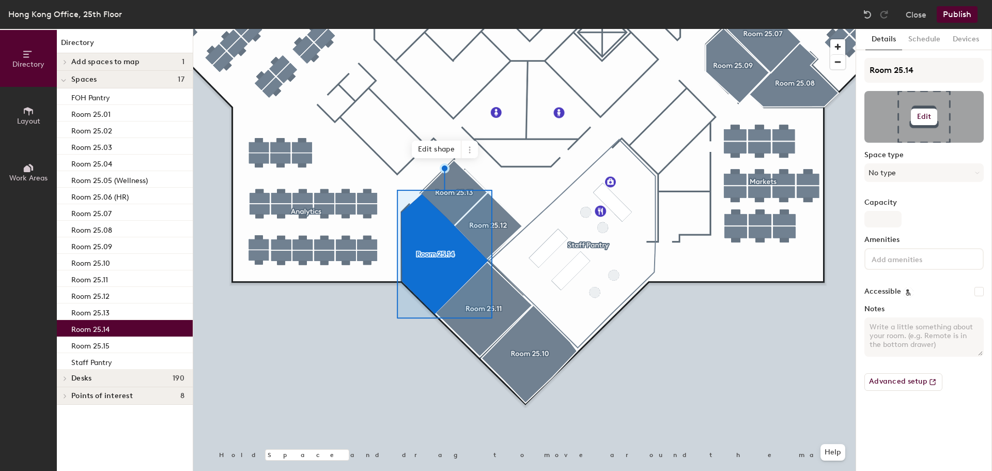
click at [923, 111] on button "Edit" at bounding box center [924, 116] width 27 height 17
click at [892, 143] on input "file" at bounding box center [932, 146] width 118 height 15
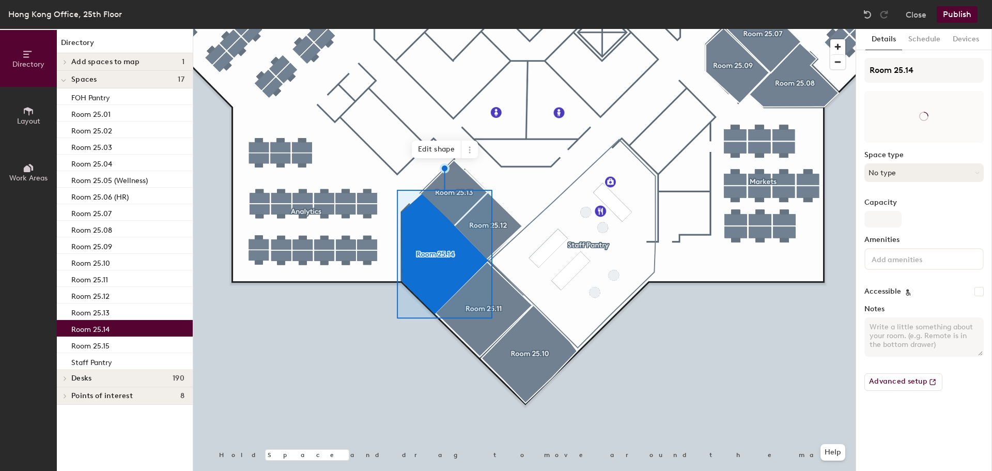
click at [907, 174] on button "No type" at bounding box center [923, 172] width 119 height 19
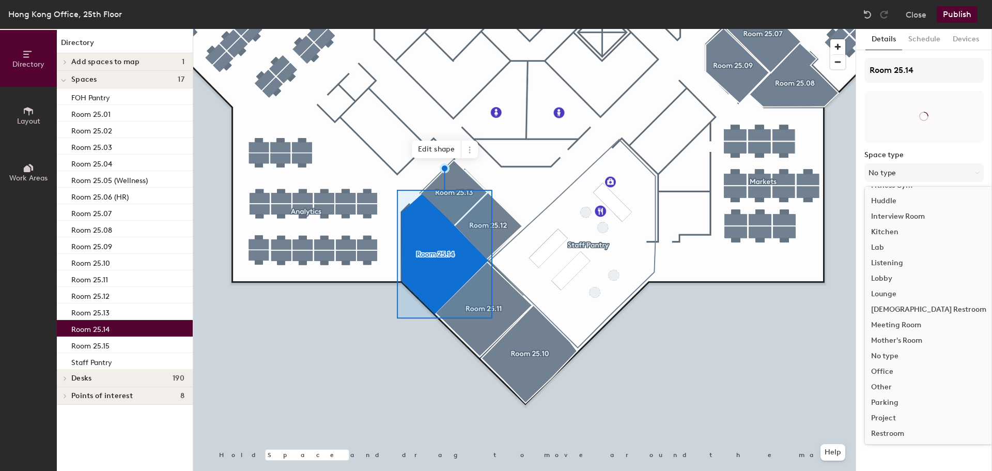
scroll to position [155, 0]
click at [920, 321] on div "Meeting Room" at bounding box center [929, 322] width 128 height 15
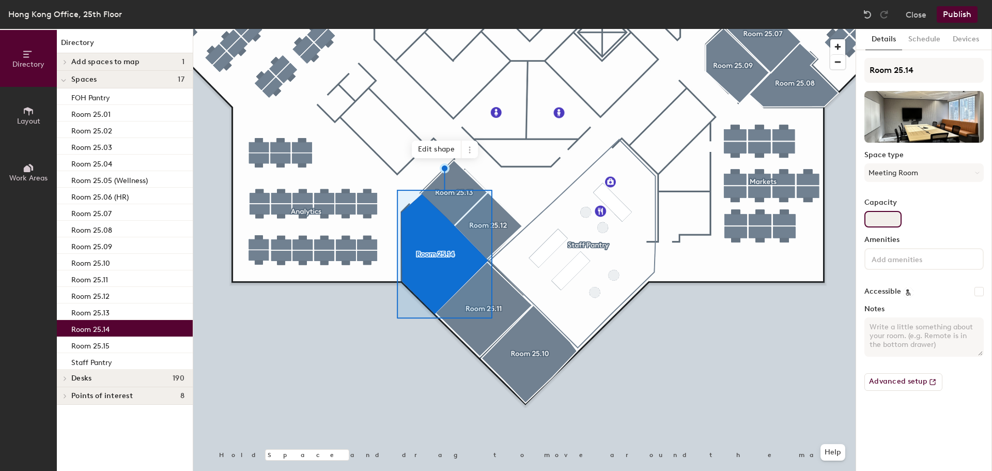
click at [877, 215] on input "Capacity" at bounding box center [882, 219] width 37 height 17
type input "8"
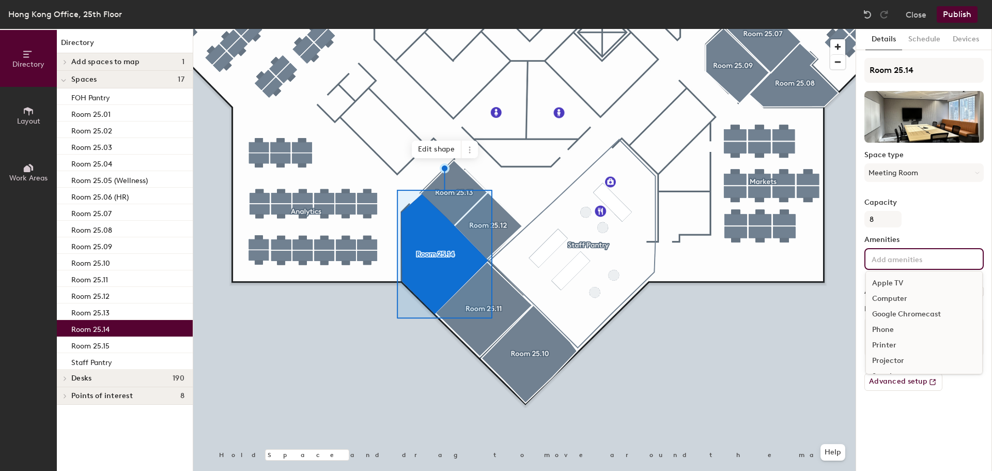
click at [906, 260] on input at bounding box center [915, 258] width 93 height 12
drag, startPoint x: 901, startPoint y: 330, endPoint x: 939, endPoint y: 317, distance: 40.5
click at [901, 331] on div "Television" at bounding box center [924, 330] width 116 height 15
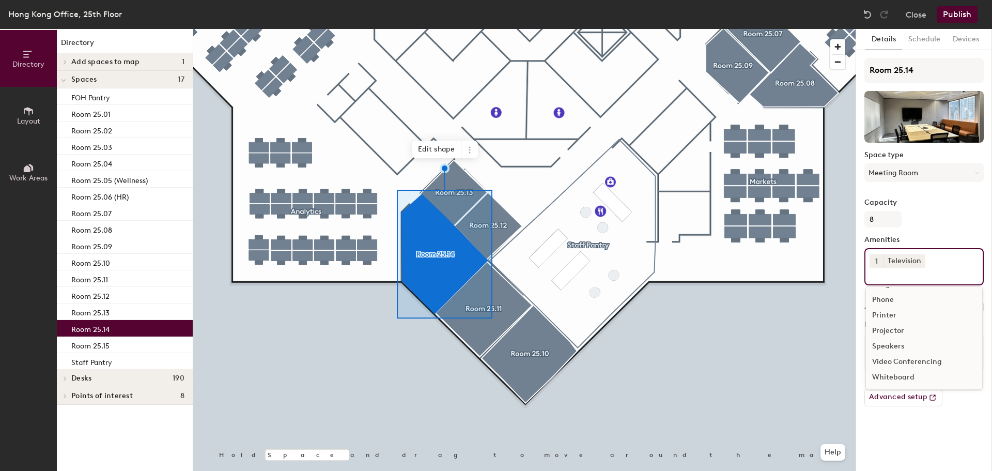
scroll to position [45, 0]
click at [903, 377] on div "Whiteboard" at bounding box center [924, 376] width 116 height 15
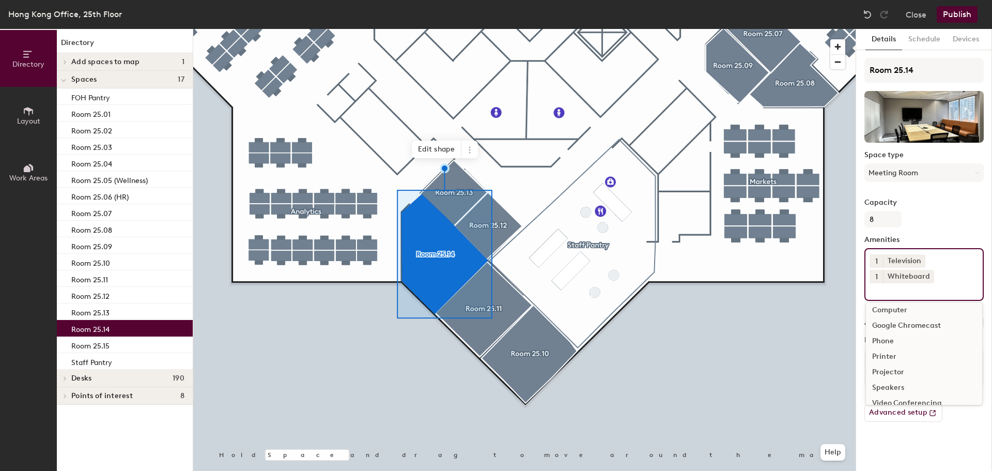
scroll to position [30, 0]
click at [924, 393] on div "Video Conferencing" at bounding box center [924, 392] width 116 height 15
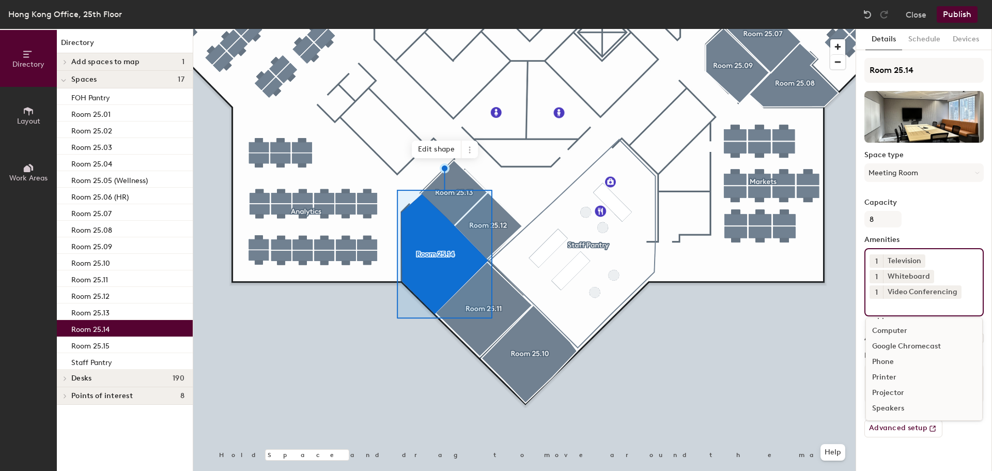
scroll to position [0, 0]
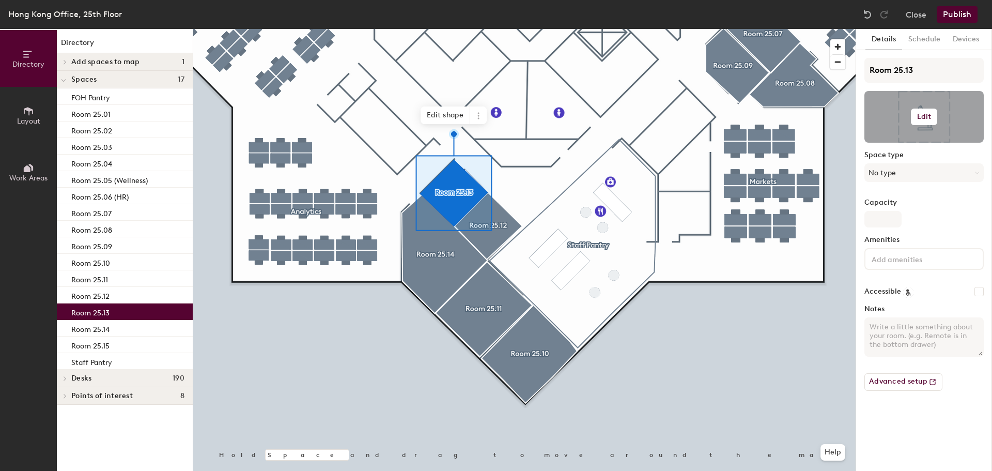
click at [924, 116] on h6 "Edit" at bounding box center [924, 117] width 14 height 8
click at [908, 144] on input "file" at bounding box center [932, 146] width 118 height 15
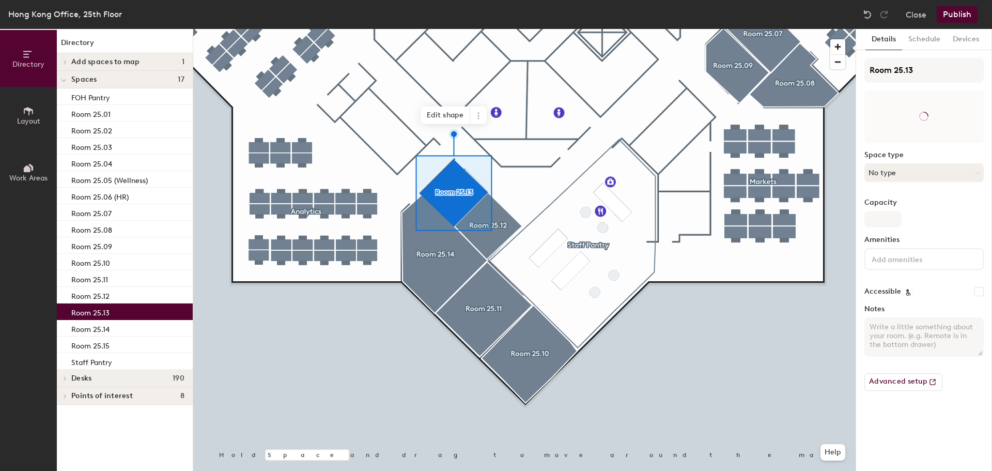
click at [897, 173] on button "No type" at bounding box center [923, 172] width 119 height 19
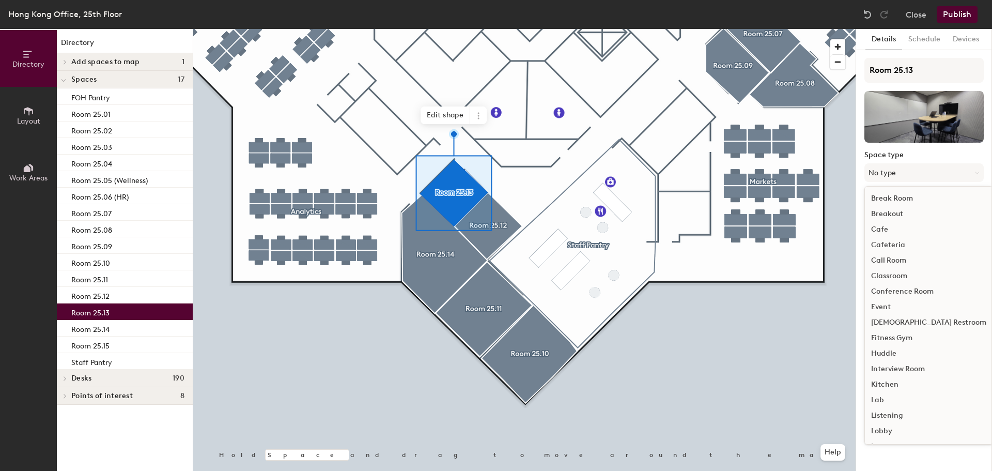
scroll to position [231, 0]
click at [906, 244] on div "Meeting Room" at bounding box center [929, 245] width 128 height 15
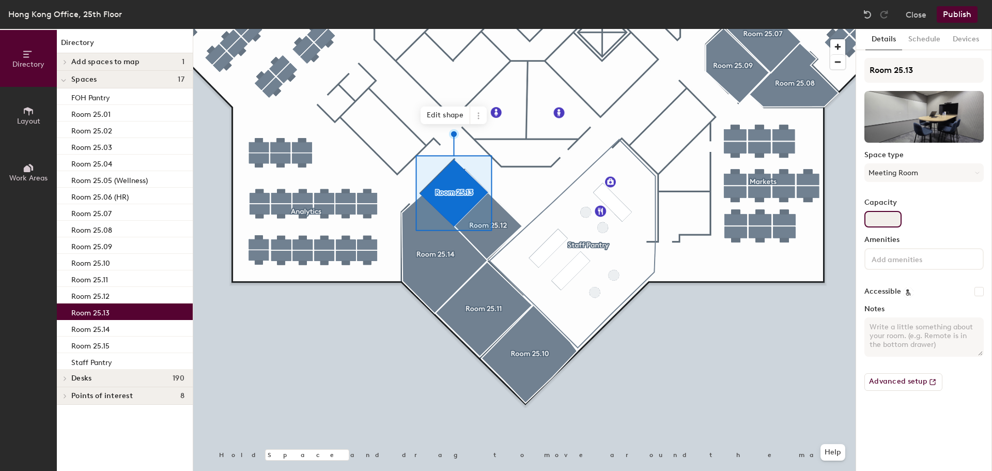
click at [878, 222] on input "Capacity" at bounding box center [882, 219] width 37 height 17
type input "5"
click at [911, 256] on input at bounding box center [915, 258] width 93 height 12
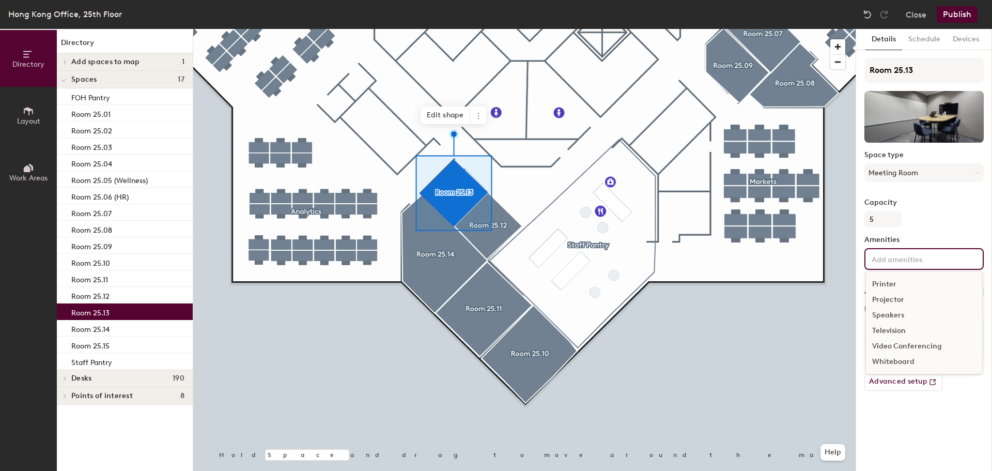
click at [896, 331] on div "Television" at bounding box center [924, 330] width 116 height 15
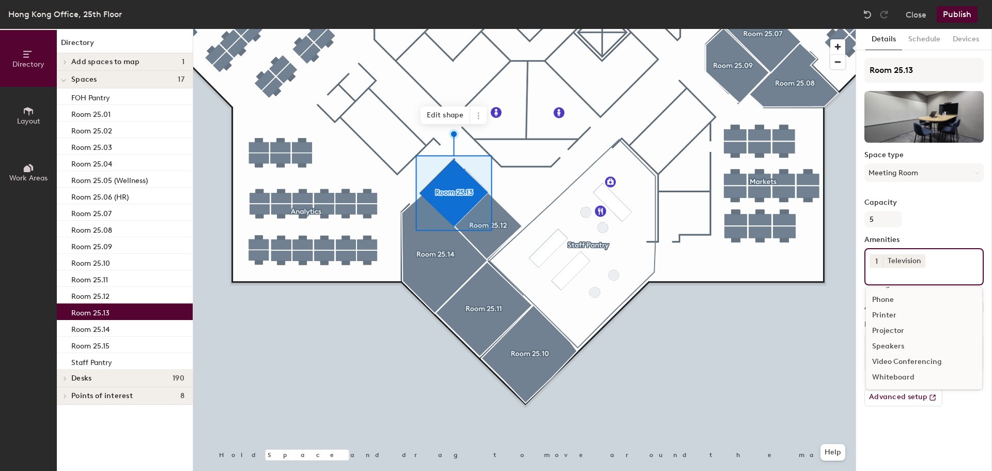
click at [908, 379] on div "Whiteboard" at bounding box center [924, 376] width 116 height 15
click at [921, 393] on div "Video Conferencing" at bounding box center [924, 392] width 116 height 15
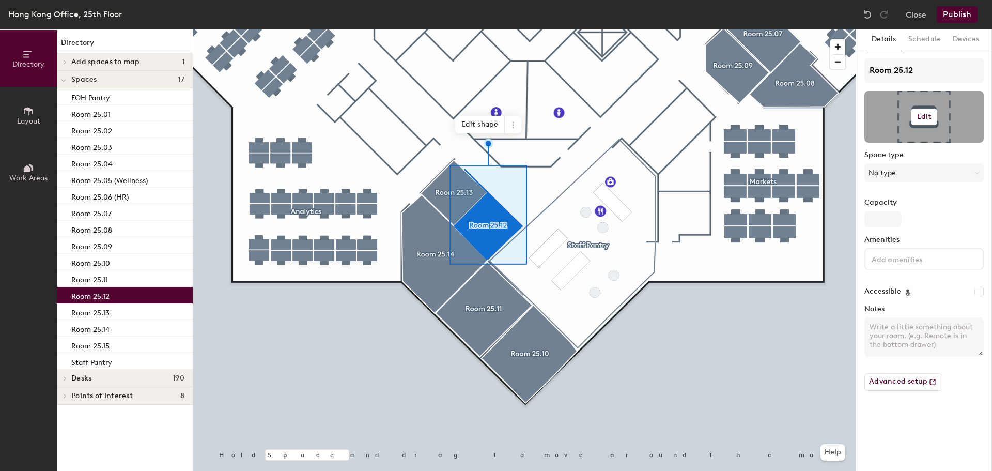
click at [927, 114] on h6 "Edit" at bounding box center [924, 117] width 14 height 8
click at [887, 143] on input "file" at bounding box center [932, 146] width 118 height 15
click at [915, 174] on button "No type" at bounding box center [923, 172] width 119 height 19
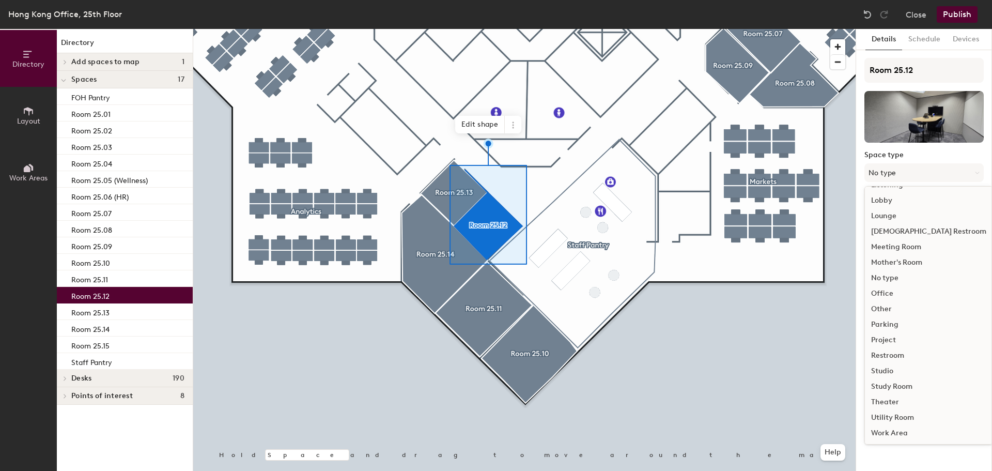
scroll to position [231, 0]
click at [904, 246] on div "Meeting Room" at bounding box center [929, 245] width 128 height 15
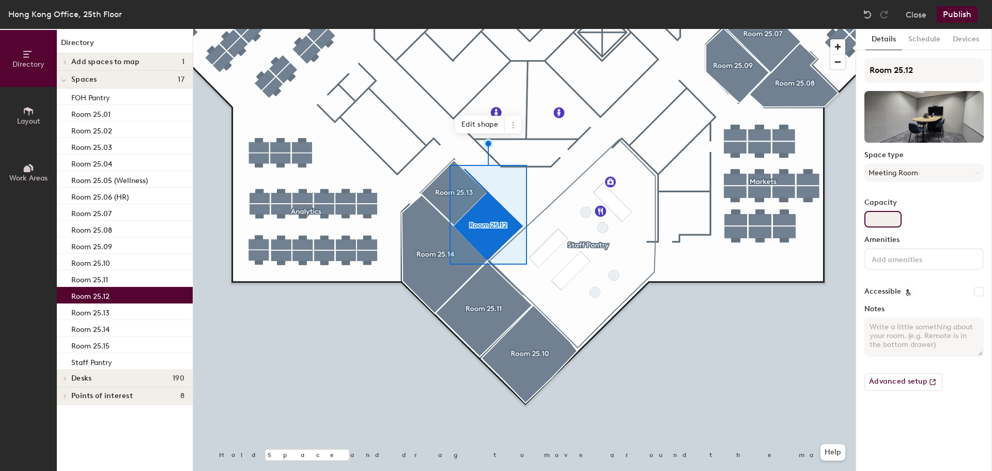
click at [881, 218] on input "Capacity" at bounding box center [882, 219] width 37 height 17
type input "5"
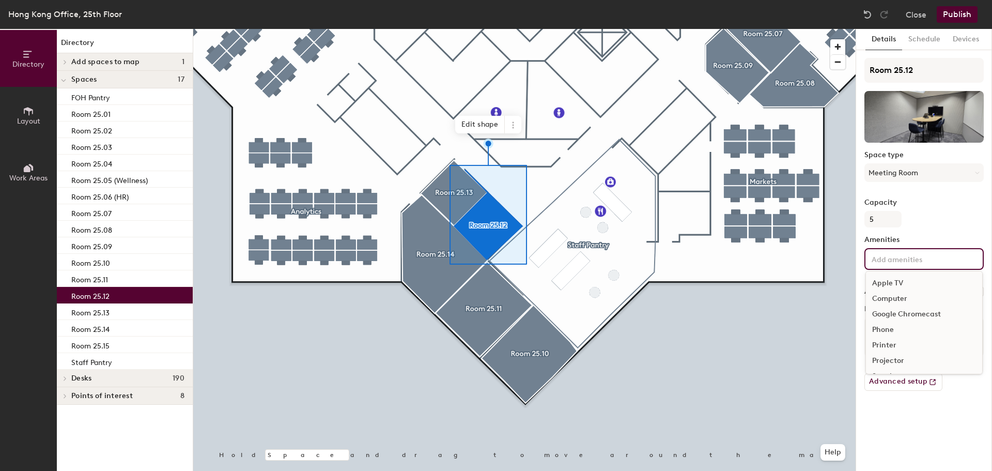
click at [914, 259] on input at bounding box center [915, 258] width 93 height 12
click at [903, 327] on div "Television" at bounding box center [924, 330] width 116 height 15
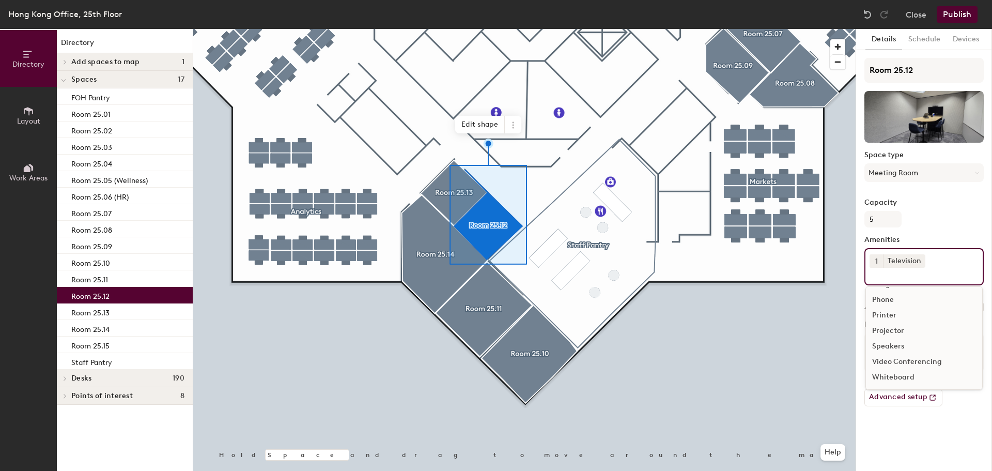
scroll to position [45, 0]
click at [911, 375] on div "Whiteboard" at bounding box center [924, 376] width 116 height 15
click at [921, 393] on div "Video Conferencing" at bounding box center [924, 392] width 116 height 15
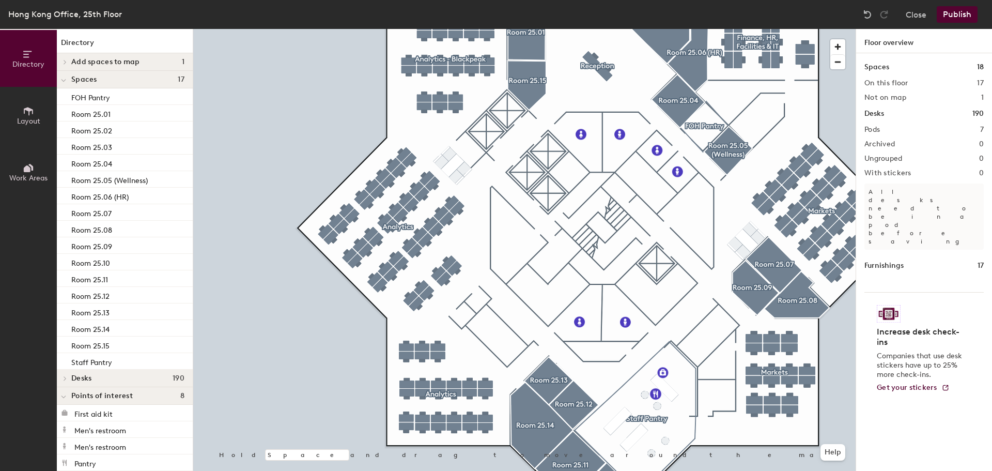
click at [61, 394] on span at bounding box center [63, 396] width 5 height 9
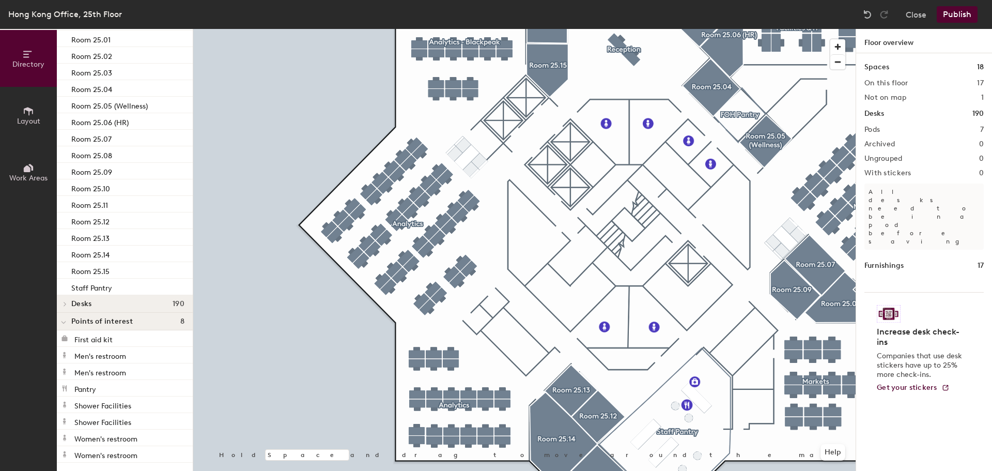
scroll to position [0, 0]
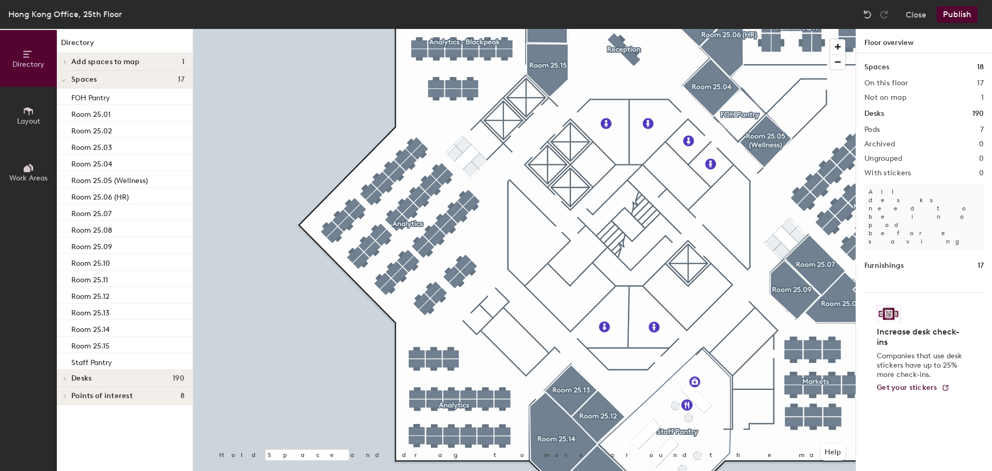
click at [23, 113] on icon at bounding box center [28, 110] width 11 height 11
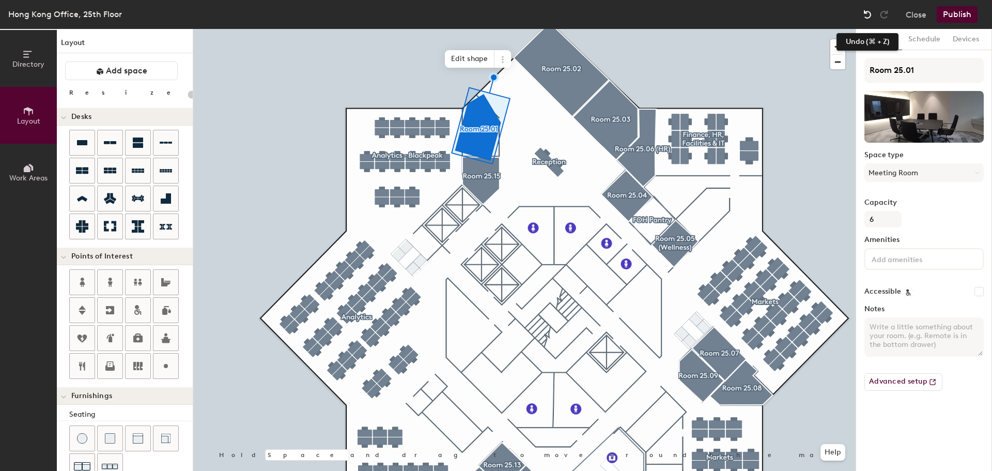
click at [865, 16] on img at bounding box center [867, 14] width 10 height 10
click at [479, 60] on span "Edit shape" at bounding box center [473, 60] width 50 height 18
click at [479, 55] on span "Edit shape" at bounding box center [473, 61] width 50 height 18
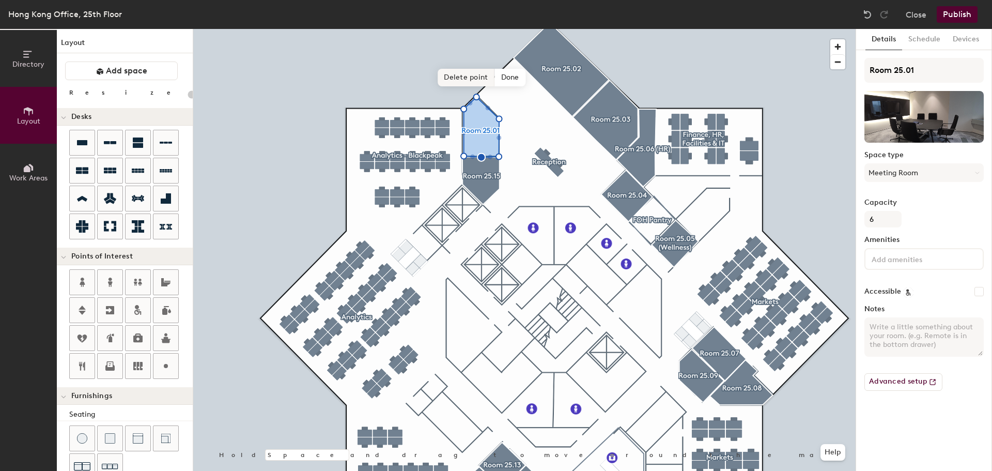
click at [463, 73] on span "Delete point" at bounding box center [466, 78] width 57 height 18
type input "20"
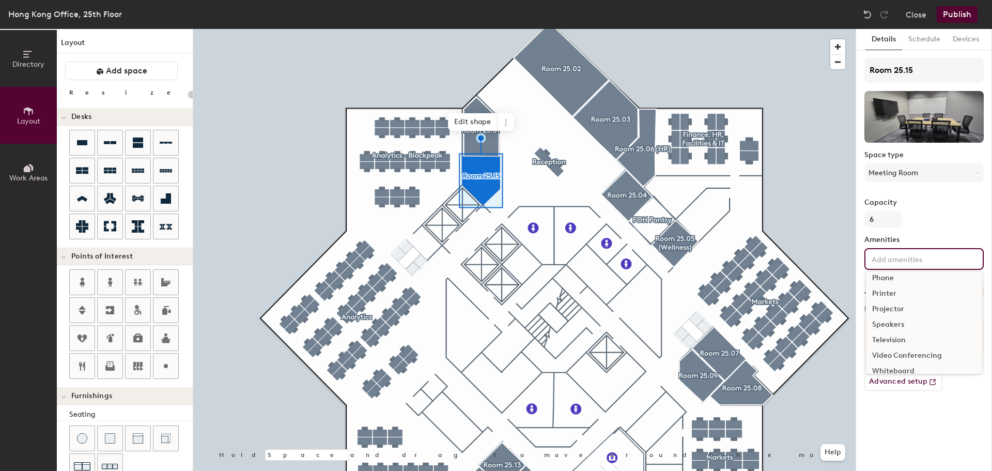
scroll to position [61, 0]
click at [885, 314] on div "Speakers" at bounding box center [924, 314] width 116 height 15
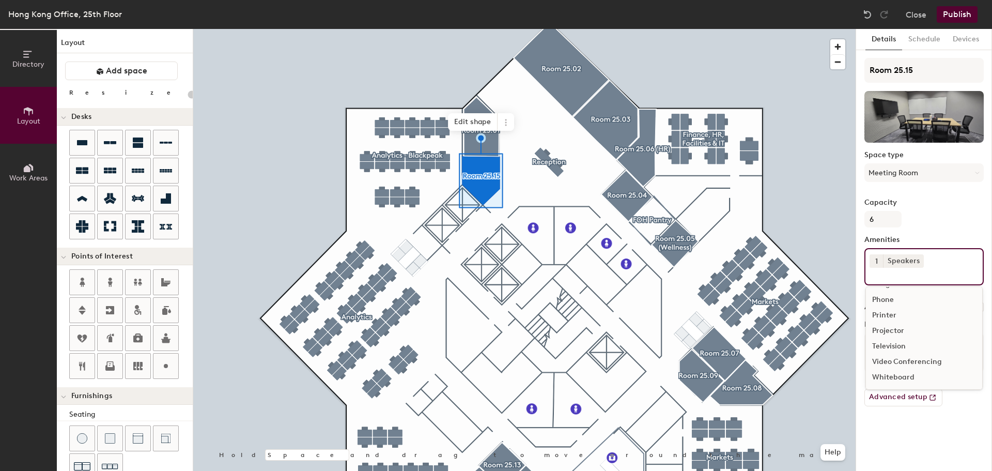
scroll to position [45, 0]
click at [888, 344] on div "Television" at bounding box center [924, 345] width 116 height 15
click at [903, 393] on div "Whiteboard" at bounding box center [924, 392] width 116 height 15
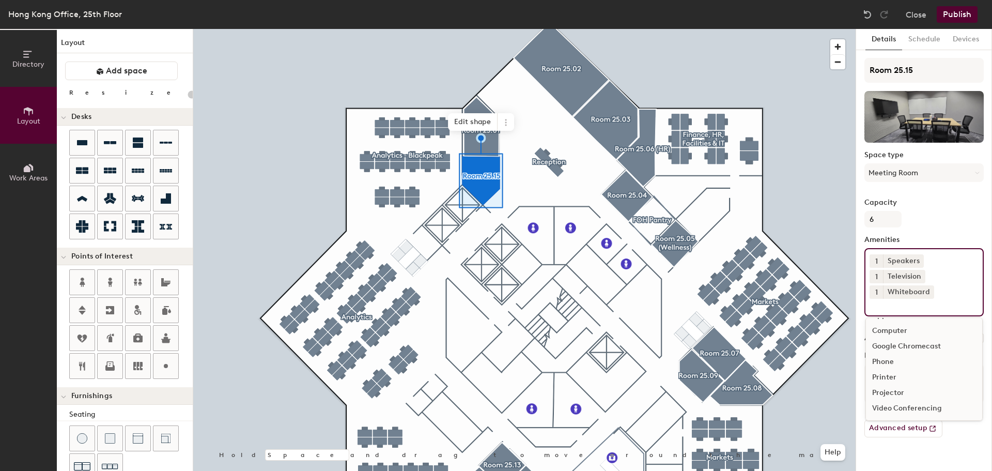
scroll to position [14, 0]
click at [916, 407] on div "Video Conferencing" at bounding box center [924, 407] width 116 height 15
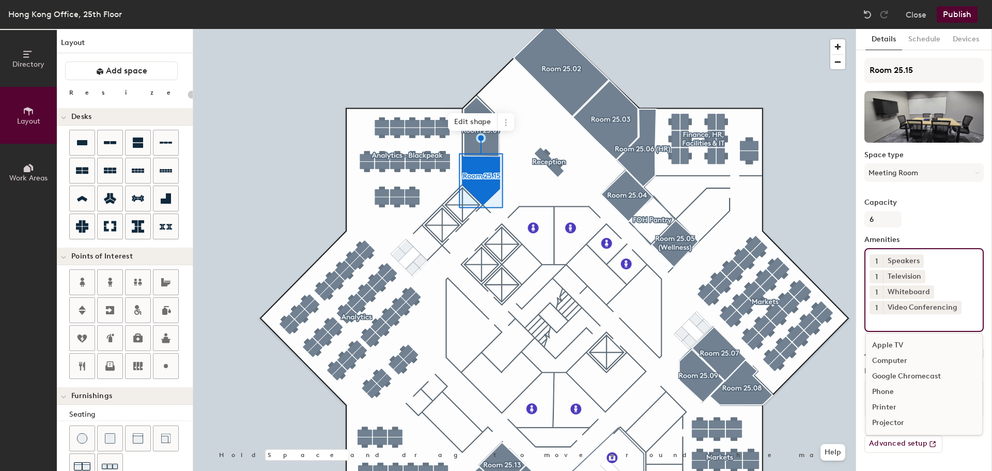
scroll to position [0, 0]
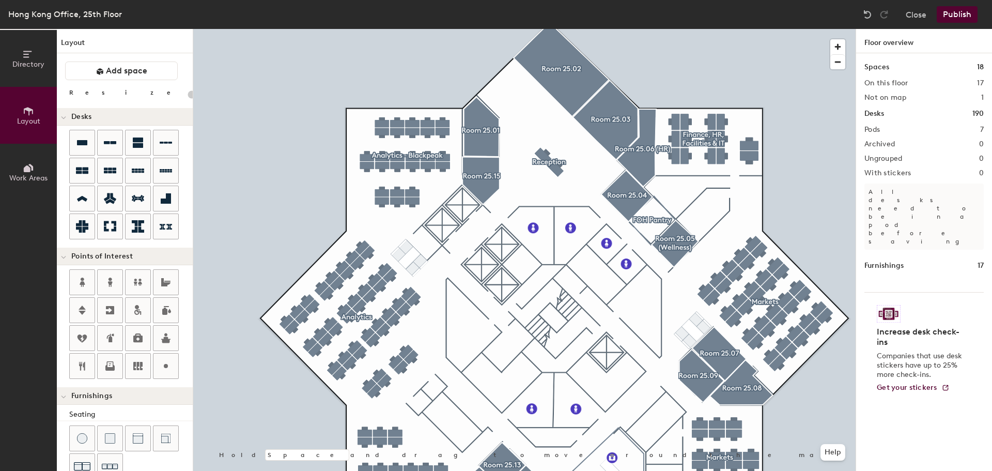
click at [636, 29] on div at bounding box center [524, 29] width 662 height 0
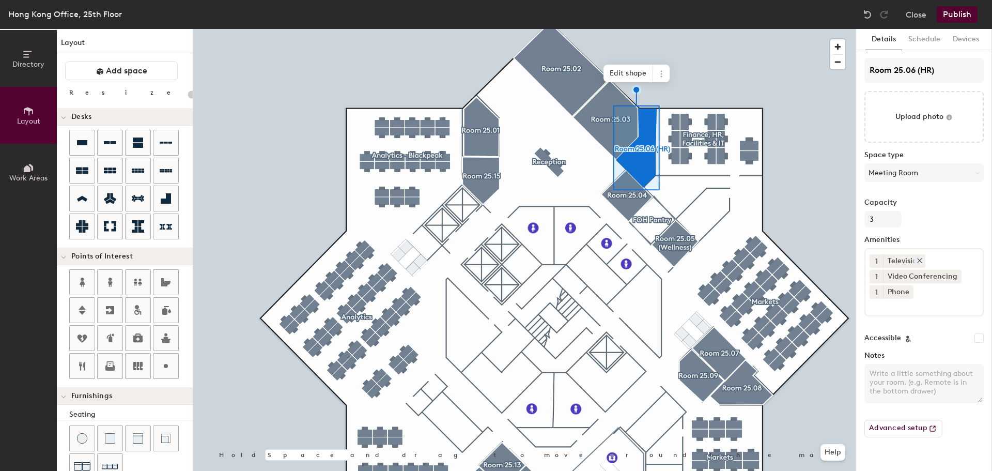
click at [919, 259] on icon at bounding box center [919, 260] width 7 height 7
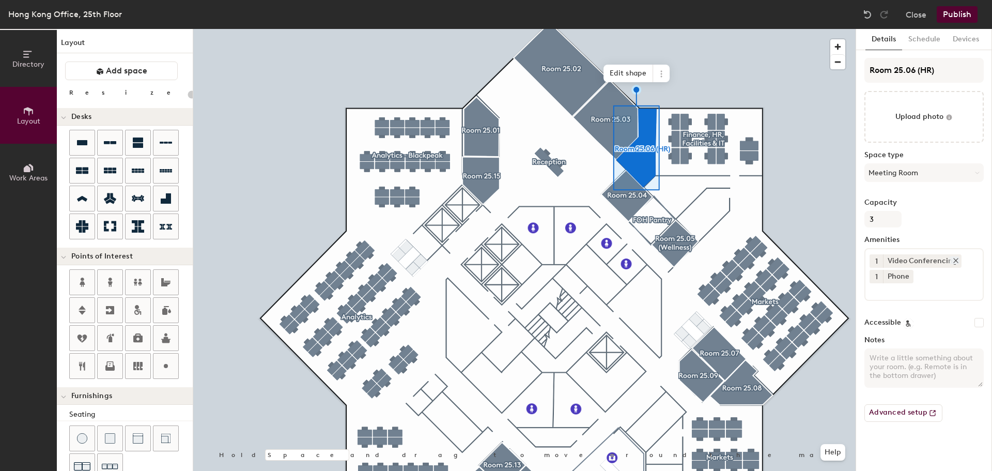
click at [956, 260] on icon at bounding box center [955, 260] width 7 height 7
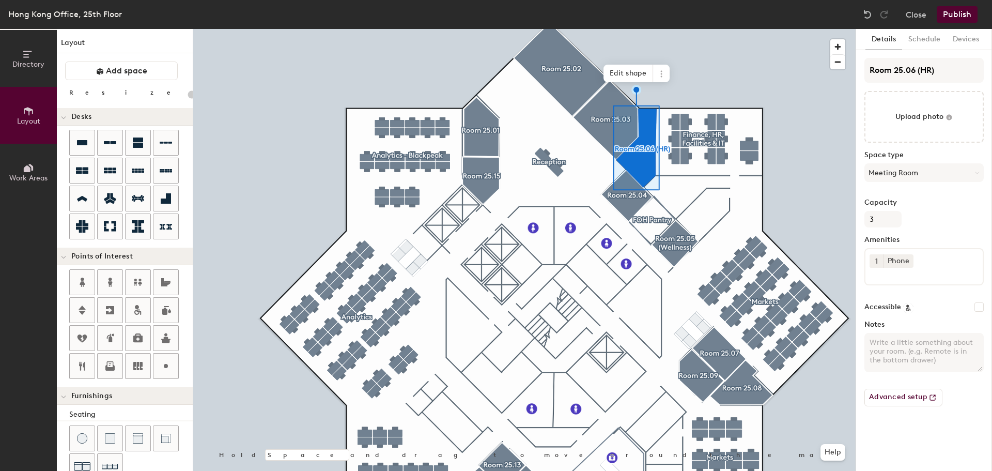
click at [900, 271] on input at bounding box center [915, 274] width 93 height 12
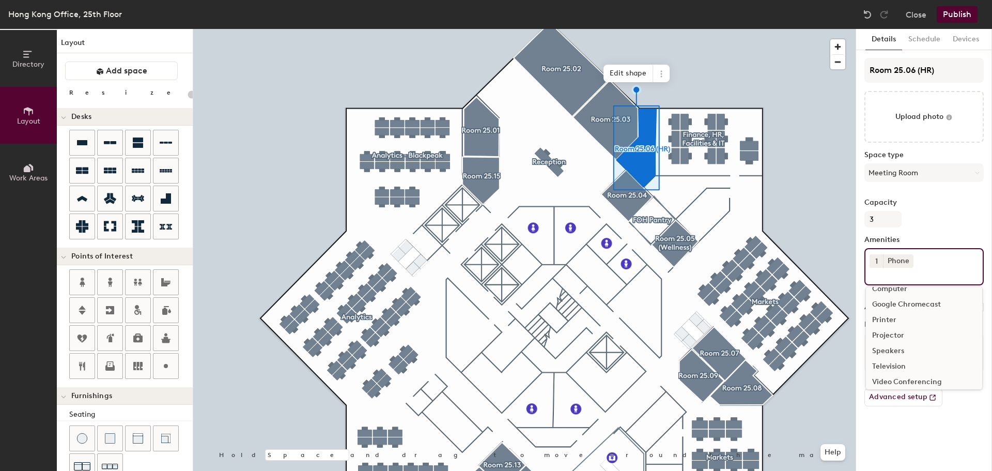
scroll to position [45, 0]
click at [901, 344] on div "Television" at bounding box center [924, 345] width 116 height 15
click at [907, 380] on div "Whiteboard" at bounding box center [924, 376] width 116 height 15
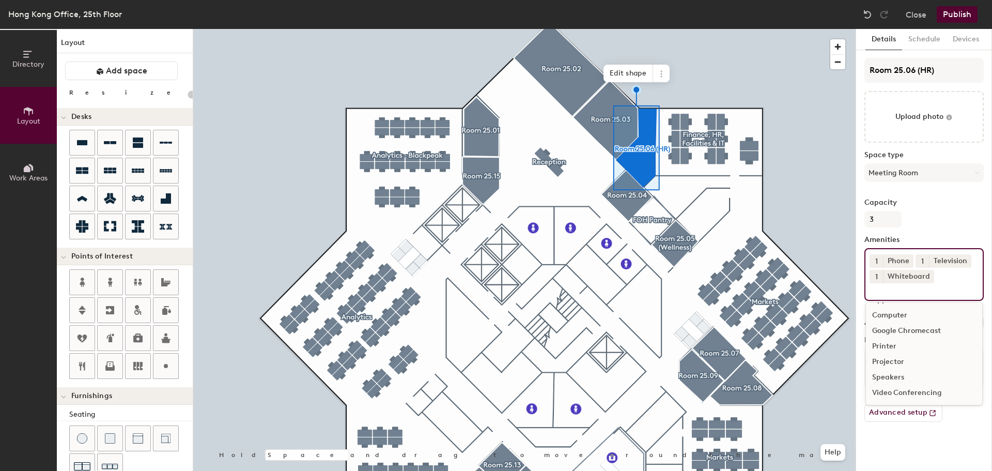
click at [923, 397] on div "Video Conferencing" at bounding box center [924, 392] width 116 height 15
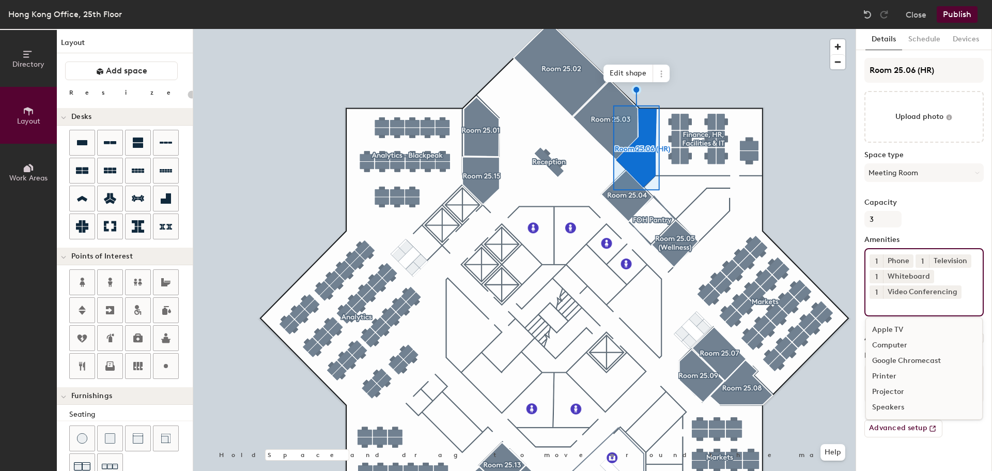
scroll to position [0, 0]
type input "20"
click at [923, 122] on input "file" at bounding box center [923, 117] width 119 height 52
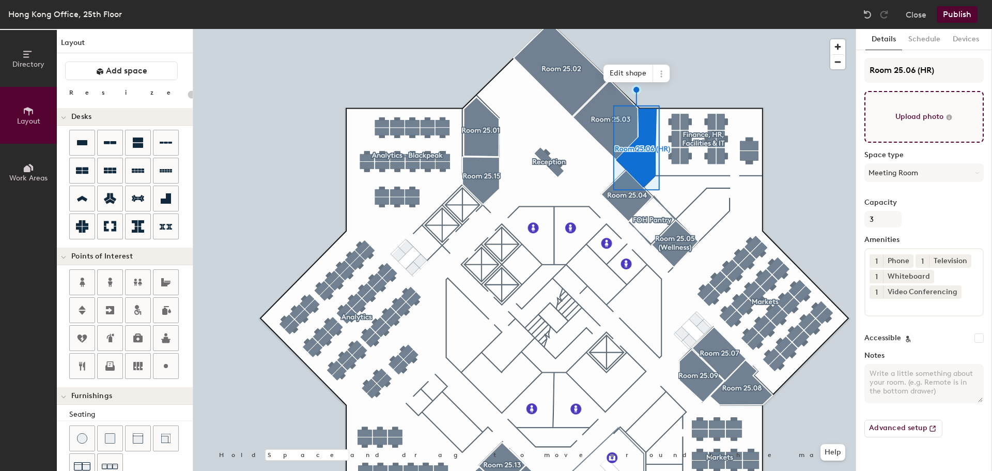
type input "C:\fakepath\2506.jpg"
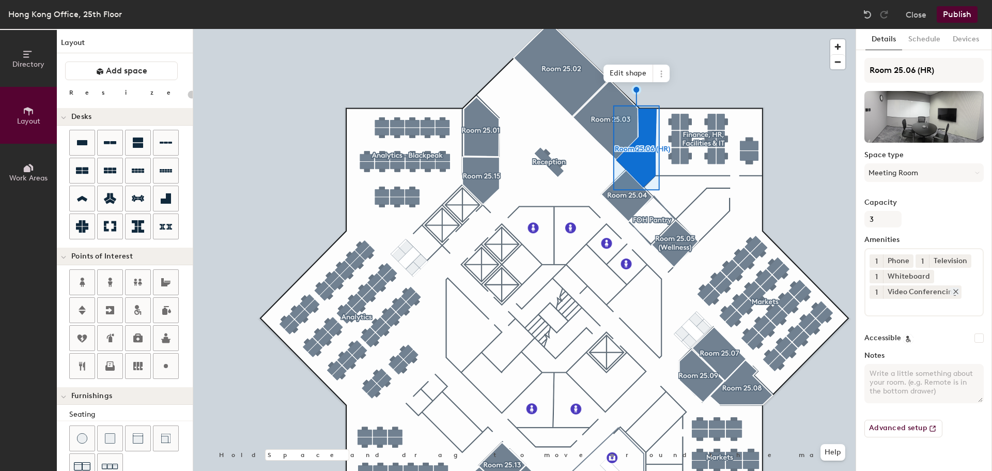
click at [956, 293] on icon at bounding box center [955, 291] width 7 height 7
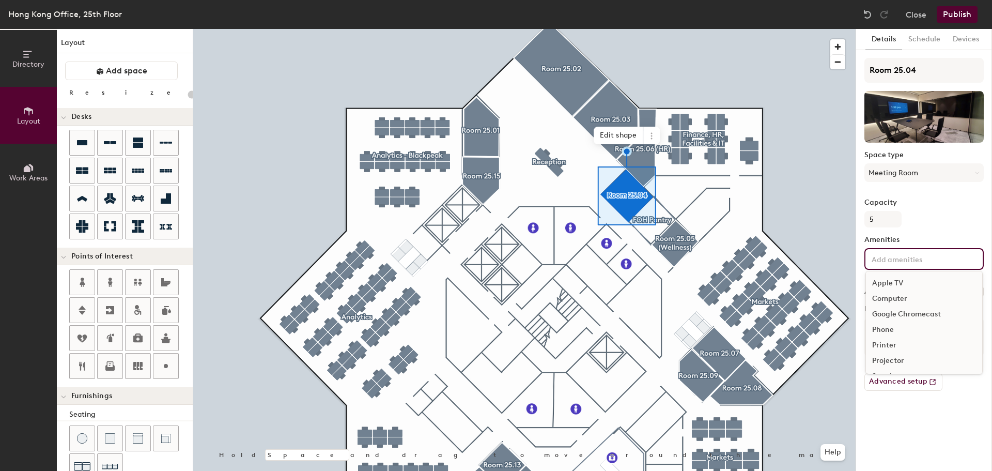
click at [918, 263] on input at bounding box center [915, 258] width 93 height 12
click at [907, 362] on div "Whiteboard" at bounding box center [924, 361] width 116 height 15
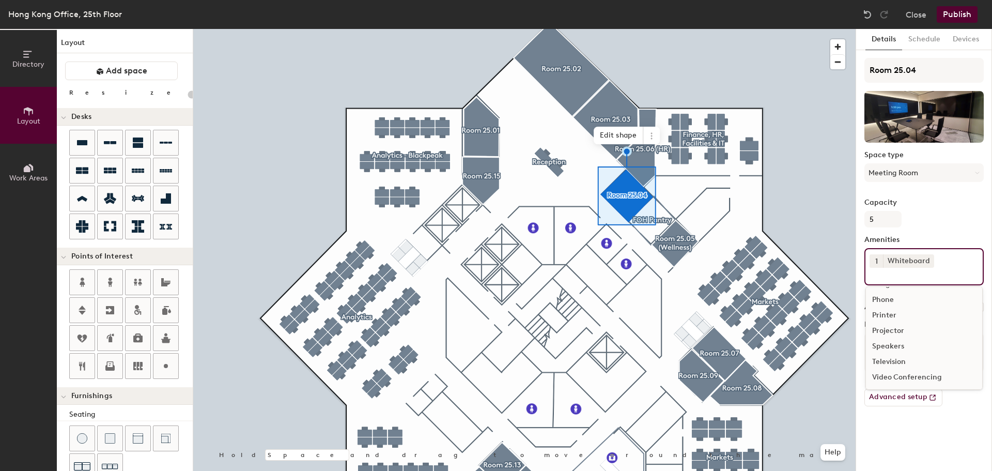
scroll to position [45, 0]
click at [894, 362] on div "Television" at bounding box center [924, 361] width 116 height 15
click at [927, 258] on icon at bounding box center [928, 260] width 7 height 7
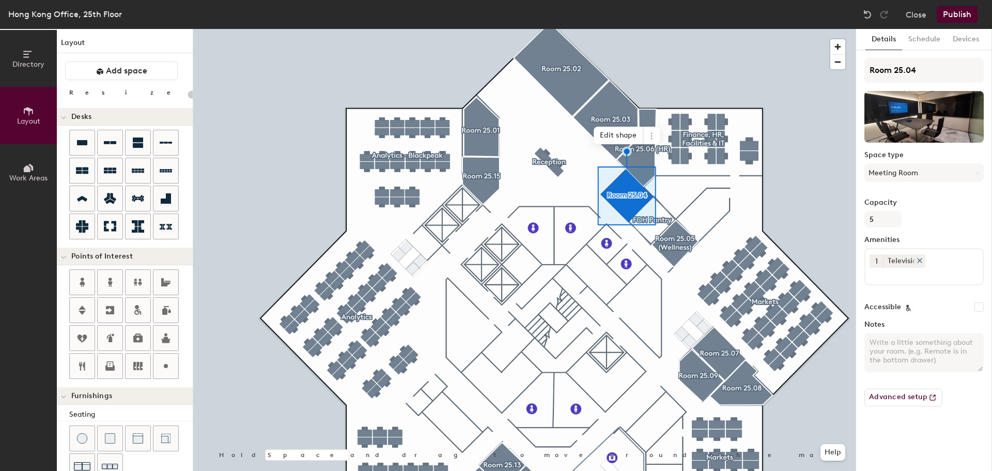
click at [920, 259] on icon at bounding box center [920, 260] width 4 height 4
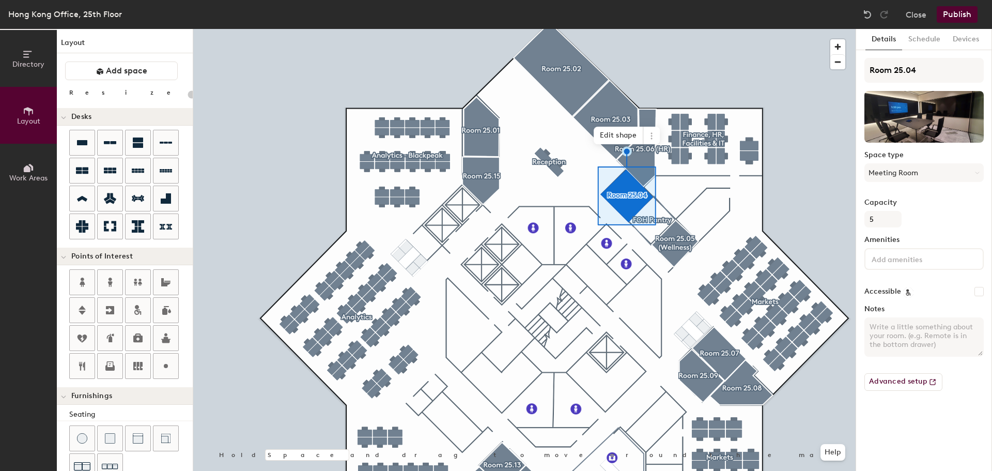
click at [923, 262] on input at bounding box center [915, 258] width 93 height 12
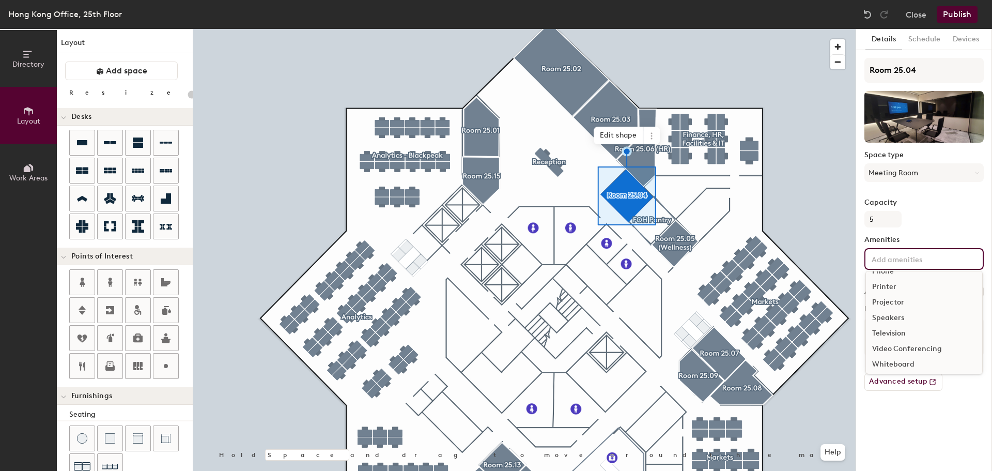
scroll to position [61, 0]
click at [891, 314] on div "Speakers" at bounding box center [924, 314] width 116 height 15
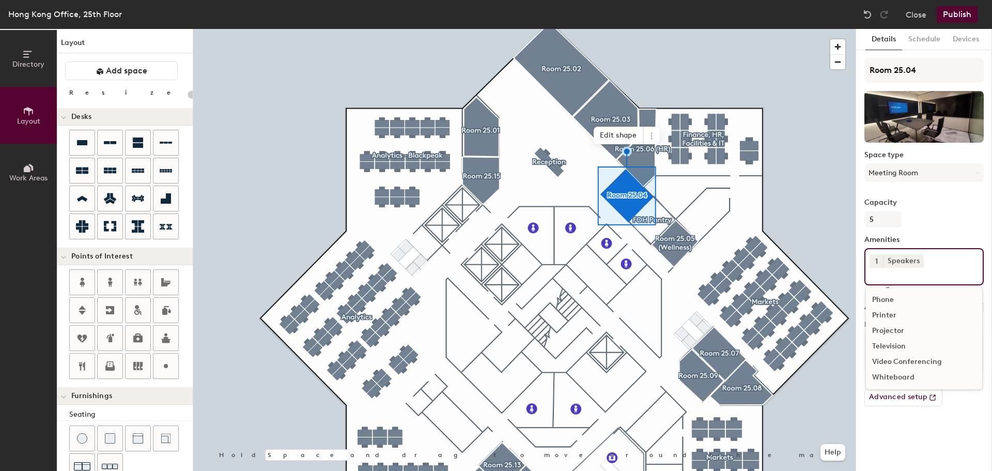
click at [894, 344] on div "Television" at bounding box center [924, 345] width 116 height 15
click at [902, 396] on div "Whiteboard" at bounding box center [924, 392] width 116 height 15
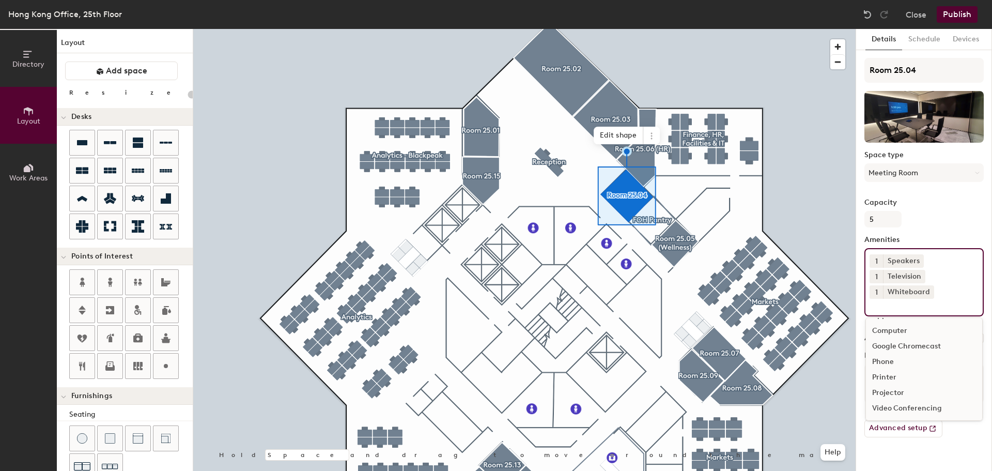
scroll to position [14, 0]
click at [917, 406] on div "Video Conferencing" at bounding box center [924, 407] width 116 height 15
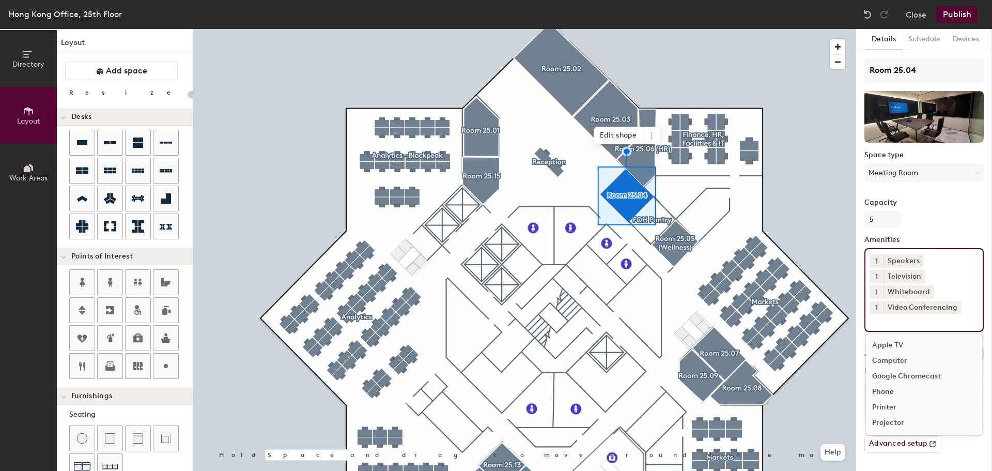
scroll to position [0, 0]
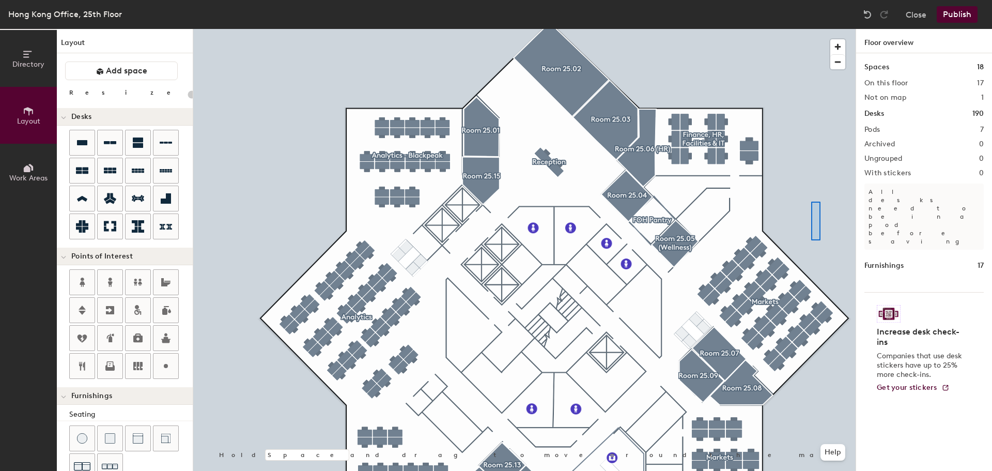
click at [811, 29] on div at bounding box center [524, 29] width 662 height 0
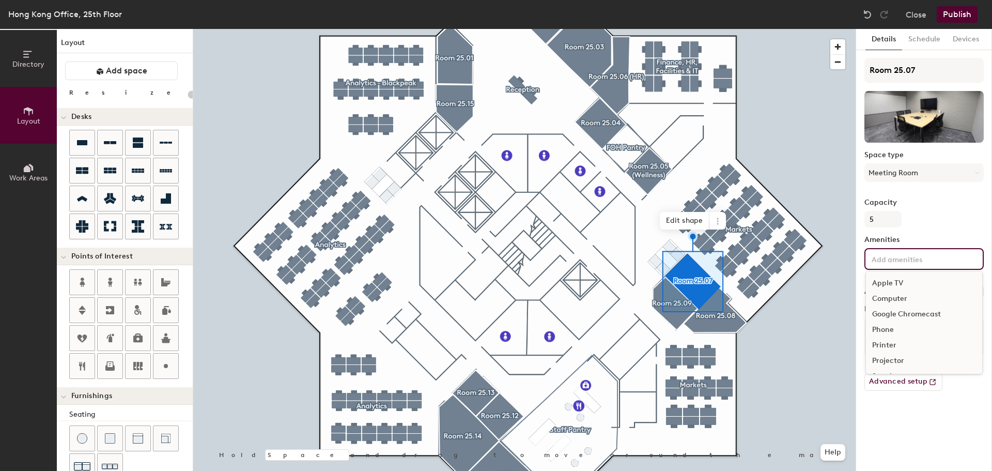
click at [886, 260] on input at bounding box center [915, 258] width 93 height 12
click at [894, 343] on div "Television" at bounding box center [924, 339] width 116 height 15
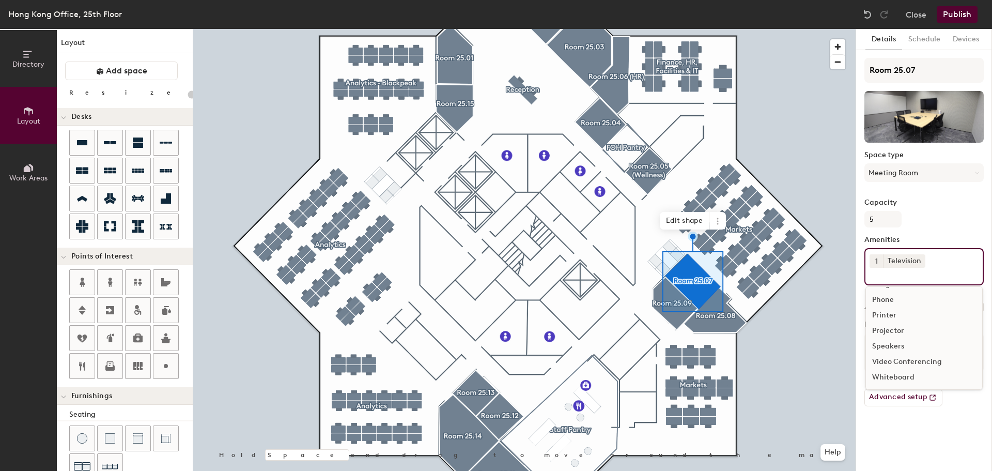
click at [902, 377] on div "Whiteboard" at bounding box center [924, 376] width 116 height 15
click at [908, 393] on div "Video Conferencing" at bounding box center [924, 392] width 116 height 15
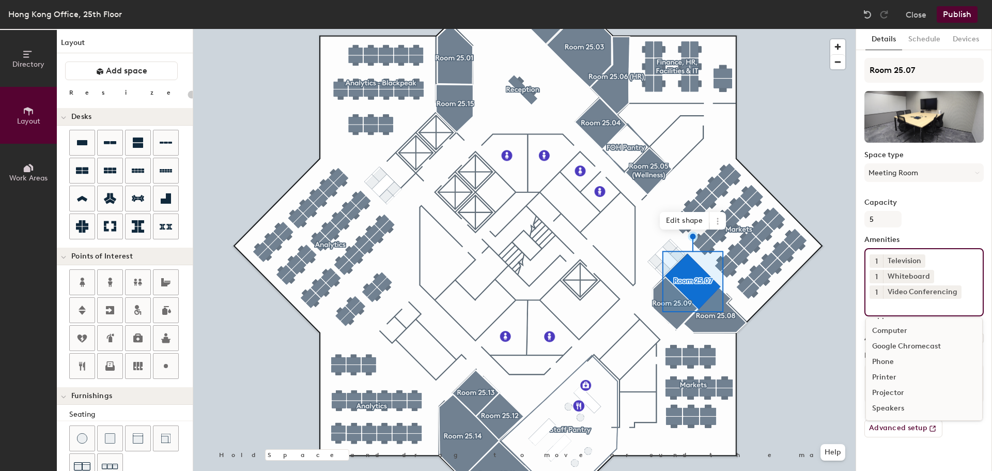
click at [809, 29] on div at bounding box center [524, 29] width 662 height 0
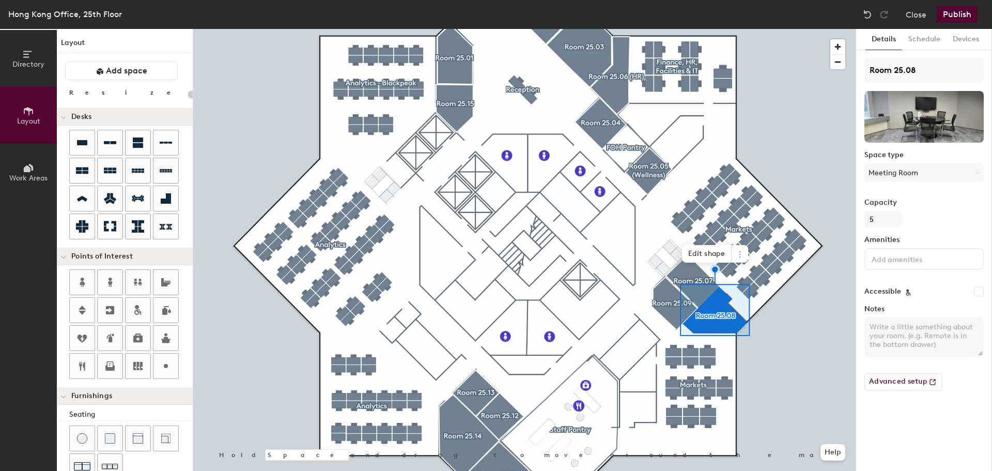
click at [893, 261] on input at bounding box center [915, 258] width 93 height 12
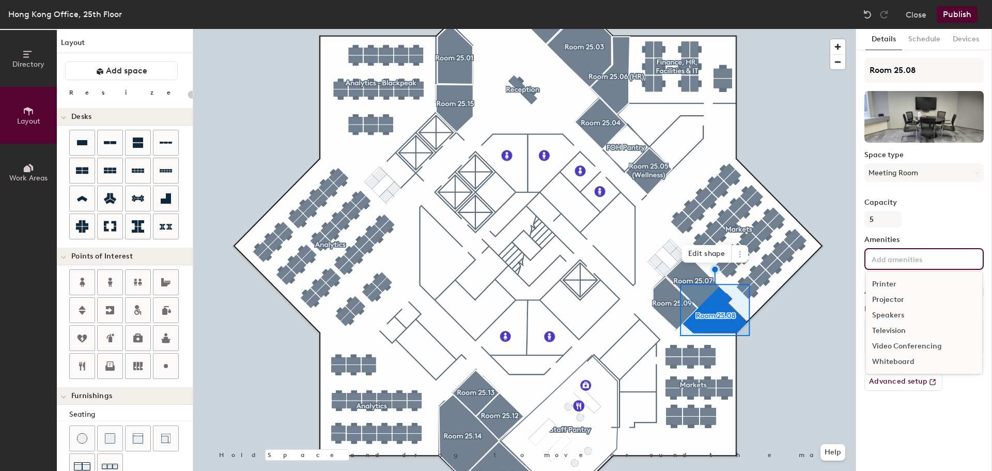
click at [897, 330] on div "Television" at bounding box center [924, 330] width 116 height 15
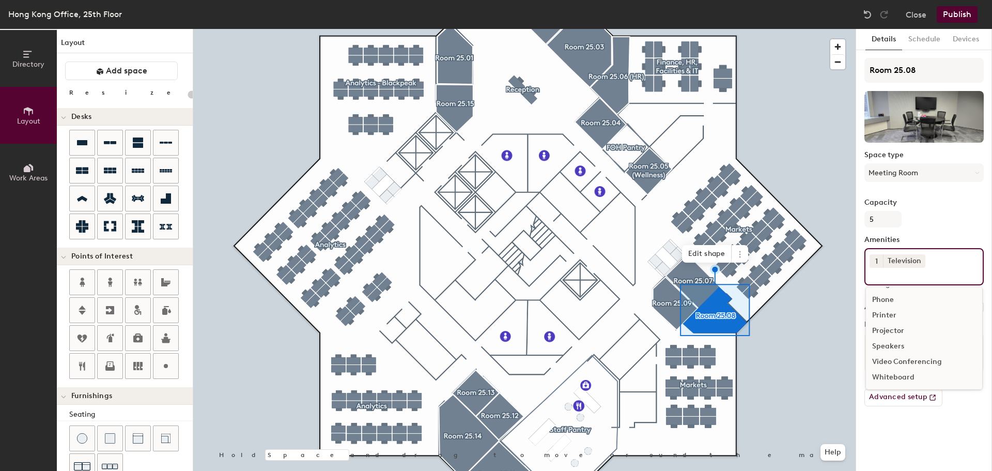
click at [896, 375] on div "Whiteboard" at bounding box center [924, 376] width 116 height 15
click at [910, 392] on div "Video Conferencing" at bounding box center [924, 392] width 116 height 15
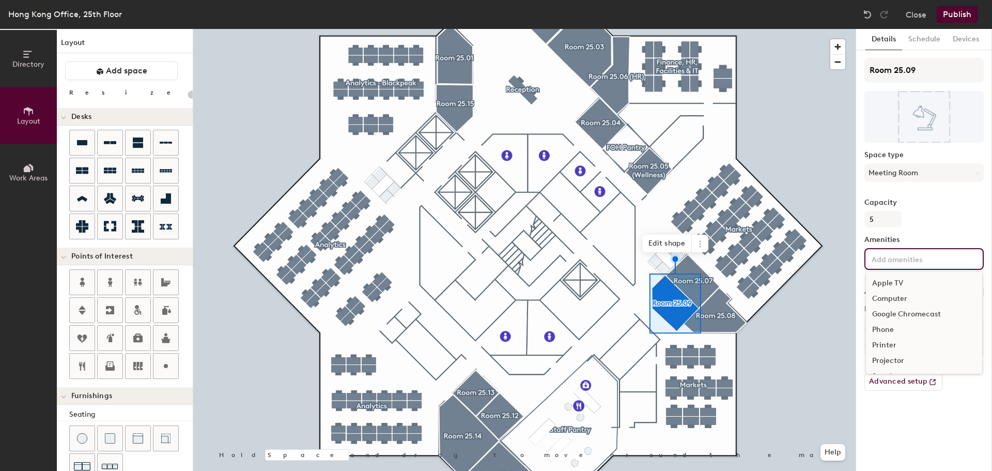
click at [902, 259] on input at bounding box center [915, 258] width 93 height 12
click at [893, 330] on div "Television" at bounding box center [924, 330] width 116 height 15
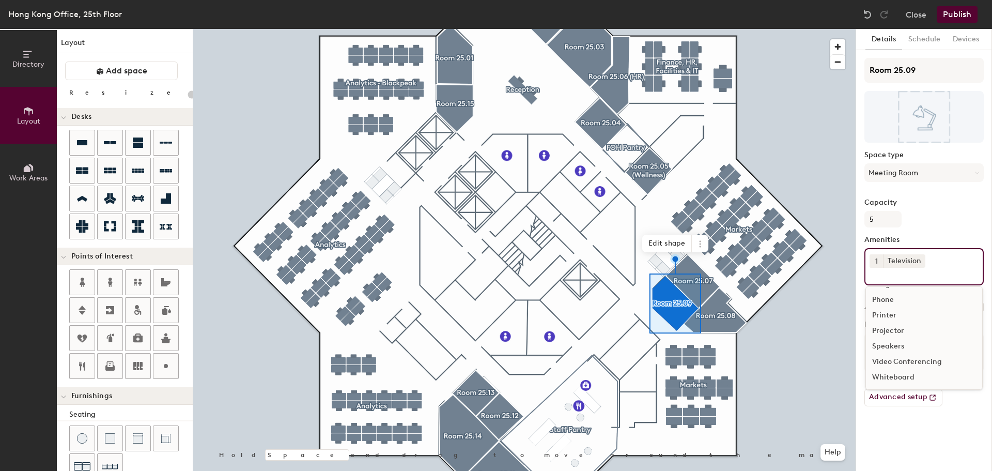
scroll to position [45, 0]
click at [903, 376] on div "Whiteboard" at bounding box center [924, 376] width 116 height 15
click at [919, 394] on div "Video Conferencing" at bounding box center [924, 392] width 116 height 15
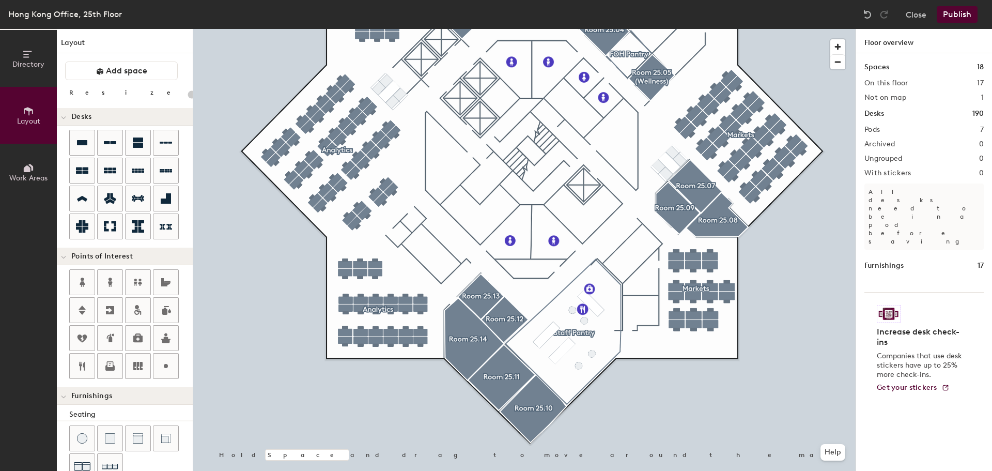
type input "40"
click at [552, 29] on div at bounding box center [524, 29] width 662 height 0
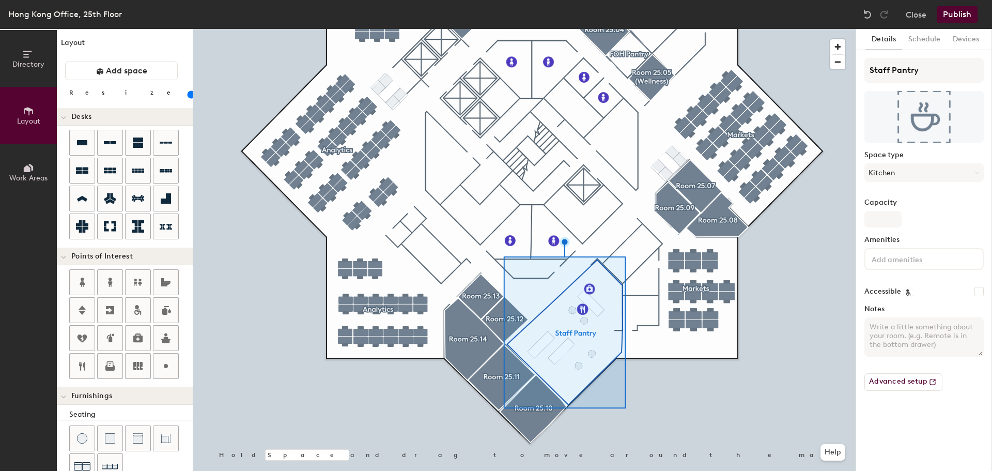
click at [923, 262] on input at bounding box center [915, 258] width 93 height 12
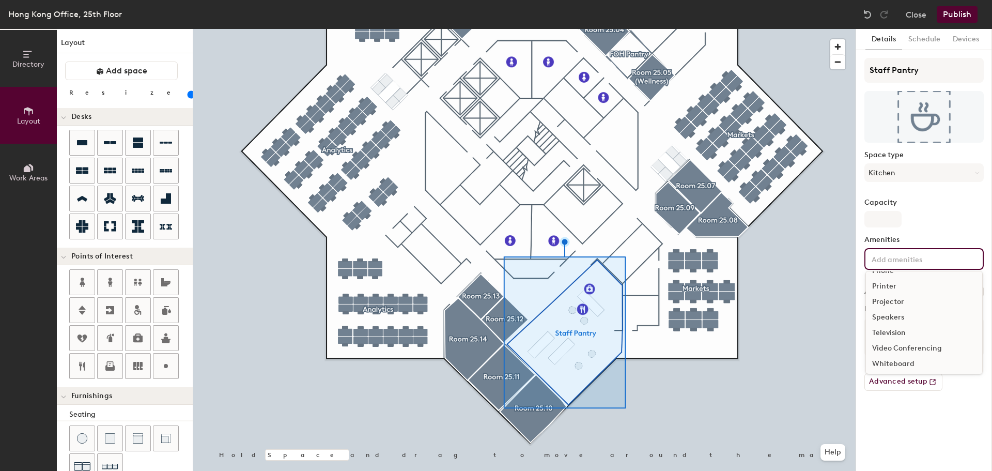
scroll to position [61, 0]
click at [896, 331] on div "Television" at bounding box center [924, 330] width 116 height 15
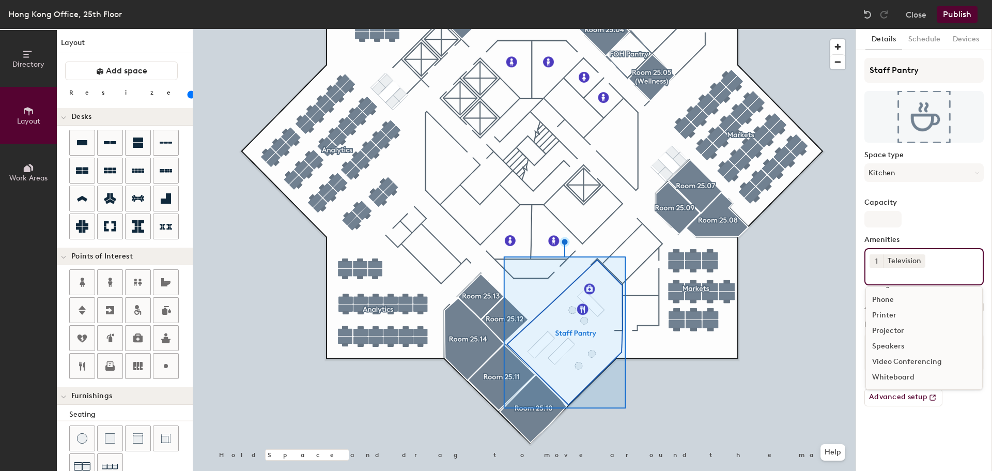
scroll to position [45, 0]
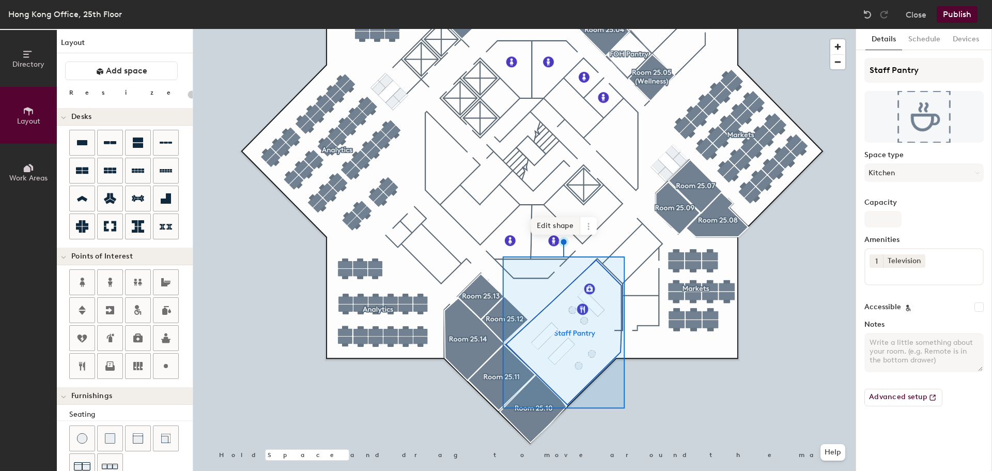
click at [563, 225] on span "Edit shape" at bounding box center [556, 226] width 50 height 18
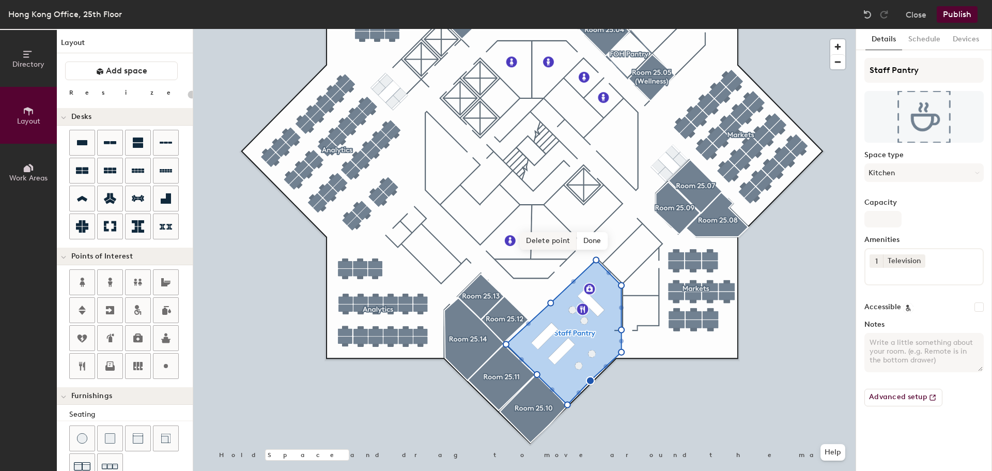
click at [556, 239] on span "Delete point" at bounding box center [548, 241] width 57 height 18
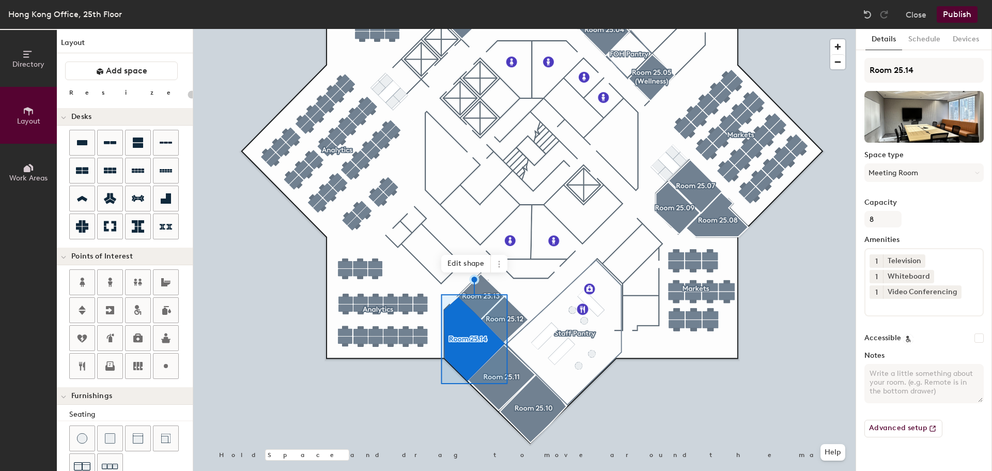
click at [517, 29] on div at bounding box center [524, 29] width 662 height 0
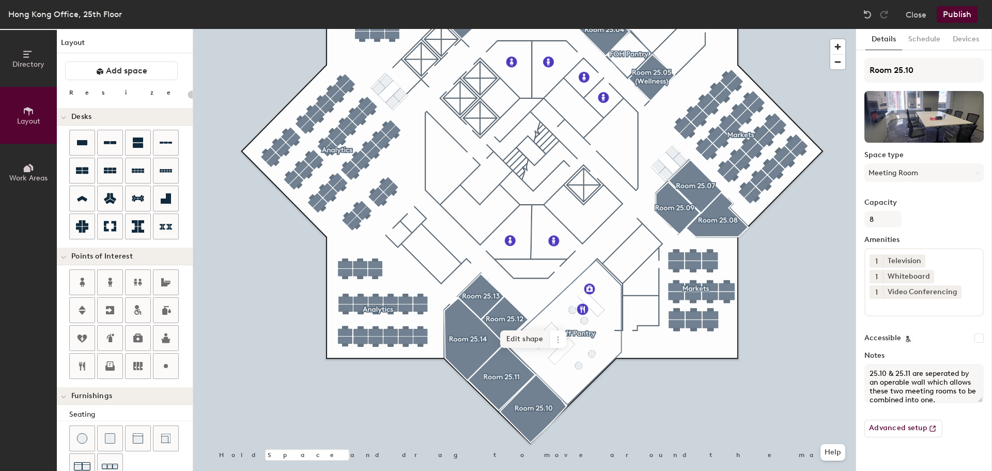
type input "20"
click at [519, 355] on span "Delete point" at bounding box center [517, 355] width 57 height 18
click at [514, 353] on span "Delete point" at bounding box center [517, 355] width 57 height 18
click at [557, 354] on span "Done" at bounding box center [561, 355] width 30 height 18
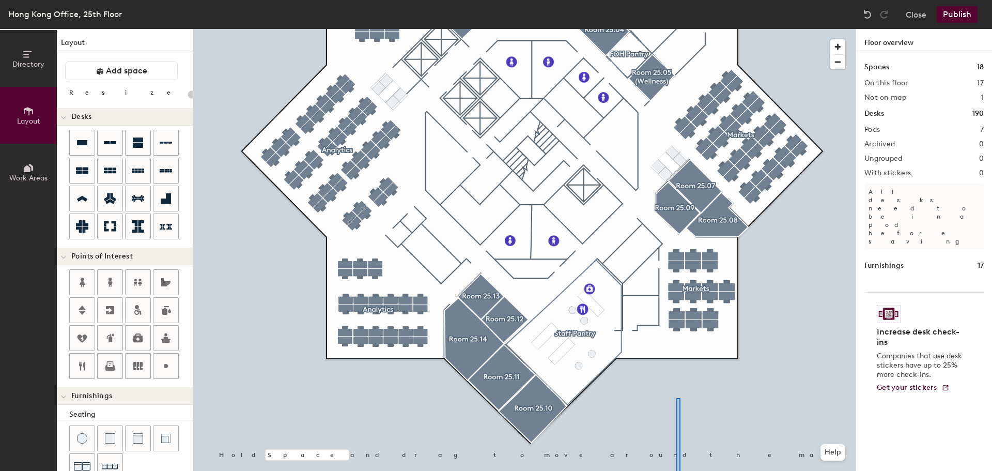
click at [675, 470] on html "Skip navigation Schedule Office People Analytics Visits Services Manage [GEOGRA…" at bounding box center [496, 235] width 992 height 471
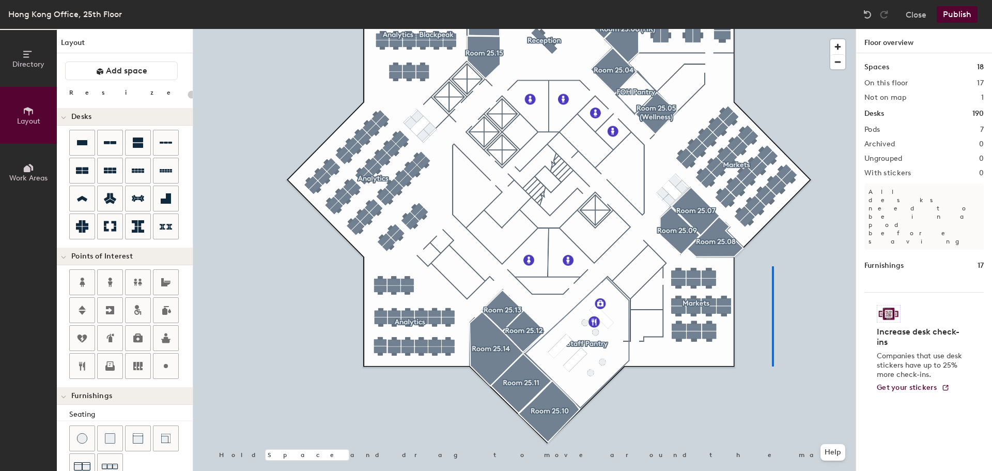
click at [773, 29] on div at bounding box center [524, 29] width 662 height 0
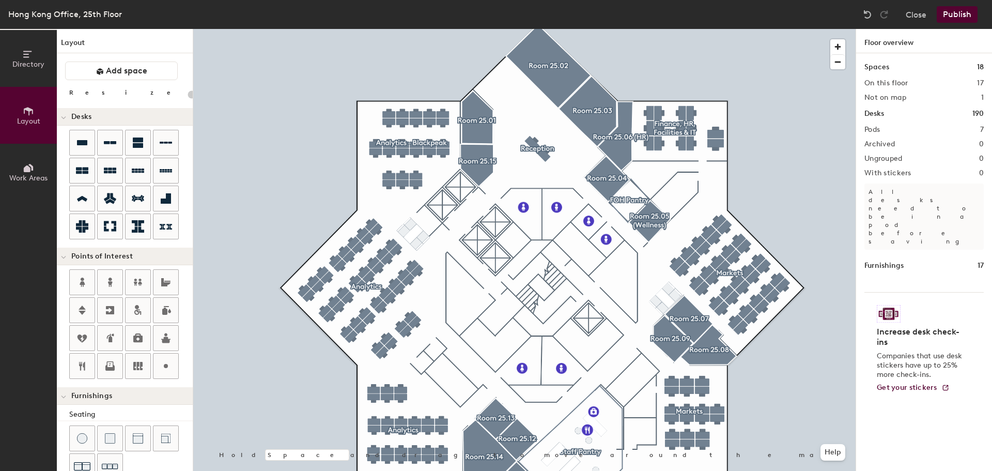
click at [422, 29] on div at bounding box center [524, 29] width 662 height 0
type input "20"
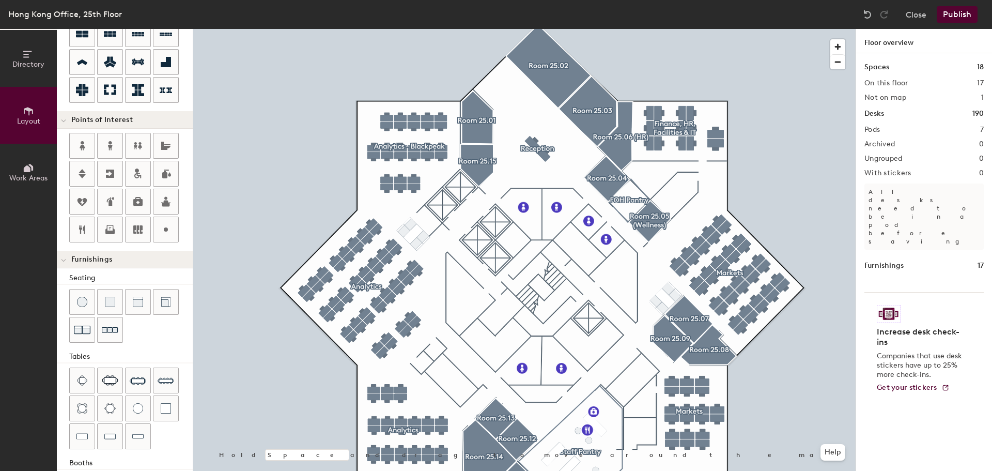
scroll to position [182, 0]
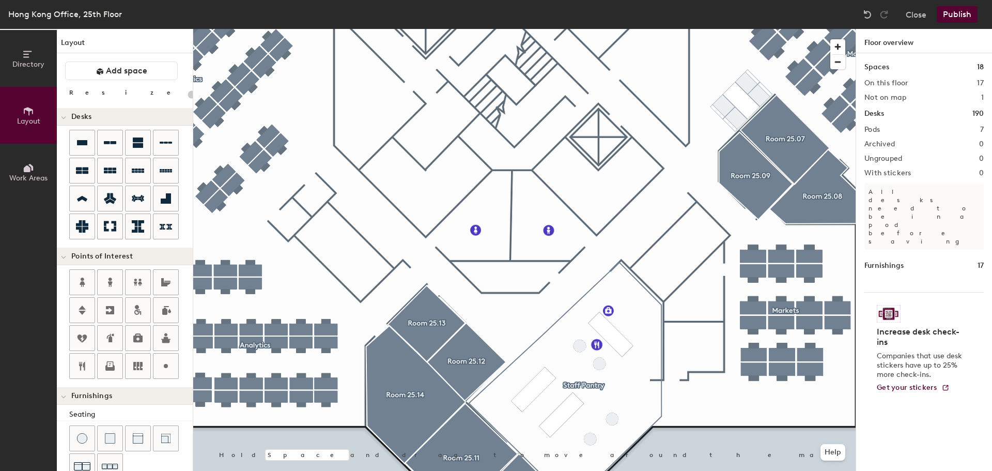
scroll to position [182, 0]
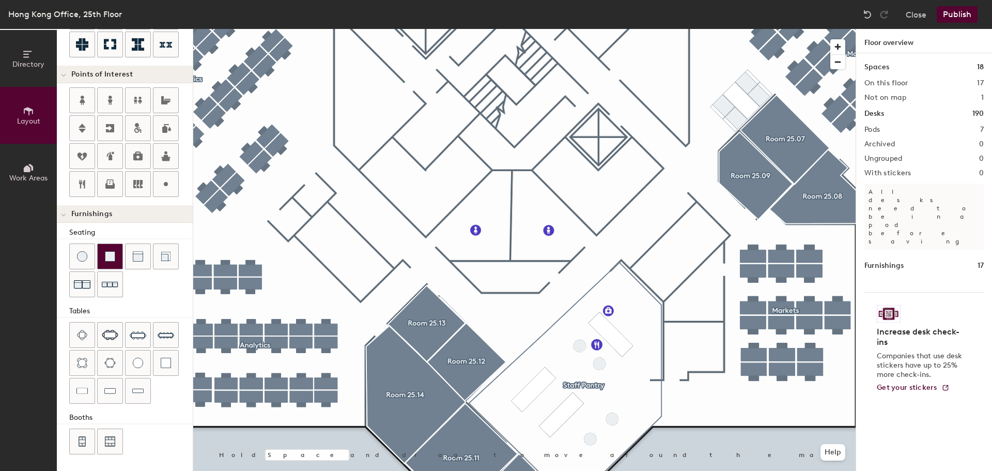
click at [110, 261] on img at bounding box center [110, 256] width 10 height 10
click at [633, 290] on span "Delete" at bounding box center [632, 294] width 36 height 18
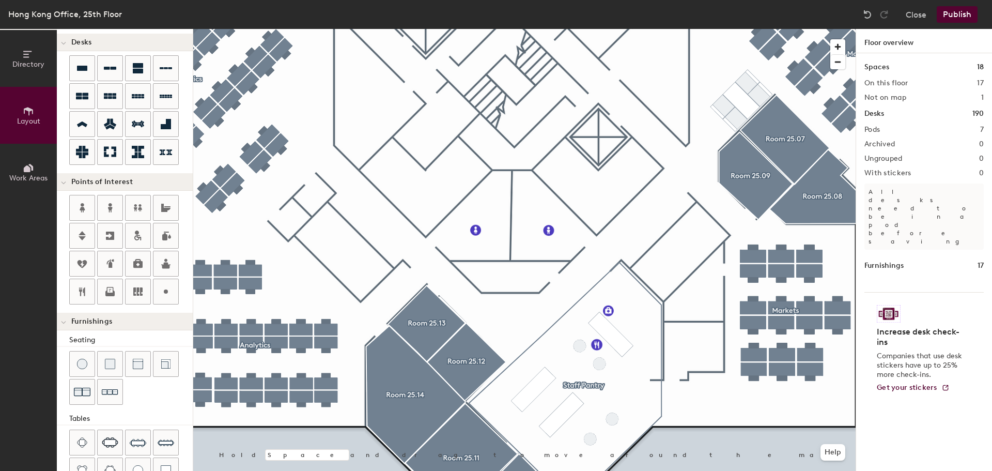
scroll to position [0, 0]
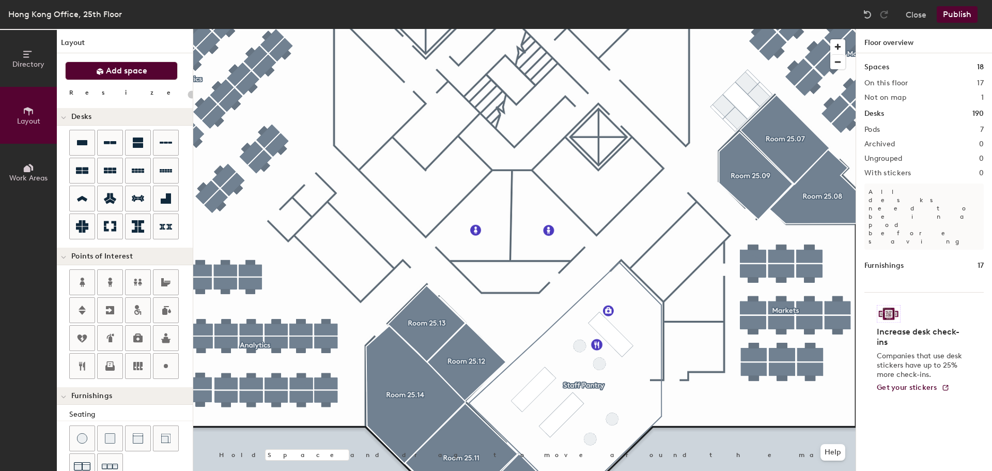
click at [135, 71] on span "Add space" at bounding box center [126, 71] width 41 height 10
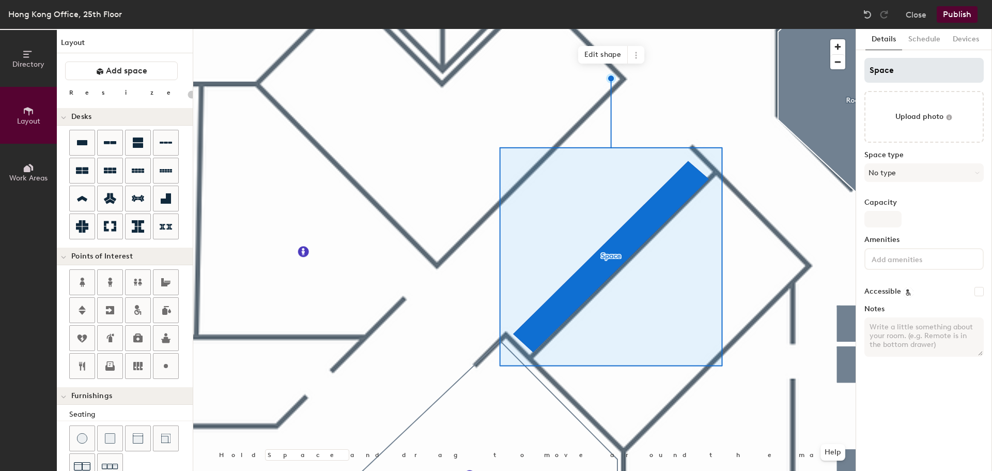
type input "20"
click at [845, 79] on div "Directory Layout Work Areas Layout Add space Resize Desks Points of Interest Fu…" at bounding box center [496, 250] width 992 height 442
type input "U"
type input "20"
type input "Ut"
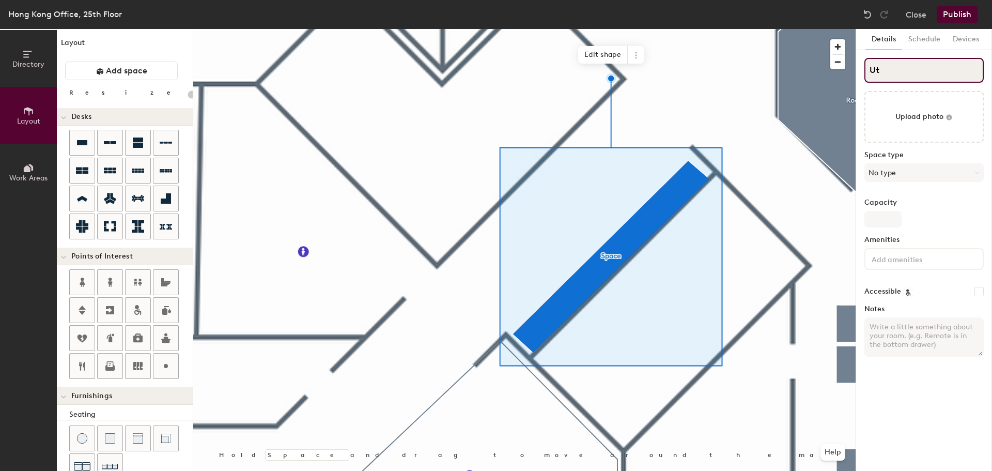
type input "20"
type input "Uti"
type input "20"
type input "Util"
type input "20"
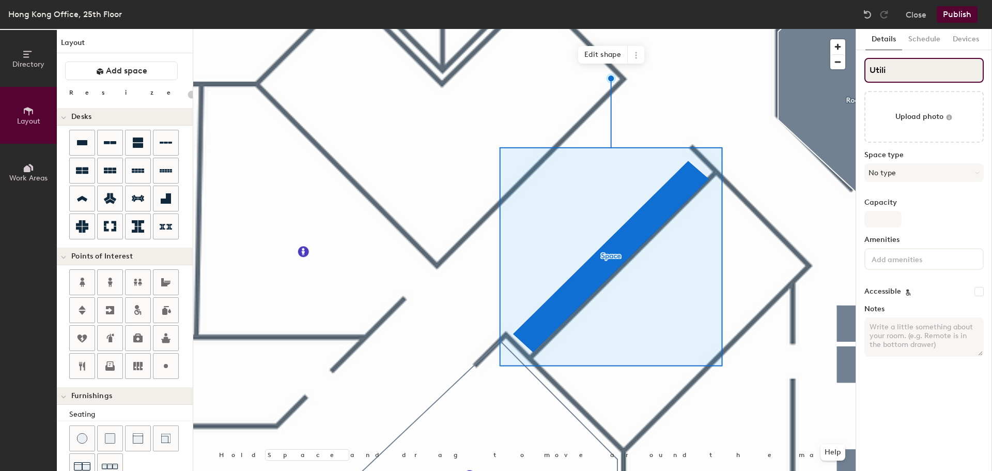
type input "Utilit"
type input "20"
type input "Utility"
type input "20"
type input "Utility"
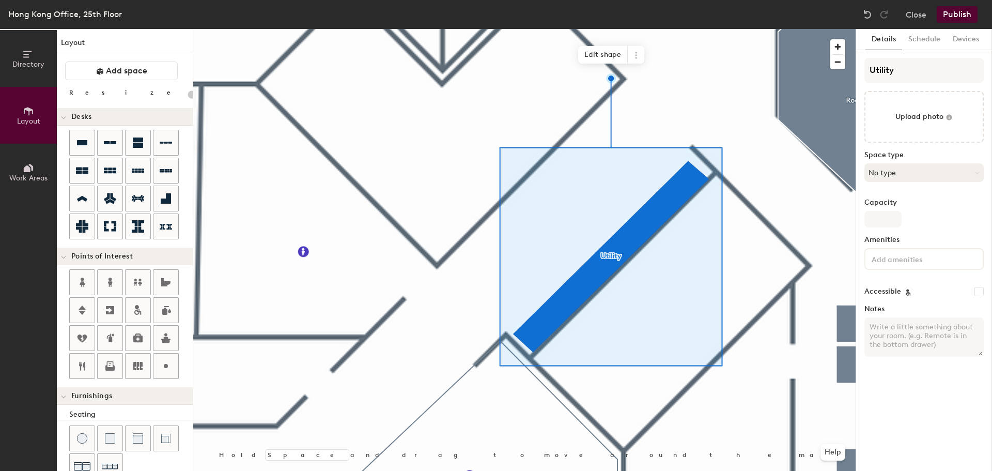
click at [920, 173] on button "No type" at bounding box center [923, 172] width 119 height 19
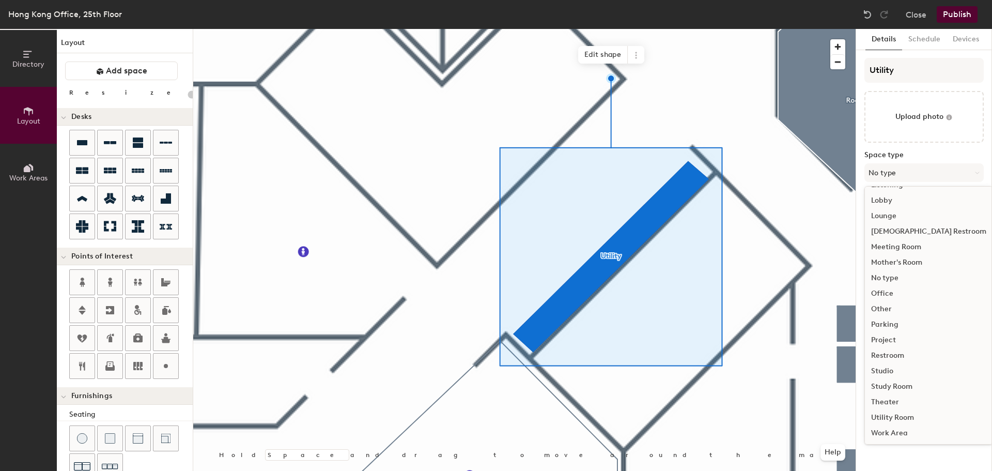
scroll to position [231, 0]
click at [904, 417] on div "Utility Room" at bounding box center [929, 416] width 128 height 15
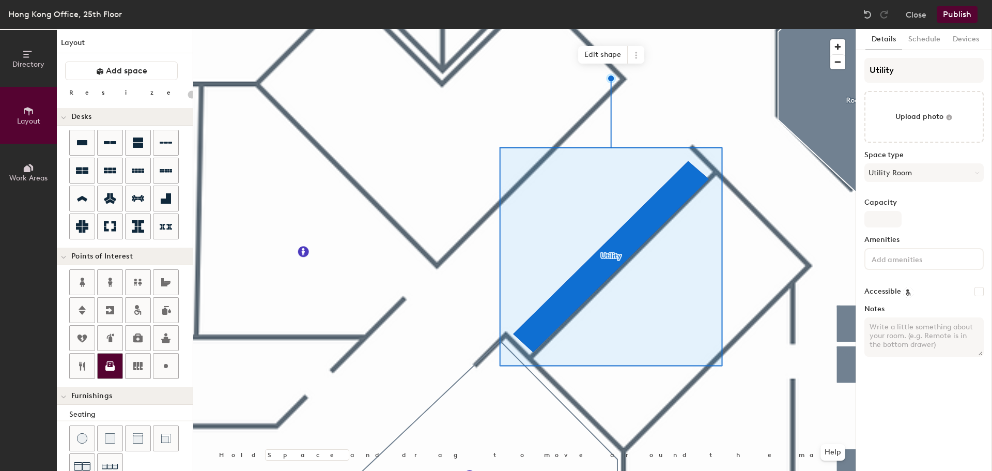
click at [106, 368] on icon at bounding box center [109, 368] width 9 height 6
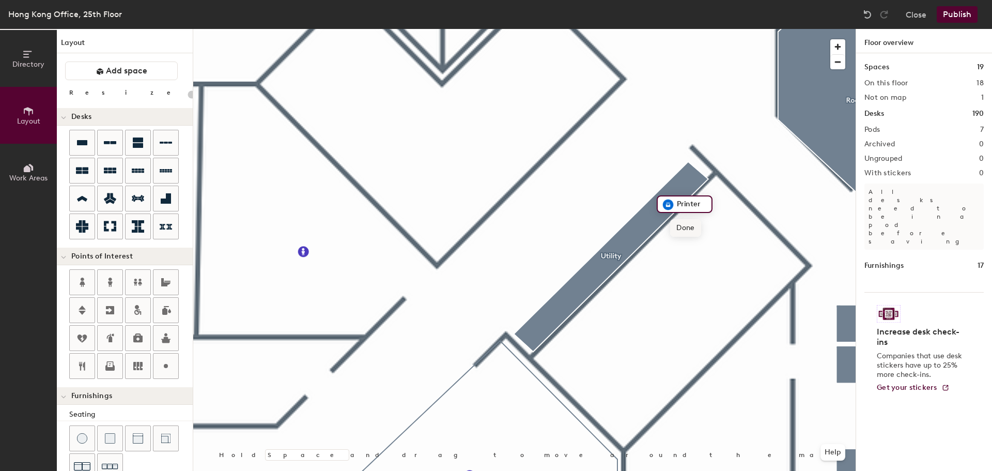
click at [686, 227] on span "Done" at bounding box center [685, 228] width 30 height 18
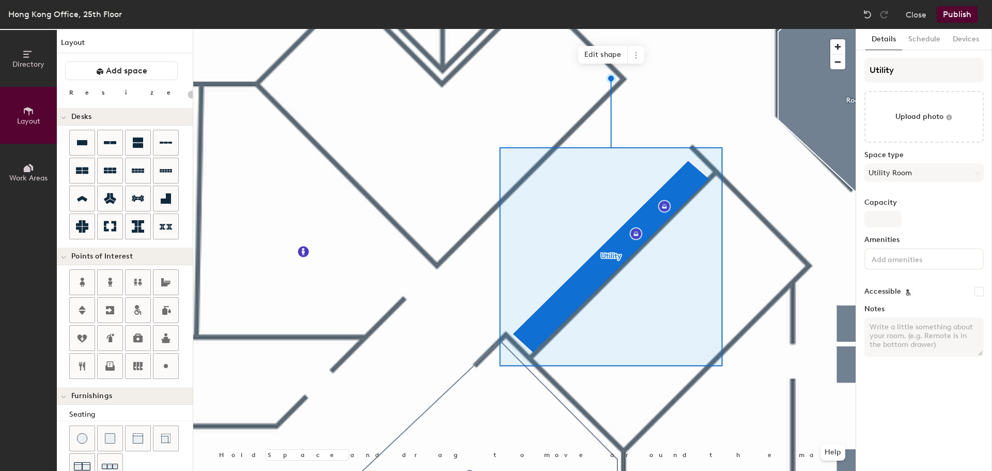
type input "20"
click at [925, 37] on button "Schedule" at bounding box center [924, 39] width 44 height 21
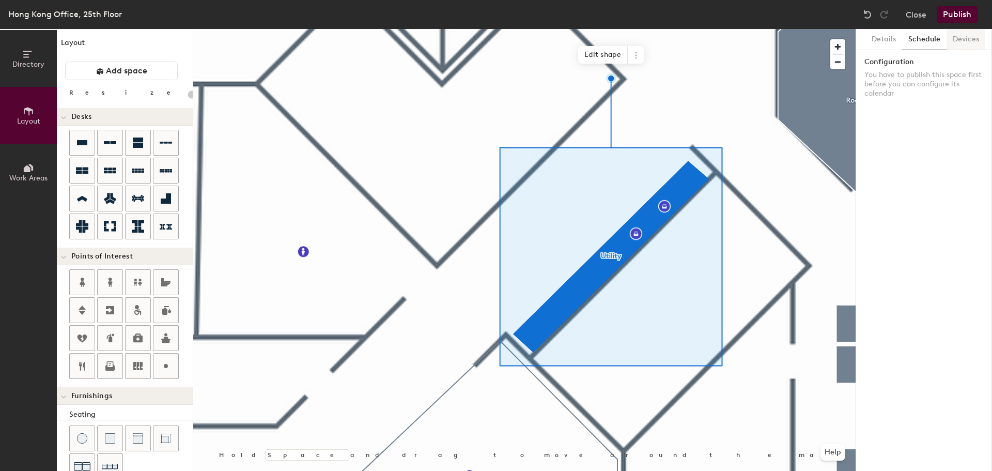
click at [958, 36] on button "Devices" at bounding box center [965, 39] width 39 height 21
click at [884, 40] on button "Details" at bounding box center [883, 39] width 37 height 21
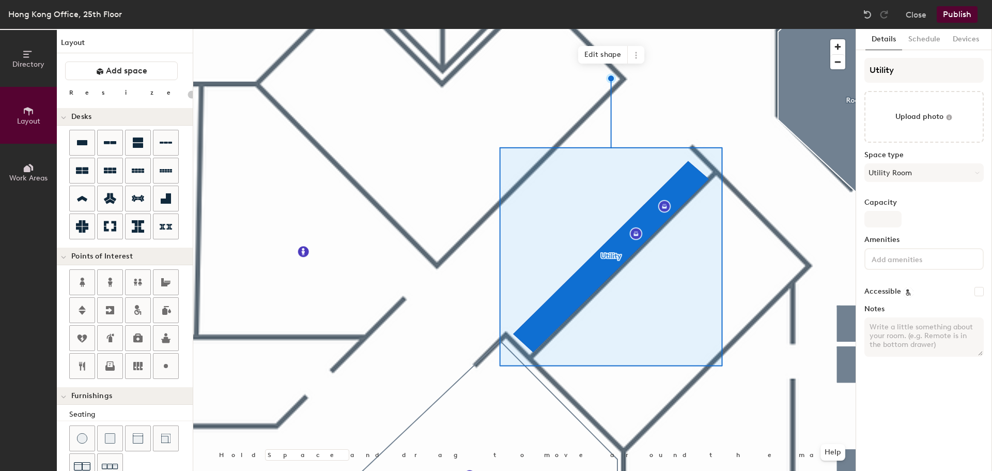
click at [31, 63] on span "Directory" at bounding box center [28, 64] width 32 height 9
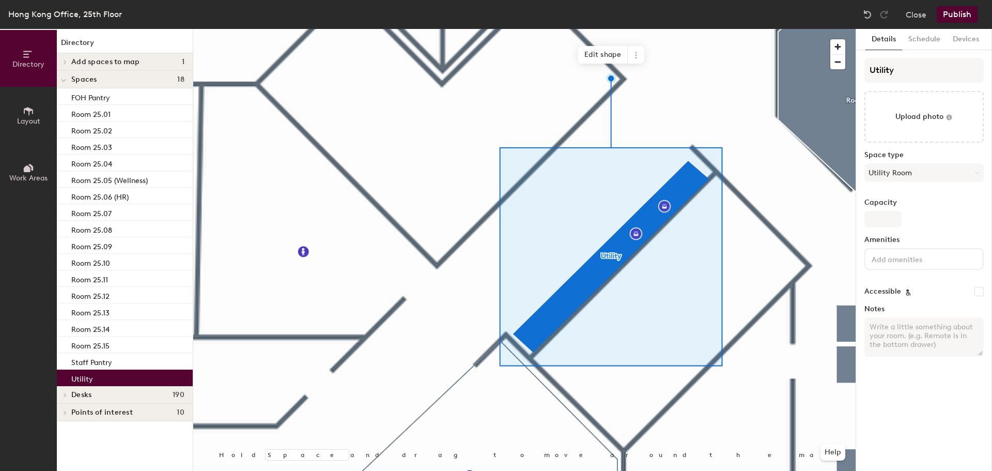
click at [83, 376] on p "Utility" at bounding box center [82, 377] width 22 height 12
click at [789, 29] on div at bounding box center [524, 29] width 662 height 0
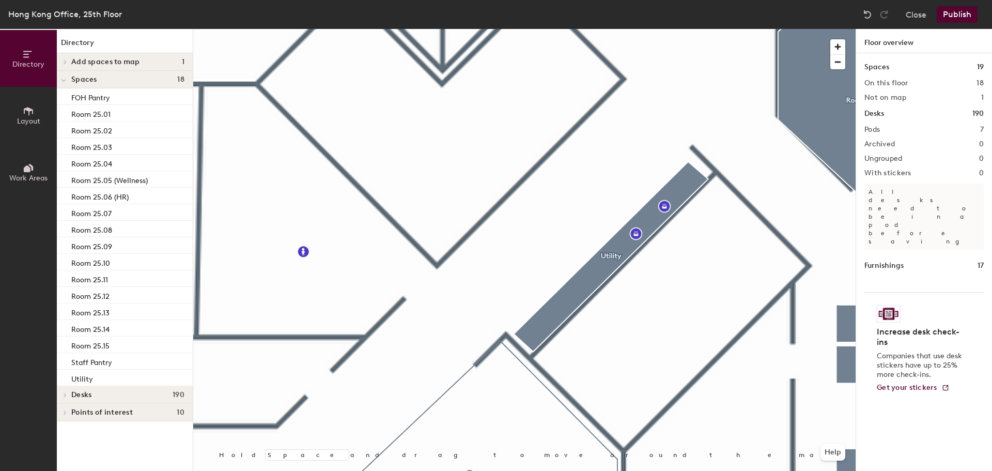
click at [960, 11] on button "Publish" at bounding box center [957, 14] width 41 height 17
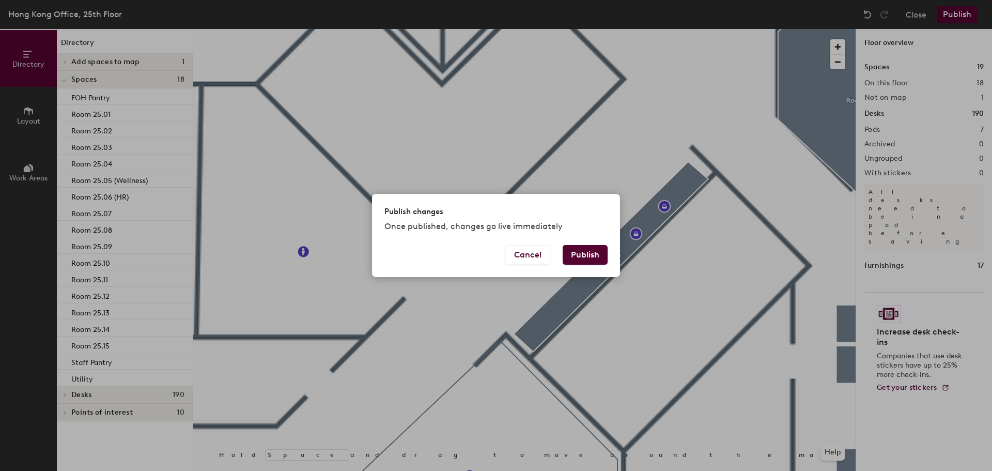
click at [585, 252] on button "Publish" at bounding box center [585, 255] width 45 height 20
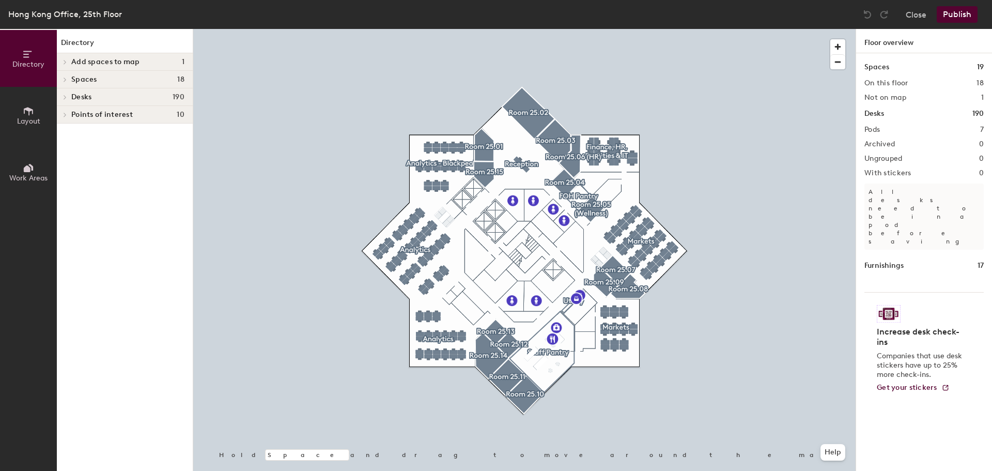
click at [24, 120] on span "Layout" at bounding box center [28, 121] width 23 height 9
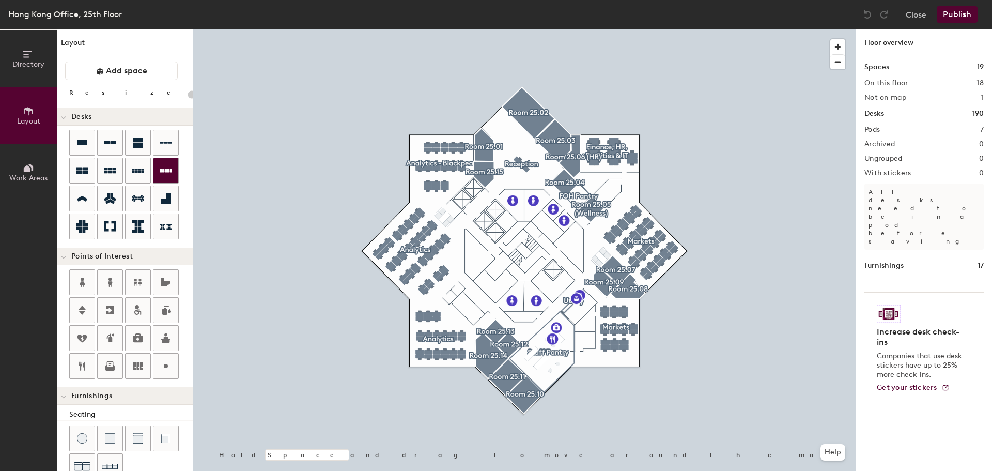
click at [0, 87] on button "Layout" at bounding box center [28, 115] width 57 height 57
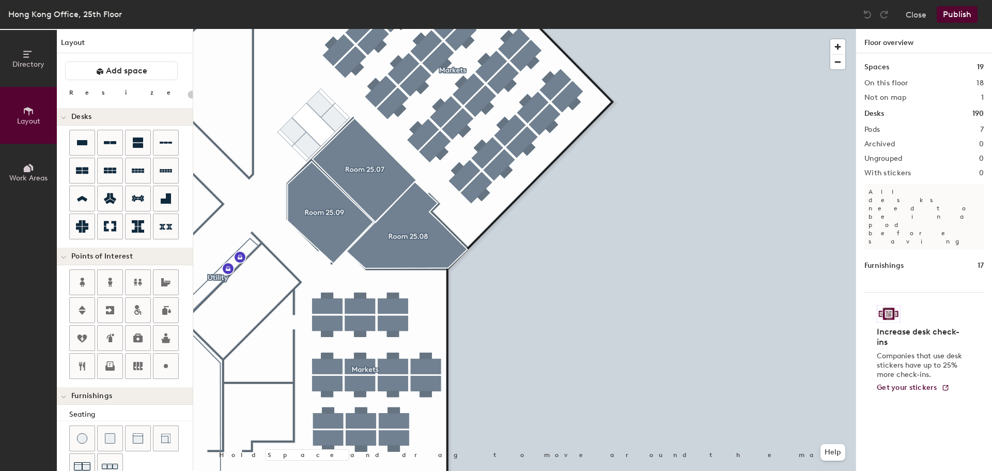
click at [956, 203] on div "Directory Layout Work Areas Layout Add space Resize Desks Points of Interest Fu…" at bounding box center [496, 250] width 992 height 442
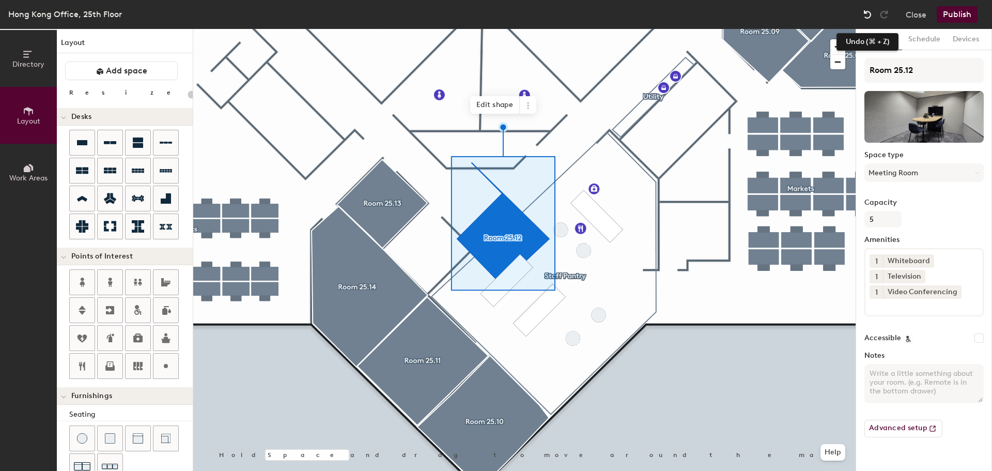
click at [866, 13] on img at bounding box center [867, 14] width 10 height 10
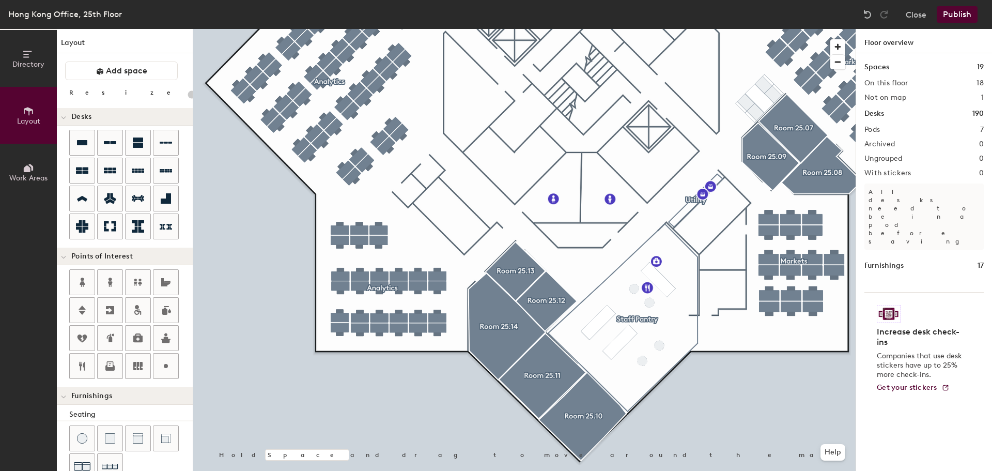
click at [962, 13] on button "Publish" at bounding box center [957, 14] width 41 height 17
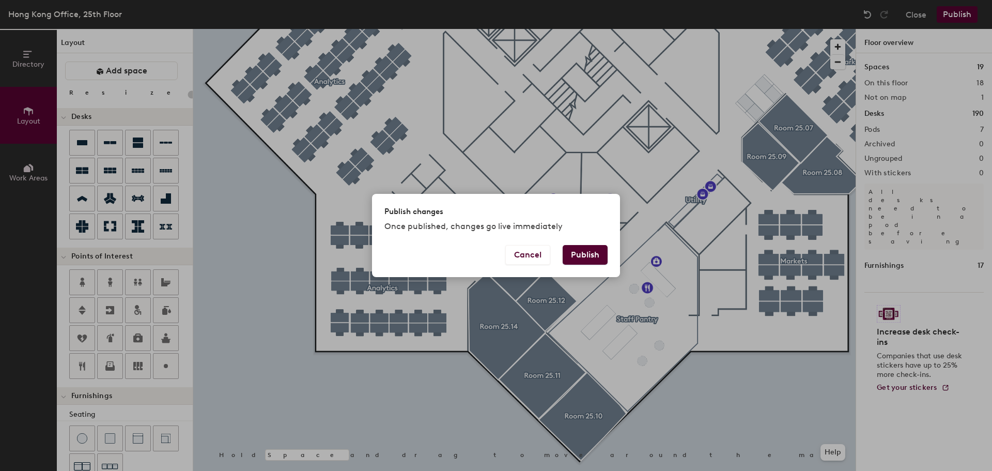
click at [585, 252] on button "Publish" at bounding box center [585, 255] width 45 height 20
type input "20"
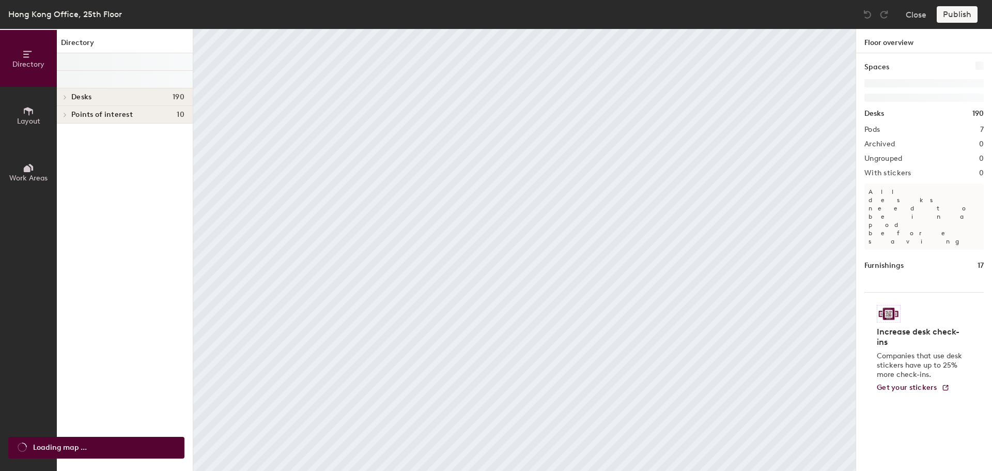
click at [24, 115] on icon at bounding box center [28, 110] width 11 height 11
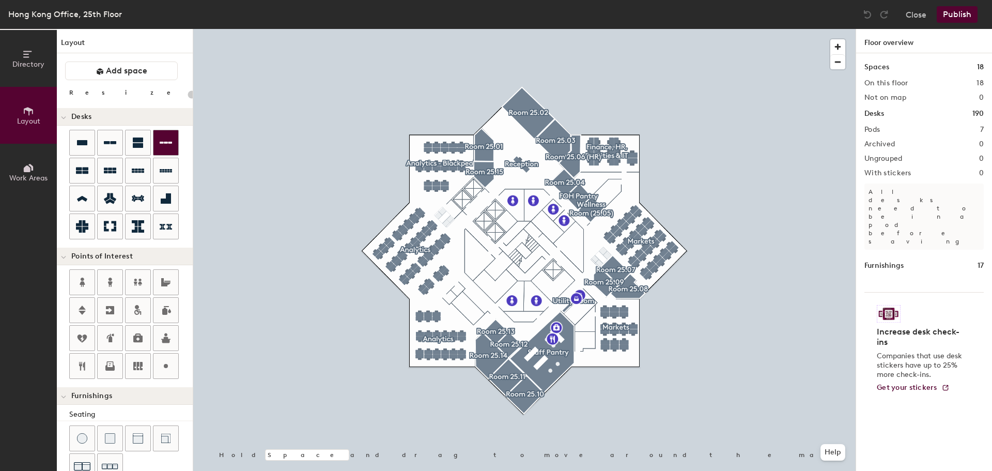
click at [0, 87] on button "Layout" at bounding box center [28, 115] width 57 height 57
click at [865, 271] on div "Directory Layout Work Areas Layout Add space Resize Desks Points of Interest Fu…" at bounding box center [496, 250] width 992 height 442
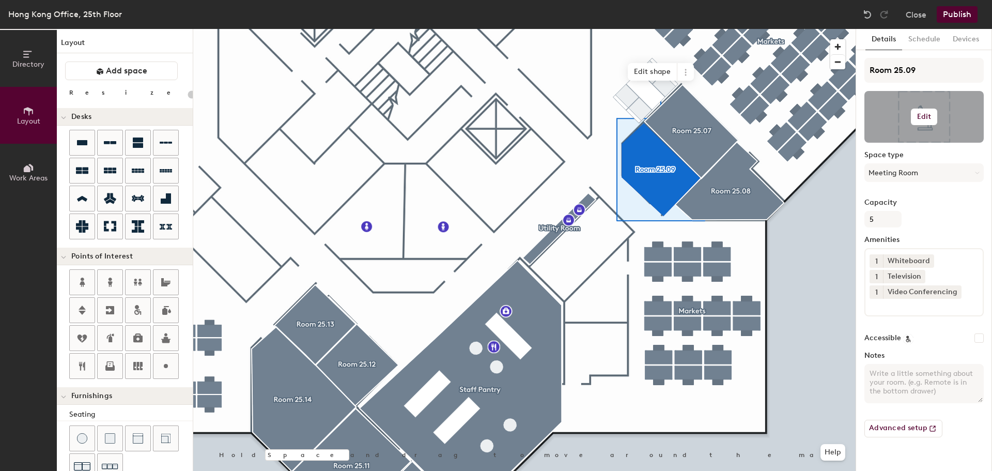
click at [926, 116] on h6 "Edit" at bounding box center [924, 117] width 14 height 8
click at [889, 142] on input "file" at bounding box center [932, 146] width 118 height 15
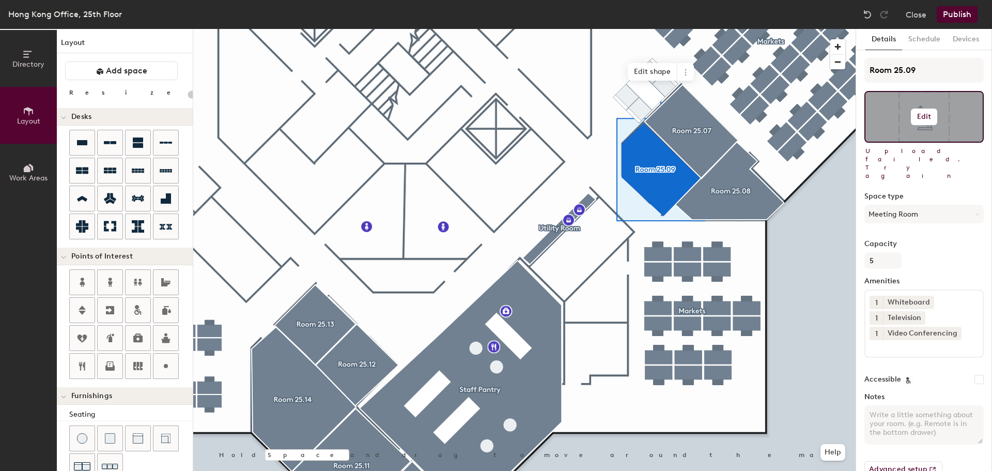
click at [923, 117] on h6 "Edit" at bounding box center [924, 117] width 14 height 8
click at [904, 137] on div "Change photo" at bounding box center [924, 143] width 118 height 13
click at [901, 139] on input "file" at bounding box center [932, 146] width 118 height 15
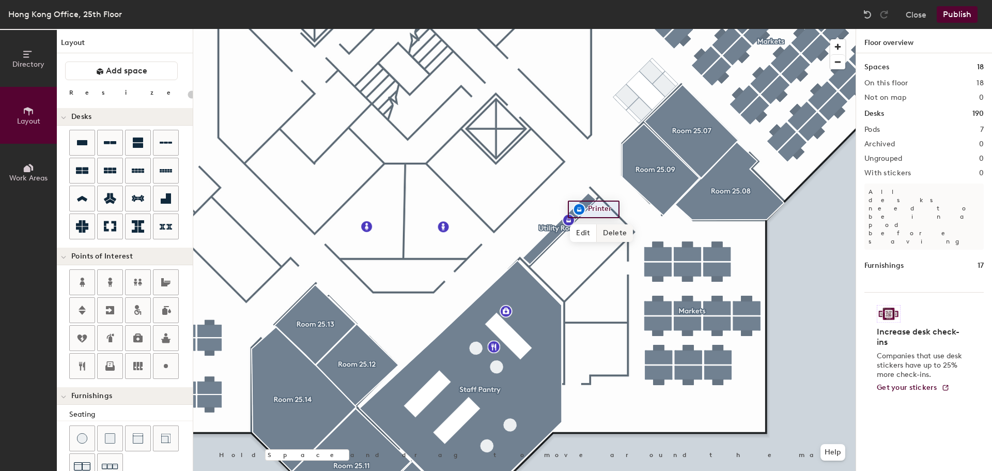
click at [617, 233] on span "Delete" at bounding box center [615, 233] width 36 height 18
click at [828, 29] on div at bounding box center [524, 29] width 662 height 0
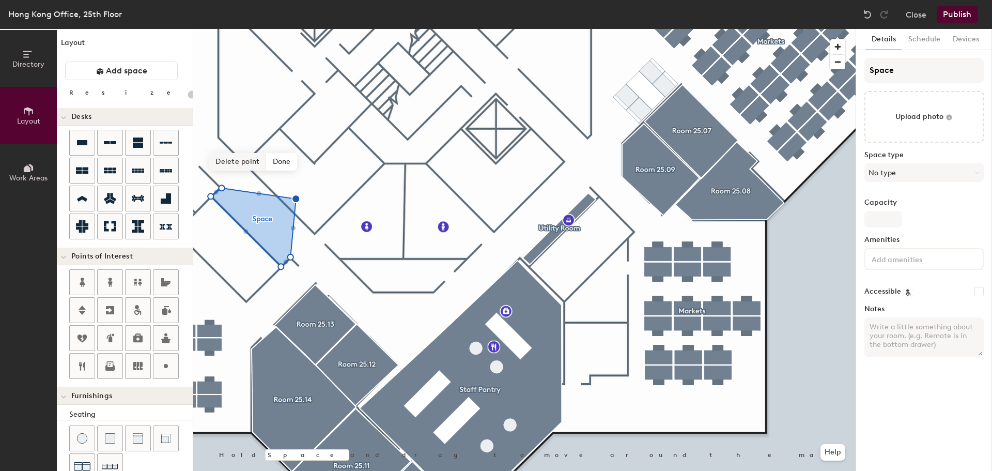
click at [241, 158] on span "Delete point" at bounding box center [237, 162] width 57 height 18
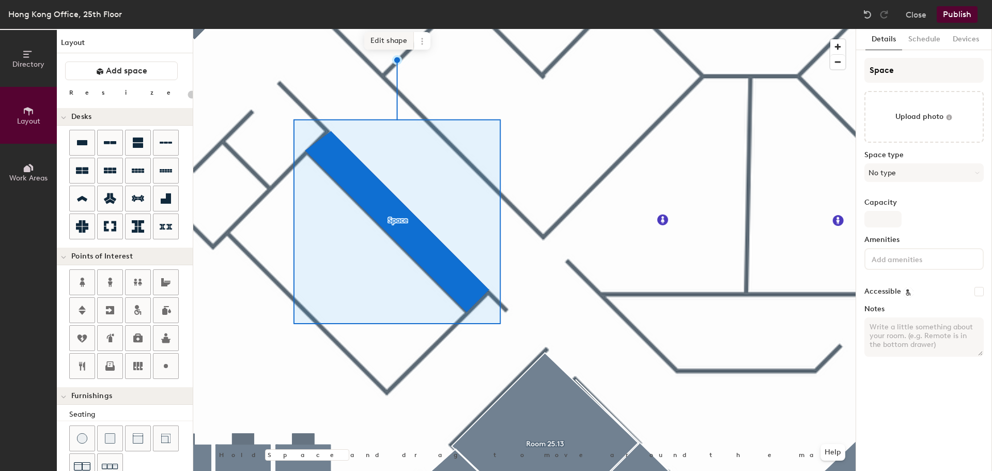
click at [396, 40] on span "Edit shape" at bounding box center [389, 41] width 50 height 18
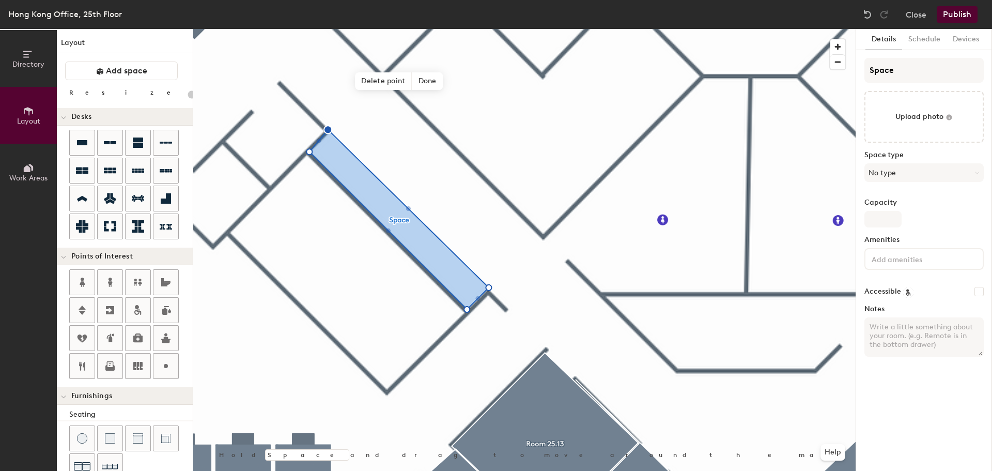
type input "20"
click at [912, 71] on input "Space" at bounding box center [923, 70] width 119 height 25
click at [812, 74] on div "Directory Layout Work Areas Layout Add space Resize Desks Points of Interest Fu…" at bounding box center [496, 250] width 992 height 442
type input "U"
type input "20"
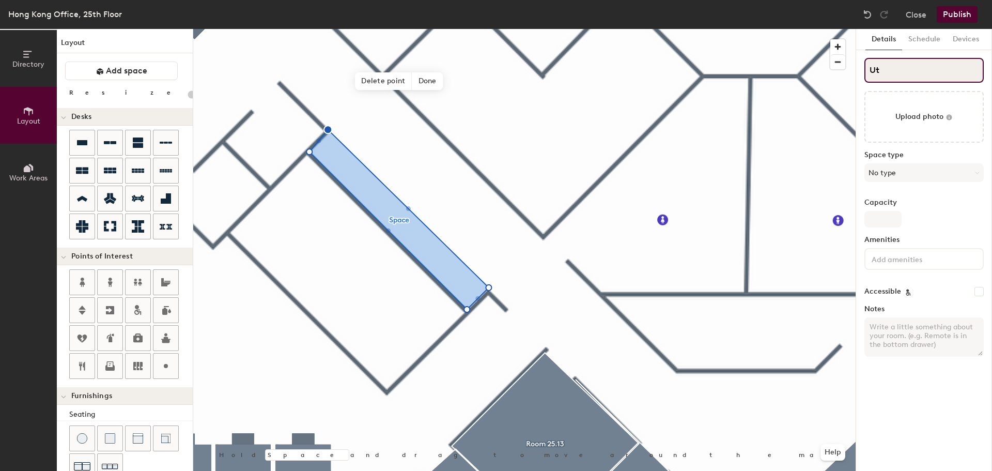
type input "Uti"
type input "20"
type input "Utilit"
type input "20"
type input "Utility"
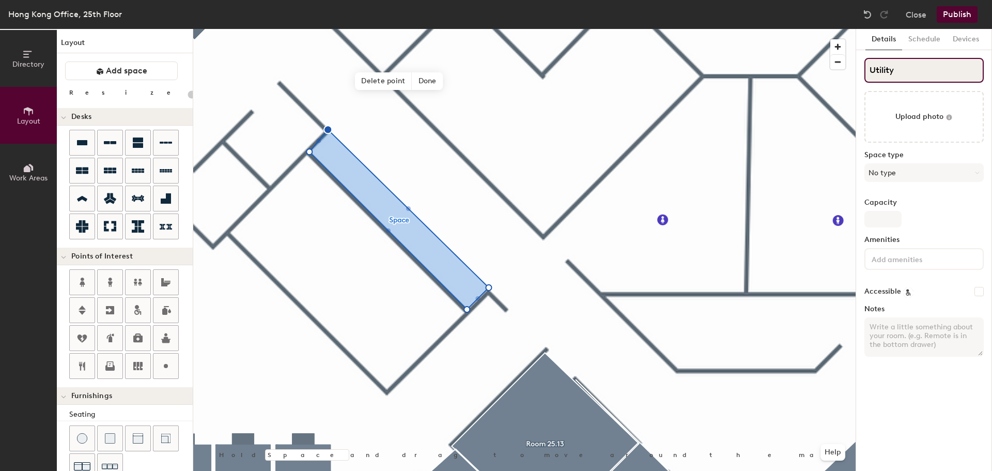
type input "20"
type input "Utility"
type input "20"
type input "Utility R"
type input "20"
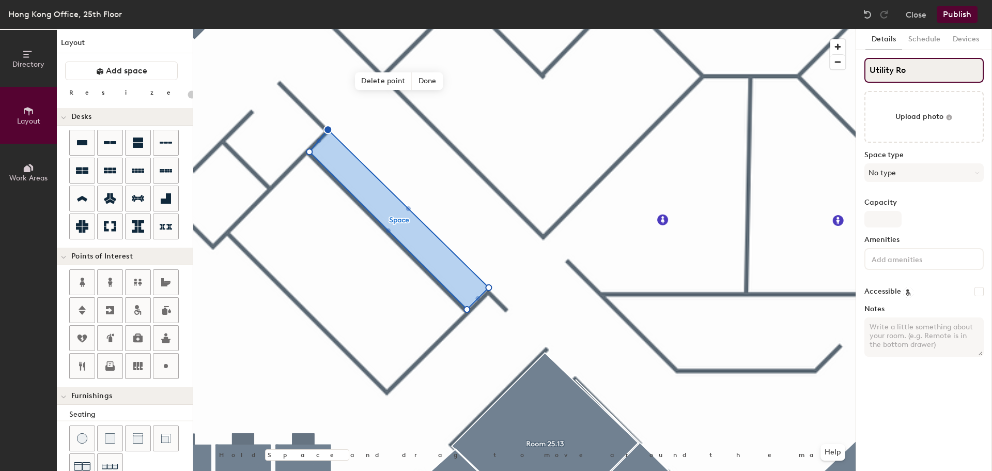
type input "Utility Roo"
type input "20"
type input "Utility Room"
type input "20"
type input "Utility Room"
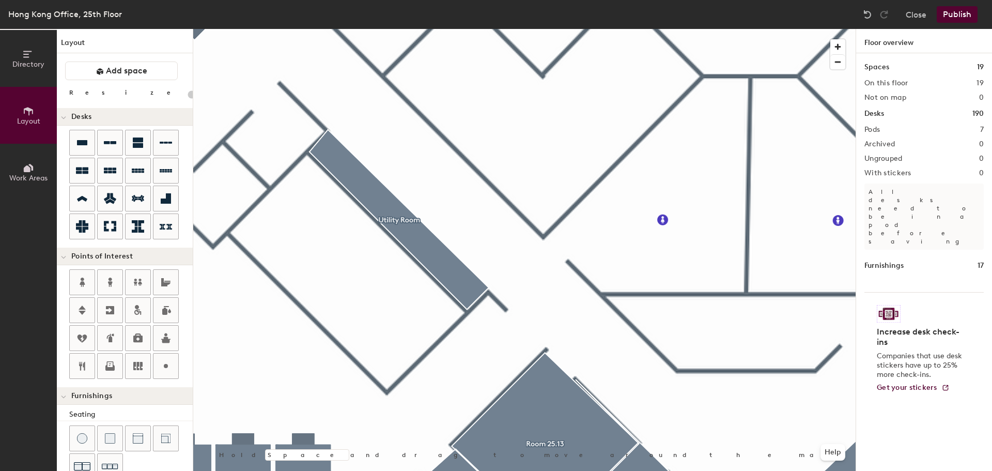
click at [384, 29] on div at bounding box center [524, 29] width 662 height 0
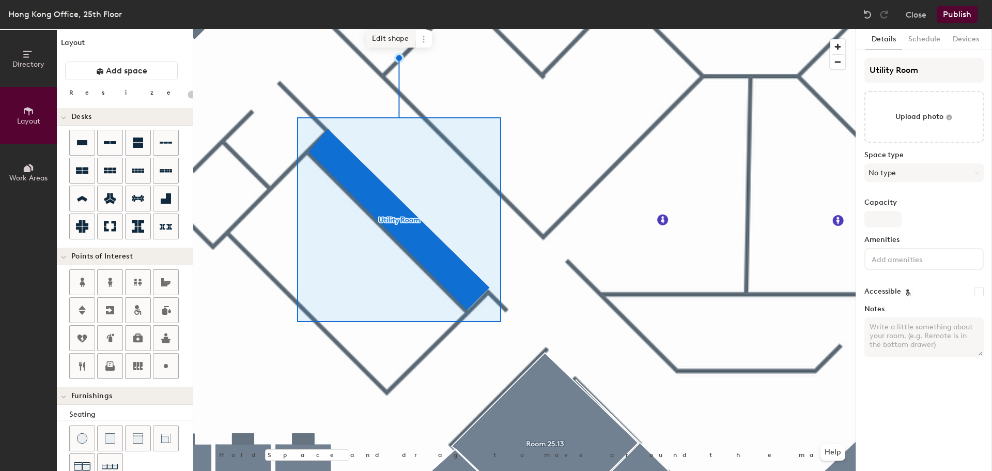
click at [399, 38] on span "Edit shape" at bounding box center [391, 39] width 50 height 18
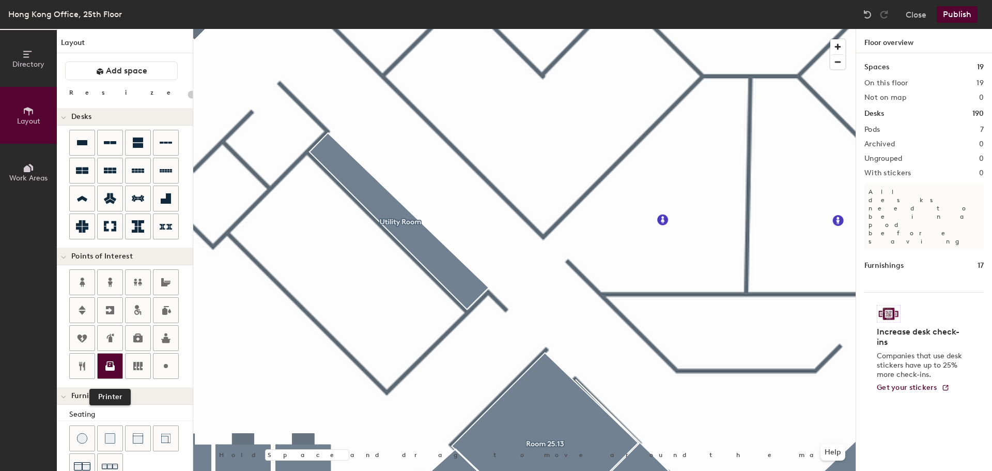
click at [111, 363] on icon at bounding box center [110, 366] width 12 height 12
type input "20"
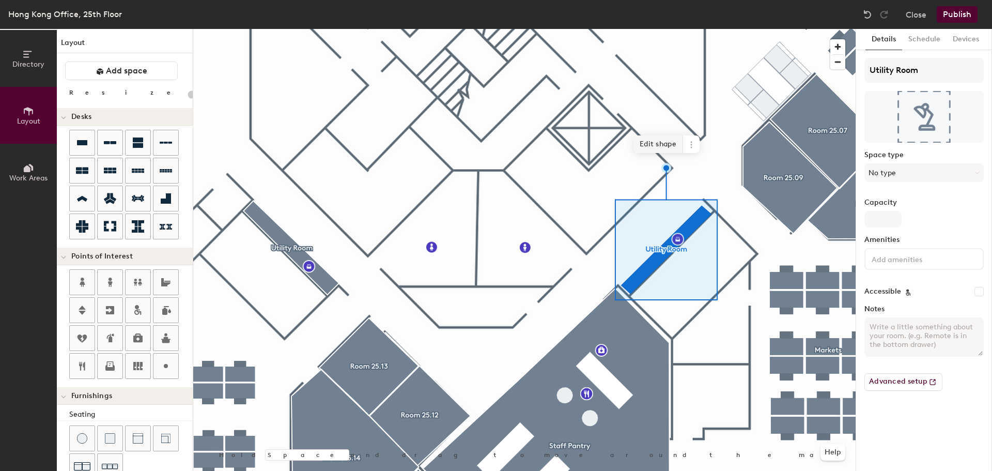
click at [665, 137] on span "Edit shape" at bounding box center [658, 144] width 50 height 18
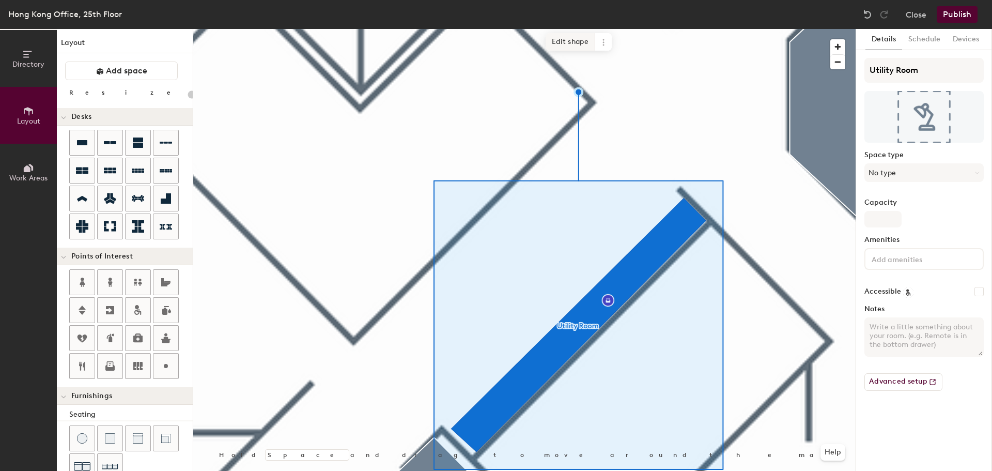
click at [576, 41] on span "Edit shape" at bounding box center [571, 42] width 50 height 18
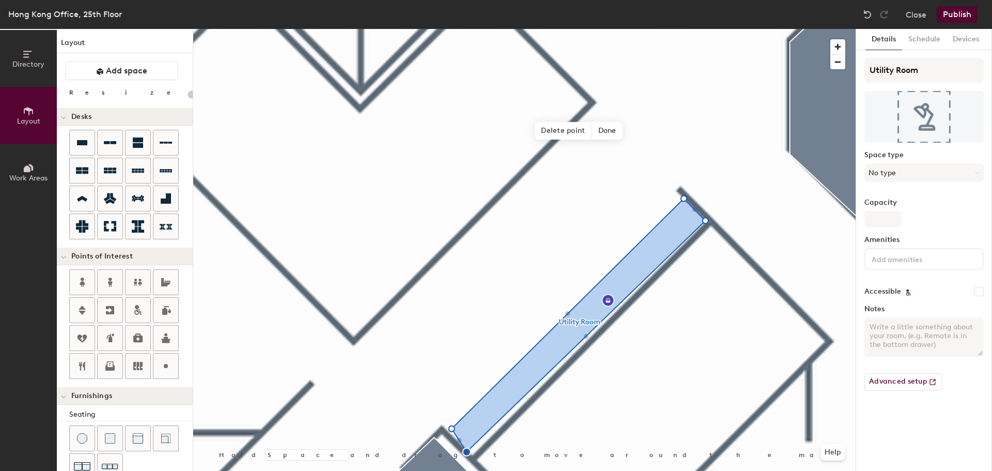
type input "20"
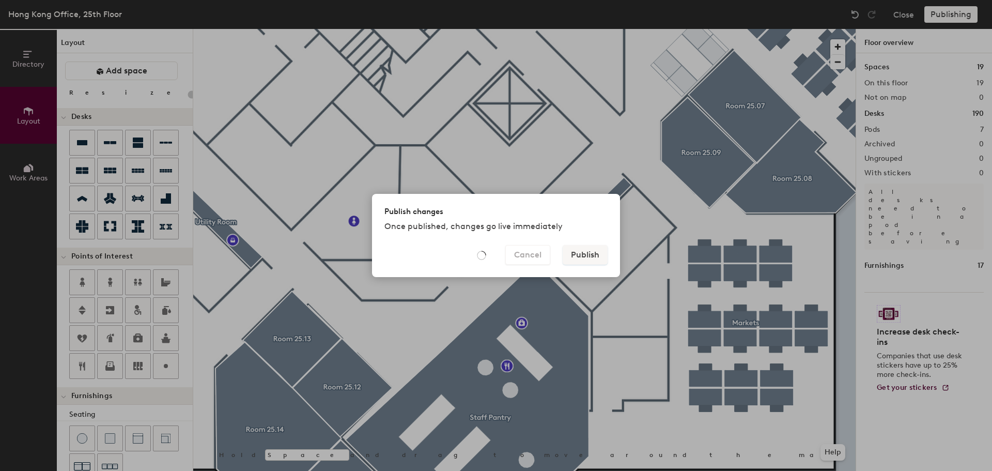
type input "20"
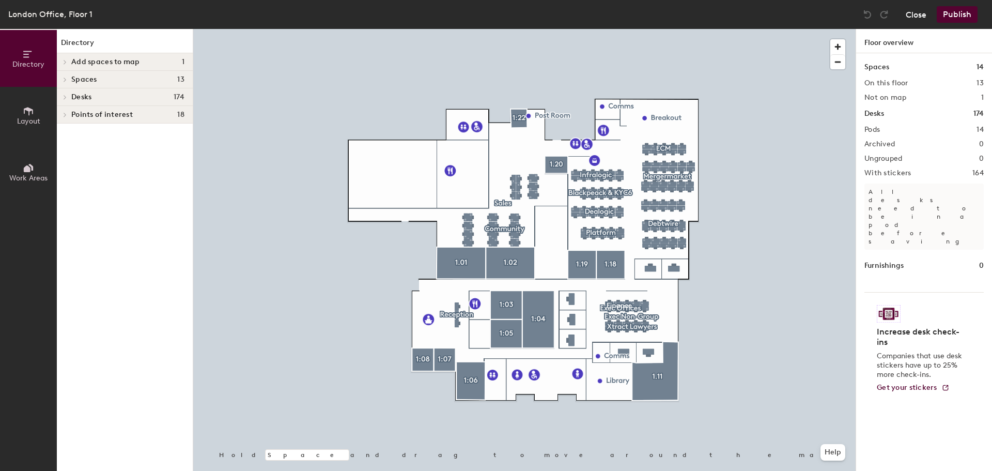
click at [918, 14] on button "Close" at bounding box center [916, 14] width 21 height 17
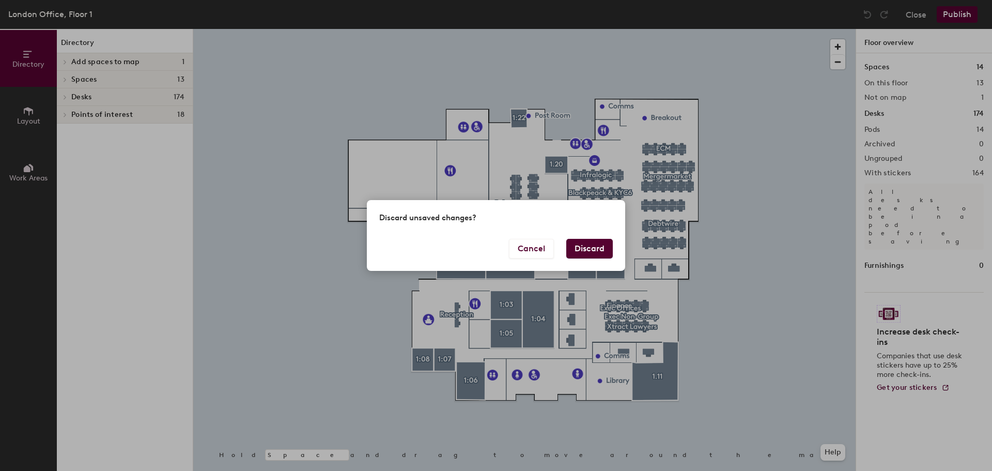
drag, startPoint x: 596, startPoint y: 247, endPoint x: 618, endPoint y: 246, distance: 21.7
click at [597, 247] on button "Discard" at bounding box center [589, 249] width 46 height 20
click at [601, 252] on button "Discard" at bounding box center [589, 249] width 46 height 20
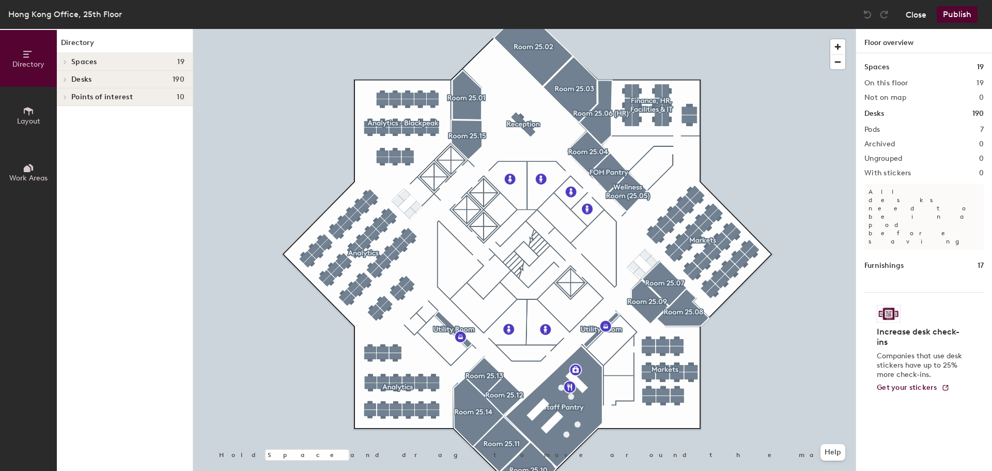
click at [914, 15] on button "Close" at bounding box center [916, 14] width 21 height 17
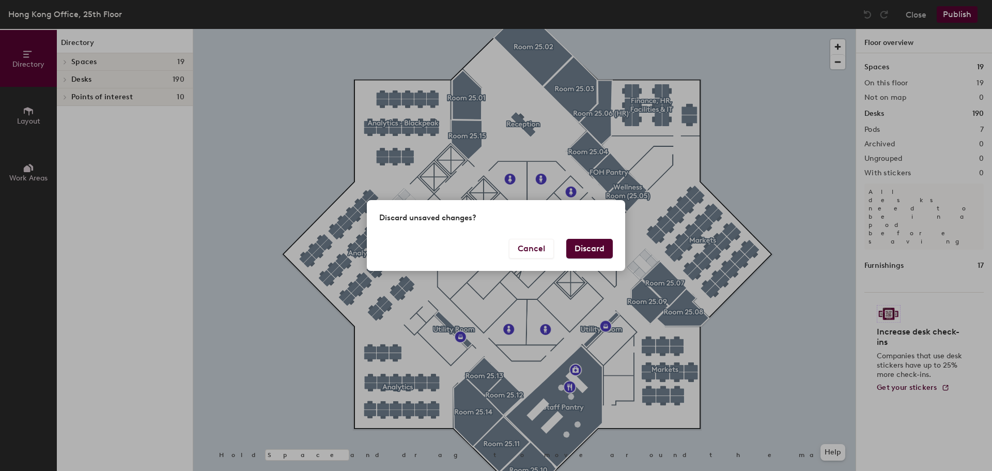
drag, startPoint x: 586, startPoint y: 246, endPoint x: 664, endPoint y: 241, distance: 78.2
click at [587, 246] on button "Discard" at bounding box center [589, 249] width 46 height 20
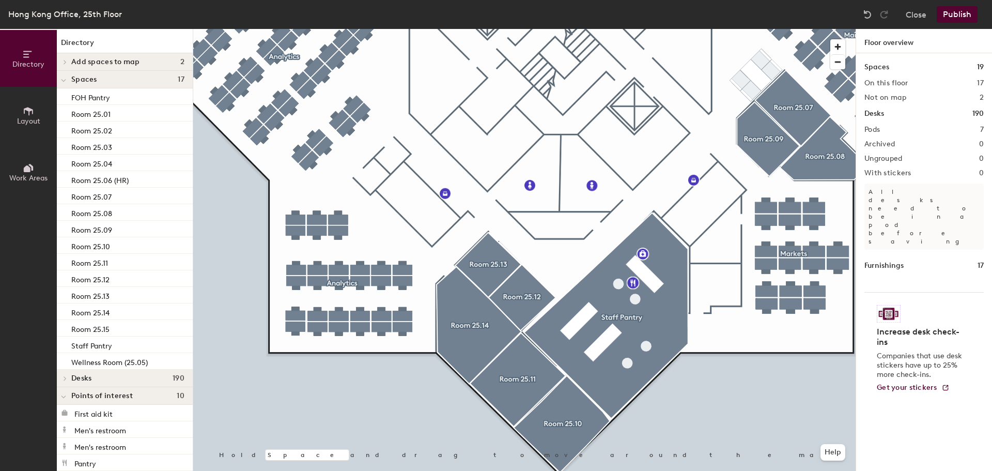
click at [957, 11] on button "Publish" at bounding box center [957, 14] width 41 height 17
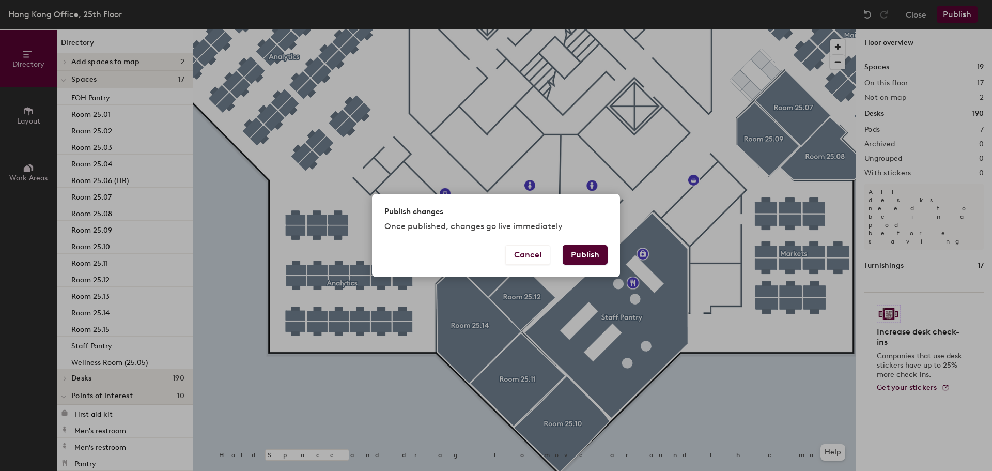
click at [588, 250] on button "Publish" at bounding box center [585, 255] width 45 height 20
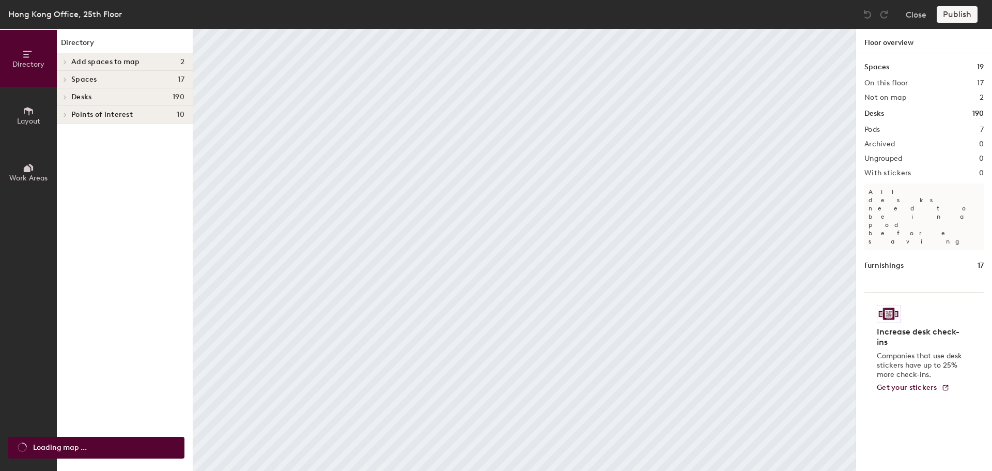
click at [29, 118] on span "Layout" at bounding box center [28, 121] width 23 height 9
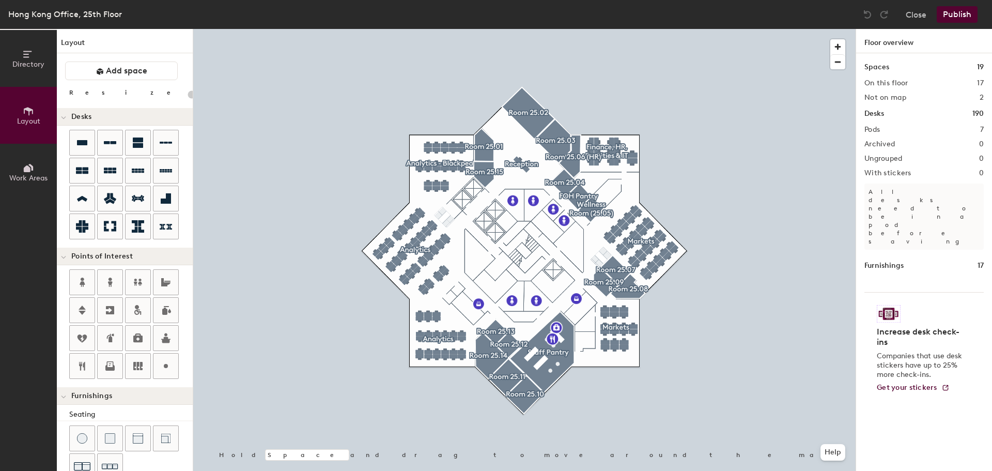
click at [0, 87] on button "Layout" at bounding box center [28, 115] width 57 height 57
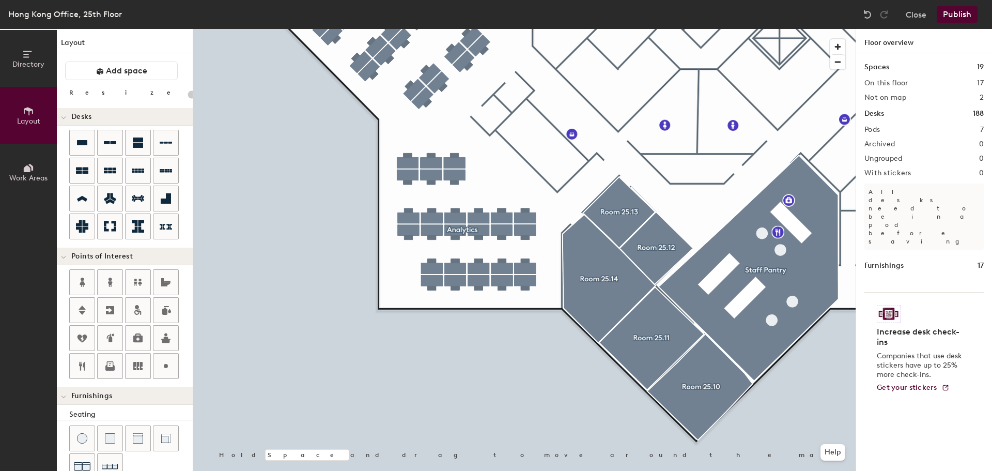
click at [955, 13] on button "Publish" at bounding box center [957, 14] width 41 height 17
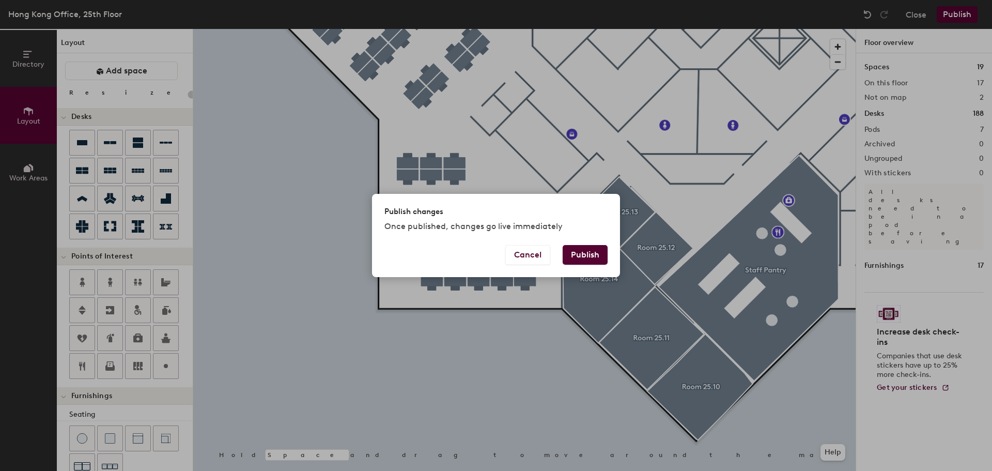
click at [585, 254] on button "Publish" at bounding box center [585, 255] width 45 height 20
type input "20"
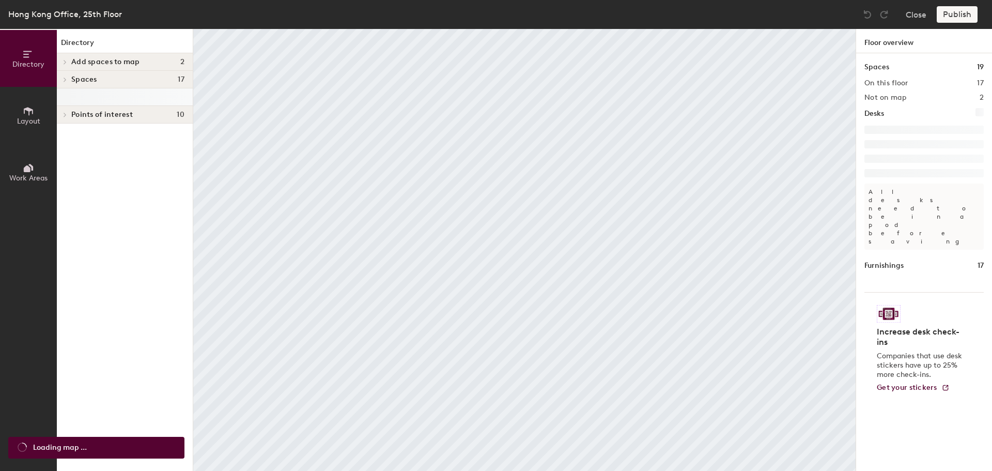
click at [23, 120] on span "Layout" at bounding box center [28, 121] width 23 height 9
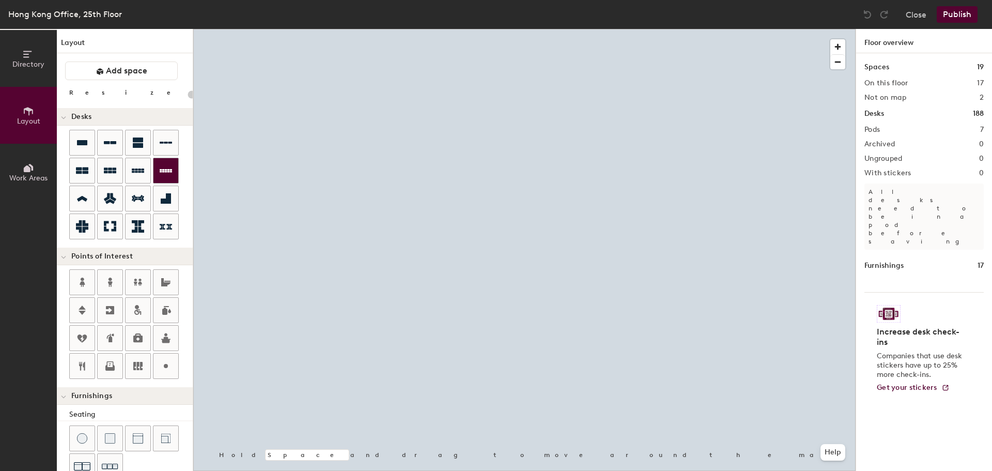
type input "20"
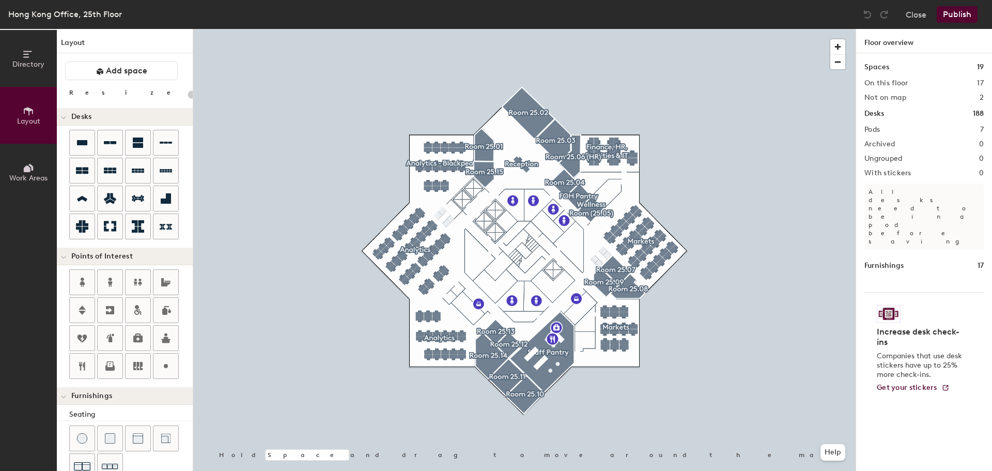
click at [33, 117] on span "Layout" at bounding box center [28, 121] width 23 height 9
click at [0, 87] on button "Layout" at bounding box center [28, 115] width 57 height 57
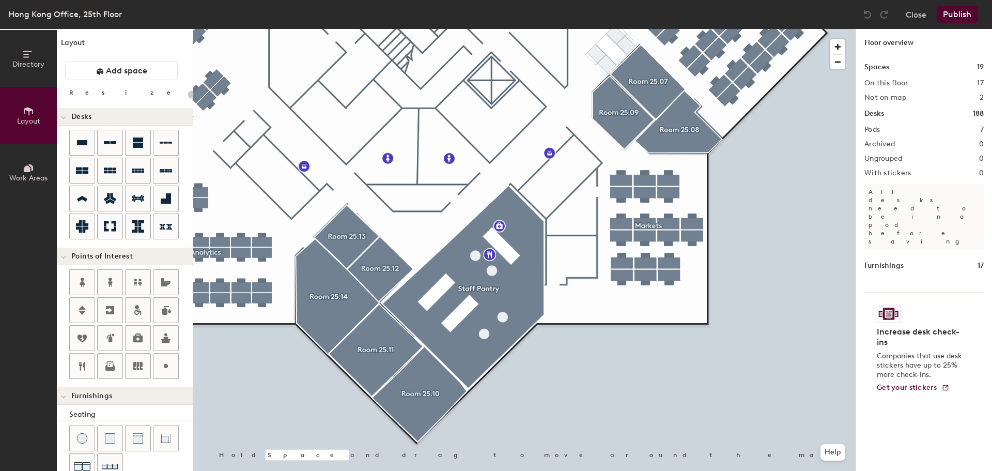
click at [0, 87] on button "Layout" at bounding box center [28, 115] width 57 height 57
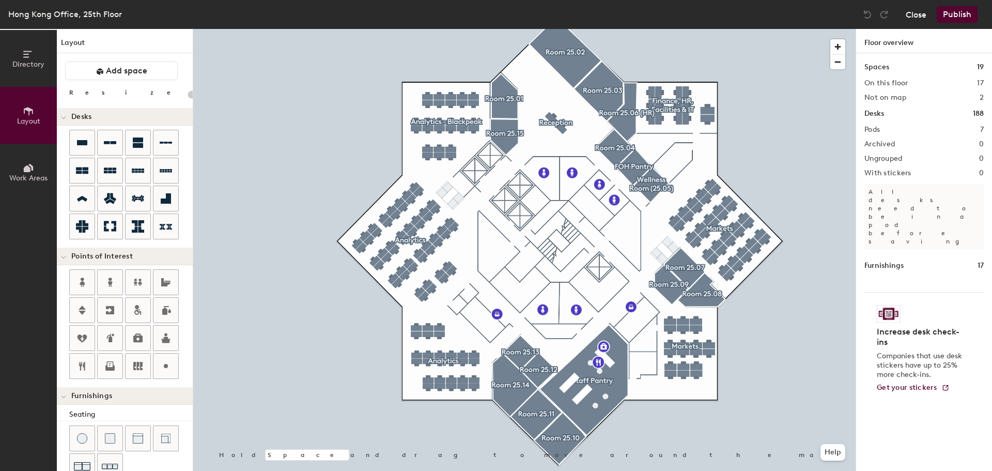
click at [921, 17] on button "Close" at bounding box center [916, 14] width 21 height 17
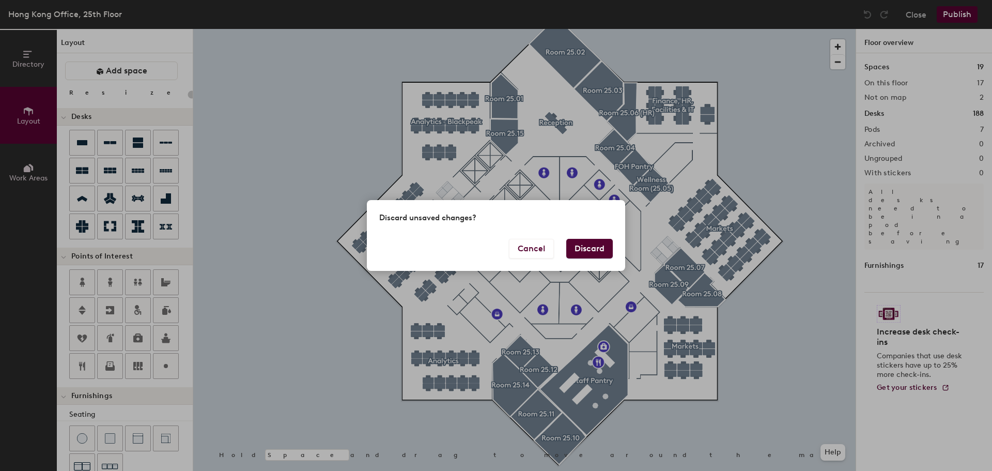
click at [595, 247] on button "Discard" at bounding box center [589, 249] width 46 height 20
type input "20"
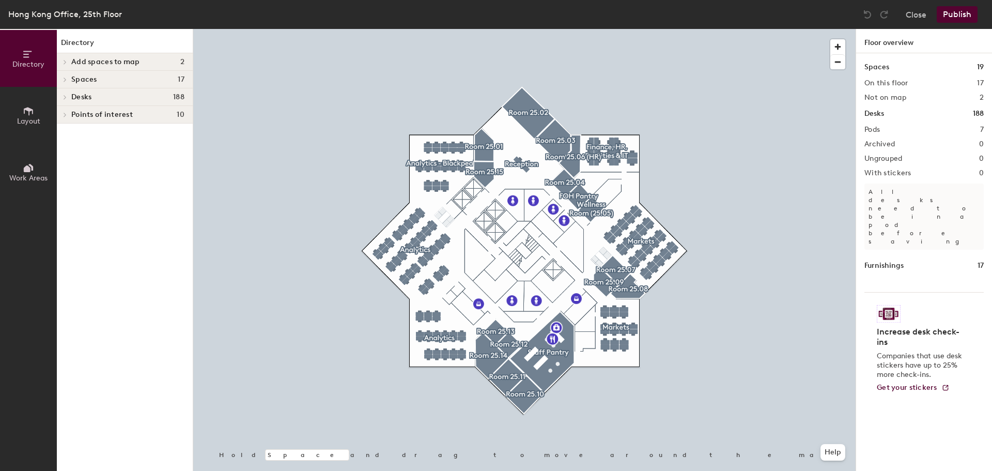
click at [29, 114] on icon at bounding box center [28, 111] width 9 height 8
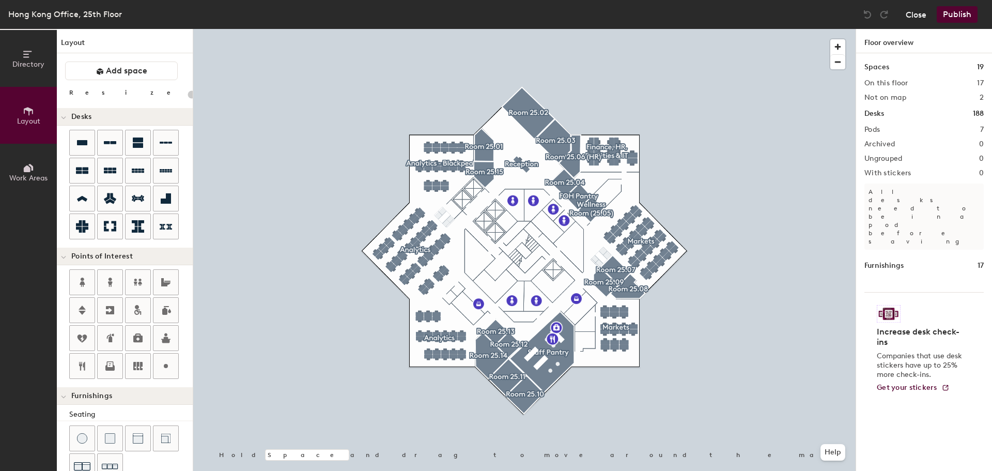
click at [921, 17] on button "Close" at bounding box center [916, 14] width 21 height 17
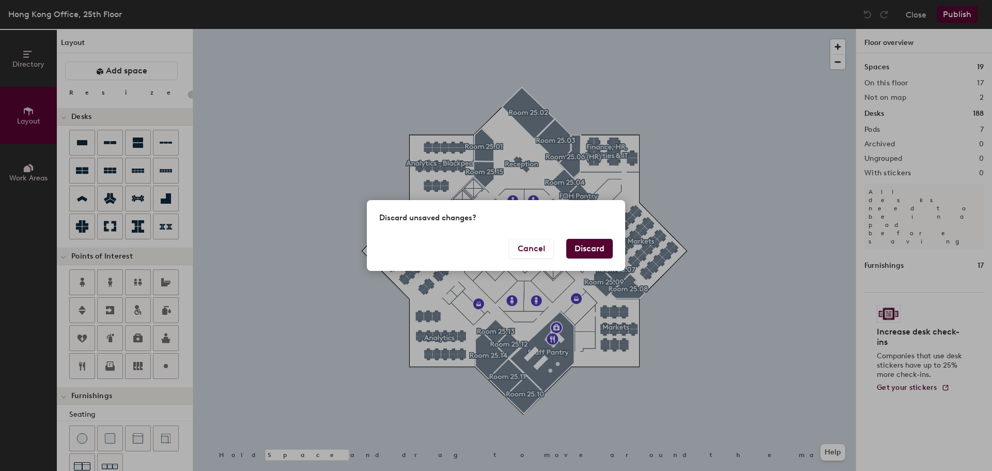
click at [578, 244] on button "Discard" at bounding box center [589, 249] width 46 height 20
type input "20"
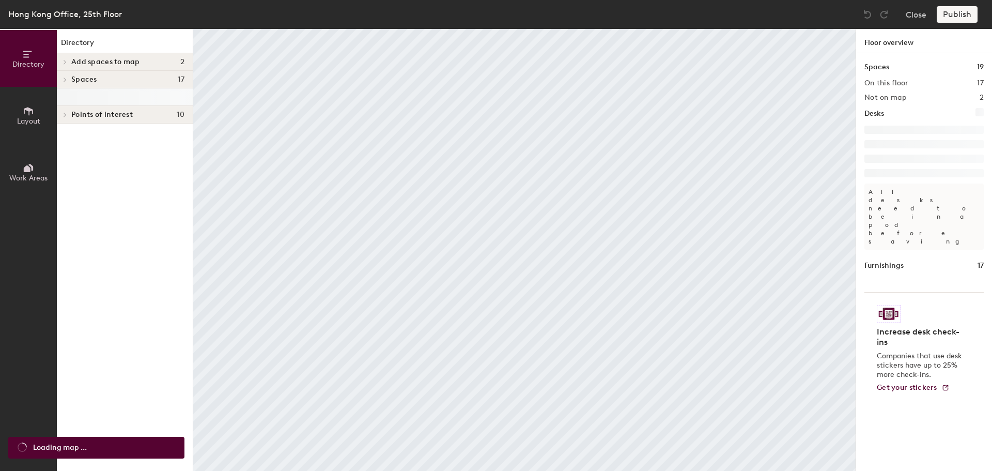
click at [26, 120] on span "Layout" at bounding box center [28, 121] width 23 height 9
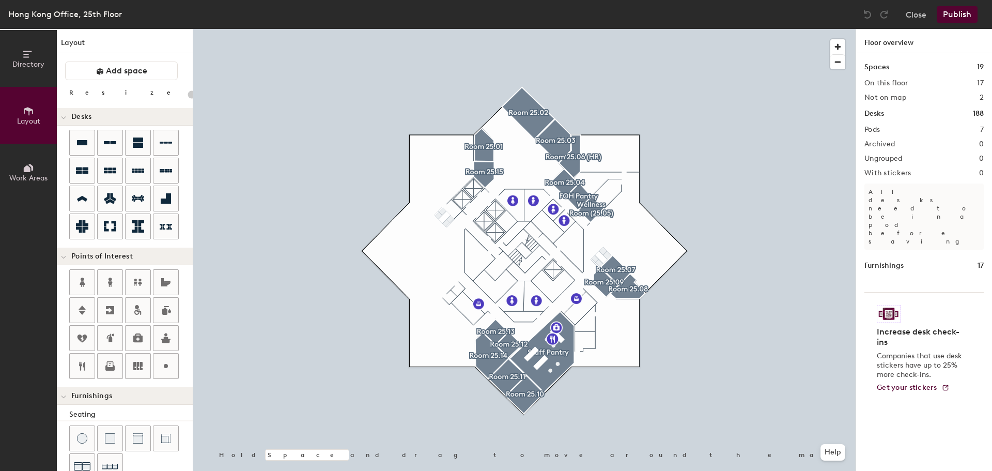
click at [26, 120] on span "Layout" at bounding box center [28, 121] width 23 height 9
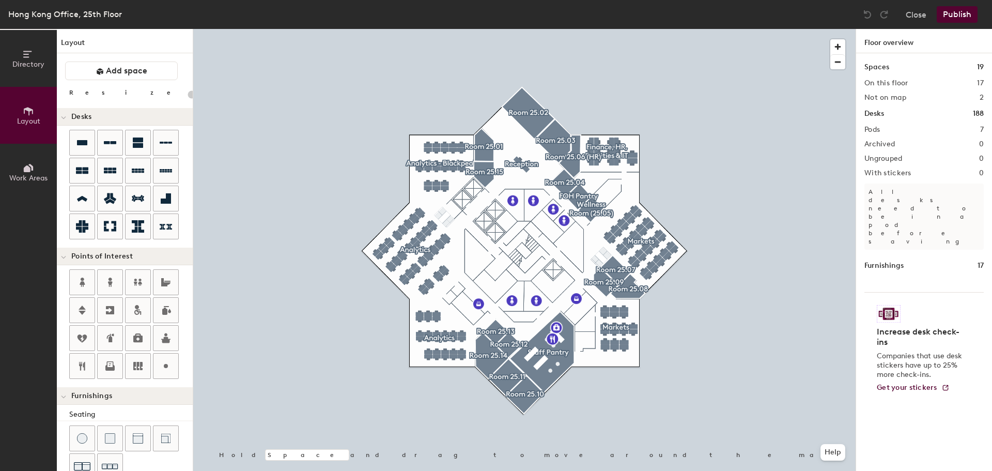
type input "20"
click at [724, 29] on div at bounding box center [524, 29] width 662 height 0
click at [630, 29] on div at bounding box center [524, 29] width 662 height 0
